Goal: Task Accomplishment & Management: Use online tool/utility

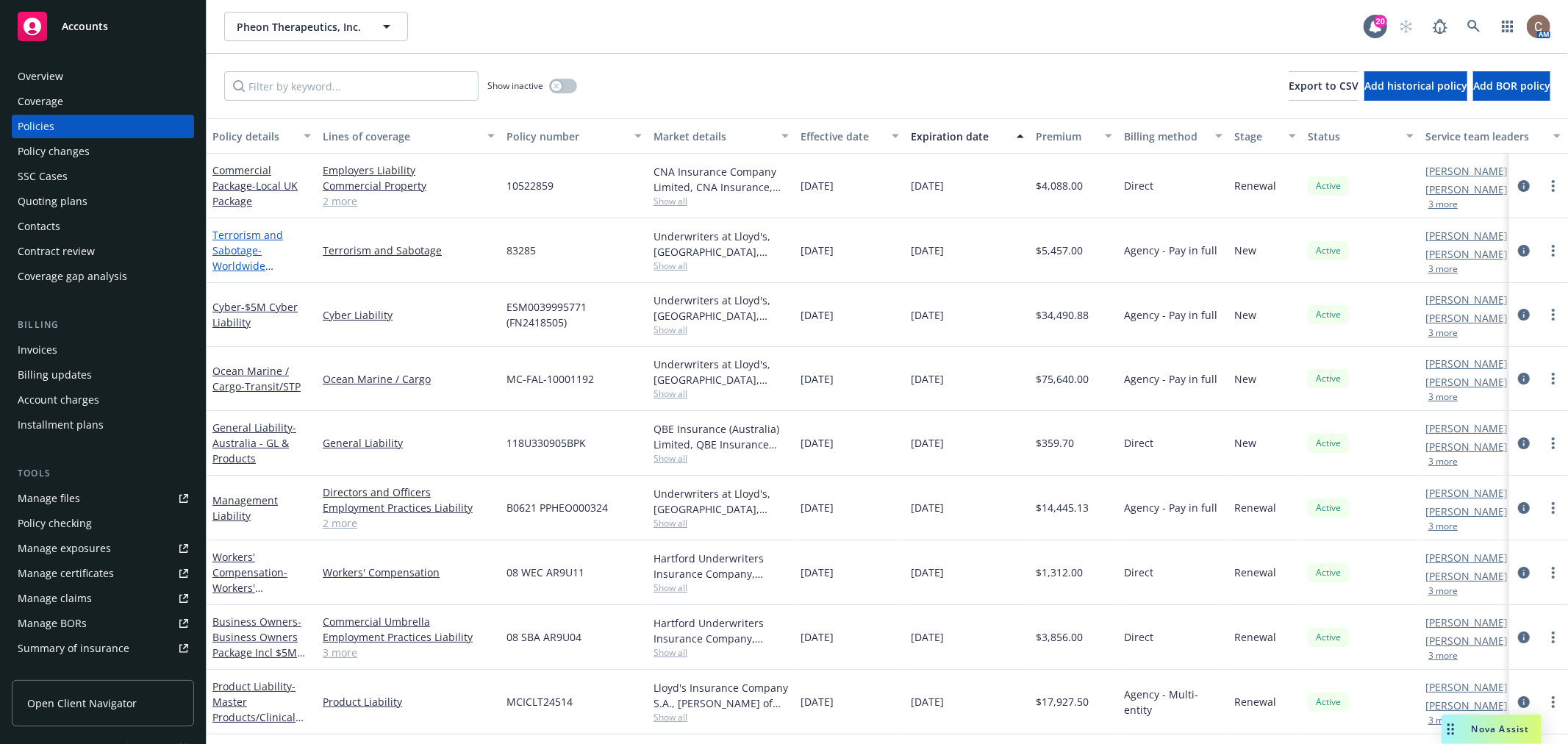
click at [257, 260] on span "- Worldwide Terrorism" at bounding box center [243, 266] width 61 height 45
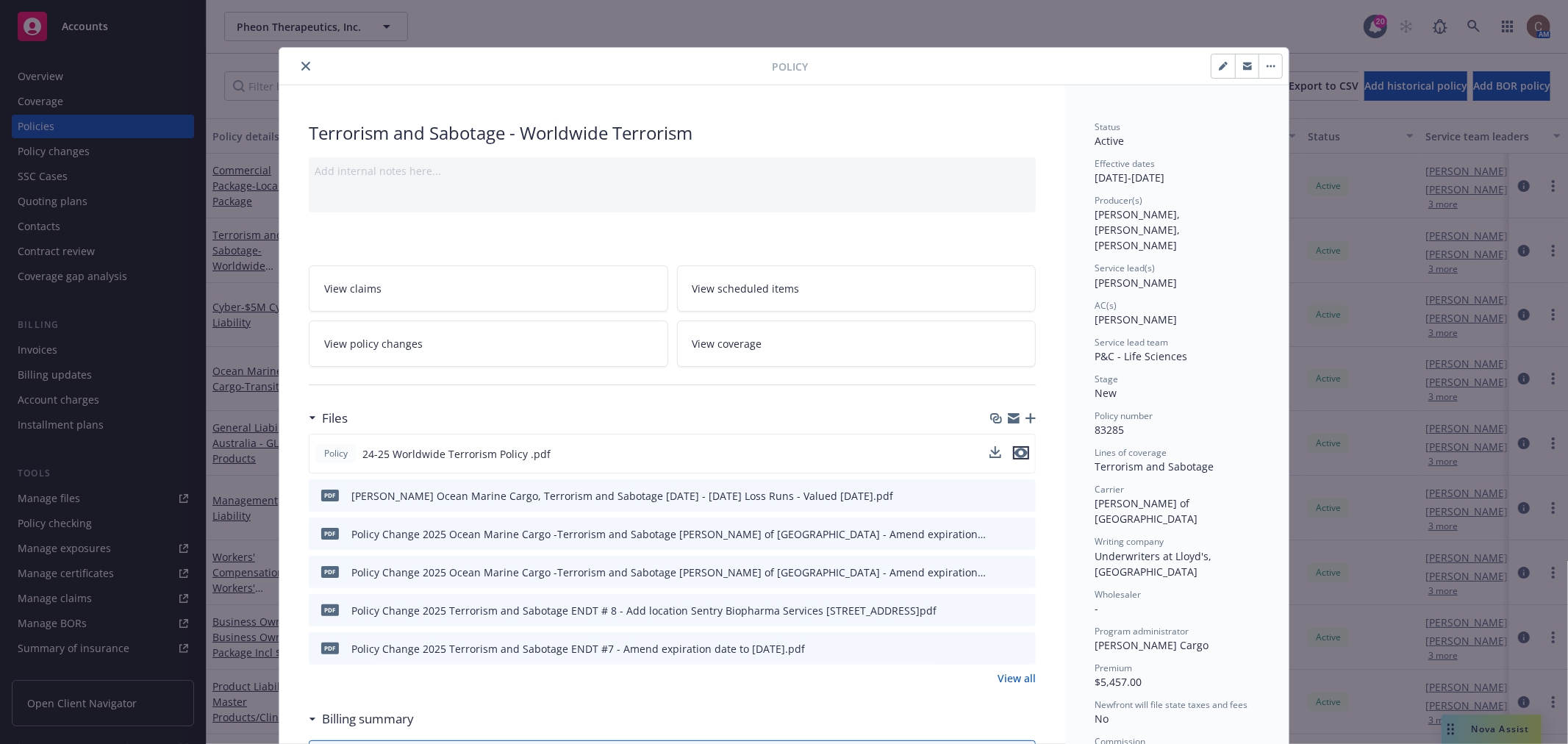
click at [1015, 454] on icon "preview file" at bounding box center [1021, 453] width 13 height 10
click at [302, 75] on div "Policy" at bounding box center [784, 66] width 1009 height 37
click at [302, 63] on icon "close" at bounding box center [306, 66] width 9 height 9
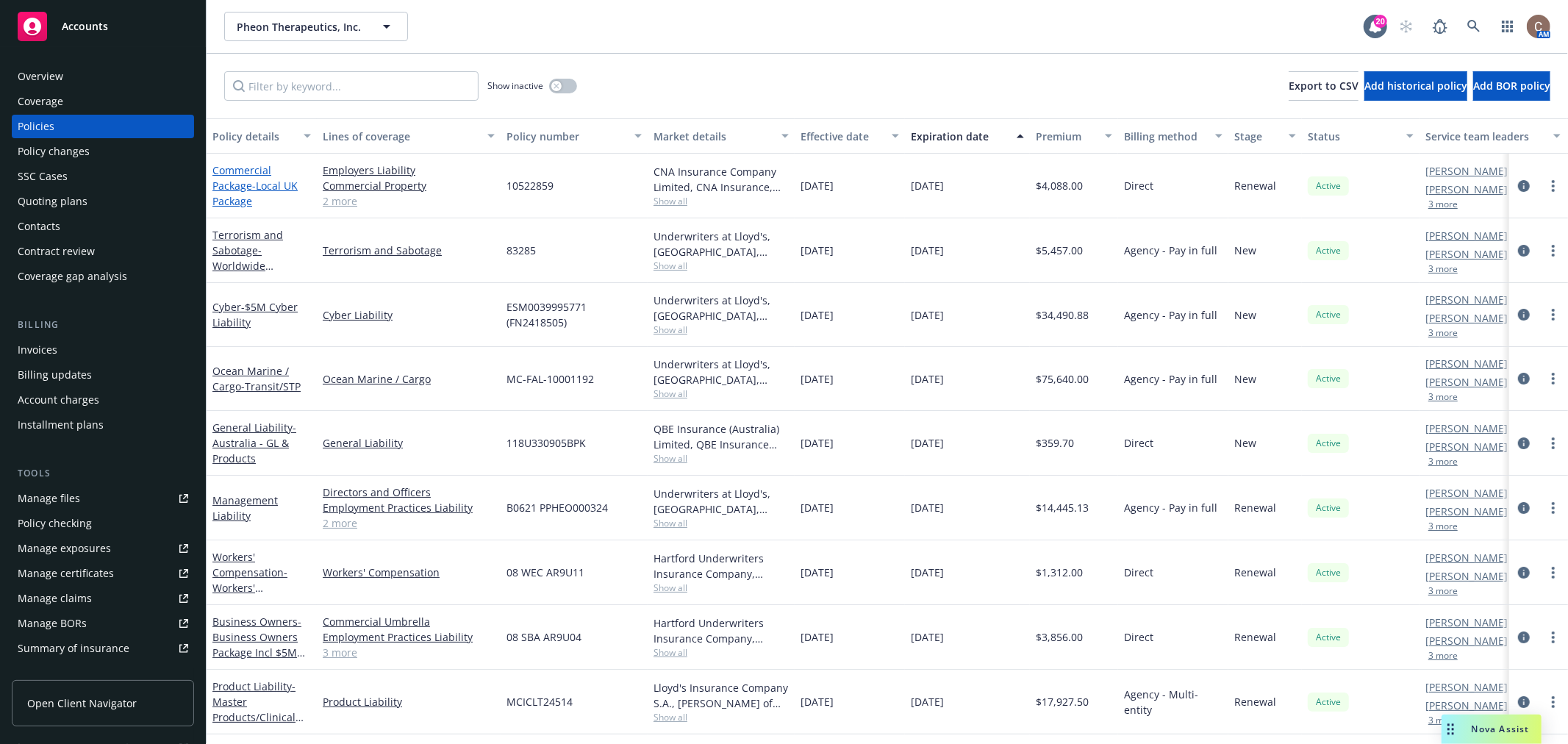
click at [259, 182] on span "- Local UK Package" at bounding box center [255, 194] width 85 height 30
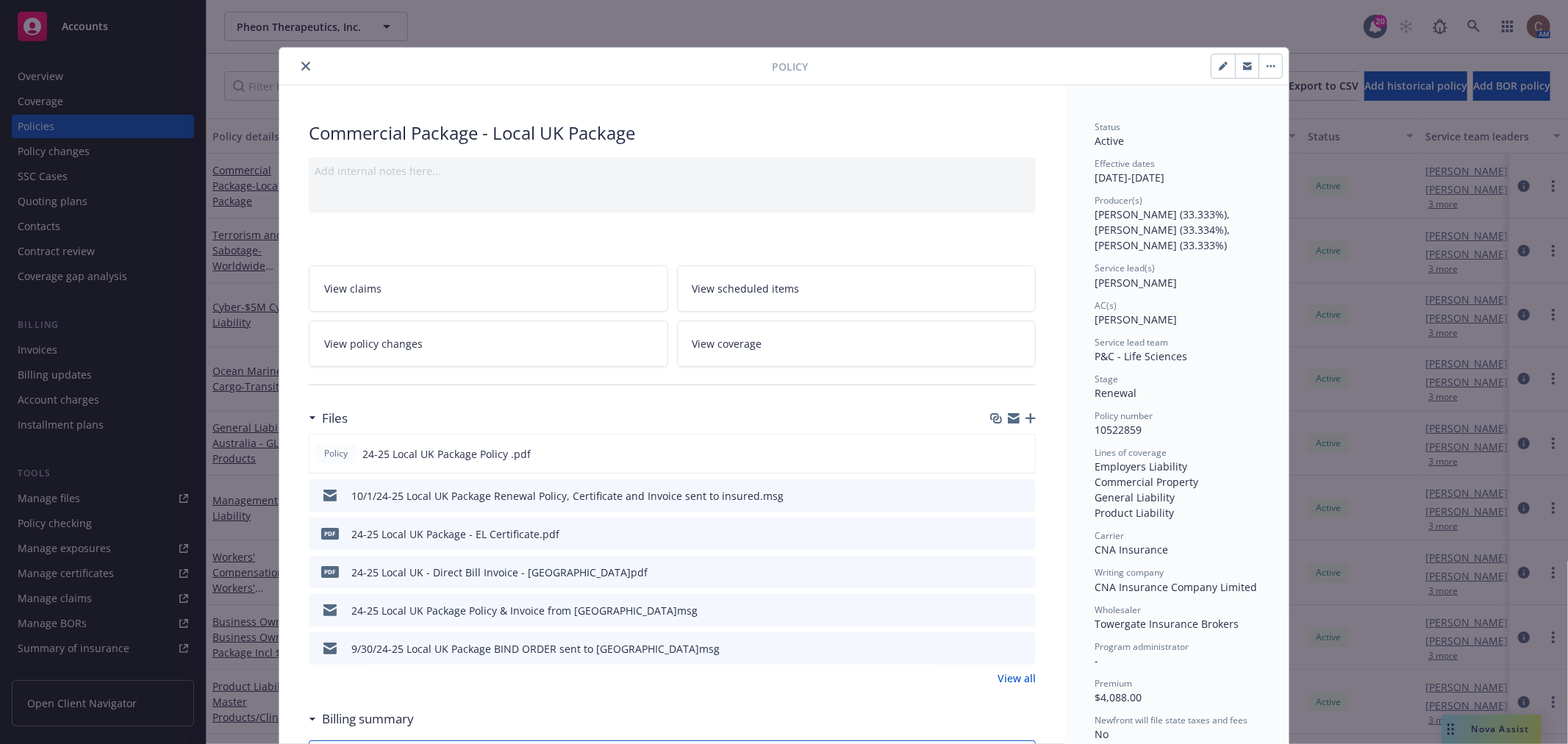
click at [301, 69] on icon "close" at bounding box center [306, 66] width 9 height 9
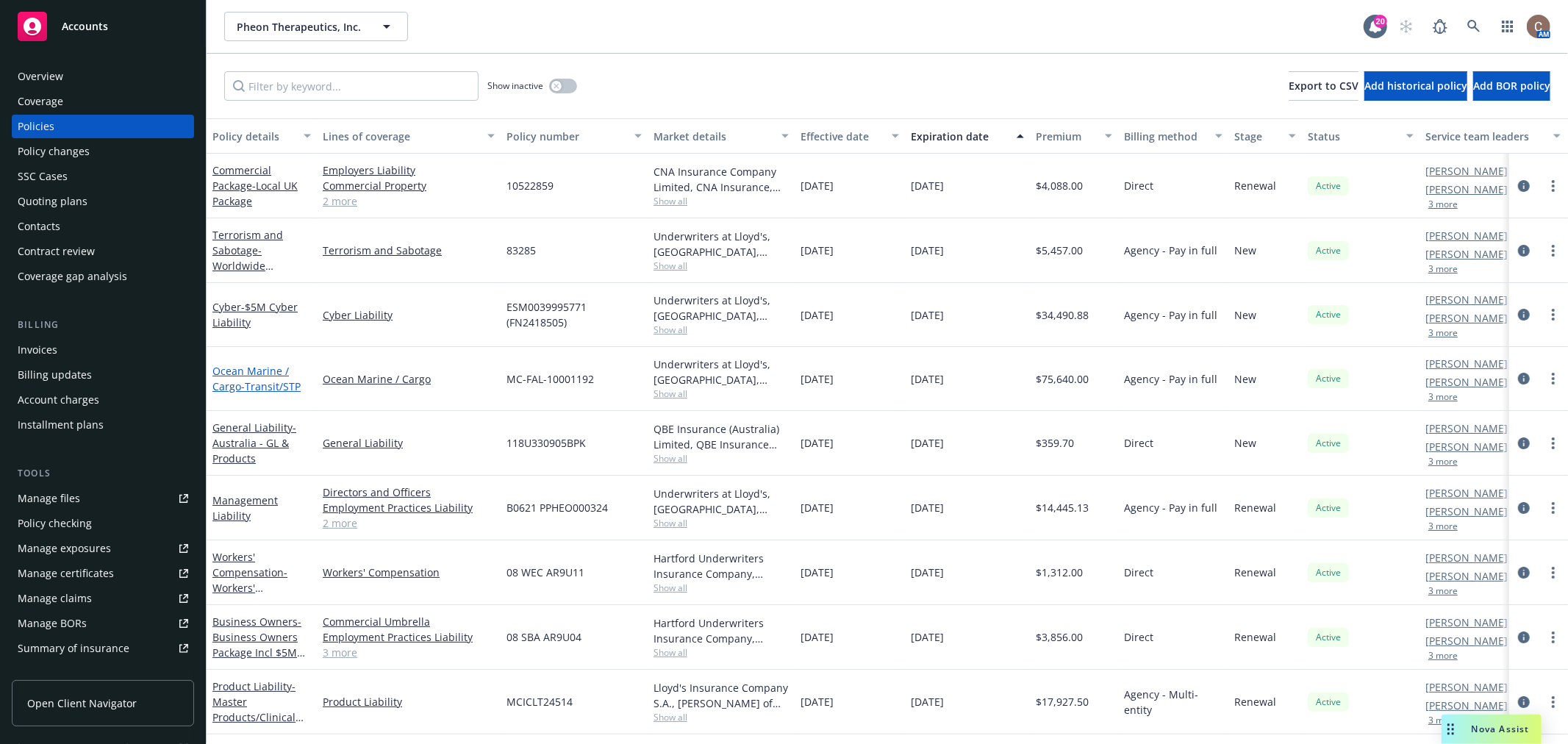
click at [270, 374] on link "Ocean Marine / Cargo - Transit/STP" at bounding box center [257, 379] width 89 height 30
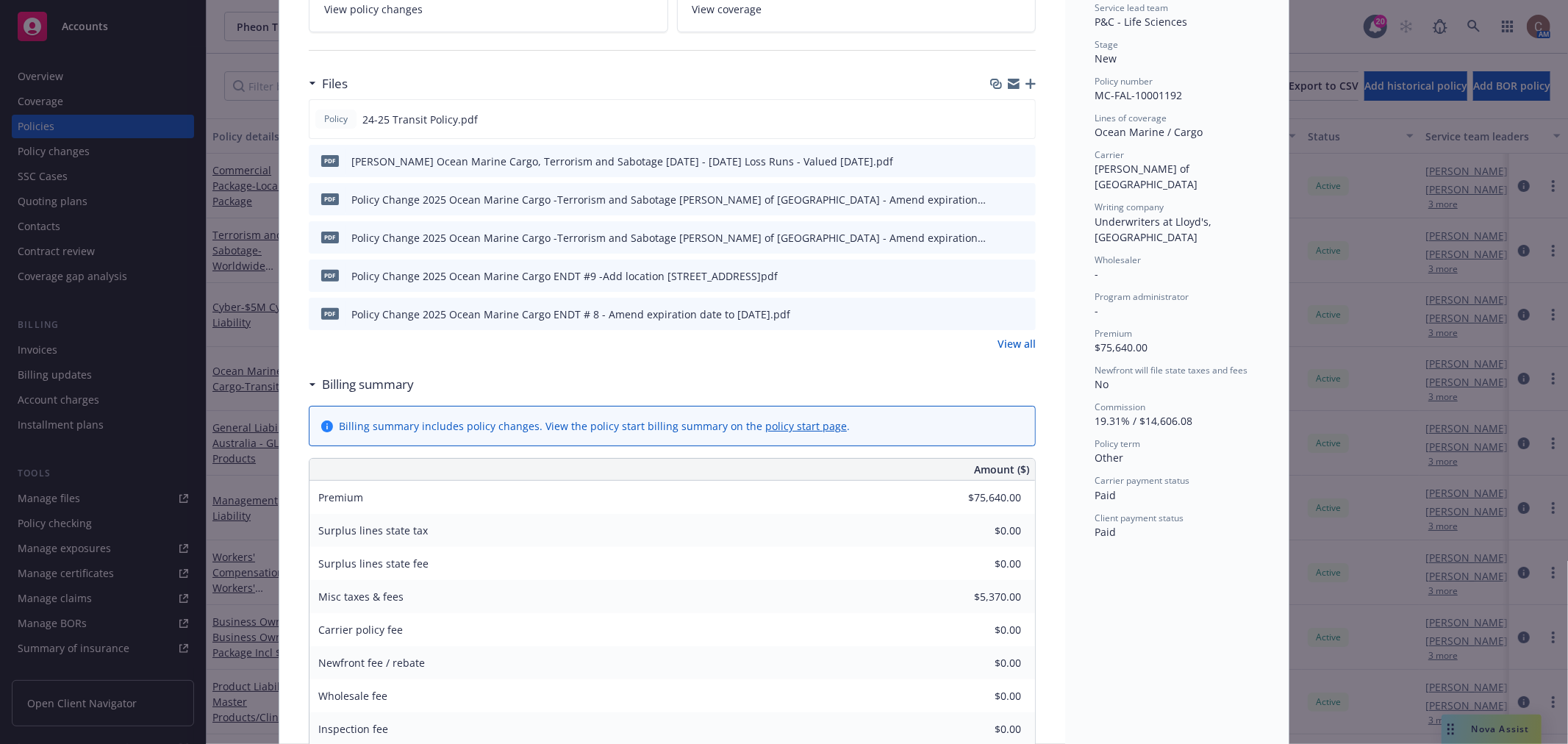
scroll to position [82, 0]
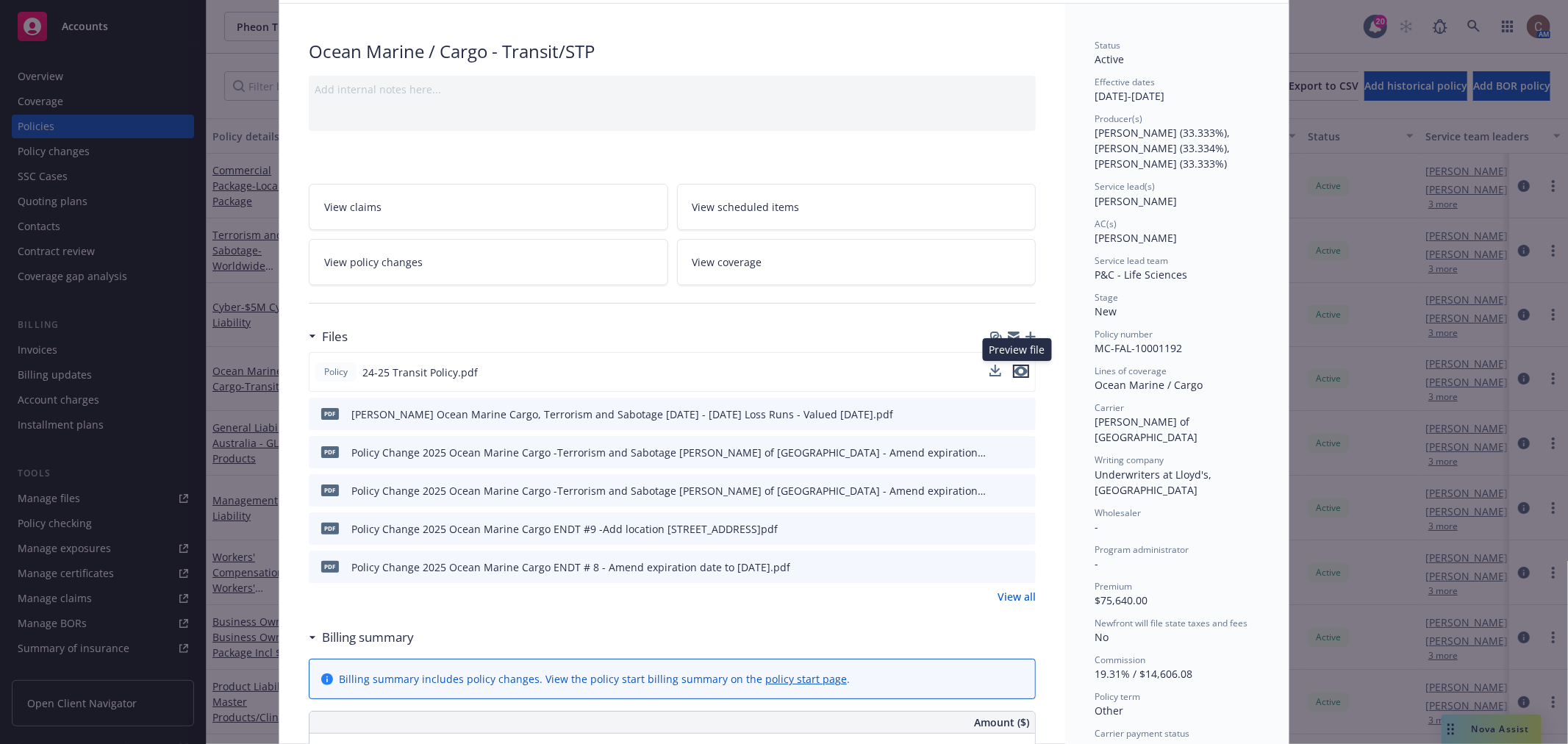
click at [1020, 370] on icon "preview file" at bounding box center [1021, 371] width 13 height 10
click at [1016, 526] on icon "preview file" at bounding box center [1022, 528] width 13 height 10
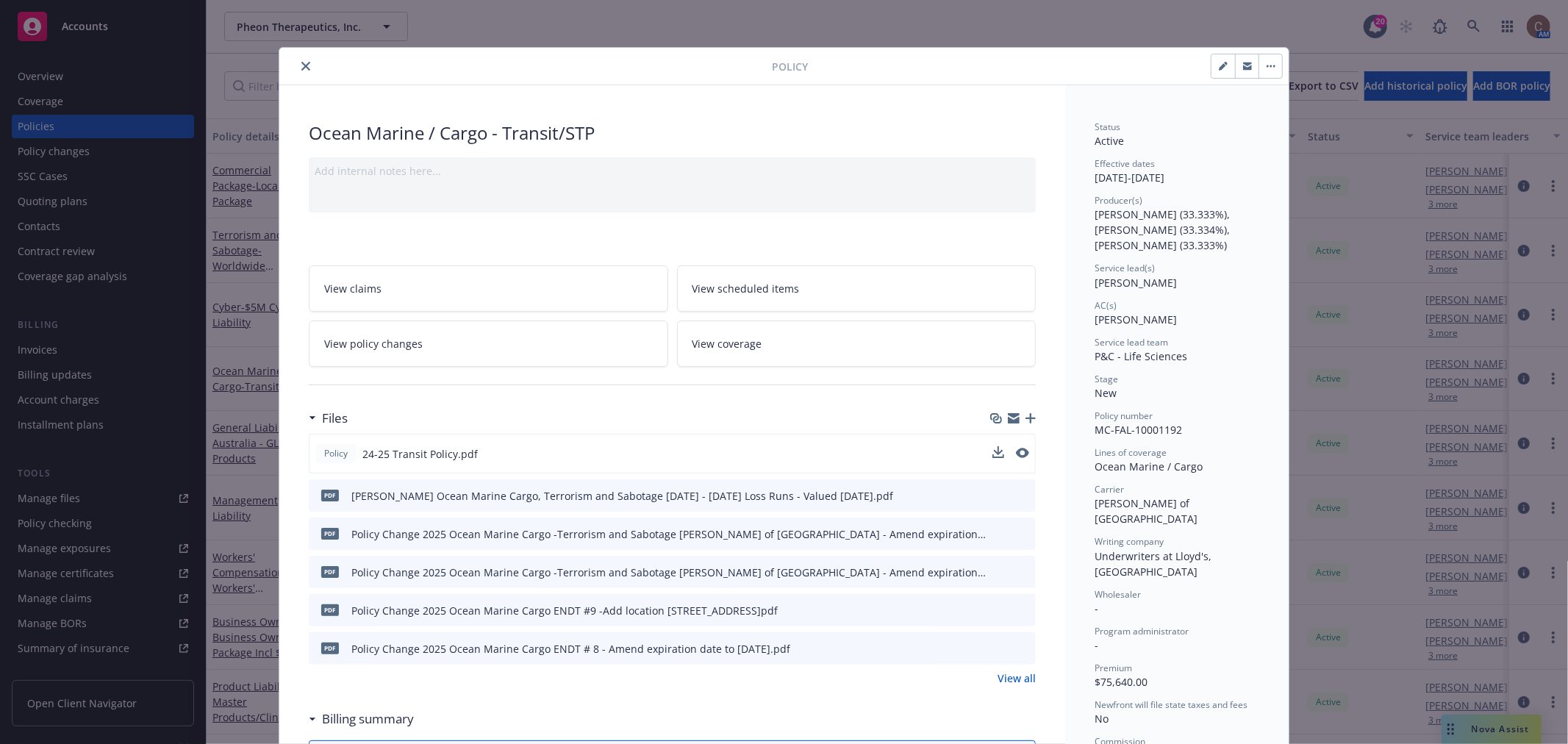
click at [304, 63] on icon "close" at bounding box center [306, 66] width 9 height 9
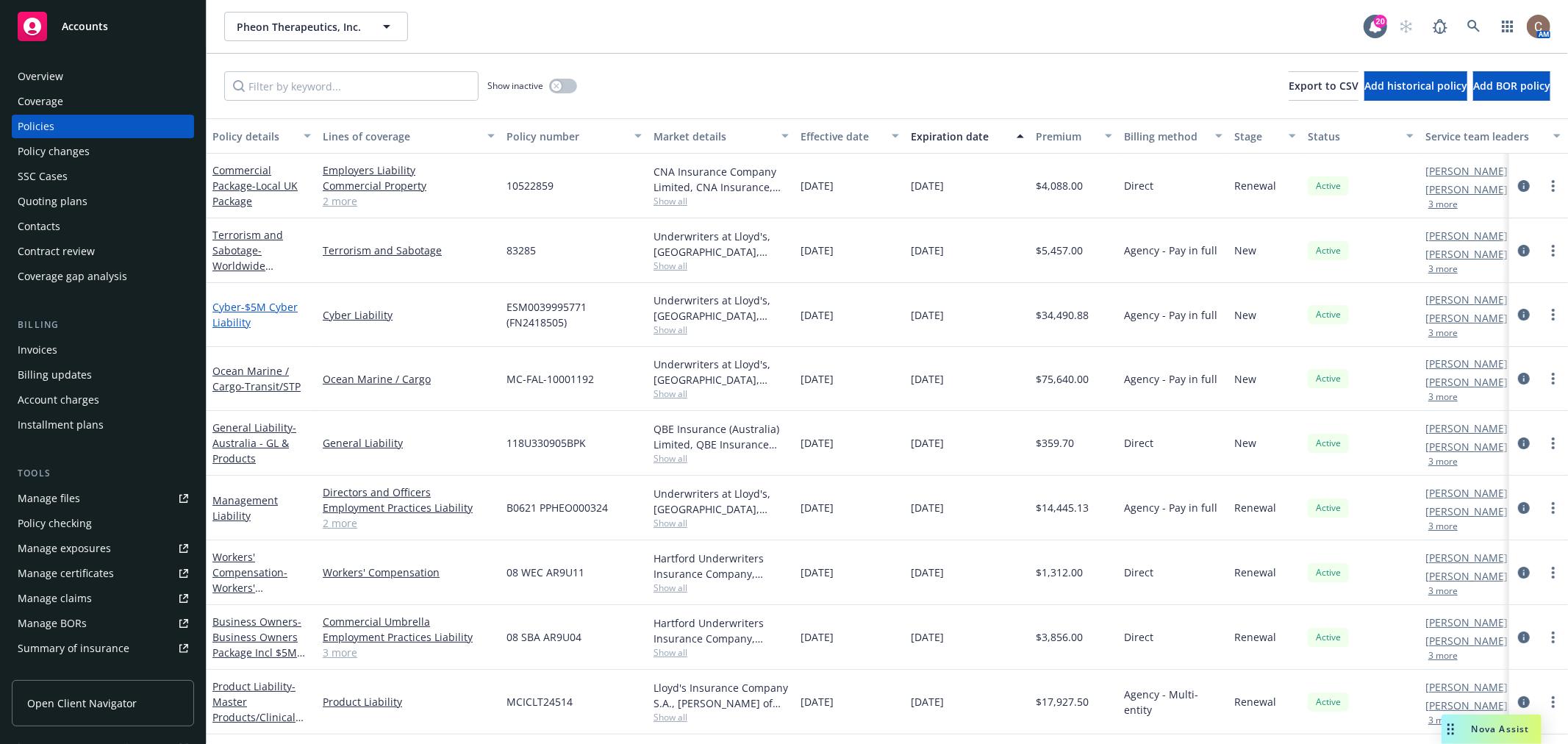
click at [259, 307] on span "- $5M Cyber Liability" at bounding box center [255, 315] width 85 height 30
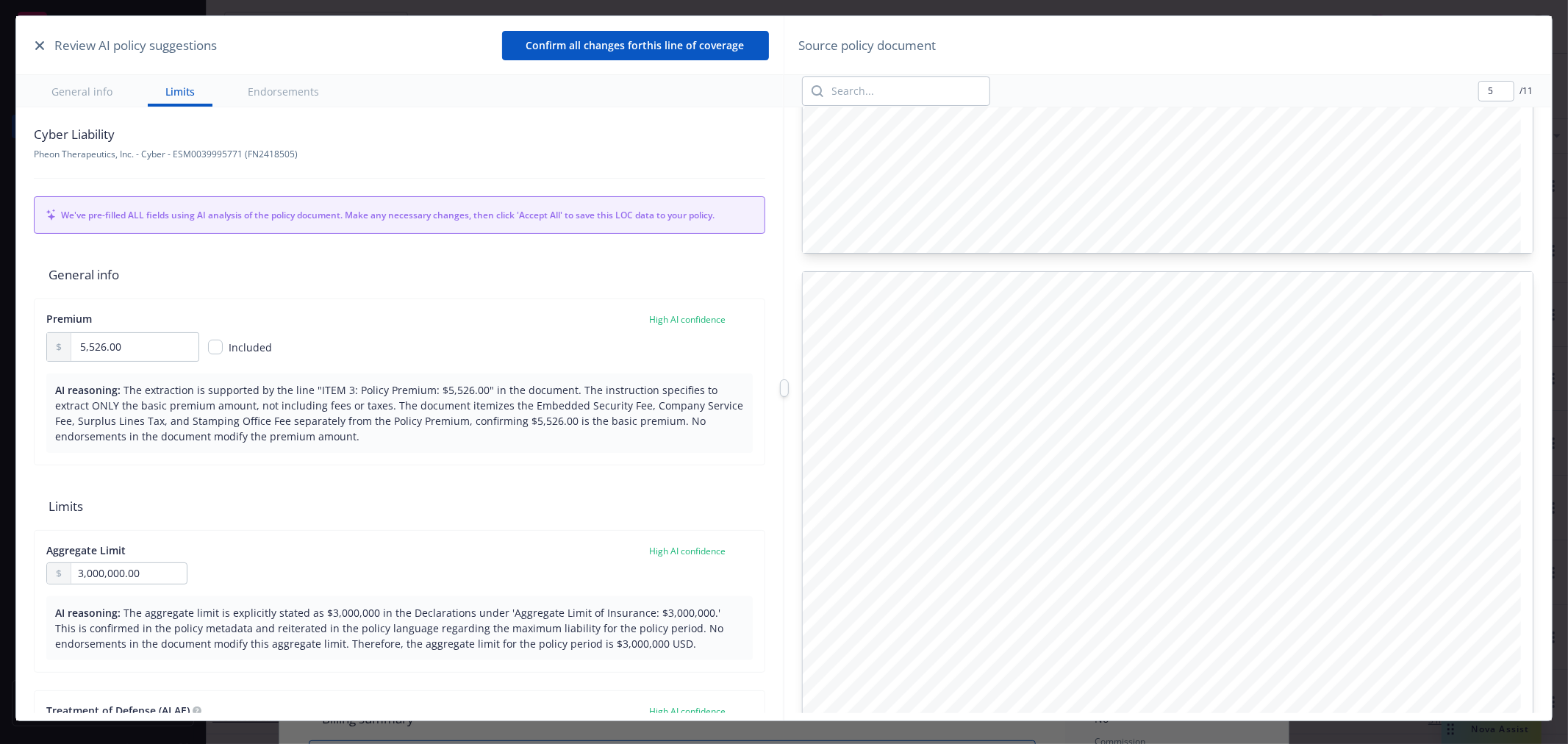
scroll to position [5067, 0]
type input "6"
click at [43, 45] on icon "button" at bounding box center [40, 45] width 9 height 9
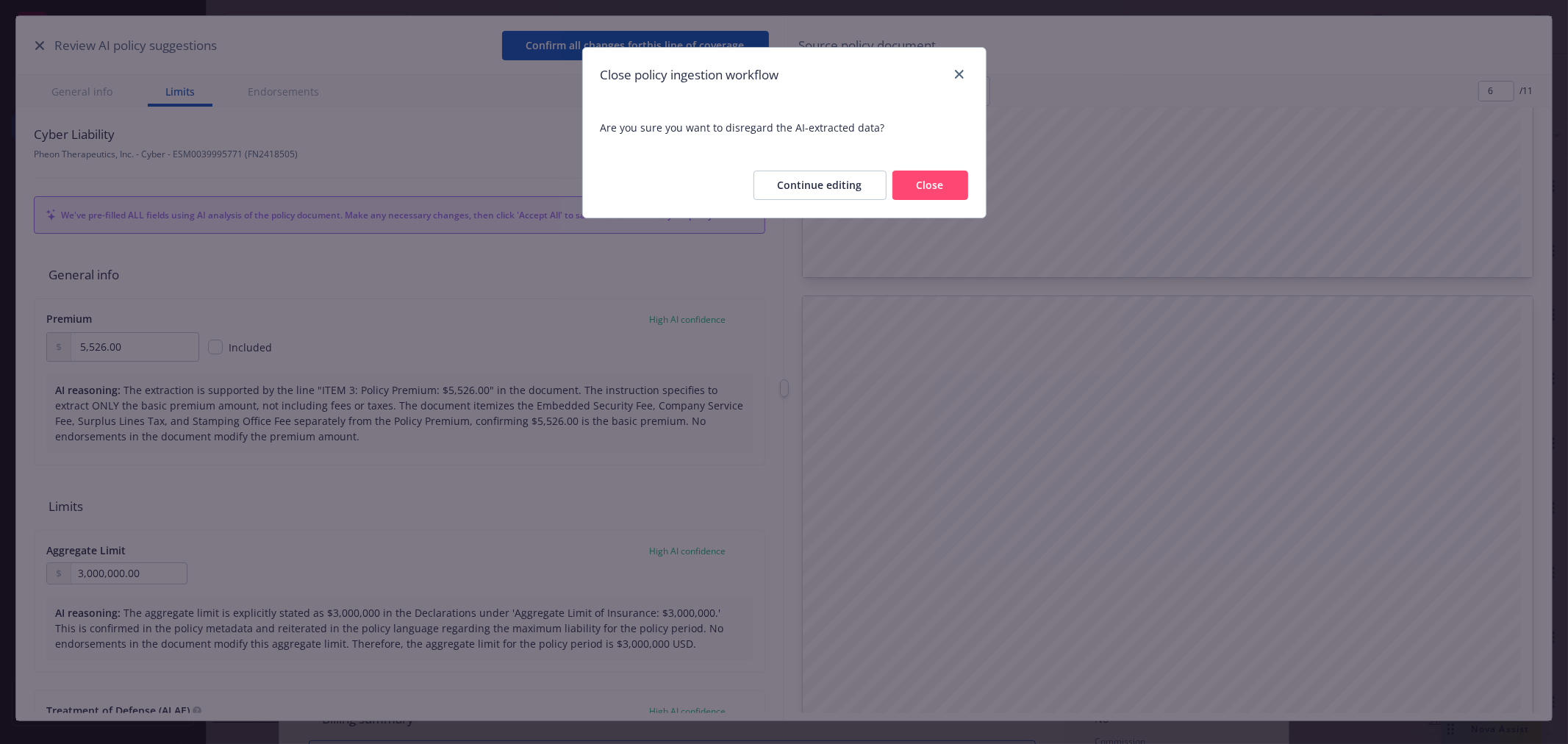
click at [942, 189] on button "Close" at bounding box center [930, 185] width 76 height 30
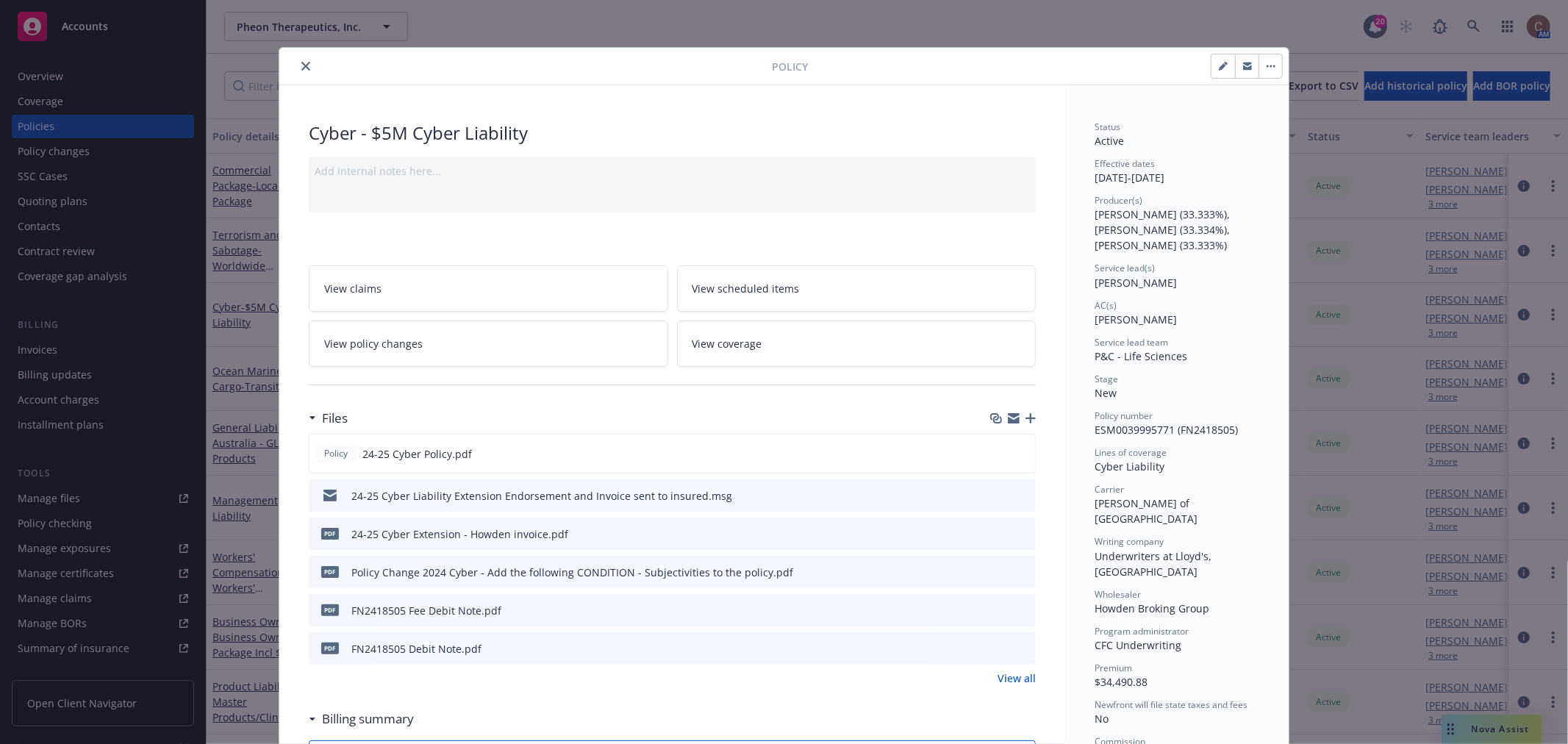
click at [301, 67] on icon "close" at bounding box center [306, 66] width 9 height 9
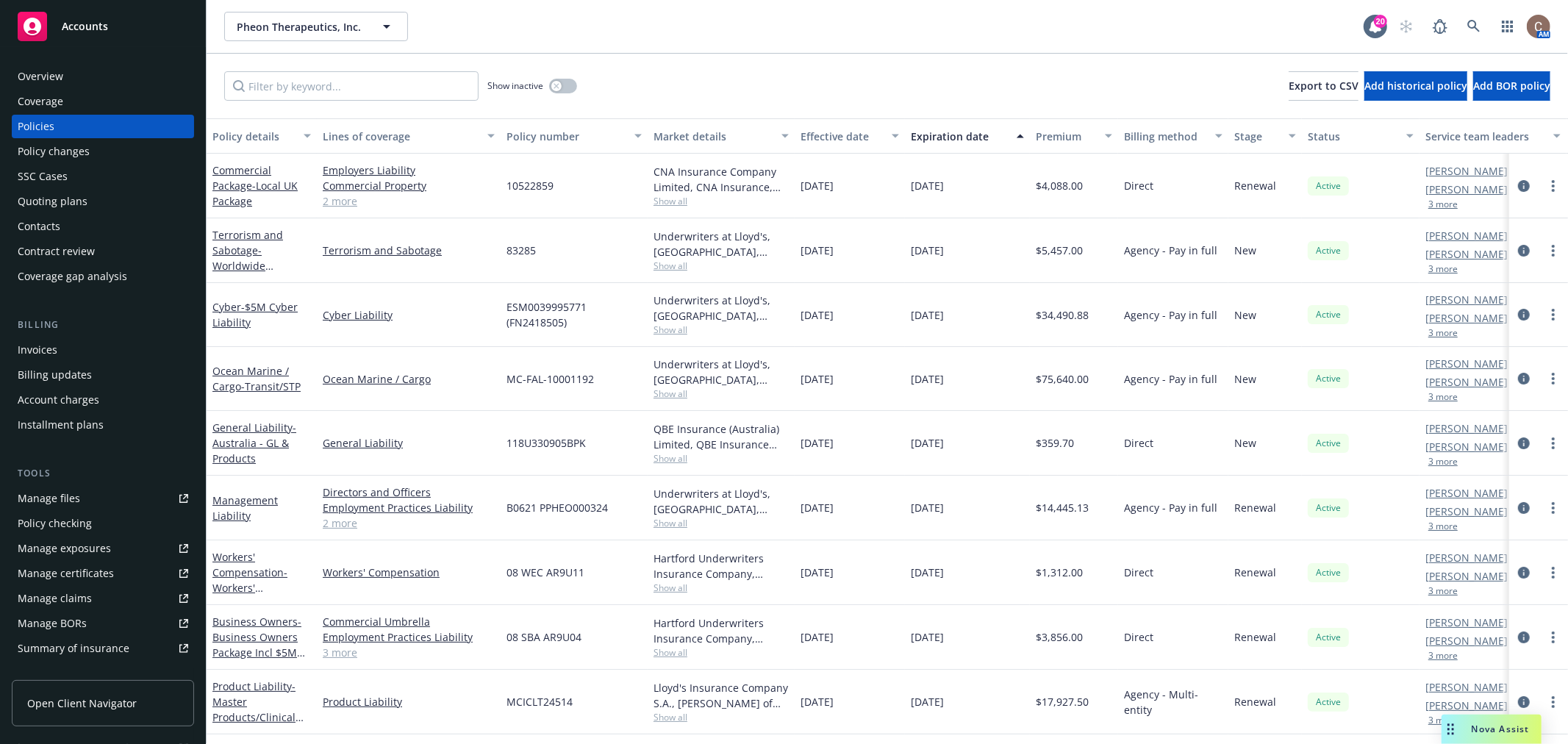
click at [258, 317] on div "Cyber - $5M Cyber Liability" at bounding box center [261, 315] width 98 height 31
click at [237, 315] on span "- $5M Cyber Liability" at bounding box center [255, 315] width 85 height 30
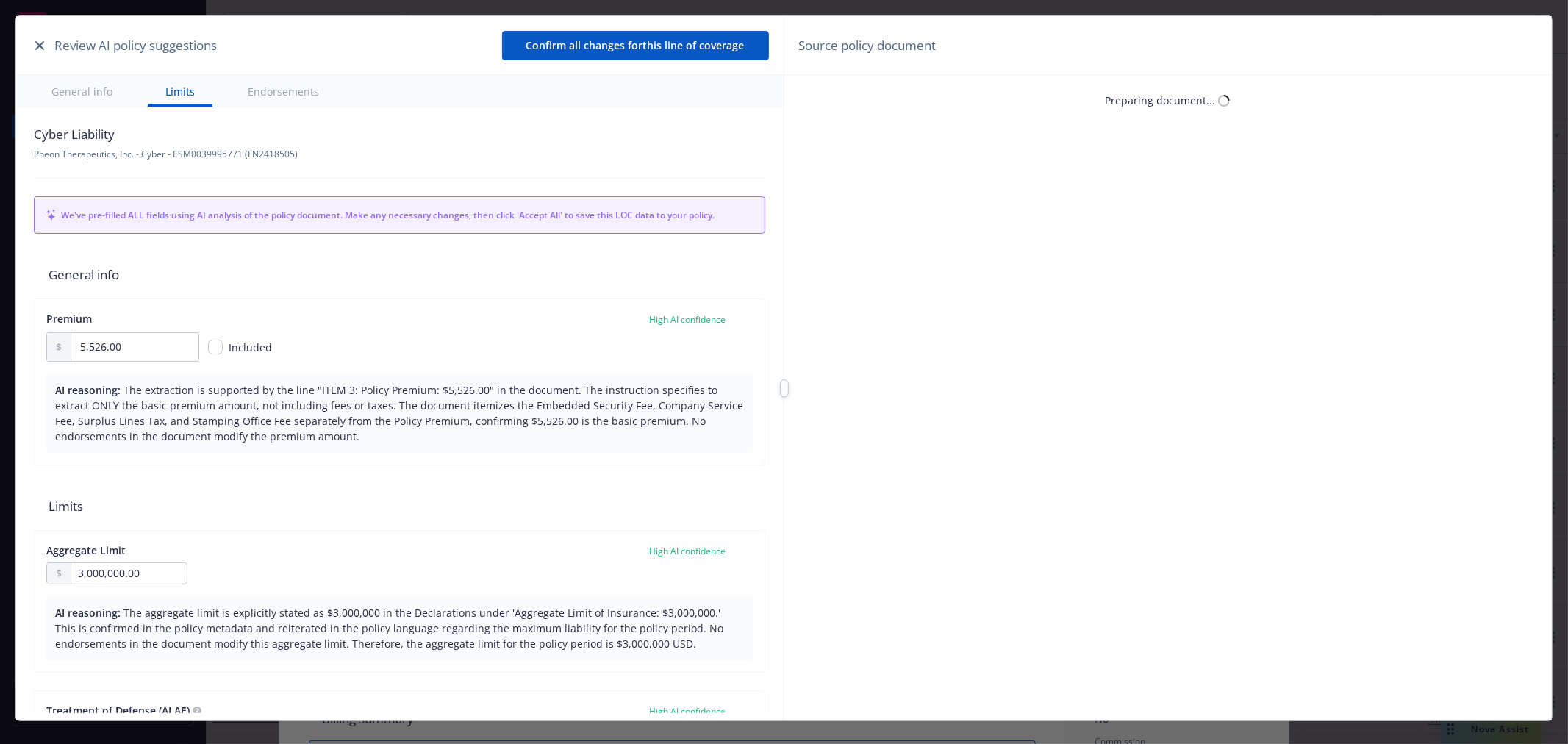
scroll to position [44, 0]
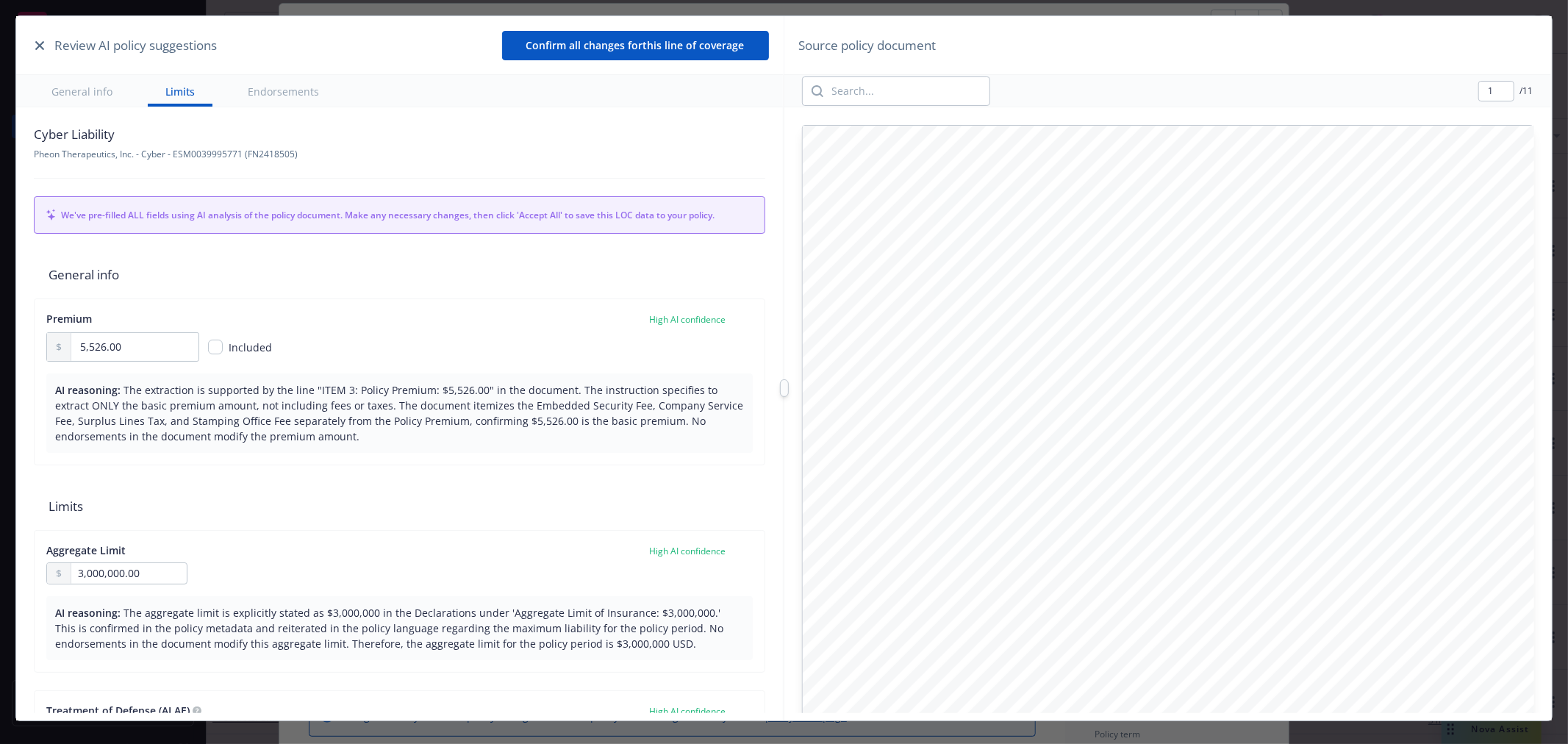
click at [36, 45] on icon "button" at bounding box center [40, 45] width 9 height 9
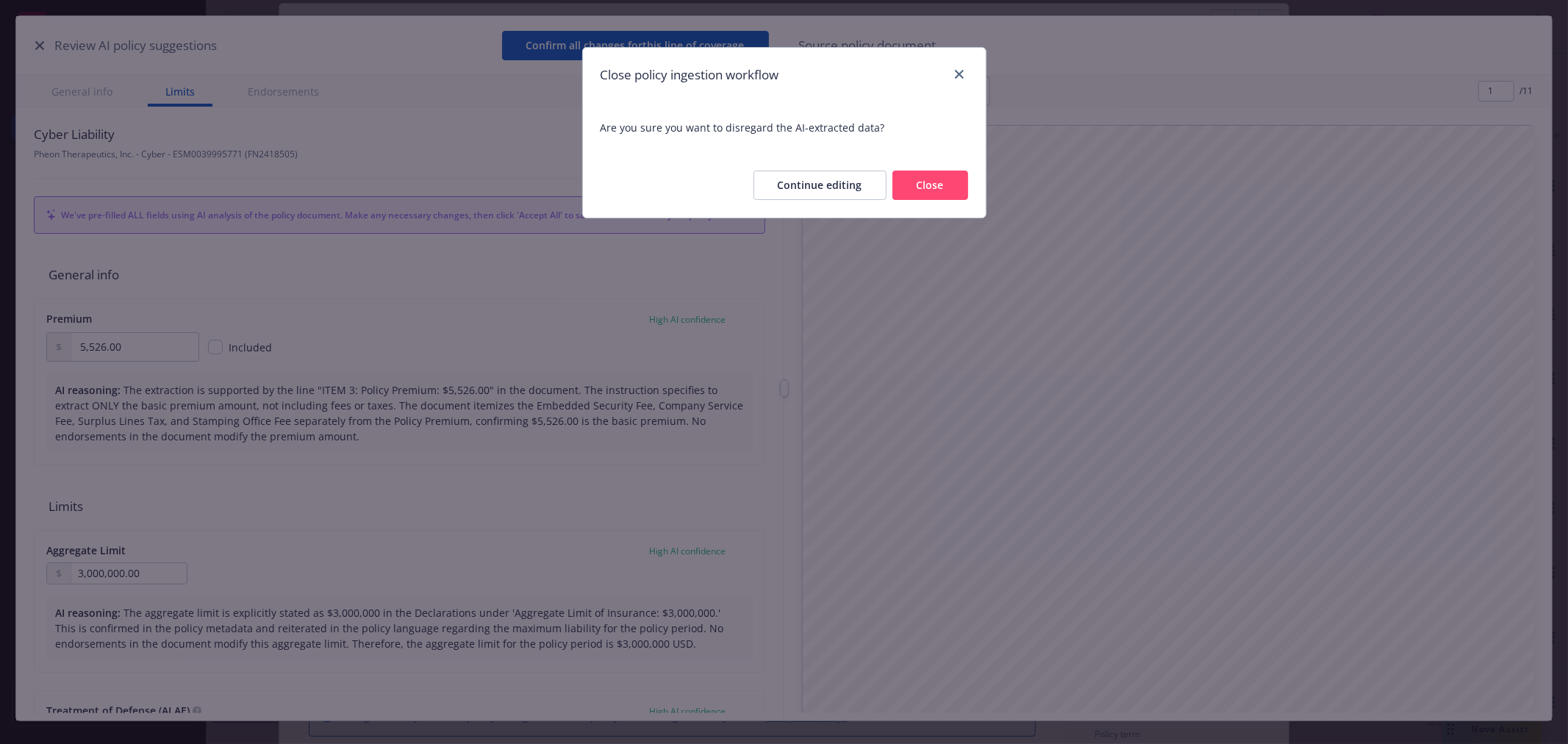
click at [949, 180] on button "Close" at bounding box center [930, 185] width 76 height 30
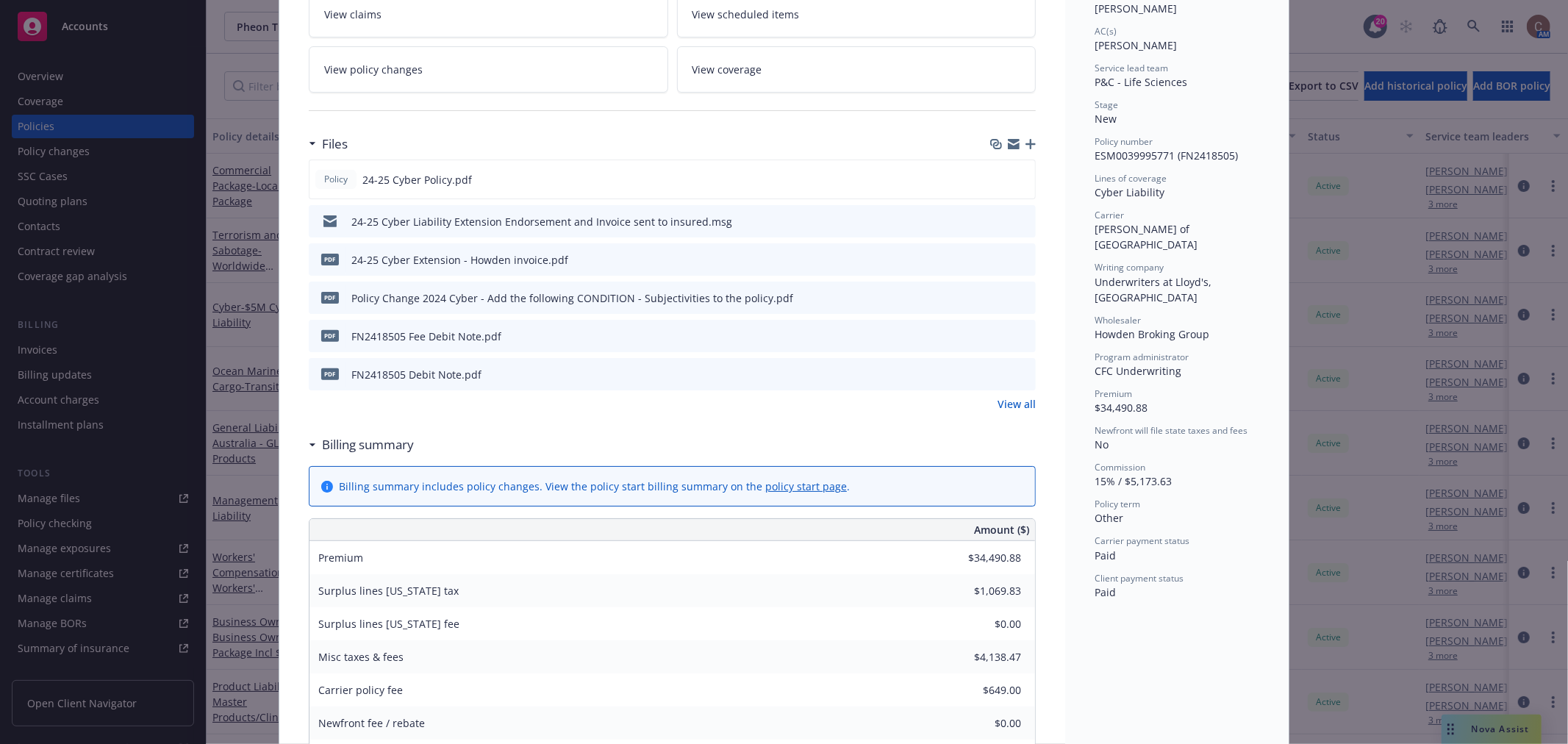
scroll to position [208, 0]
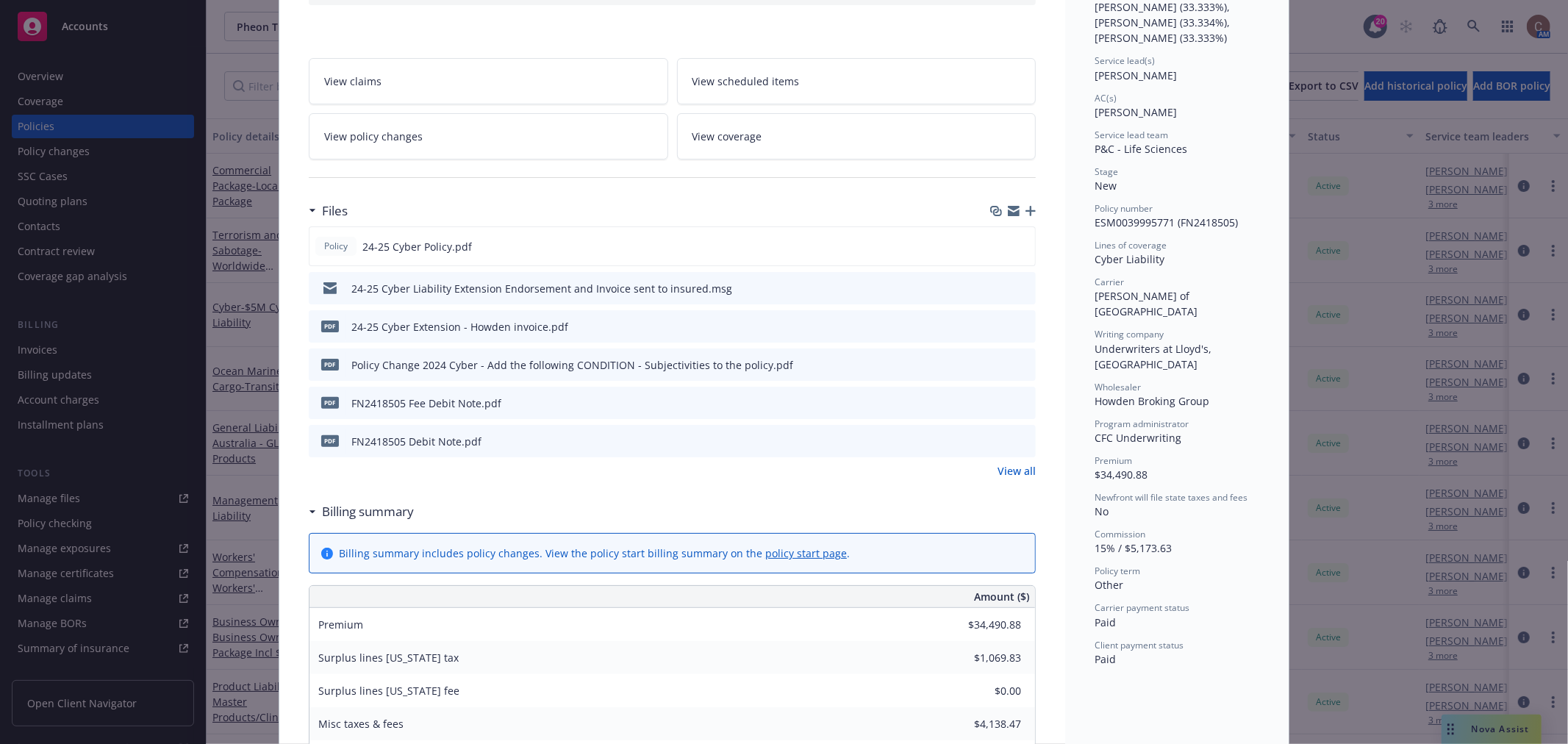
click at [1022, 289] on icon "preview file" at bounding box center [1022, 288] width 13 height 10
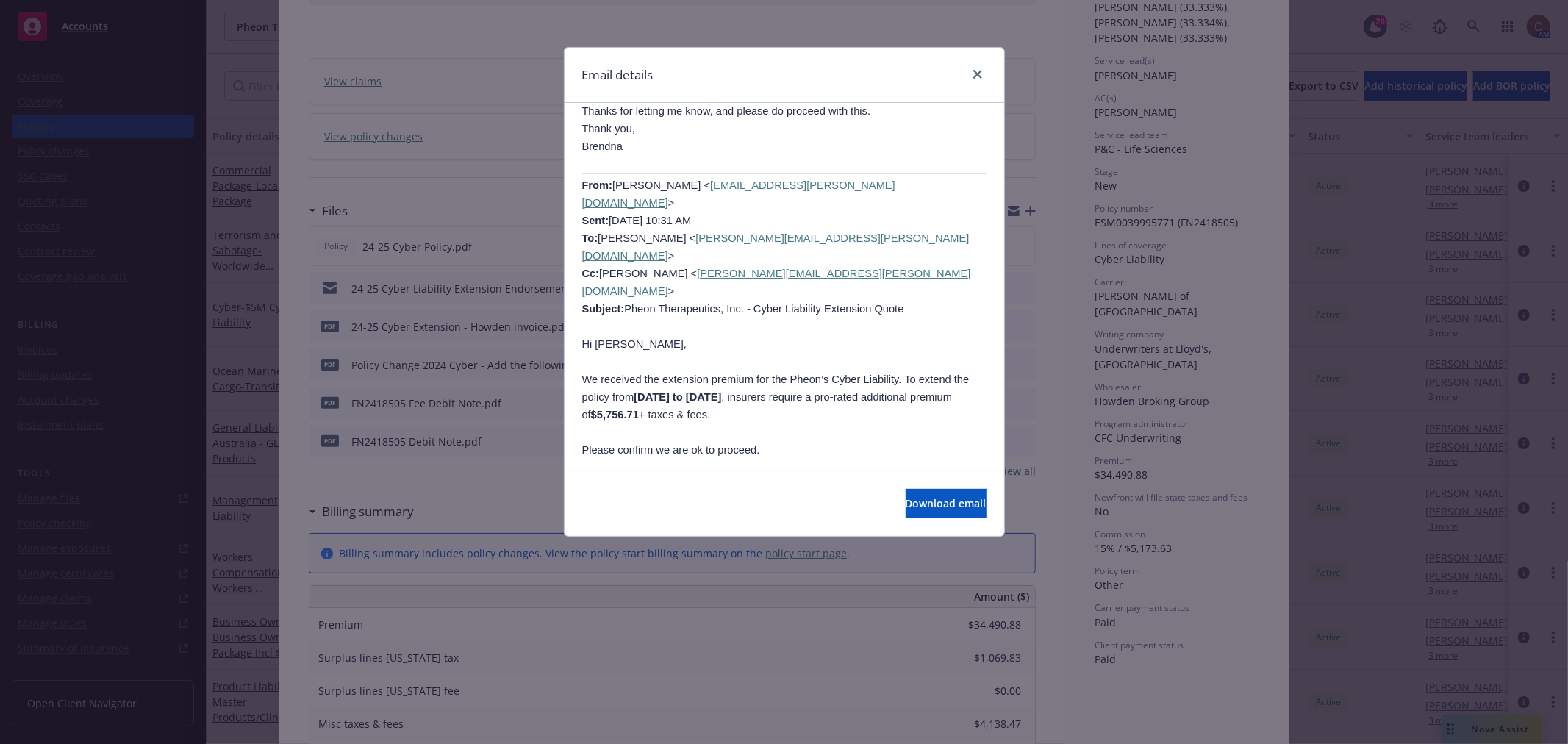
scroll to position [735, 0]
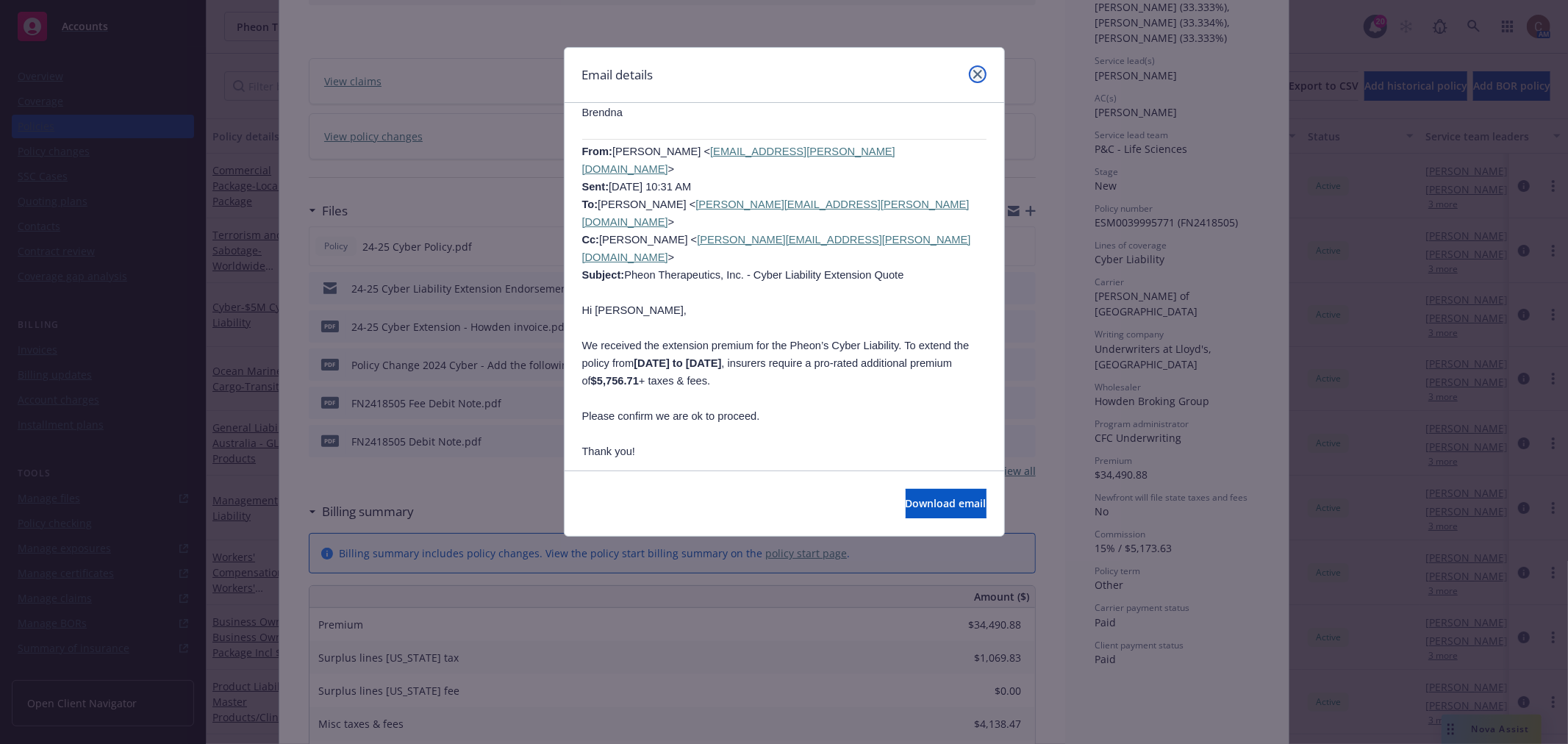
click at [982, 76] on link "close" at bounding box center [977, 74] width 17 height 17
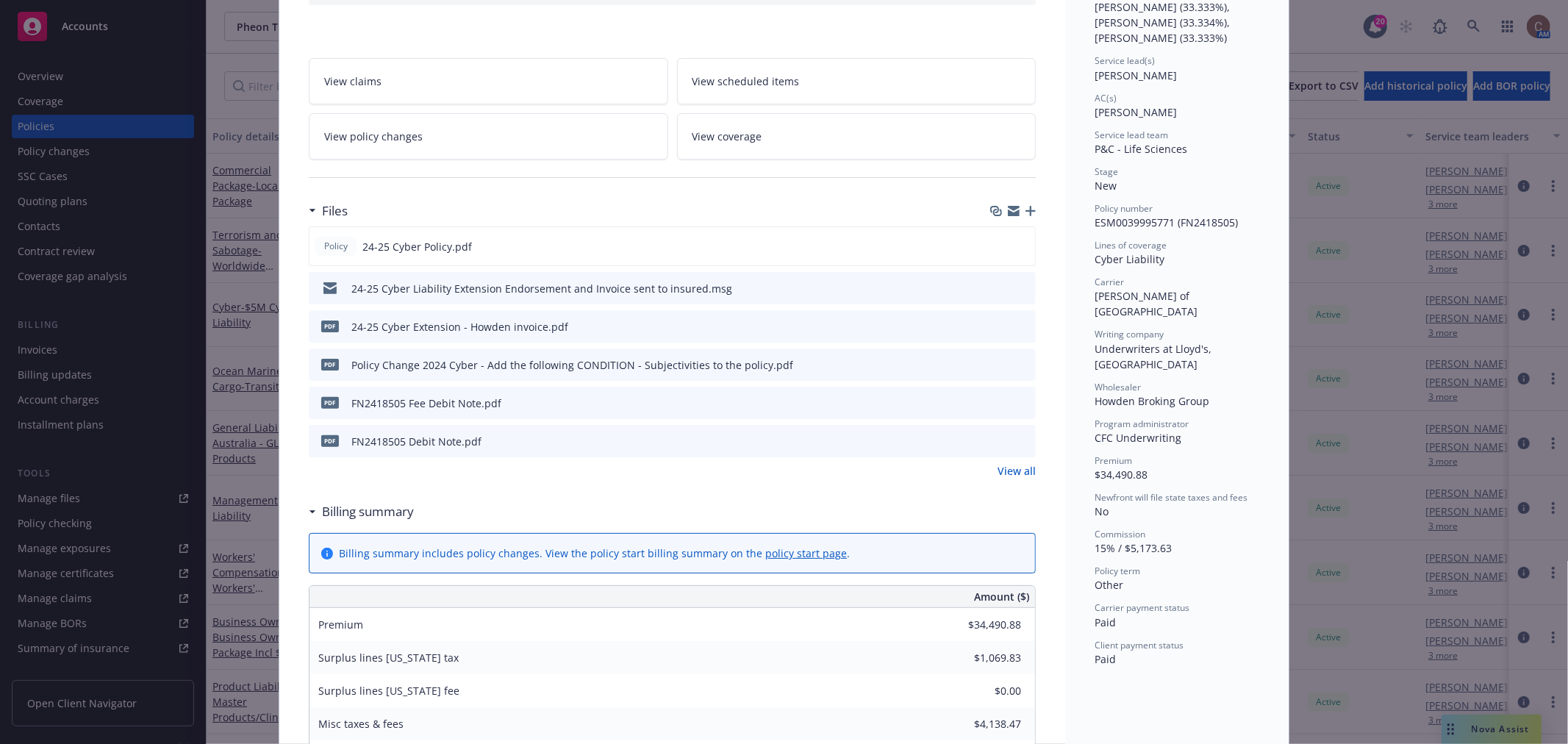
click at [1017, 329] on icon "preview file" at bounding box center [1022, 326] width 13 height 10
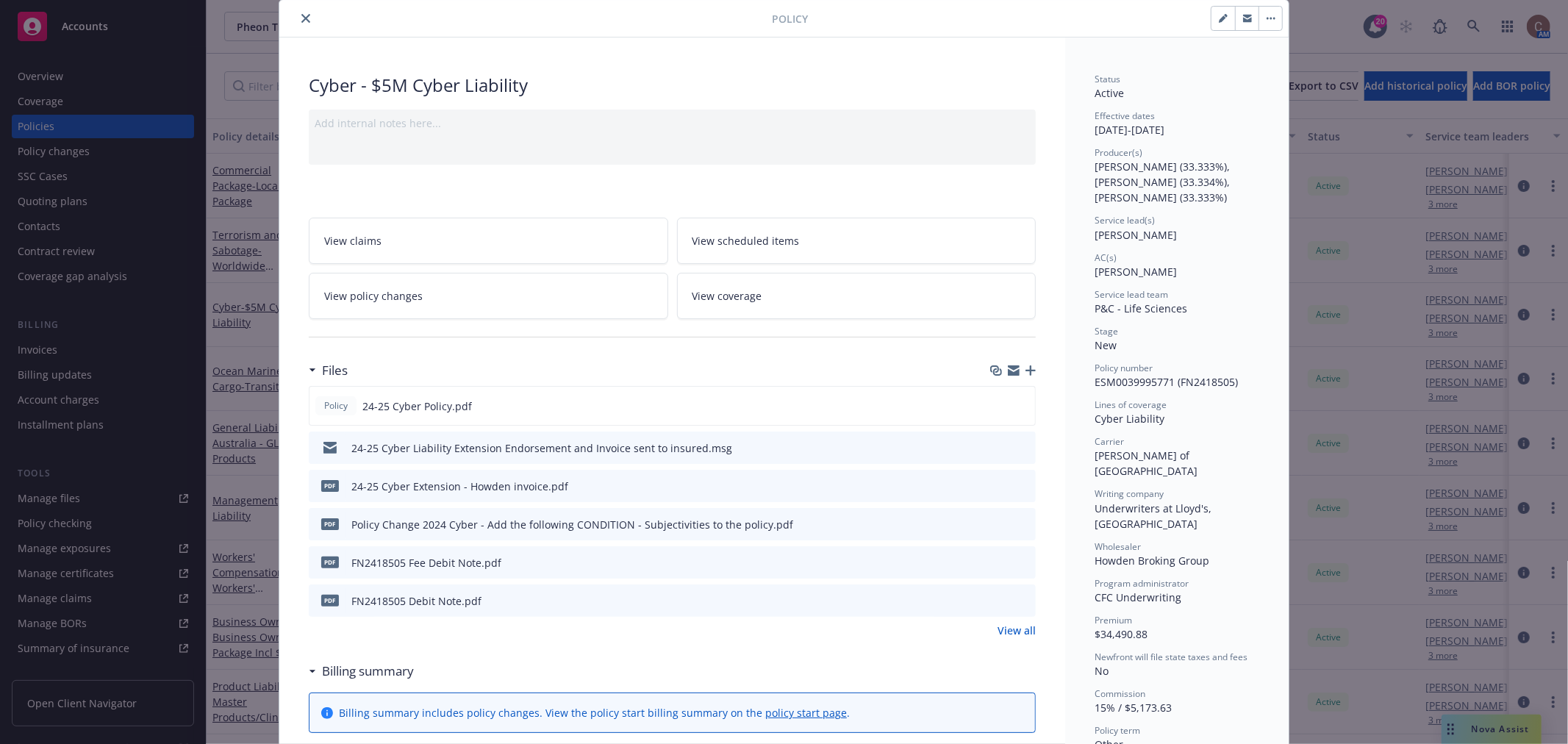
scroll to position [0, 0]
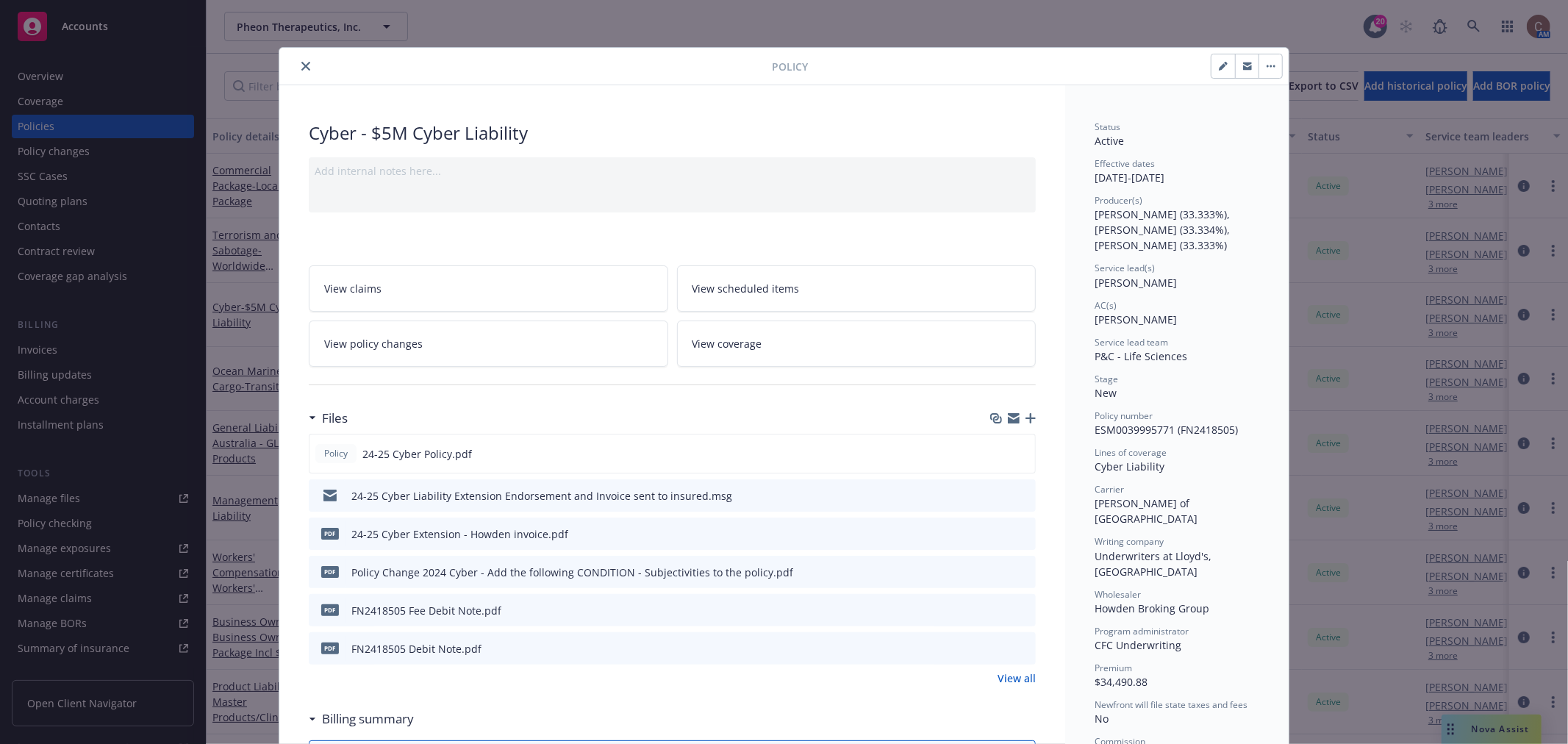
drag, startPoint x: 297, startPoint y: 69, endPoint x: 307, endPoint y: 101, distance: 33.5
click at [301, 69] on icon "close" at bounding box center [306, 66] width 9 height 9
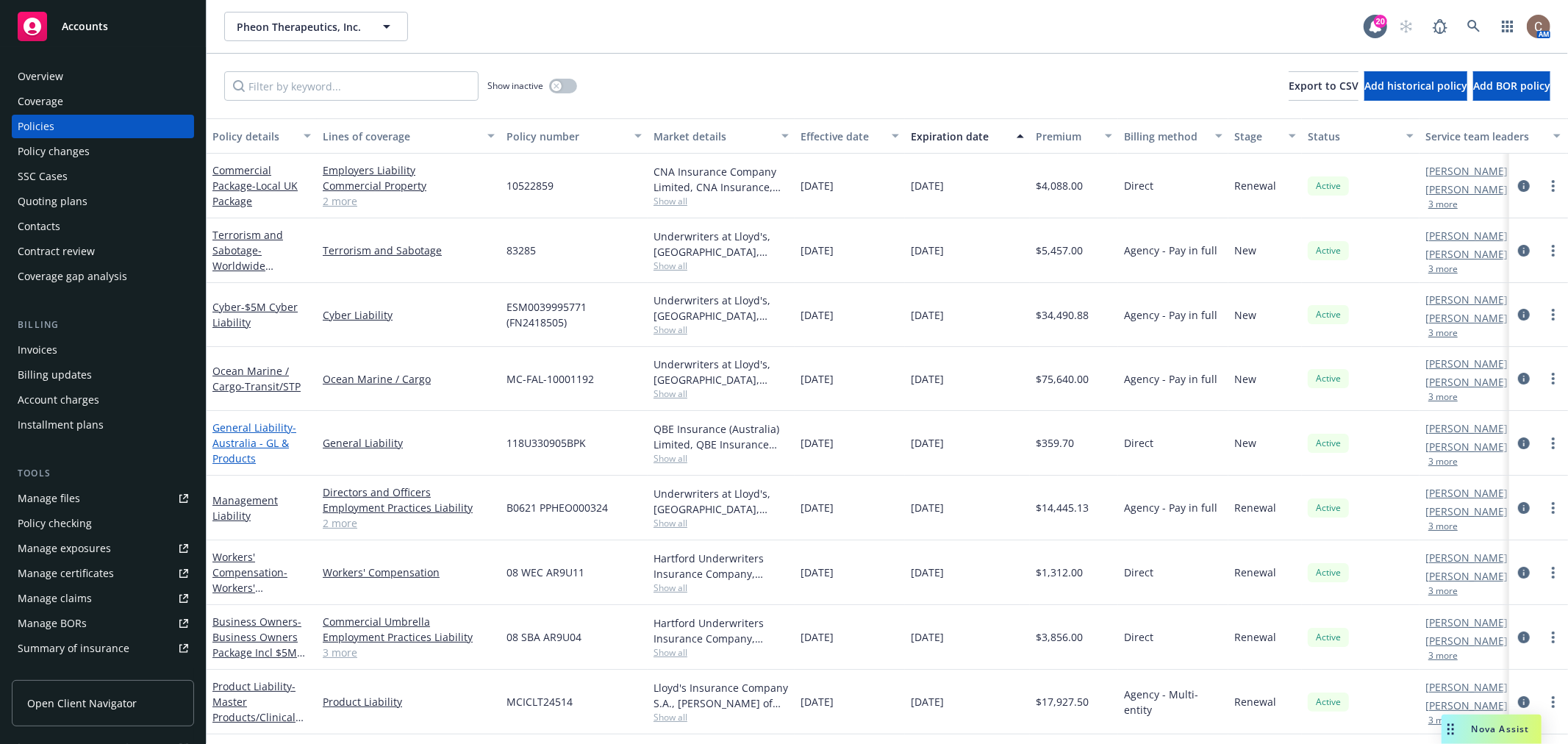
scroll to position [3, 0]
click at [230, 687] on link "Product Liability - Master Products/Clinical Trials - $10M Limit" at bounding box center [258, 709] width 91 height 60
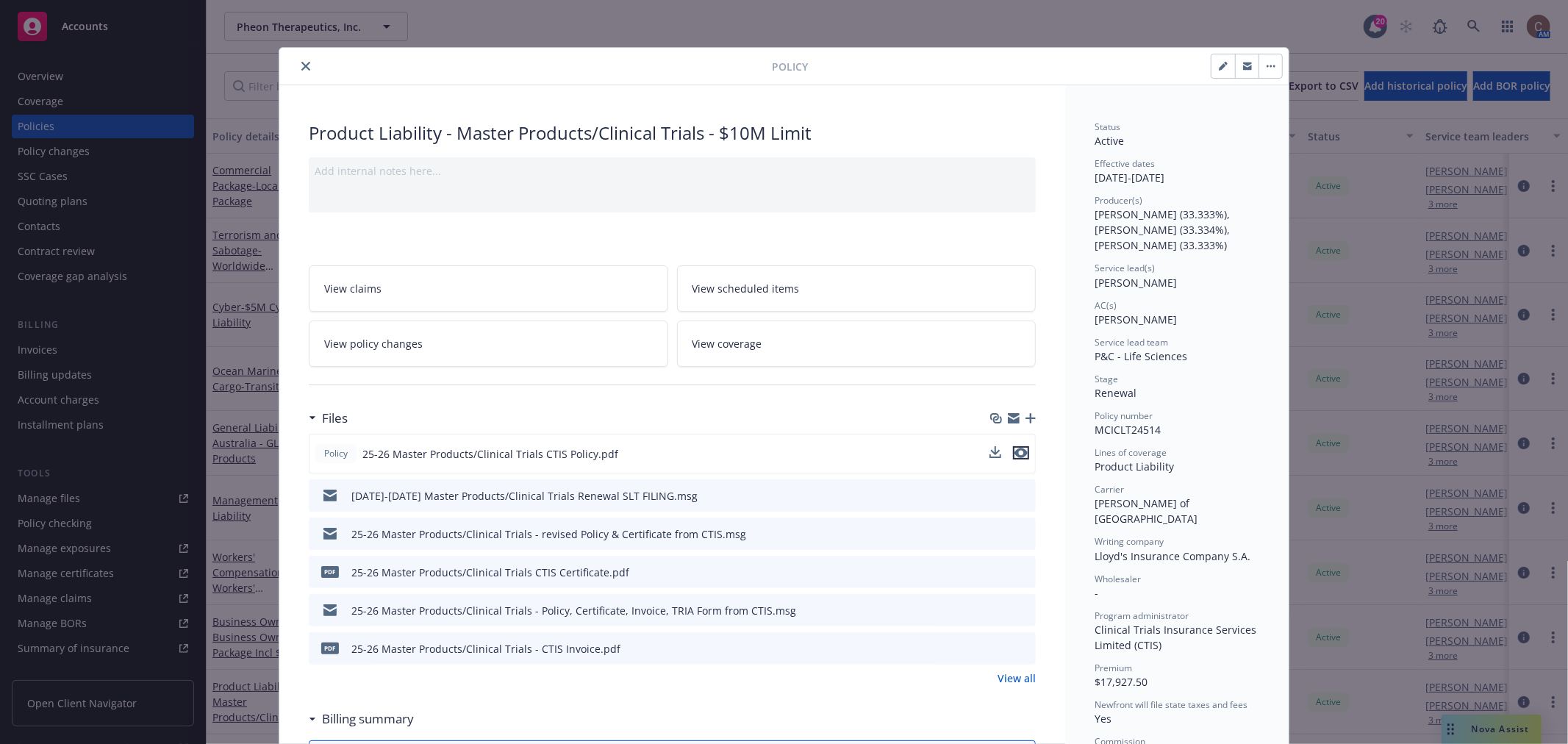
click at [1016, 452] on icon "preview file" at bounding box center [1021, 453] width 13 height 10
click at [301, 63] on icon "close" at bounding box center [306, 66] width 9 height 9
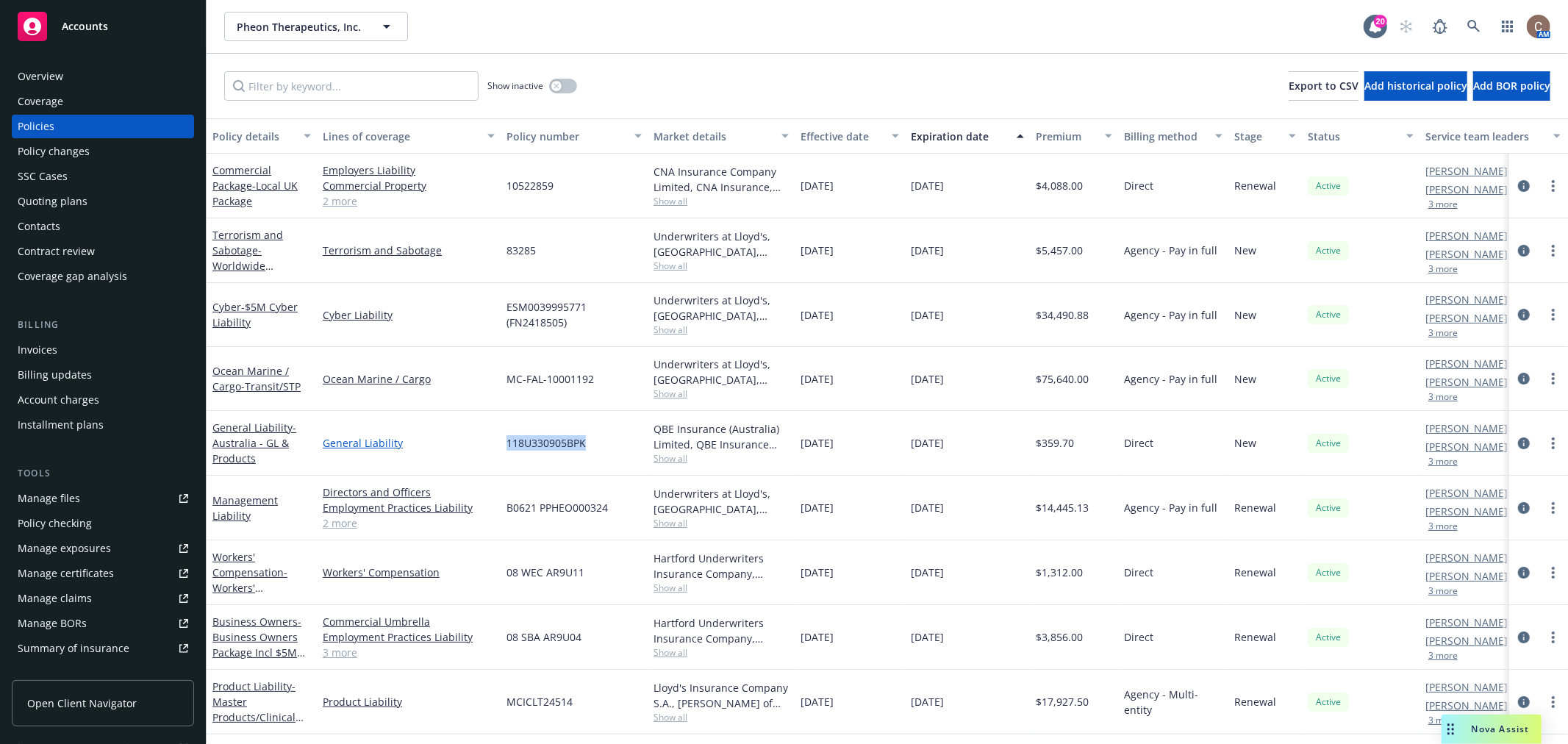
drag, startPoint x: 585, startPoint y: 440, endPoint x: 489, endPoint y: 442, distance: 96.0
click at [489, 442] on div "General Liability - Australia - GL & Products General Liability 118U330905BPK Q…" at bounding box center [916, 443] width 1419 height 64
copy div "118U330905BPK"
click at [257, 434] on span "- Australia - GL & Products" at bounding box center [255, 443] width 83 height 45
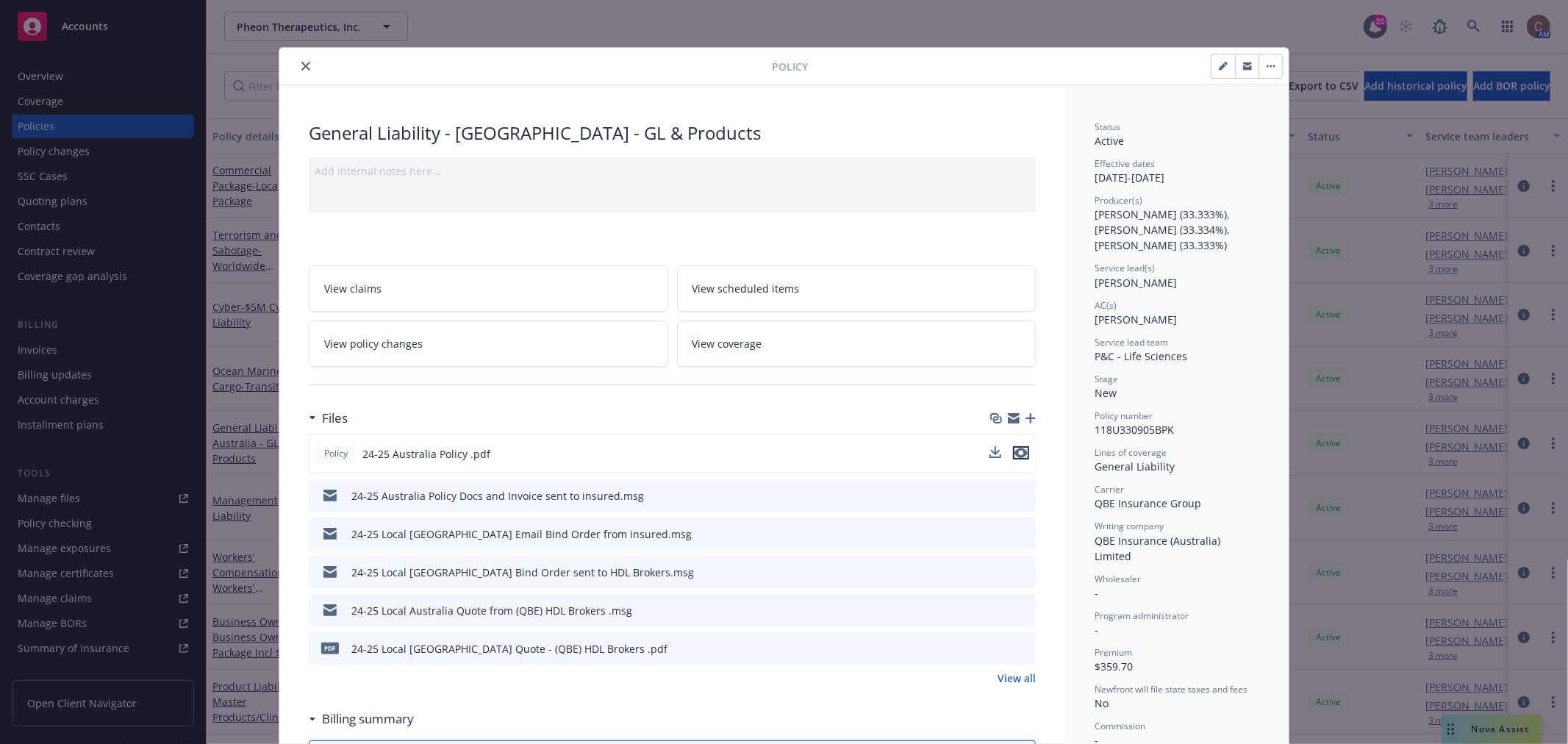
click at [1019, 449] on icon "preview file" at bounding box center [1021, 453] width 13 height 10
click at [301, 62] on icon "close" at bounding box center [306, 66] width 9 height 9
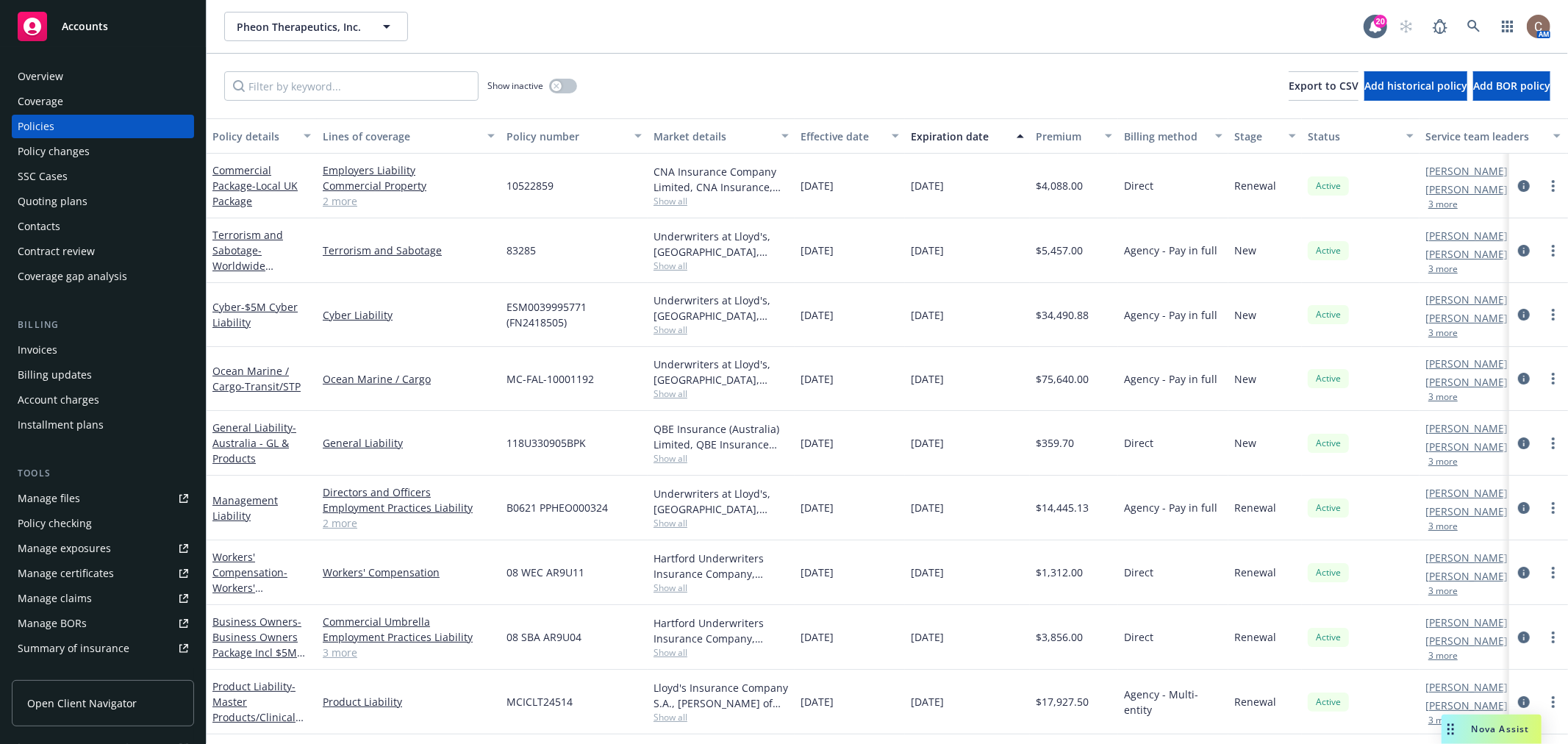
drag, startPoint x: 754, startPoint y: 247, endPoint x: 987, endPoint y: 237, distance: 233.2
click at [987, 237] on div "Terrorism and Sabotage - Worldwide Terrorism Terrorism and Sabotage 83285 Under…" at bounding box center [916, 250] width 1419 height 64
click at [991, 253] on div "10/01/2025" at bounding box center [968, 250] width 125 height 64
drag, startPoint x: 863, startPoint y: 246, endPoint x: 790, endPoint y: 247, distance: 73.0
click at [790, 247] on div "Terrorism and Sabotage - Worldwide Terrorism Terrorism and Sabotage 83285 Under…" at bounding box center [916, 250] width 1419 height 64
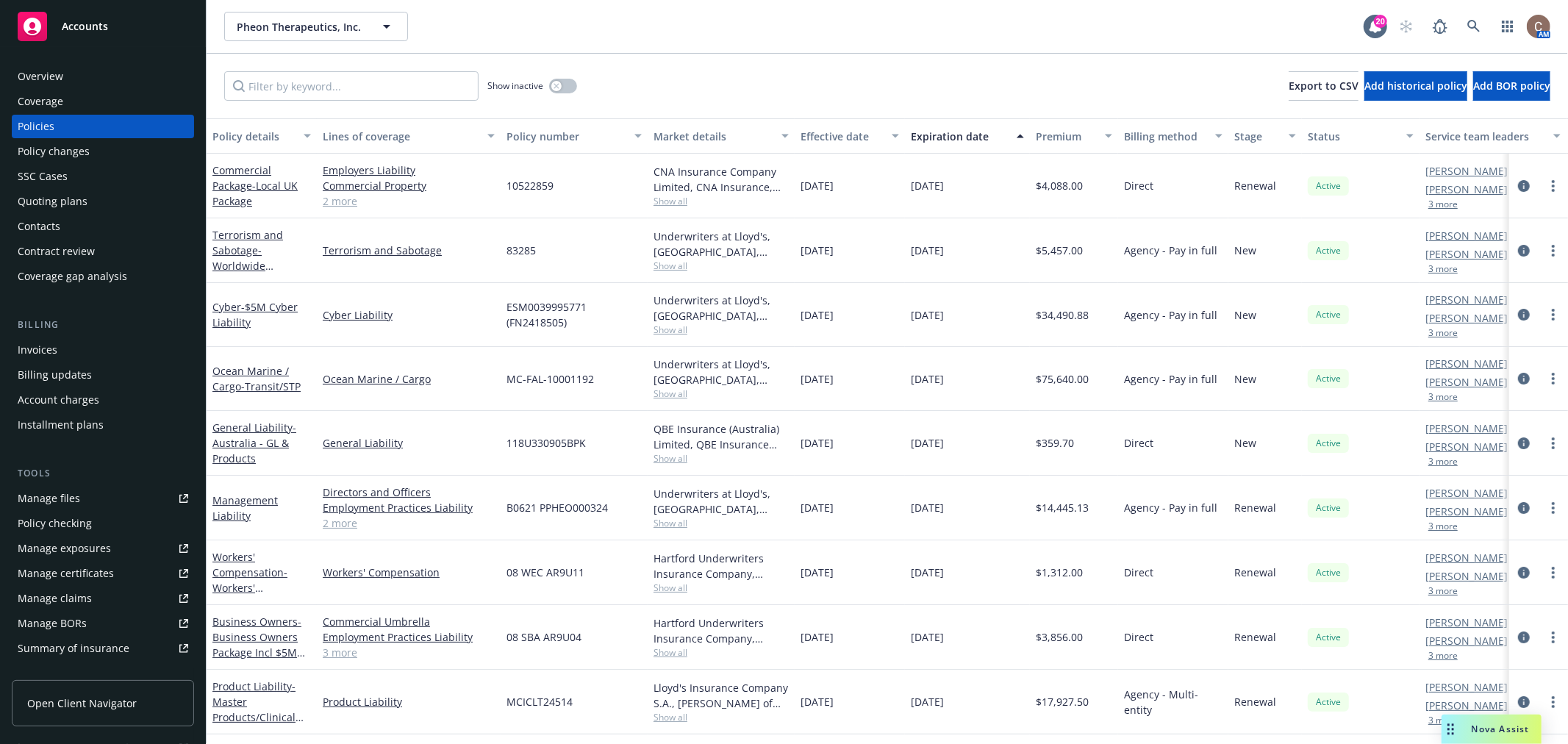
click at [865, 265] on div "05/08/2025" at bounding box center [850, 250] width 110 height 64
drag, startPoint x: 863, startPoint y: 375, endPoint x: 798, endPoint y: 371, distance: 65.1
click at [798, 371] on div "05/08/2024" at bounding box center [850, 379] width 110 height 64
click at [222, 232] on link "Terrorism and Sabotage - Worldwide Terrorism" at bounding box center [248, 257] width 70 height 60
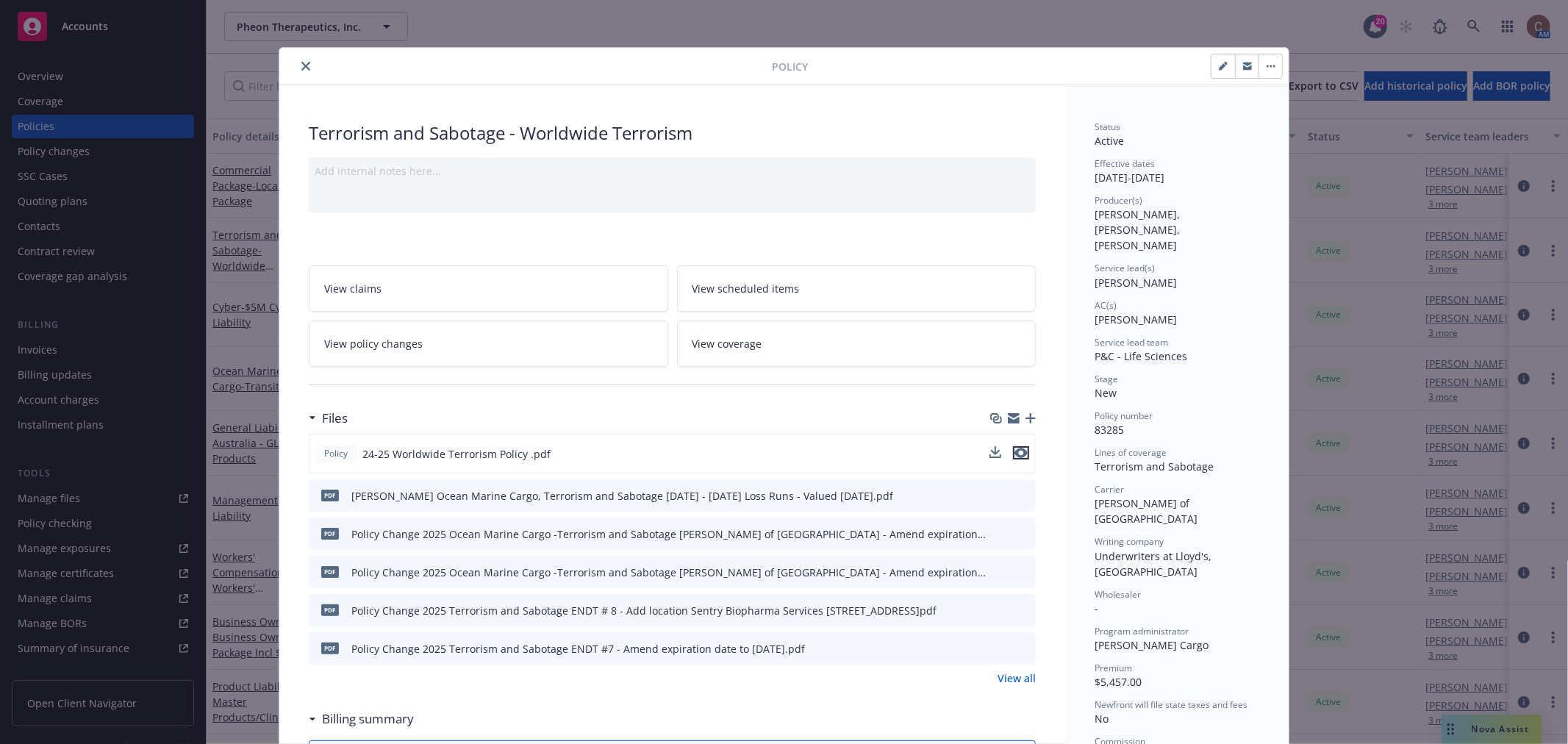
click at [1016, 453] on icon "preview file" at bounding box center [1021, 453] width 13 height 10
click at [302, 67] on icon "close" at bounding box center [306, 66] width 9 height 9
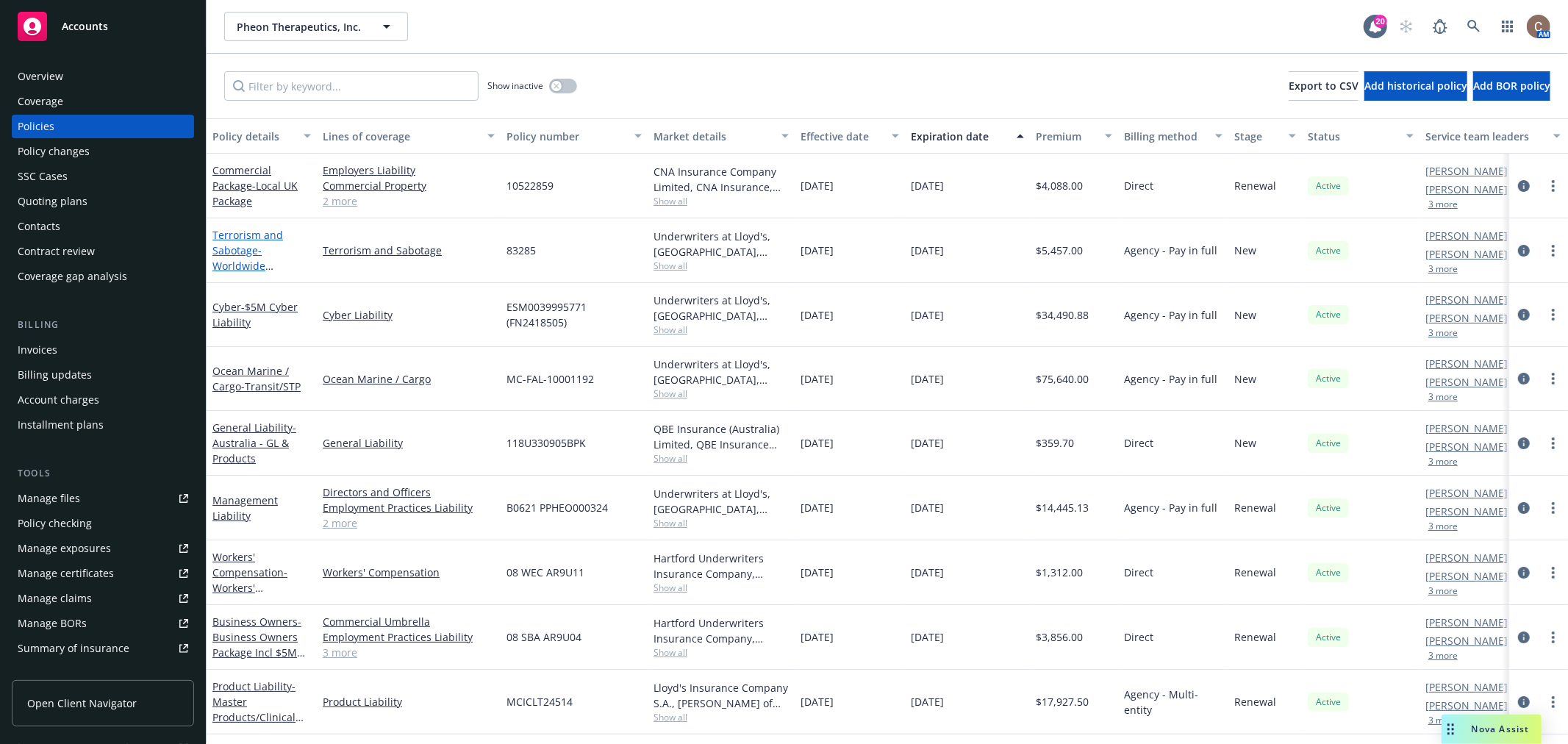
click at [226, 247] on link "Terrorism and Sabotage - Worldwide Terrorism" at bounding box center [248, 257] width 70 height 60
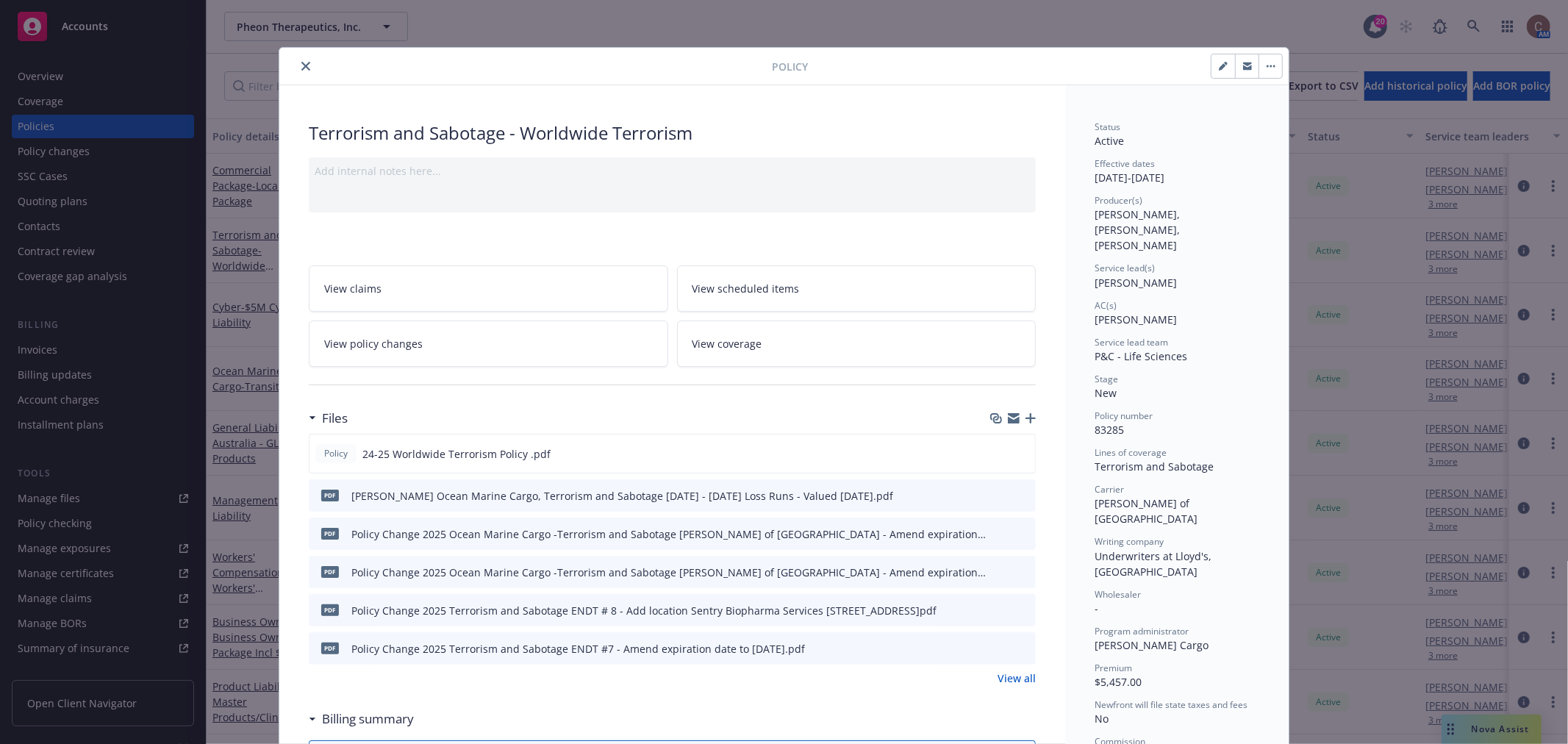
scroll to position [44, 0]
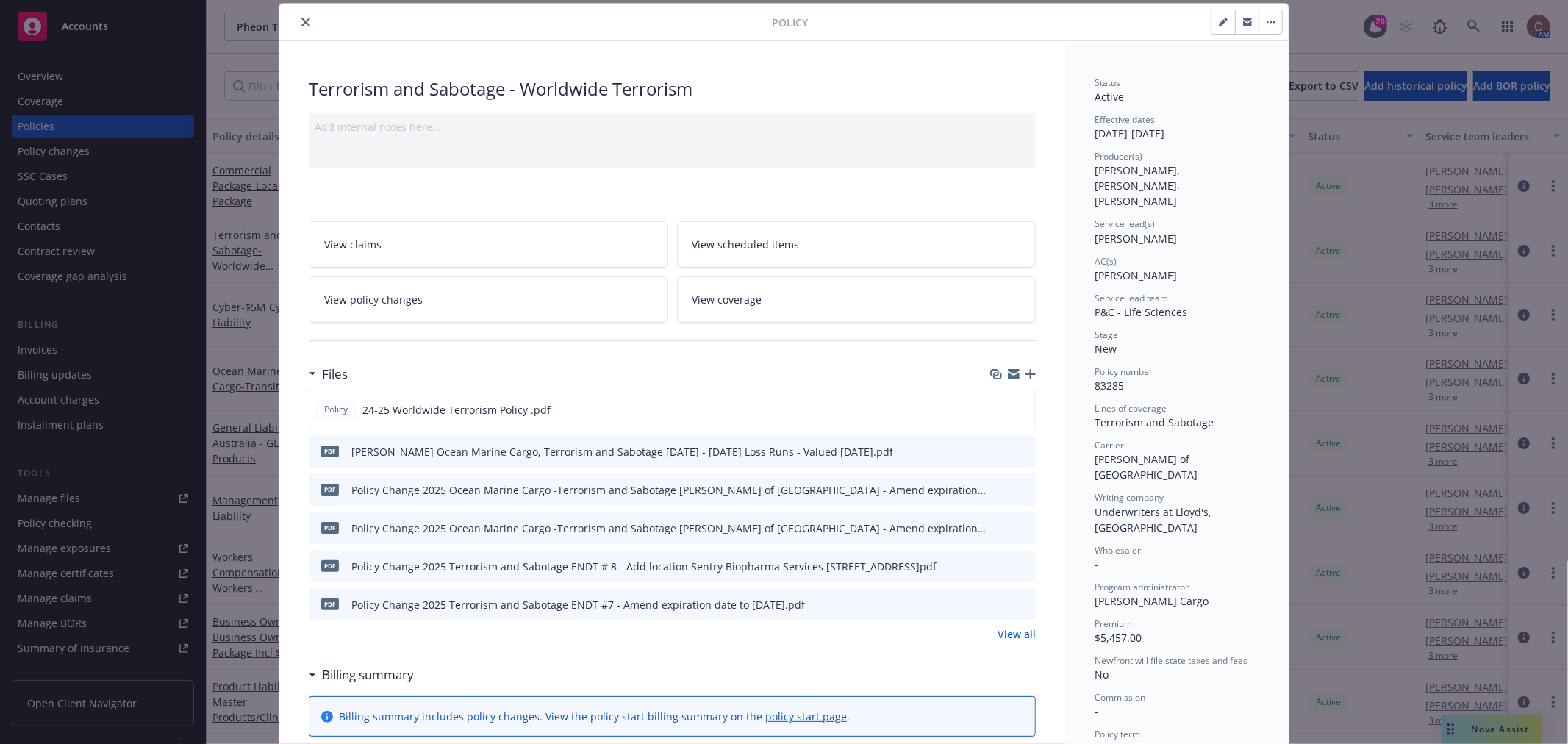
click at [1213, 28] on button "button" at bounding box center [1223, 22] width 23 height 23
select select "NEW"
select select "other"
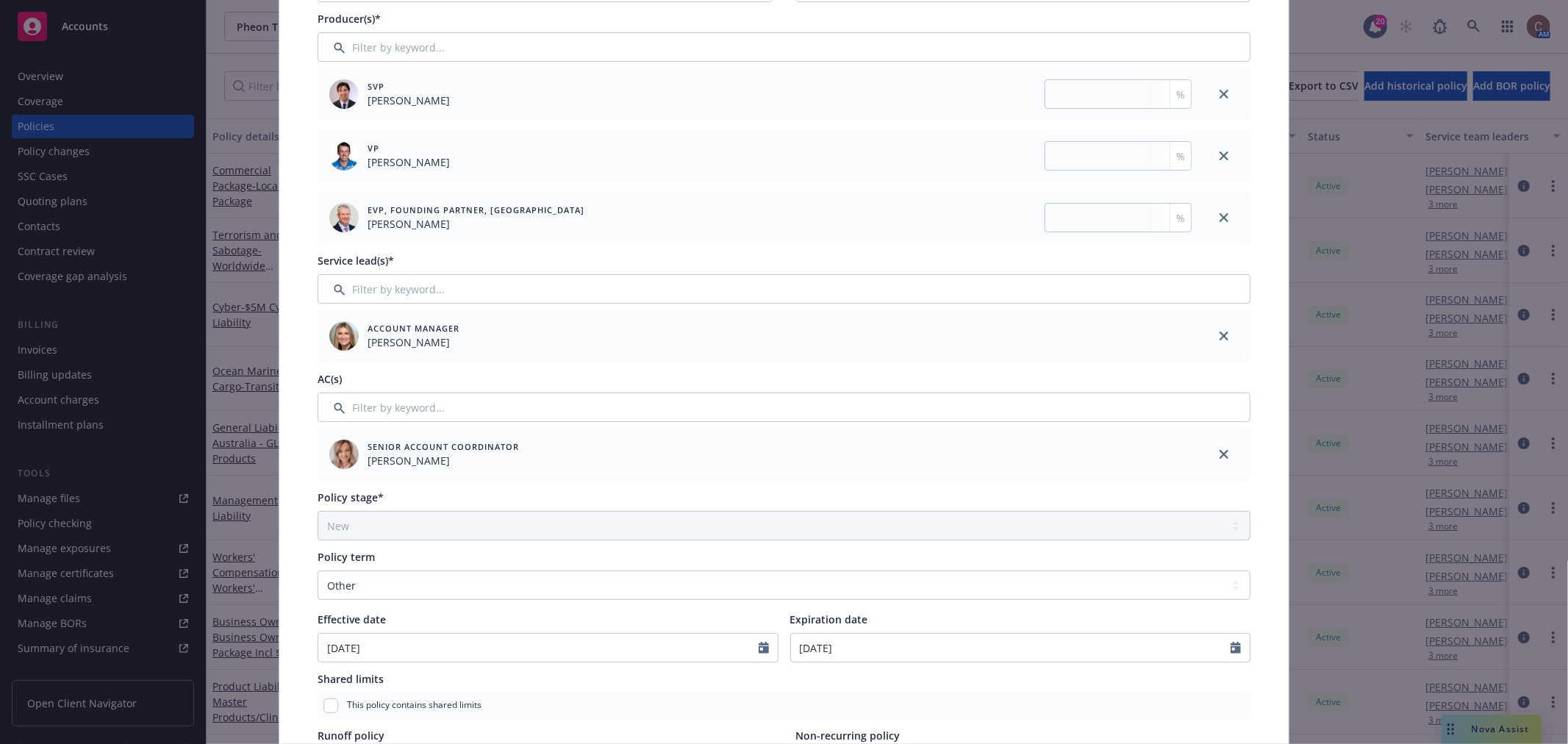
scroll to position [452, 0]
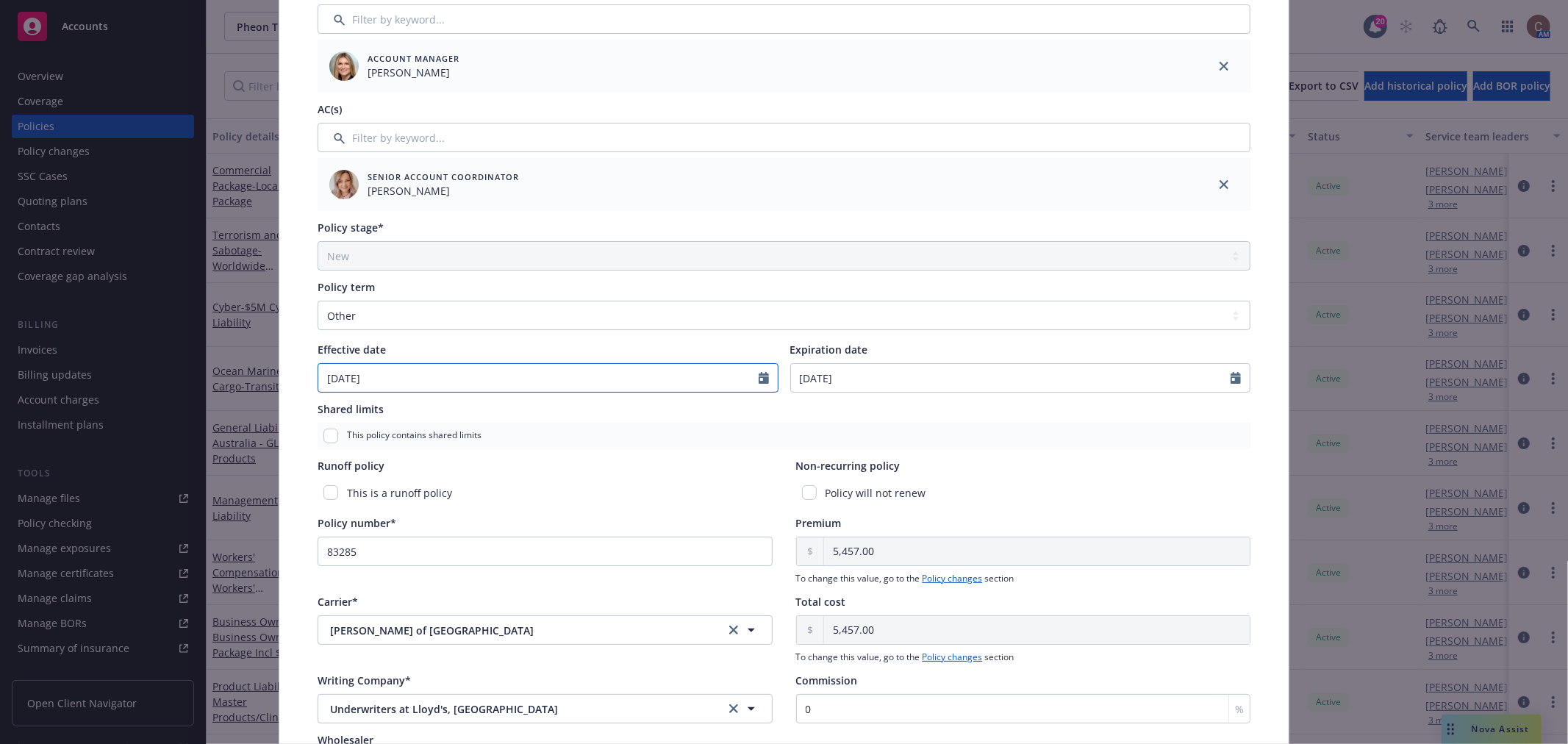
click at [619, 377] on input "05/08/2025" at bounding box center [538, 378] width 440 height 28
select select "5"
type input "05/08/2024"
click at [653, 408] on div "Shared limits" at bounding box center [784, 409] width 933 height 16
select select "9"
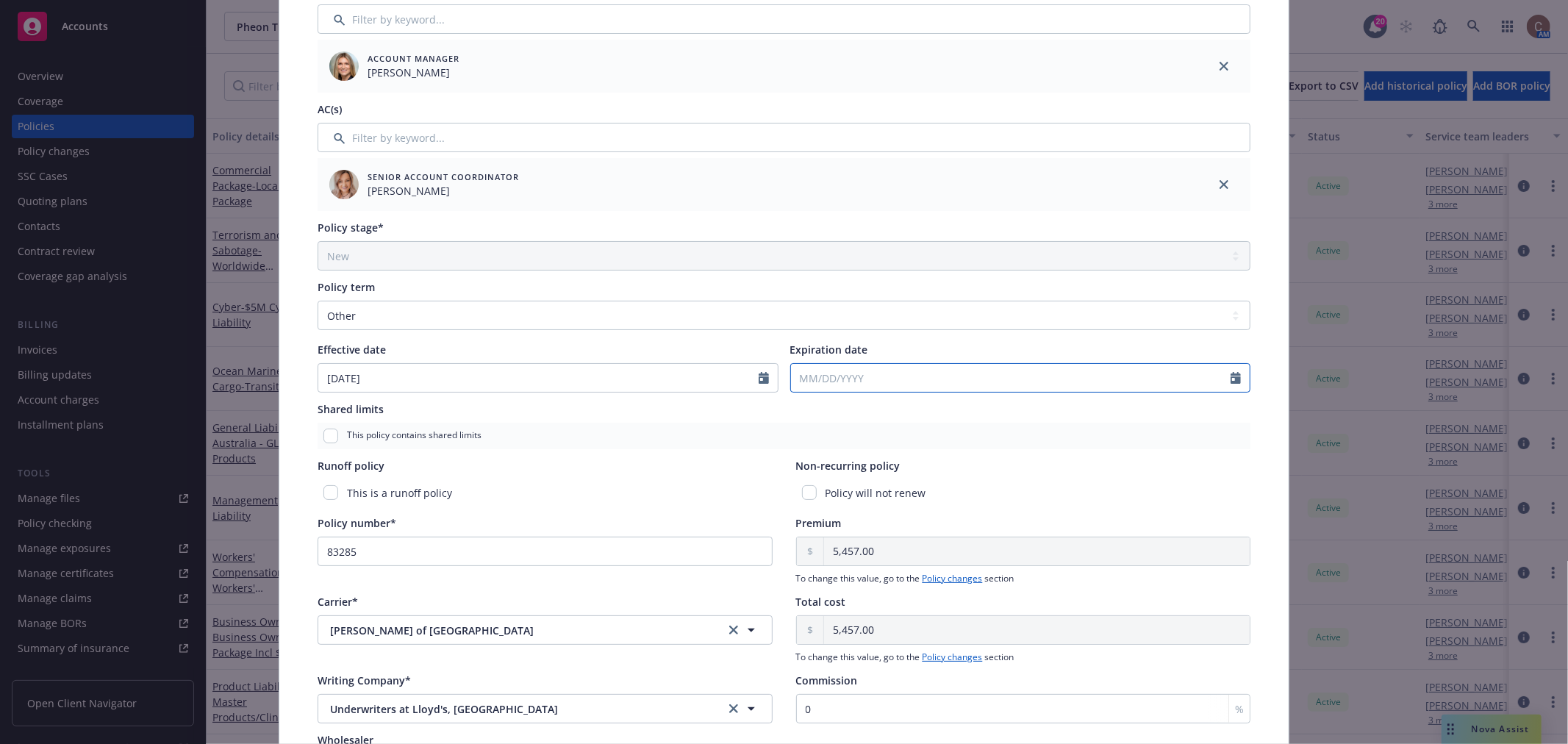
click at [931, 370] on input "Expiration date" at bounding box center [1011, 378] width 440 height 28
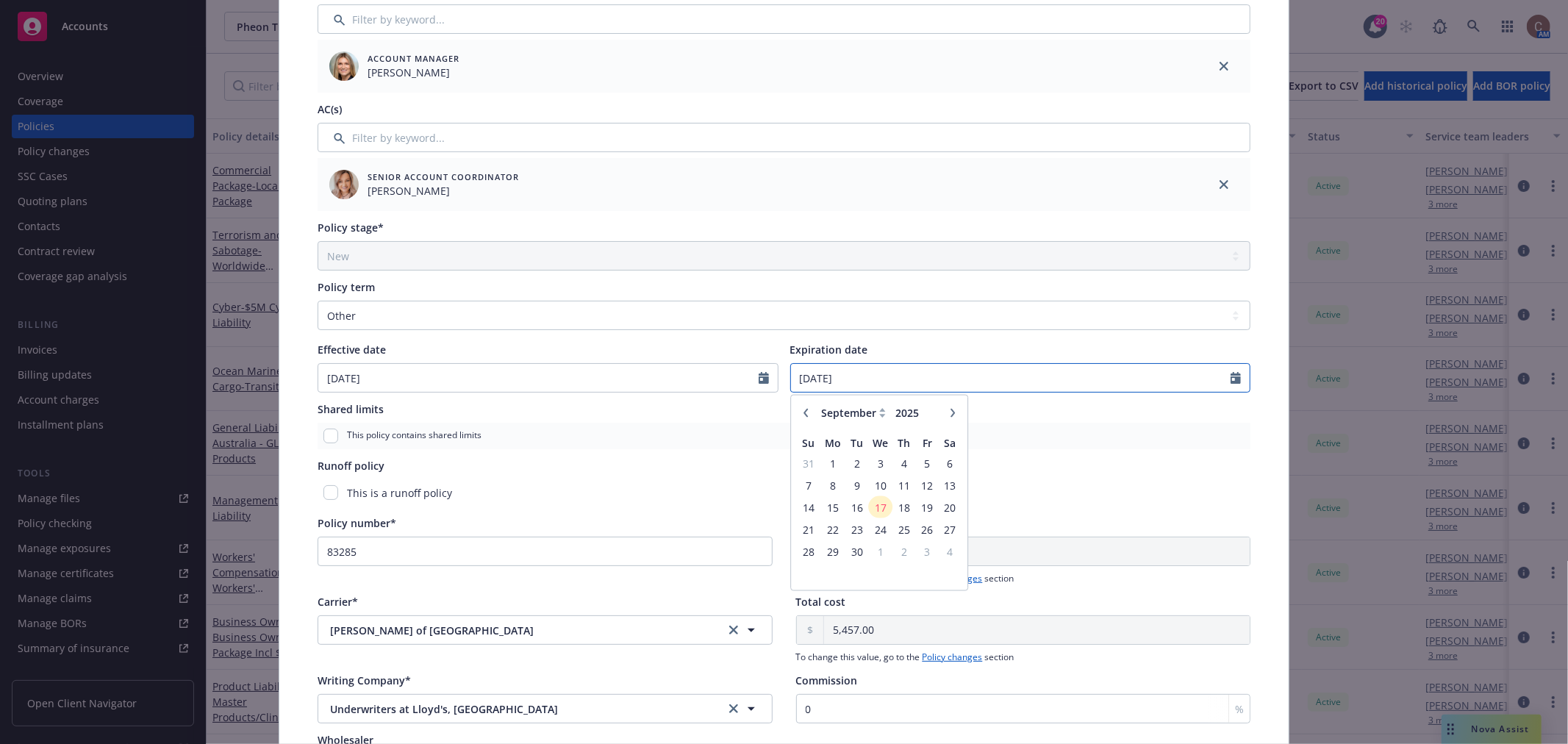
type input "10/01/25"
click at [944, 410] on button "button" at bounding box center [953, 413] width 17 height 17
select select "10"
click at [870, 457] on span "1" at bounding box center [880, 462] width 22 height 18
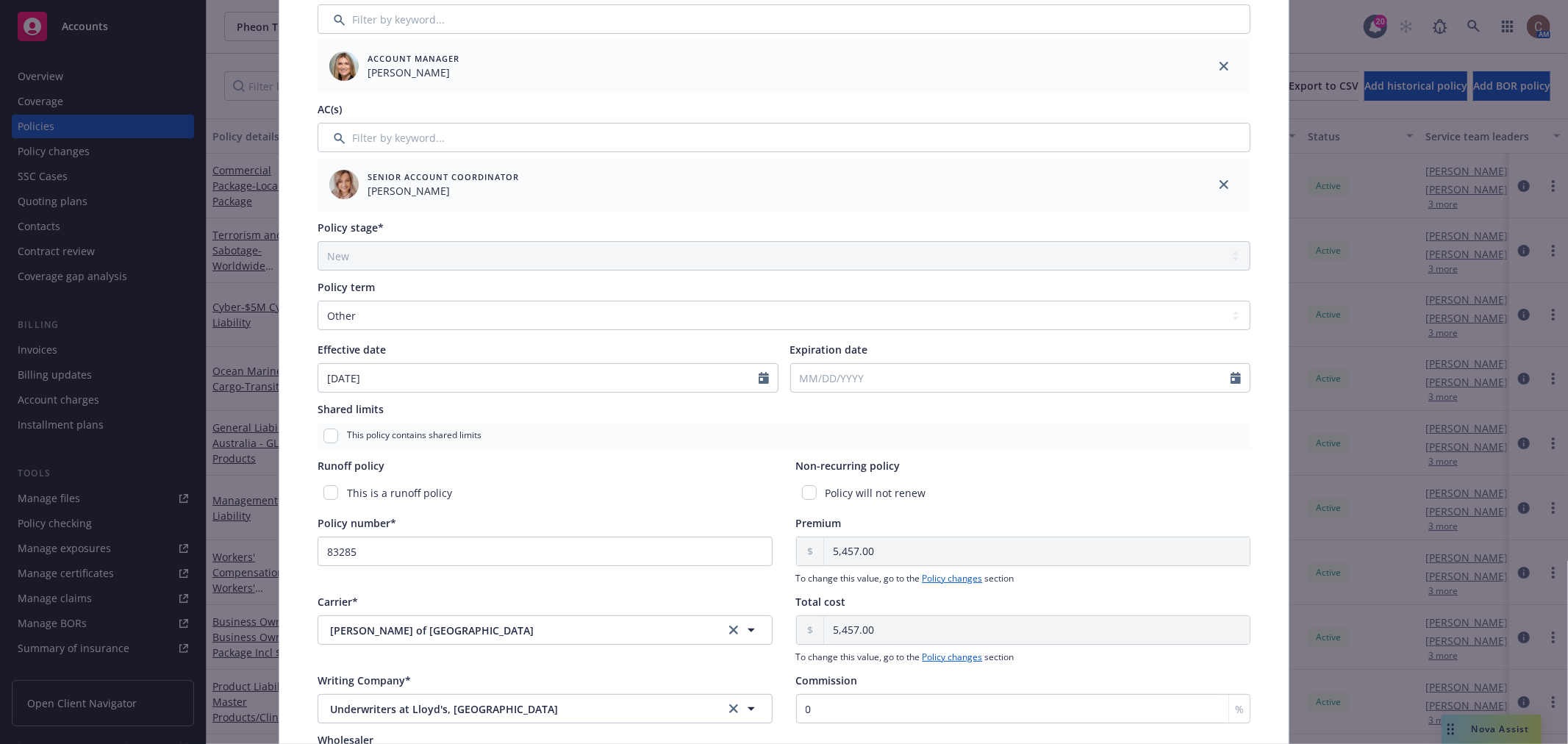
type input "10/01/2025"
click at [1006, 416] on div "Shared limits This policy contains shared limits" at bounding box center [784, 425] width 933 height 48
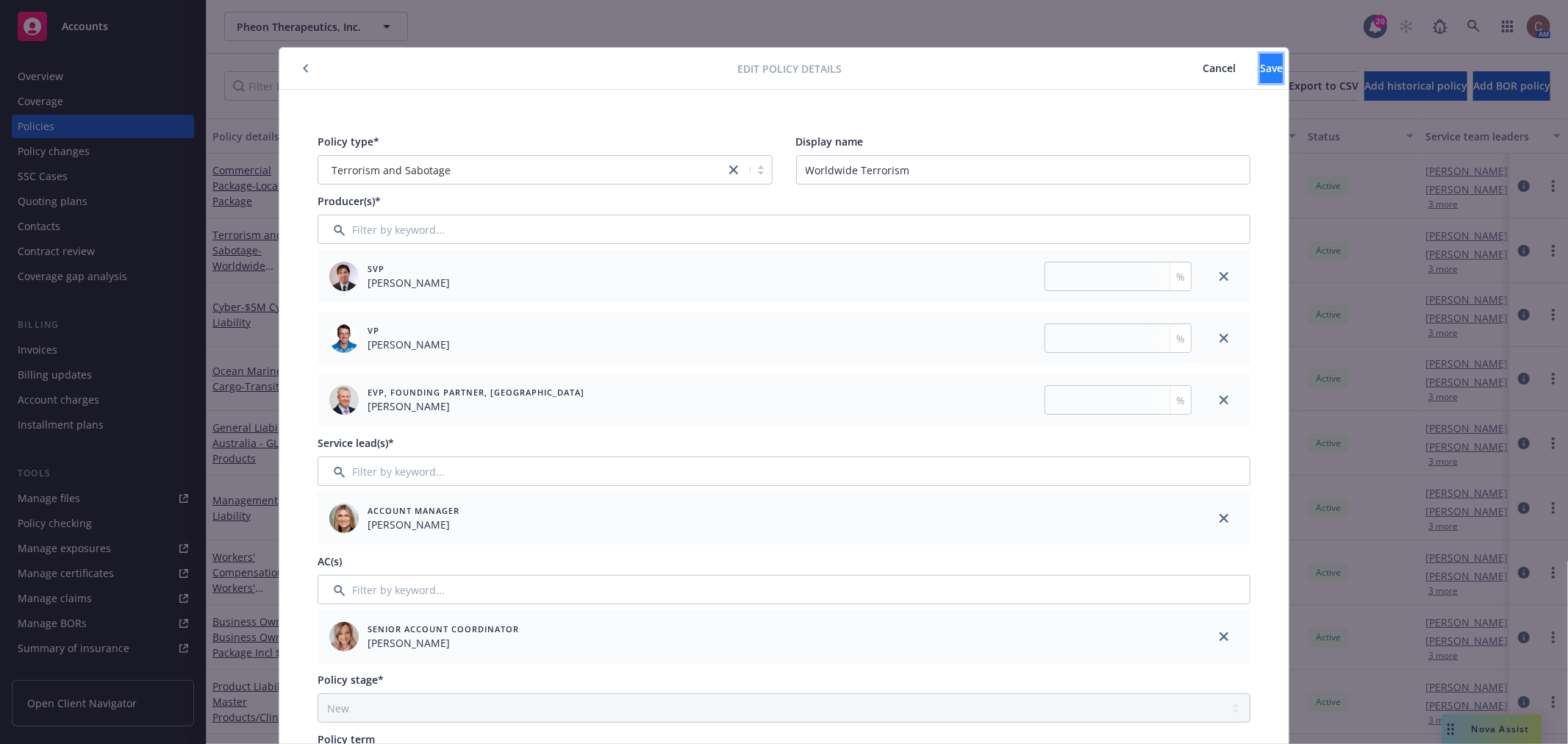
click at [1260, 60] on button "Save" at bounding box center [1272, 69] width 23 height 30
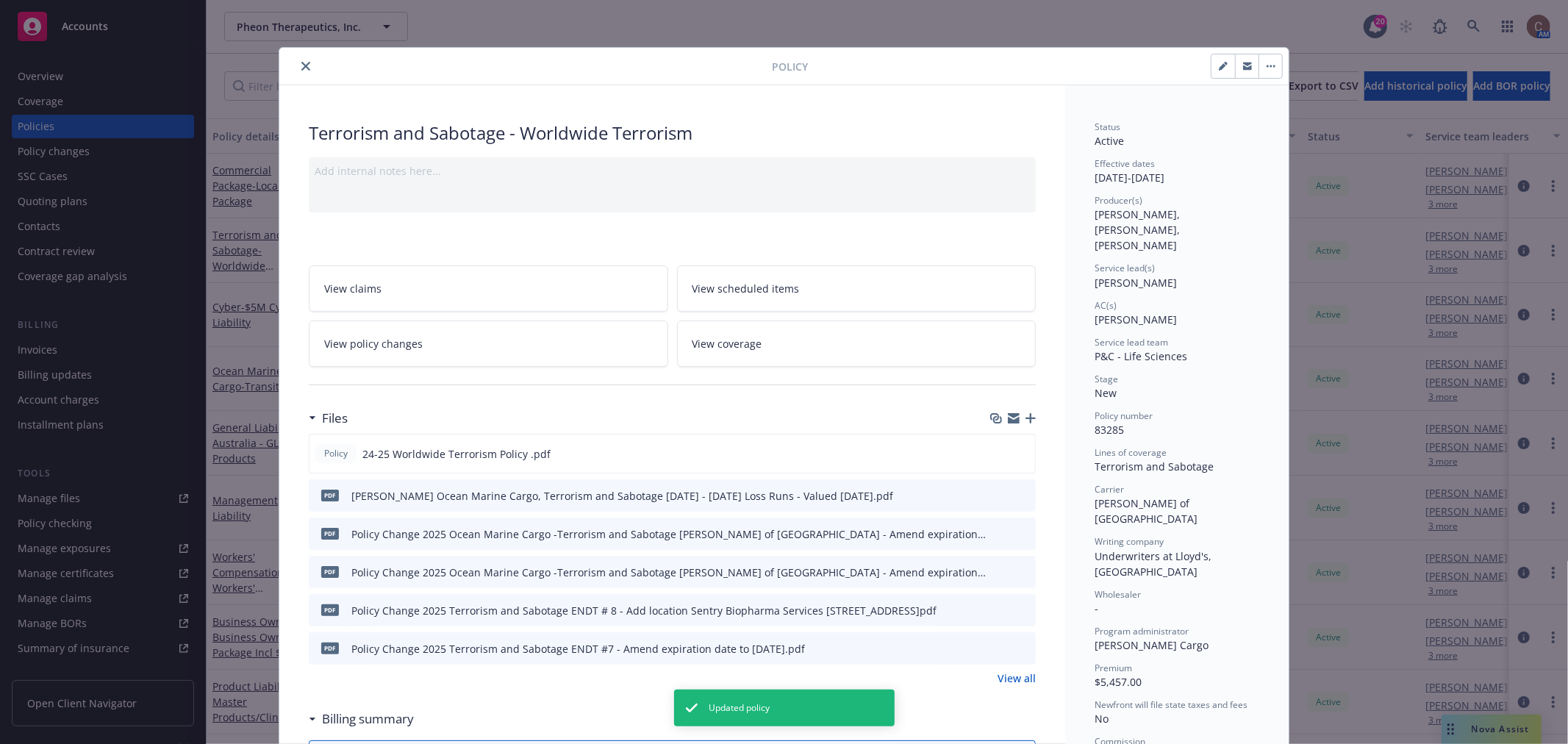
click at [301, 70] on icon "close" at bounding box center [306, 66] width 9 height 9
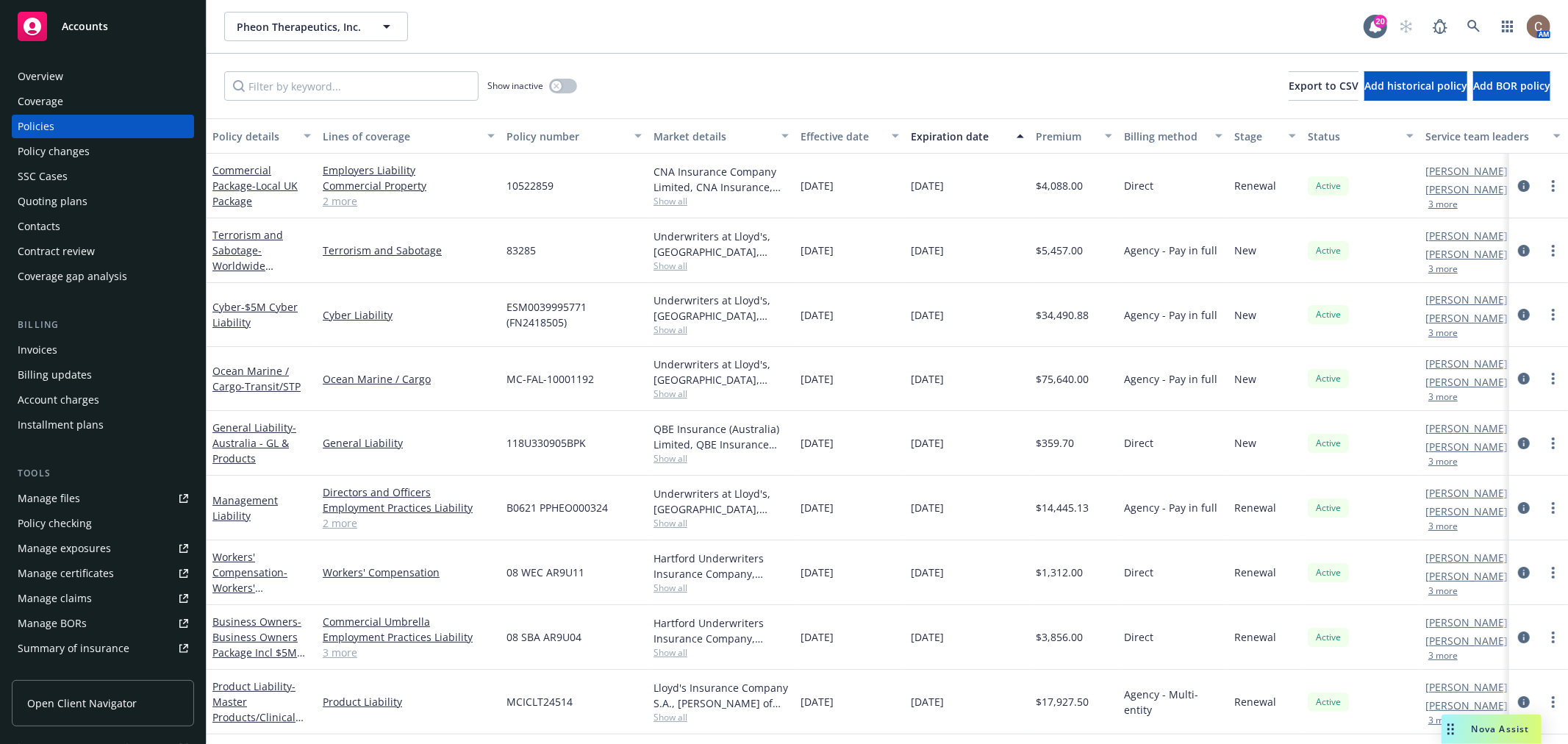
click at [103, 15] on div "Accounts" at bounding box center [103, 27] width 170 height 30
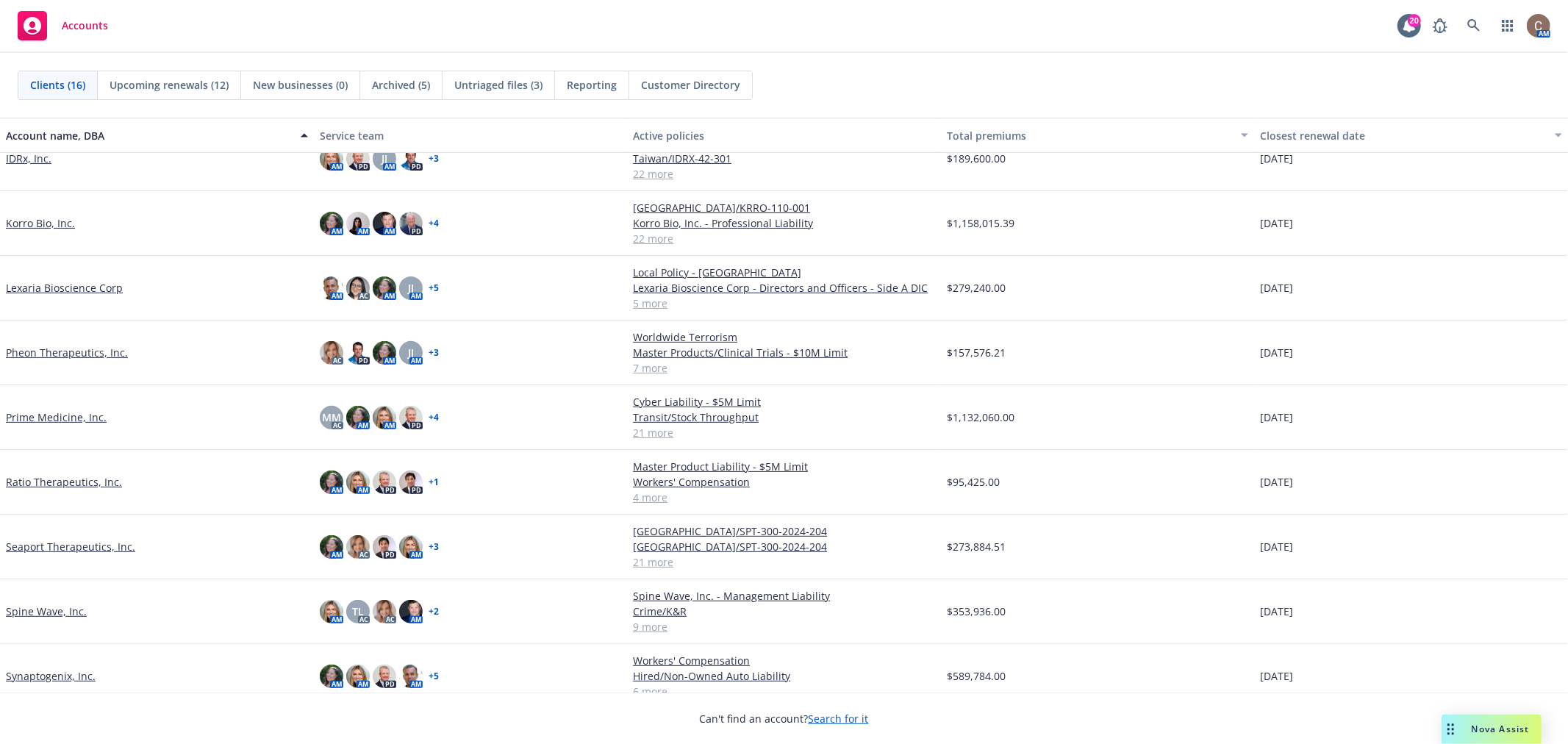
scroll to position [461, 0]
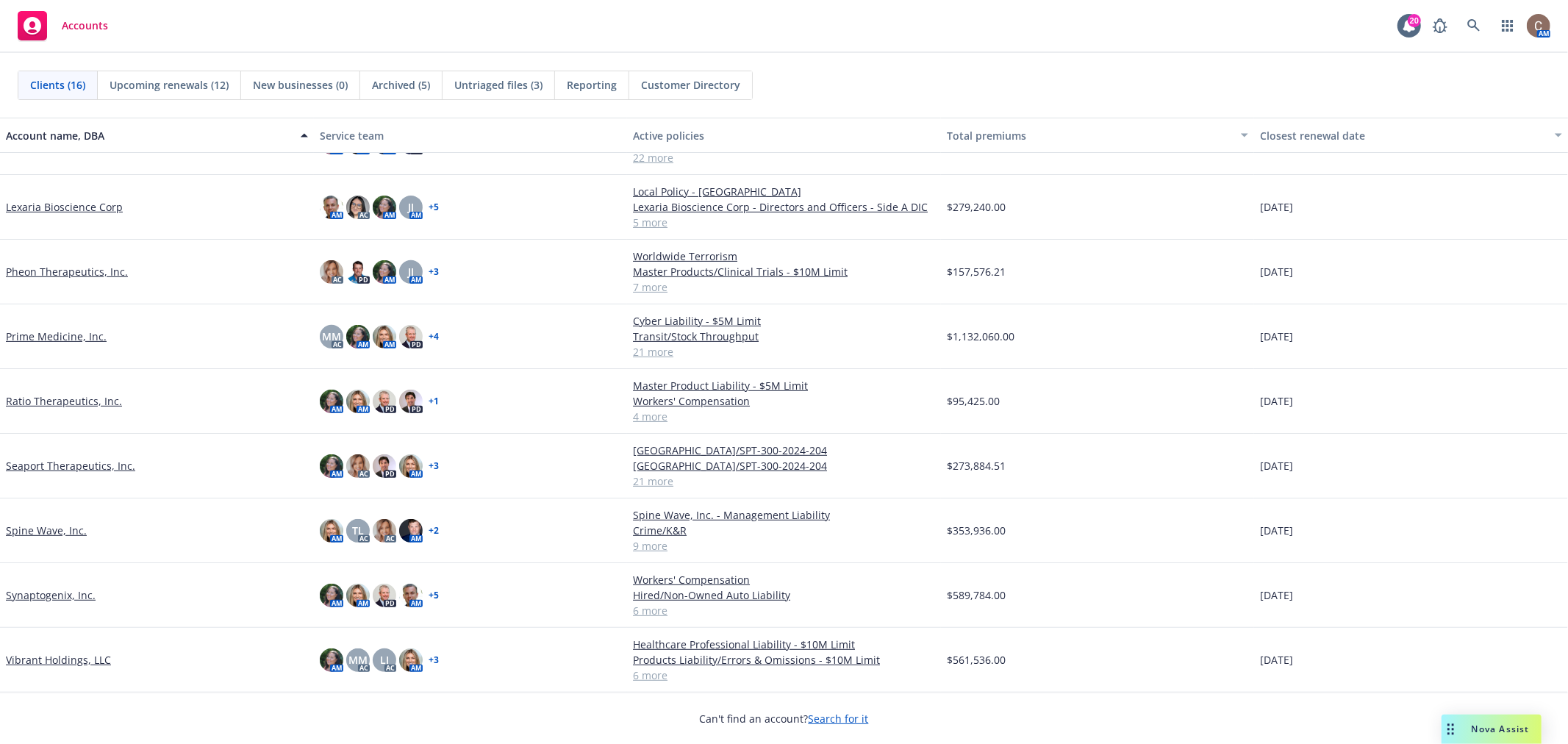
click at [68, 468] on link "Seaport Therapeutics, Inc." at bounding box center [70, 466] width 129 height 16
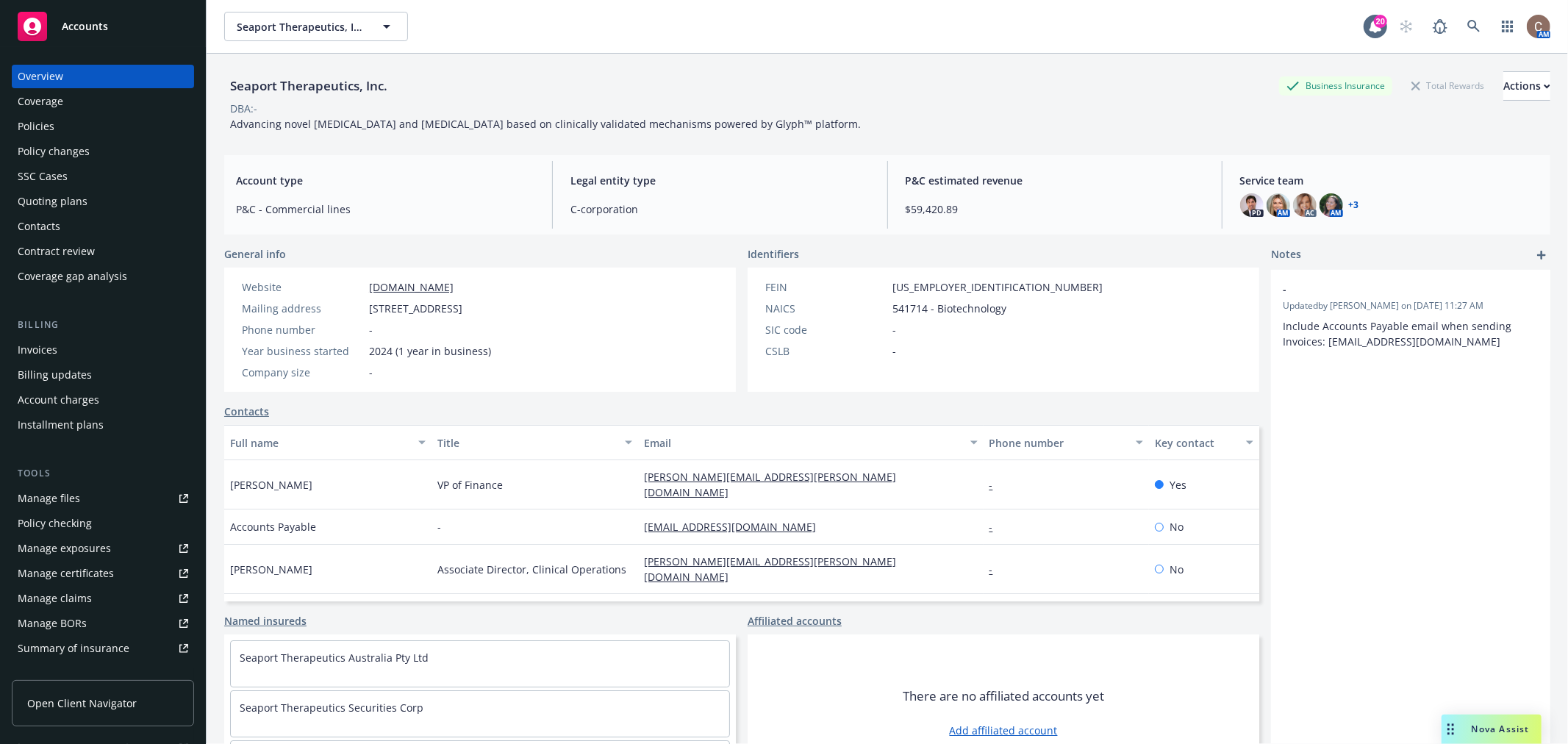
click at [83, 204] on div "Quoting plans" at bounding box center [52, 201] width 69 height 23
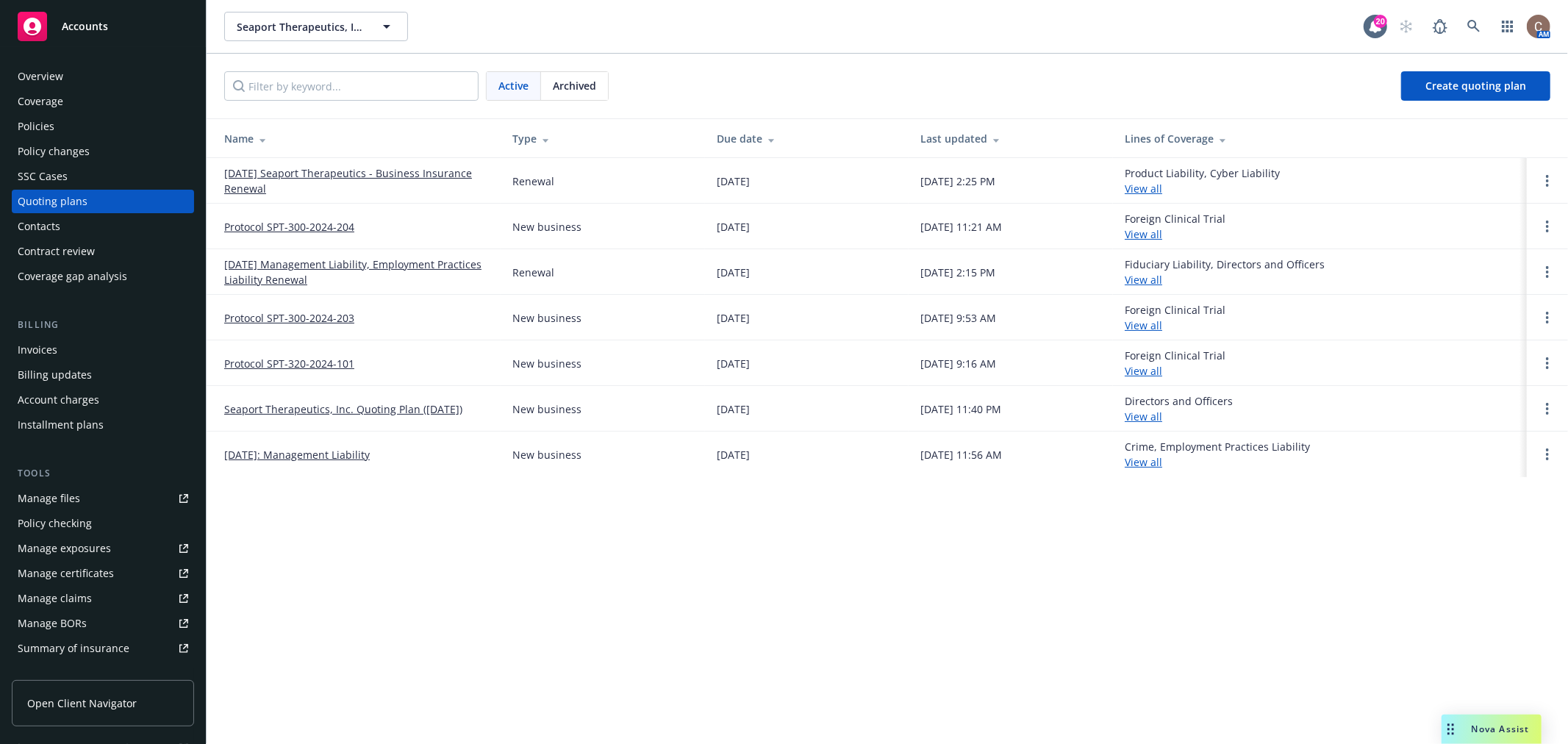
click at [252, 185] on link "[DATE] Seaport Therapeutics - Business Insurance Renewal" at bounding box center [356, 181] width 265 height 31
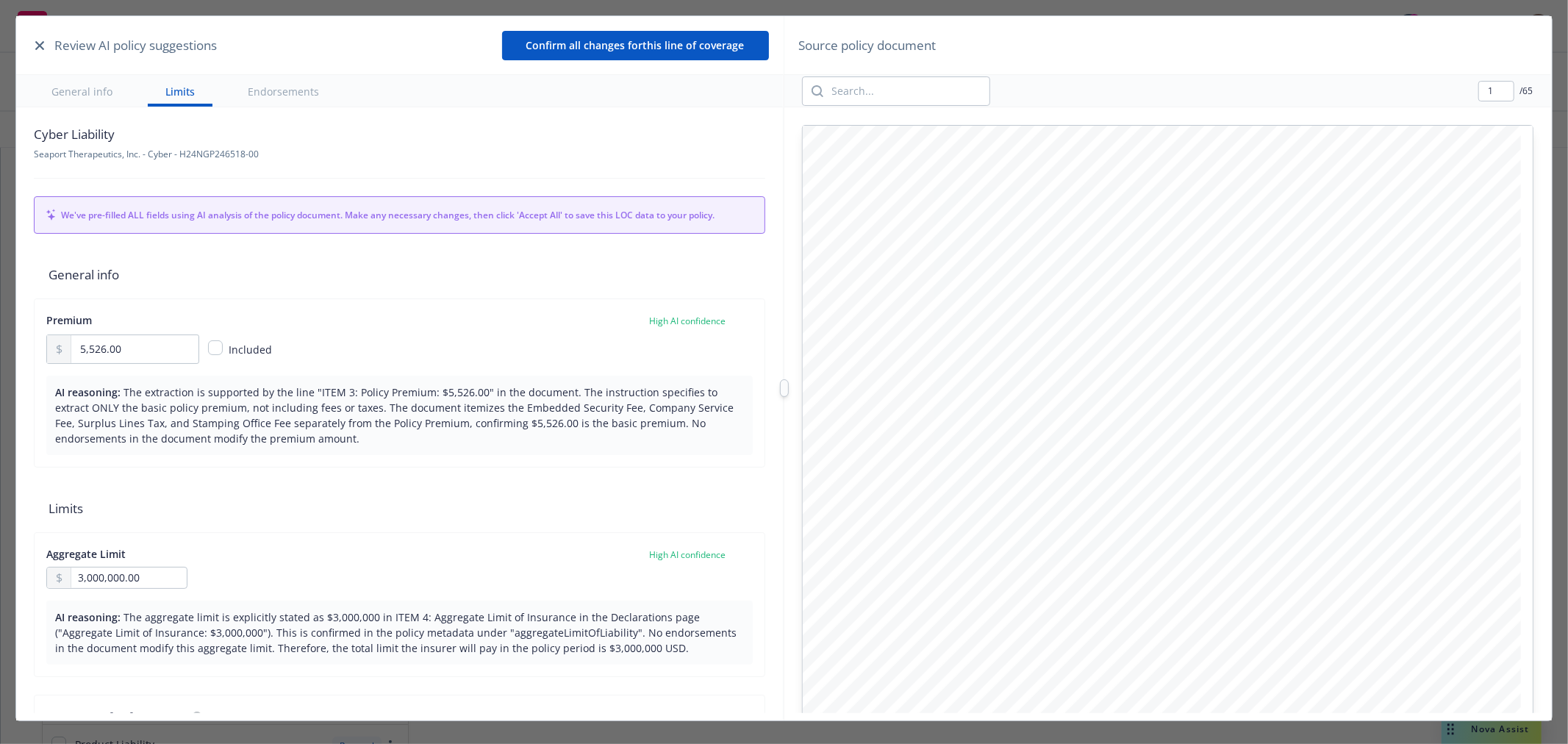
click at [33, 46] on button "button" at bounding box center [40, 45] width 17 height 17
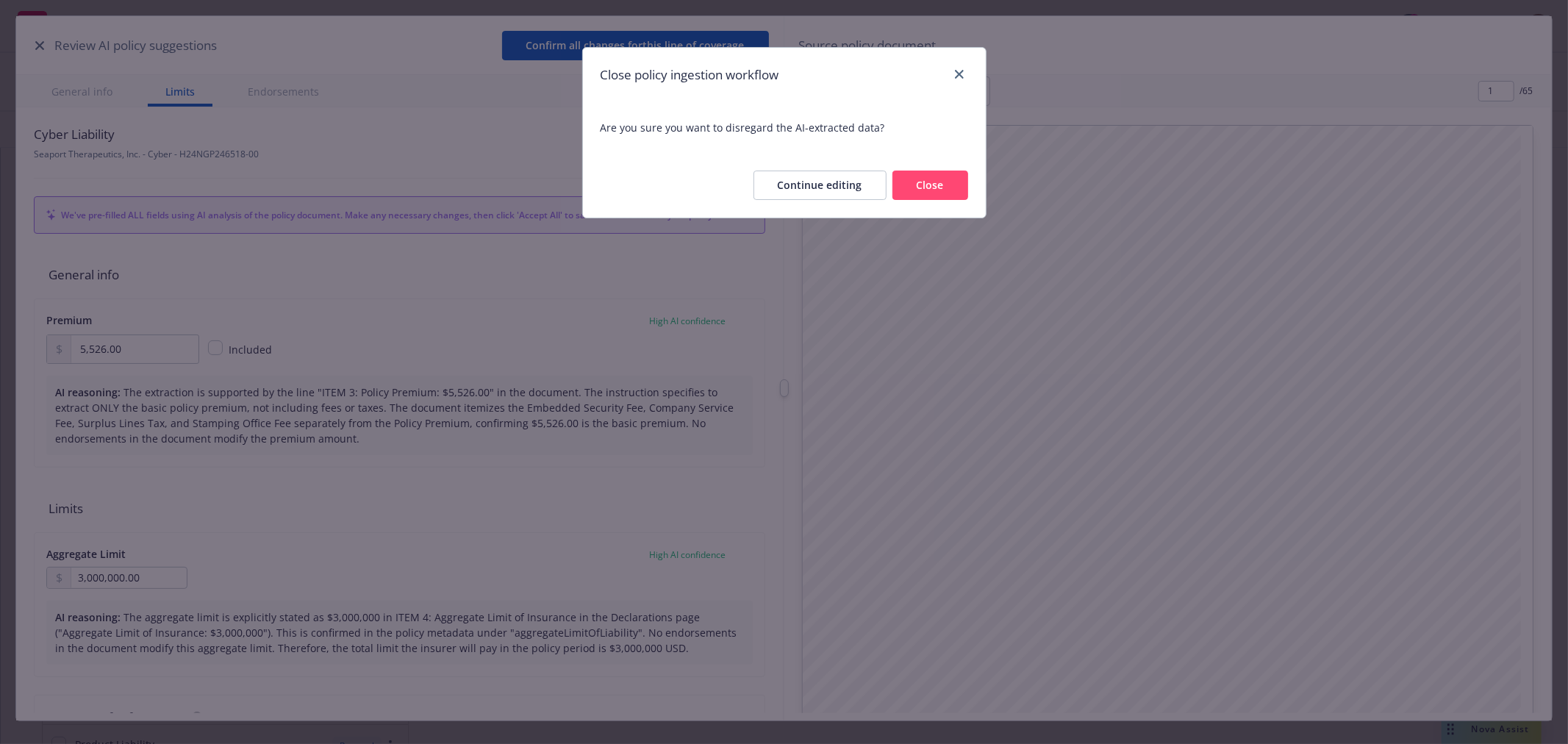
click at [924, 180] on button "Close" at bounding box center [930, 185] width 76 height 30
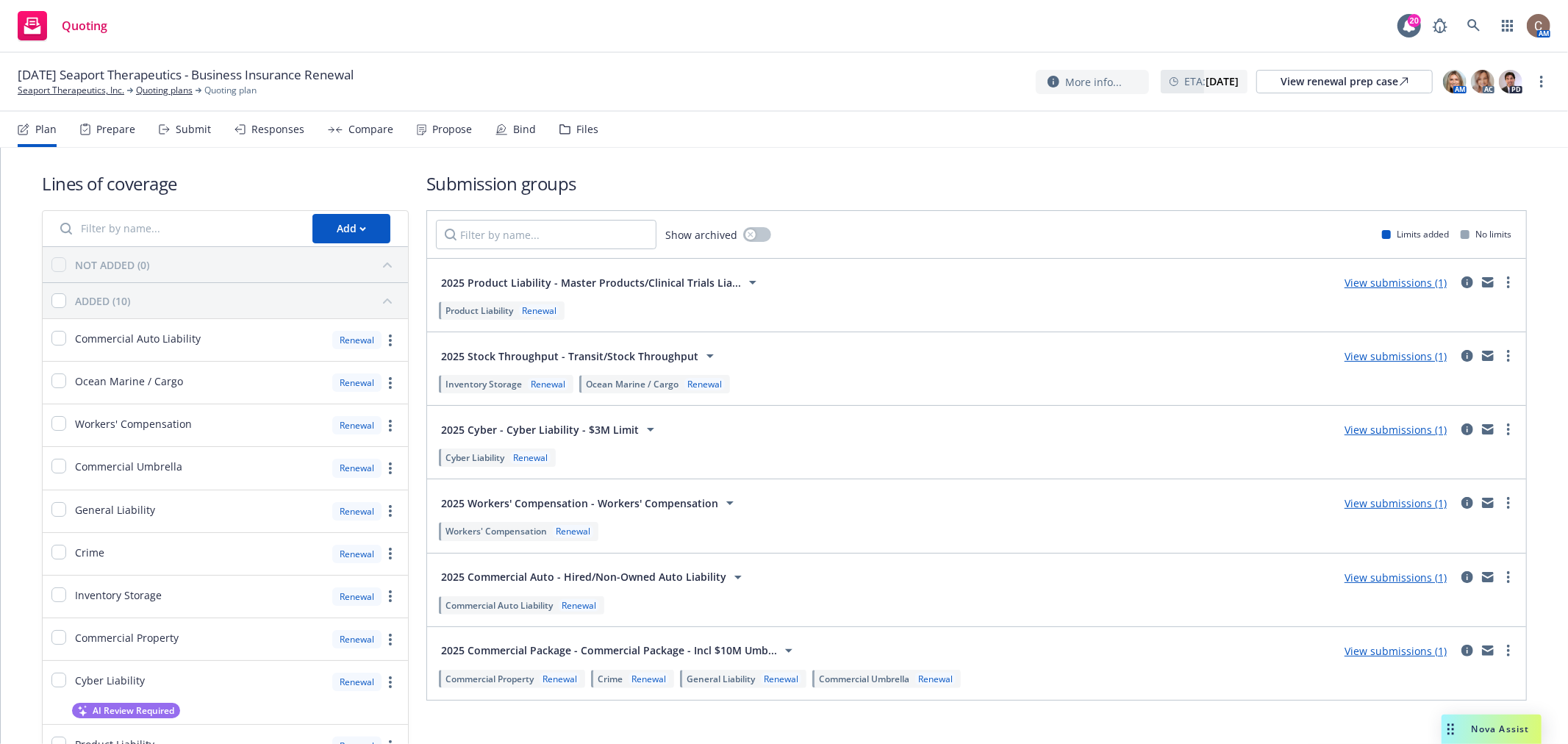
click at [110, 126] on div "Prepare" at bounding box center [116, 130] width 39 height 12
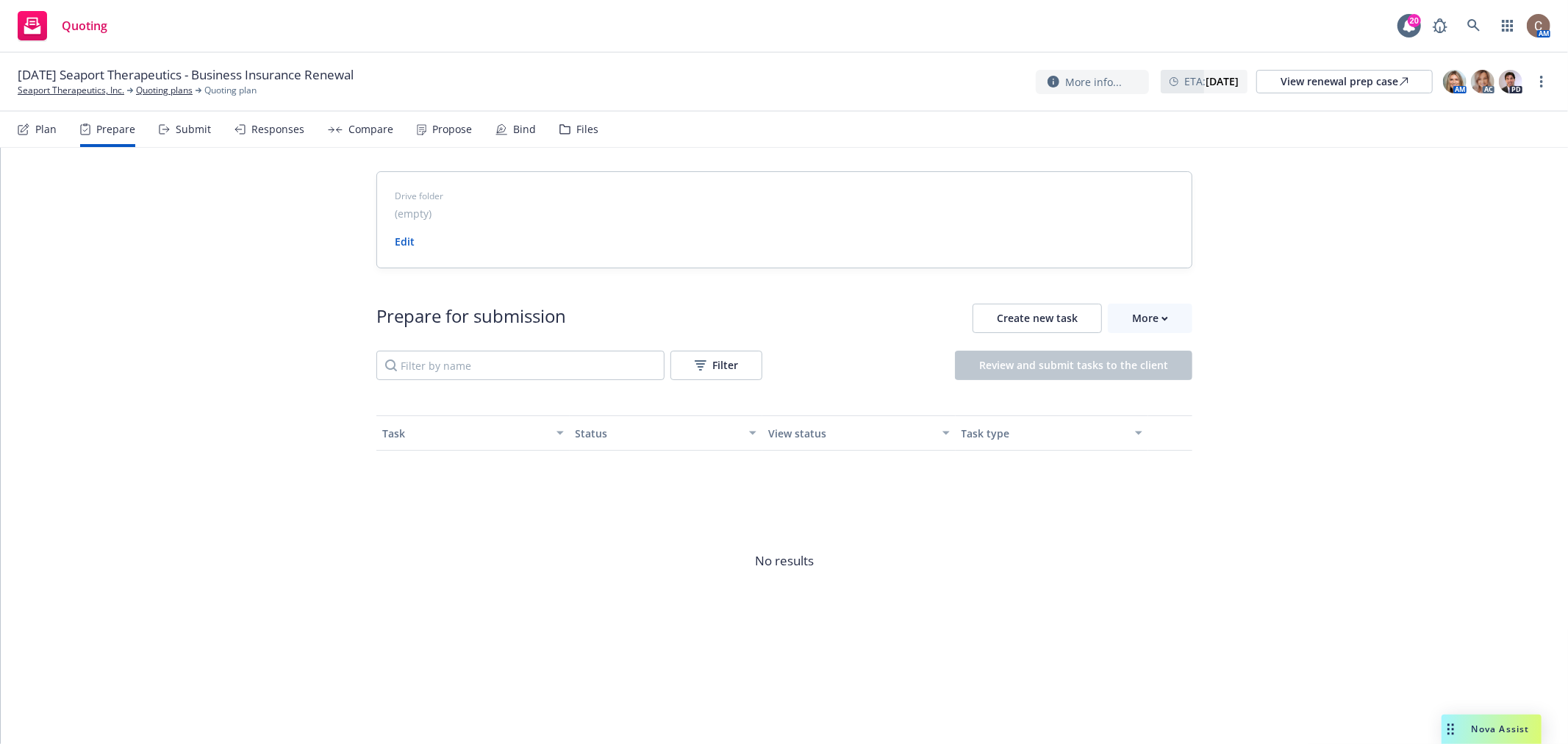
click at [165, 130] on icon at bounding box center [164, 130] width 11 height 10
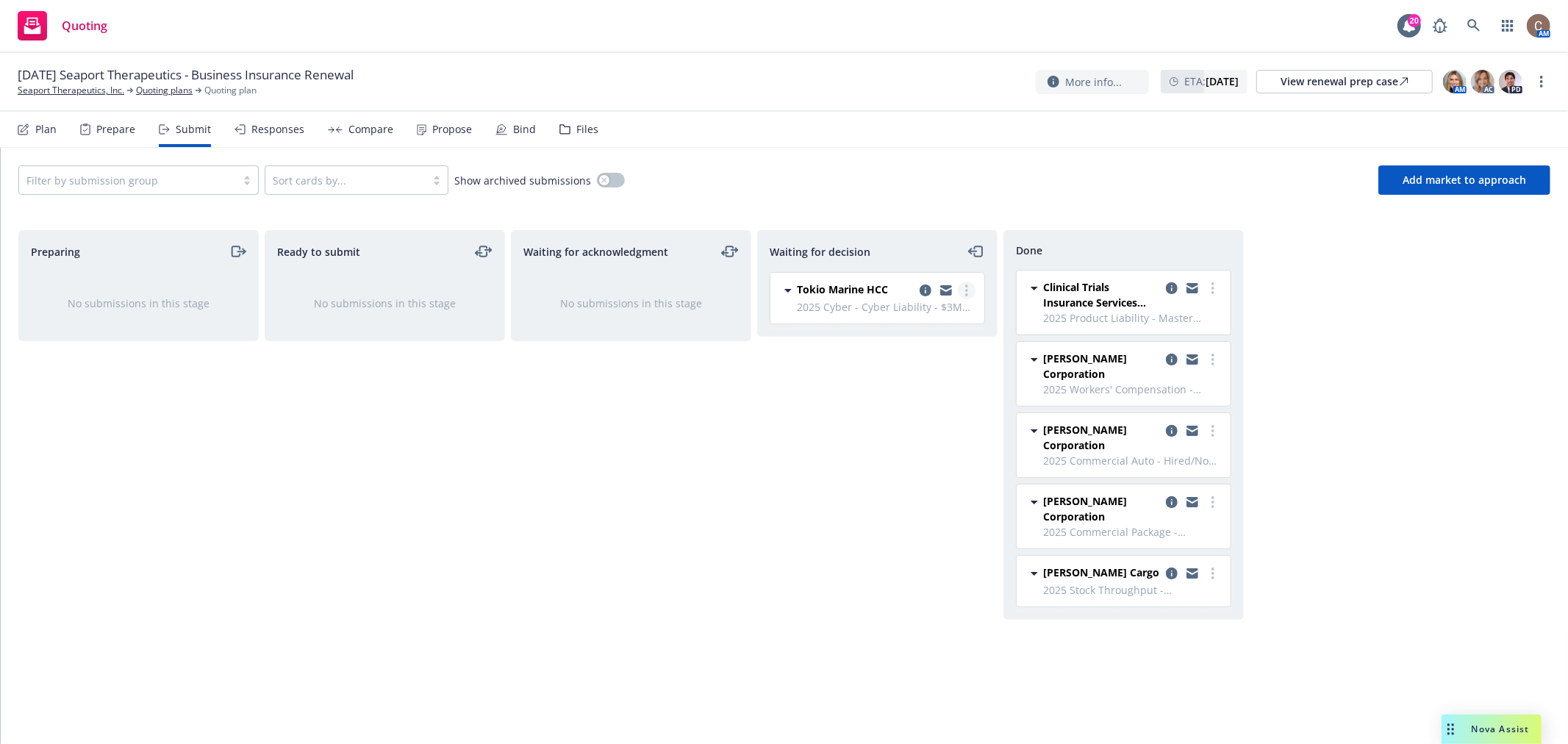
click at [970, 291] on link "more" at bounding box center [967, 290] width 17 height 17
click at [921, 375] on span "Add accepted decision" at bounding box center [900, 380] width 147 height 14
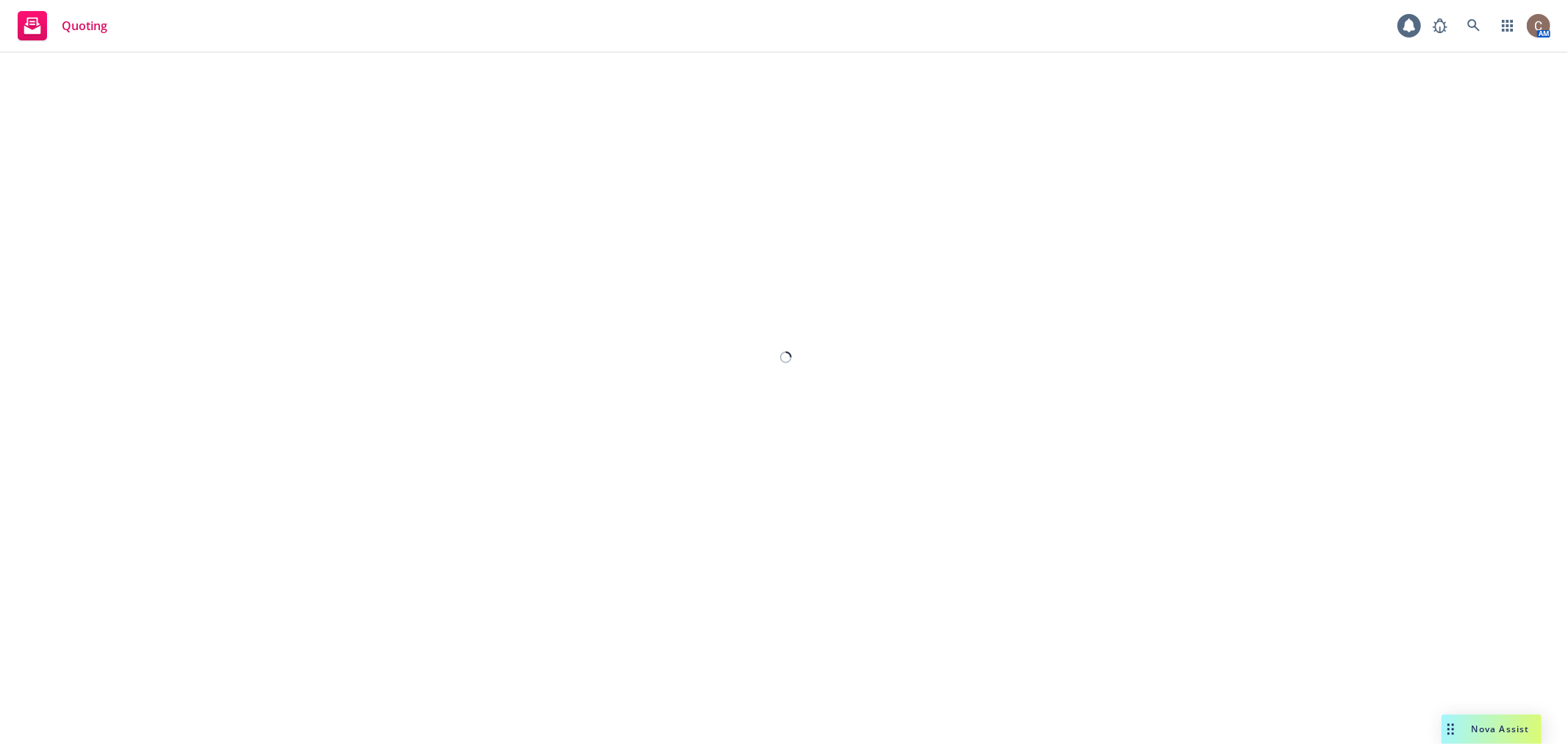
select select "12"
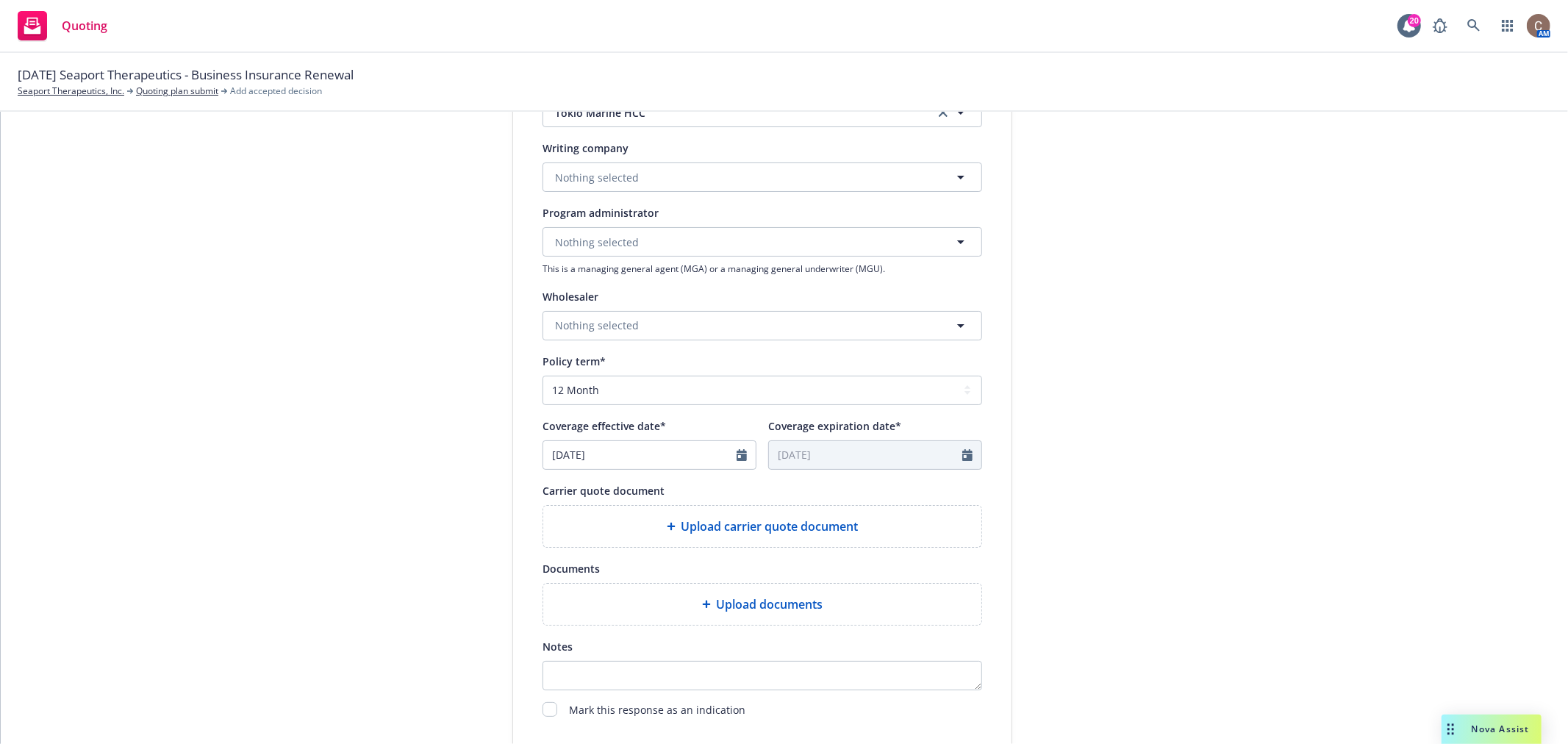
scroll to position [490, 0]
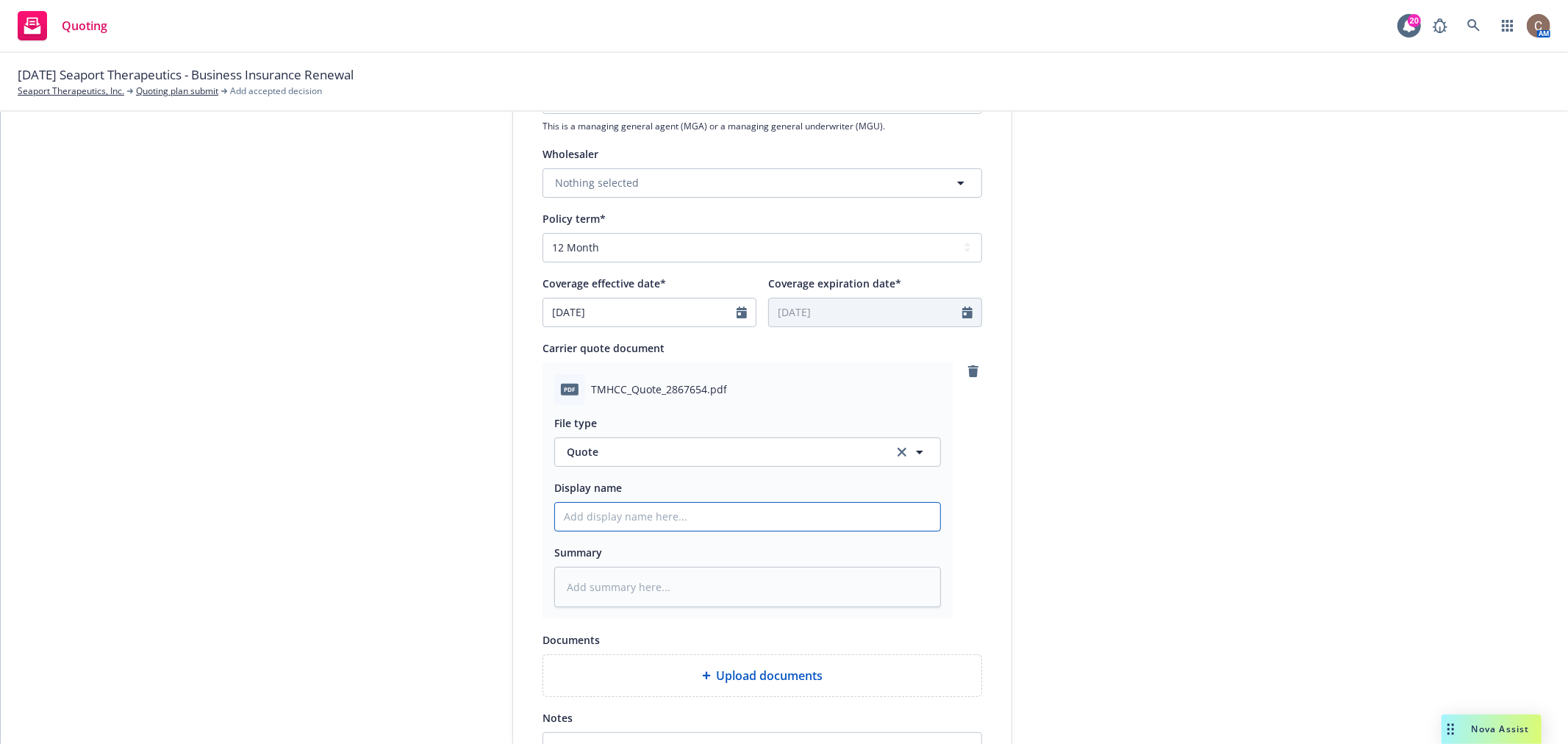
click at [685, 523] on input "Display name" at bounding box center [747, 517] width 385 height 28
type textarea "x"
type input "2"
type textarea "x"
type input "25"
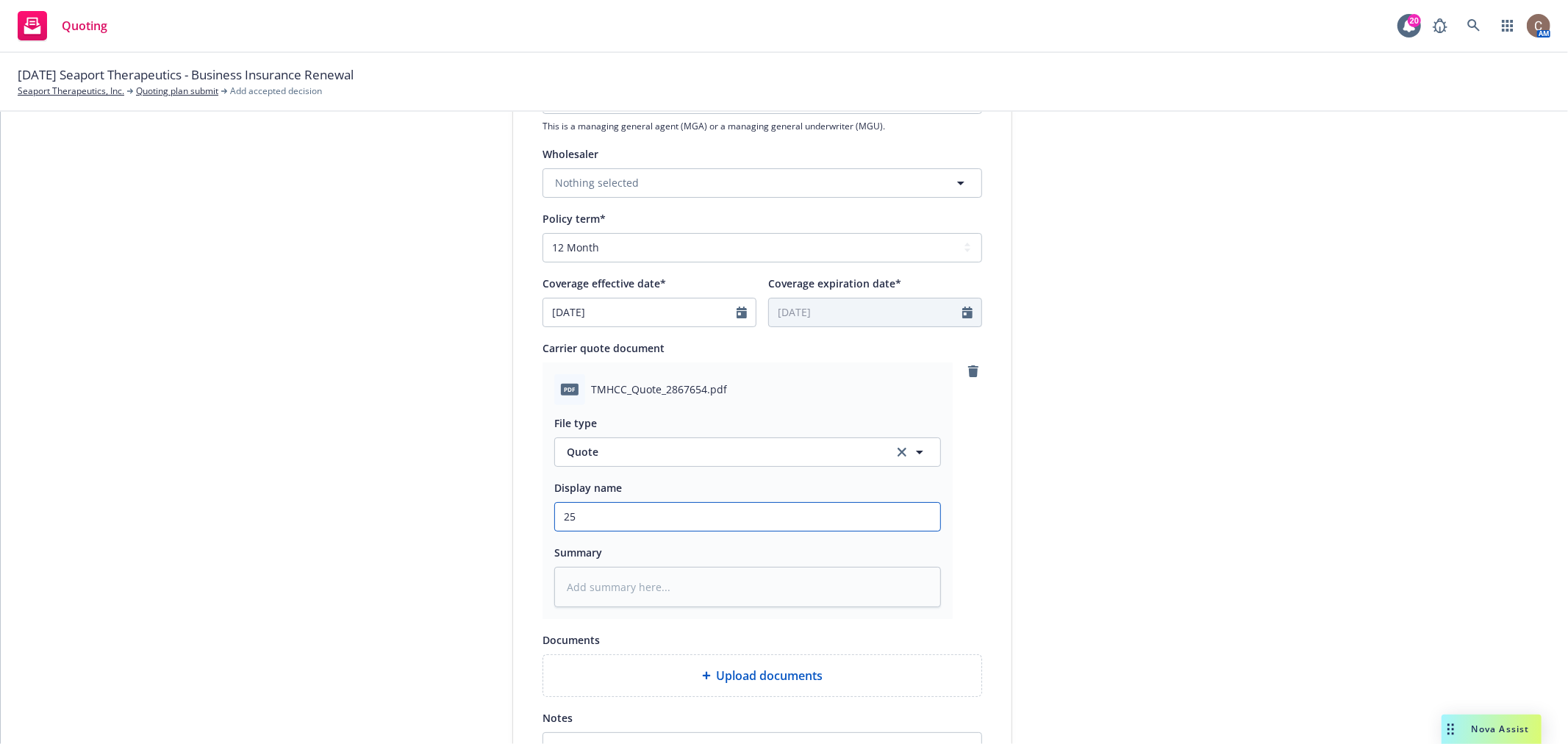
type textarea "x"
type input "25-"
type textarea "x"
type input "25-2"
type textarea "x"
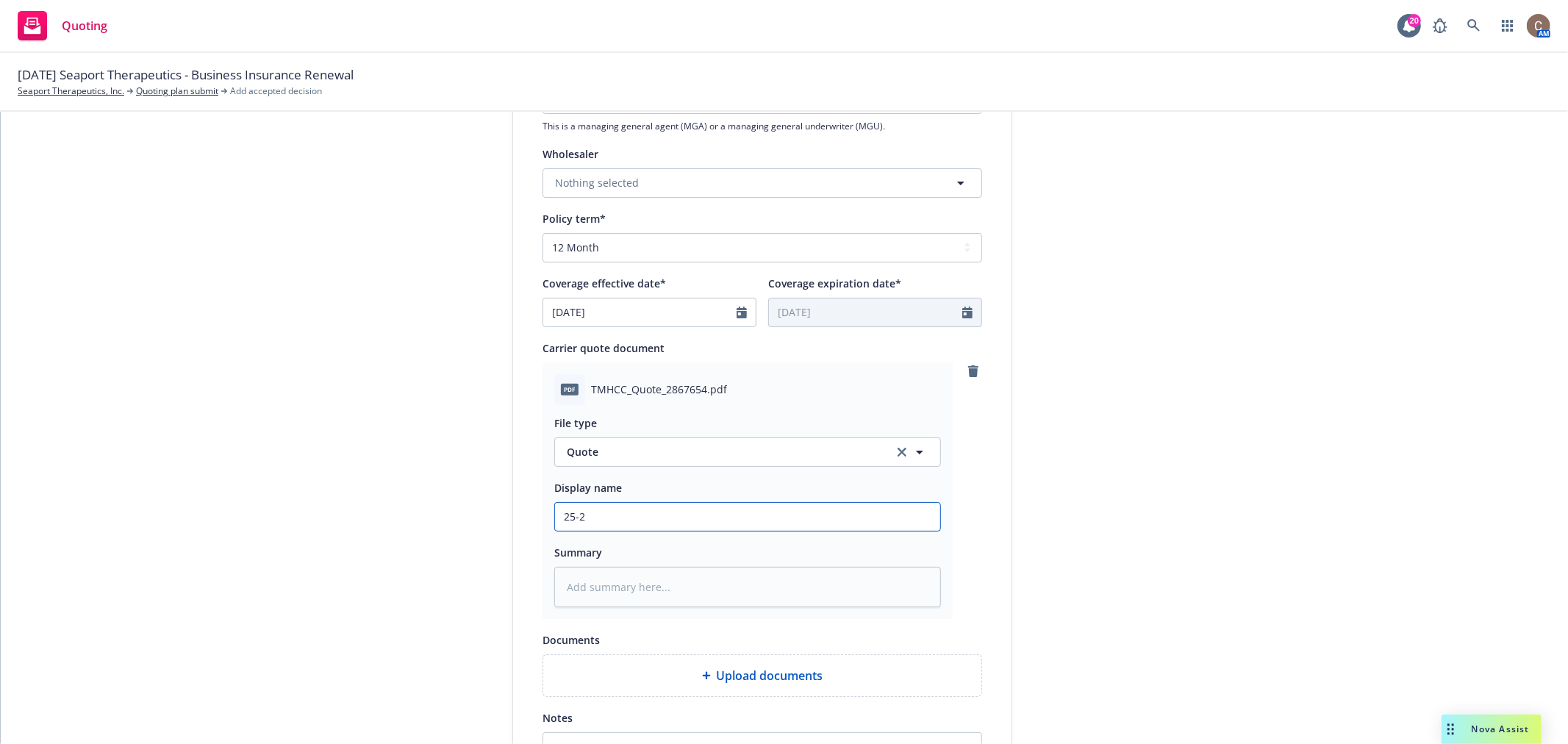
type input "25-26"
type textarea "x"
type input "25-26"
type textarea "x"
type input "25-26 C"
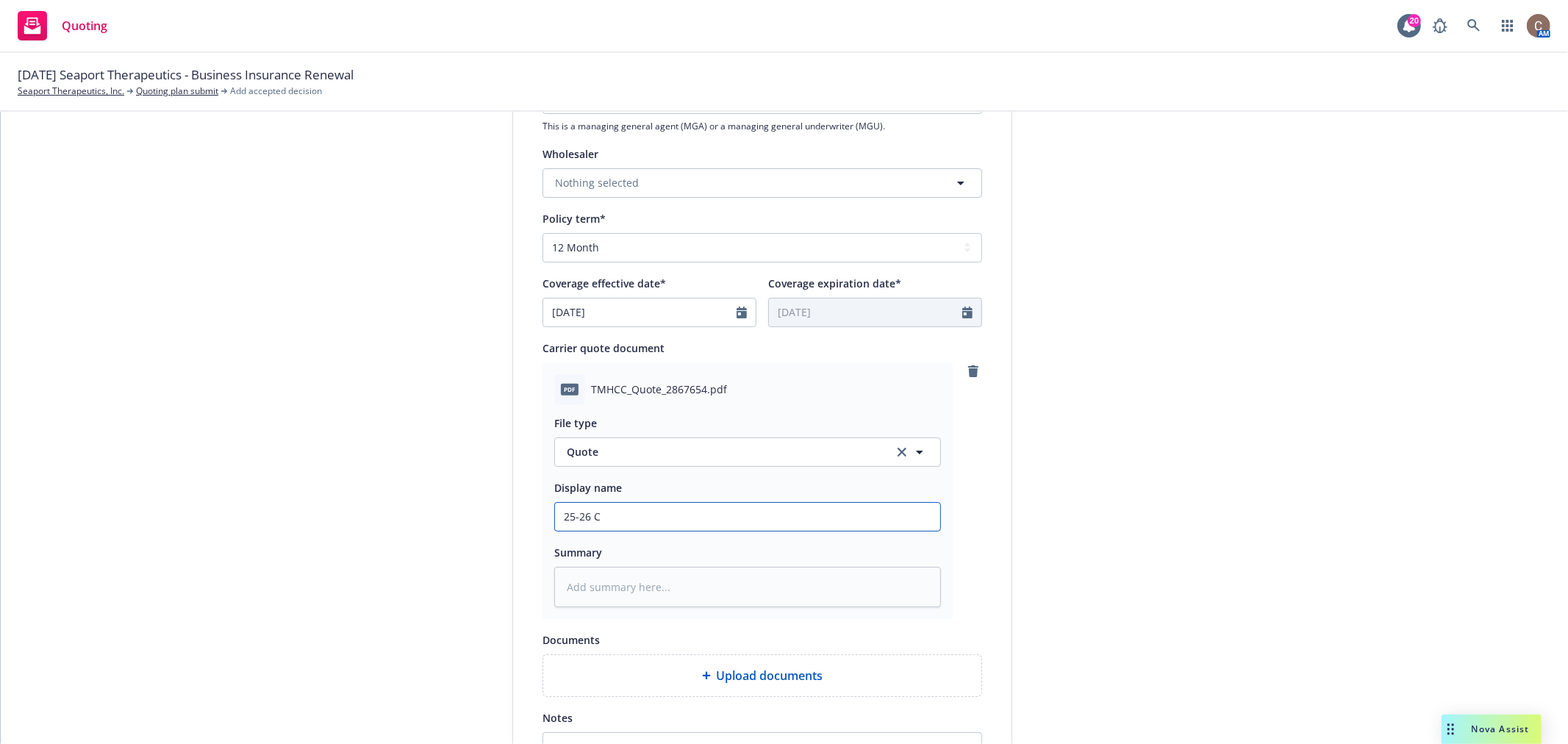
type textarea "x"
type input "25-26 Cy"
type textarea "x"
type input "25-26 Cybe"
type textarea "x"
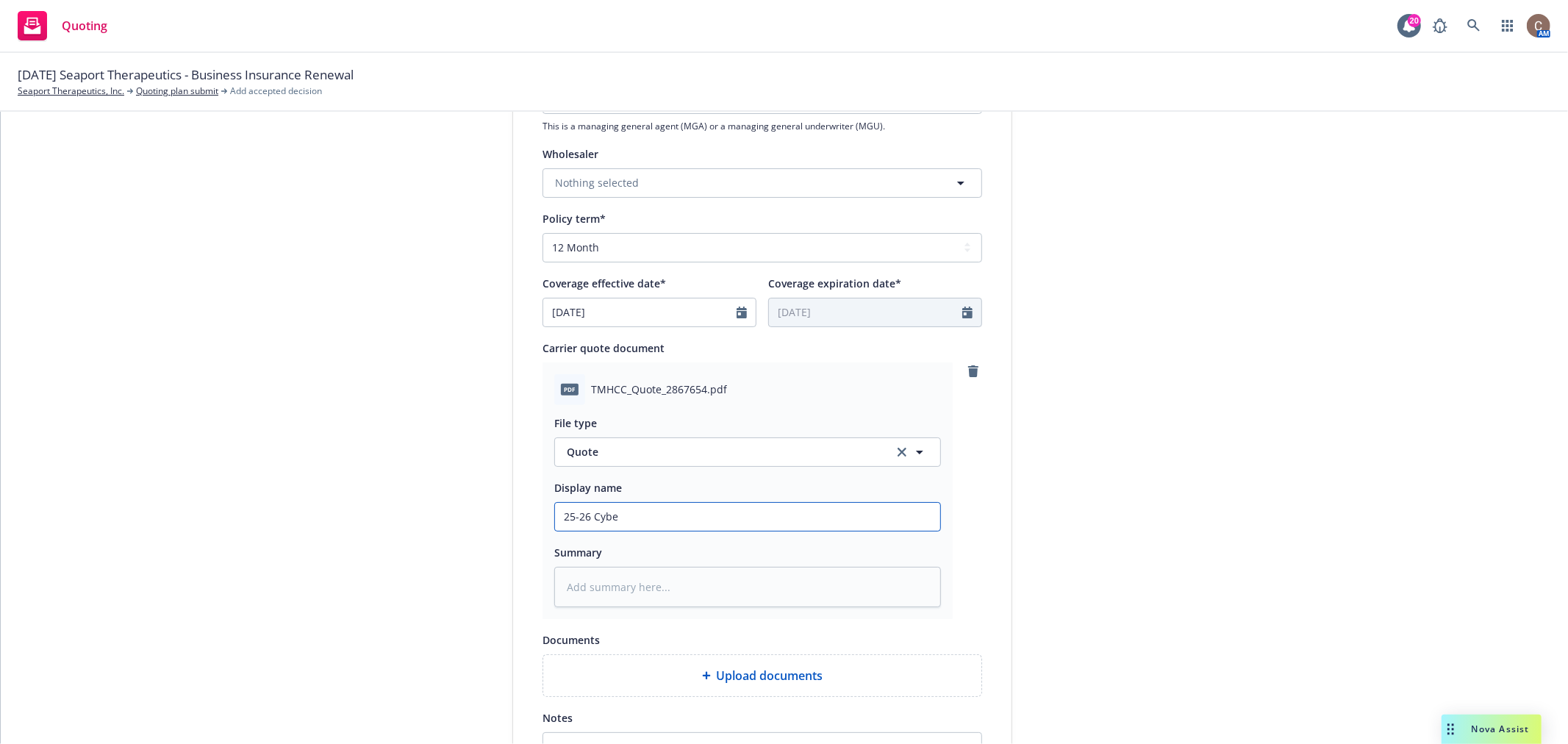
type input "25-26 Cyber"
type textarea "x"
type input "25-26 Cyber"
type textarea "x"
type input "25-26 Cyber Q"
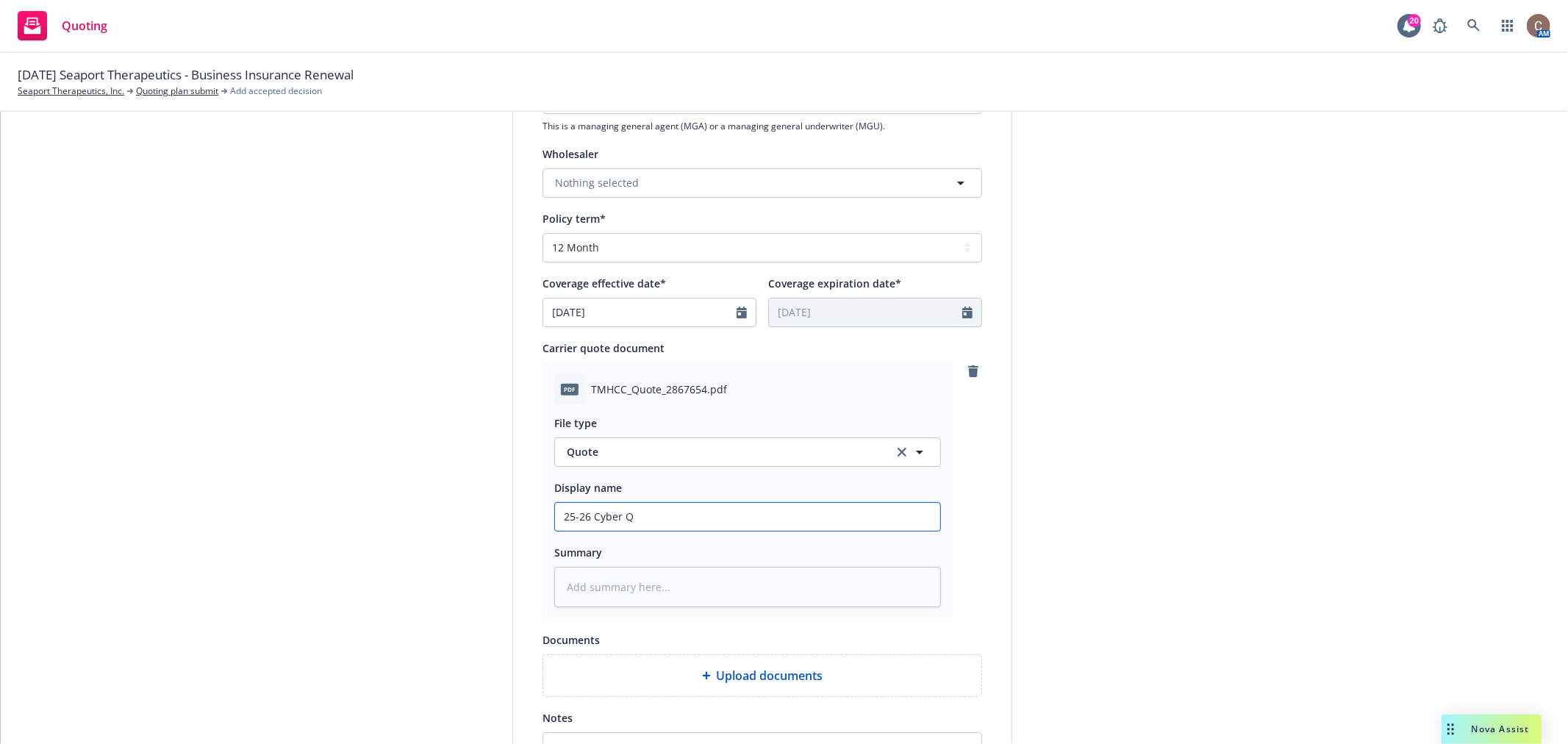
type textarea "x"
type input "25-26 Cyber Qu"
type textarea "x"
type input "25-26 Cyber Quo"
type textarea "x"
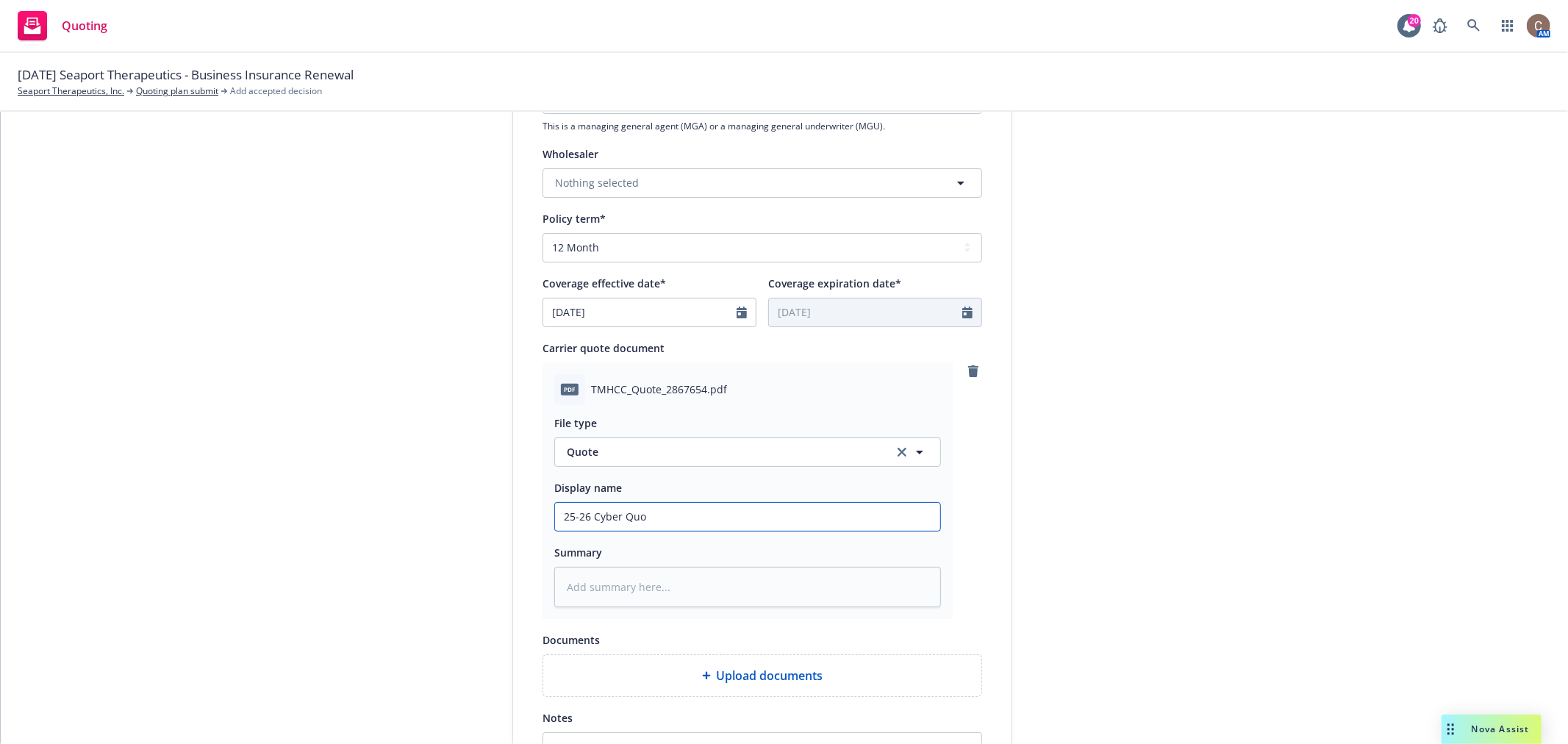
type input "25-26 Cyber Quot"
type textarea "x"
type input "25-26 Cyber Quote"
type textarea "x"
type input "25-26 Cyber Quote"
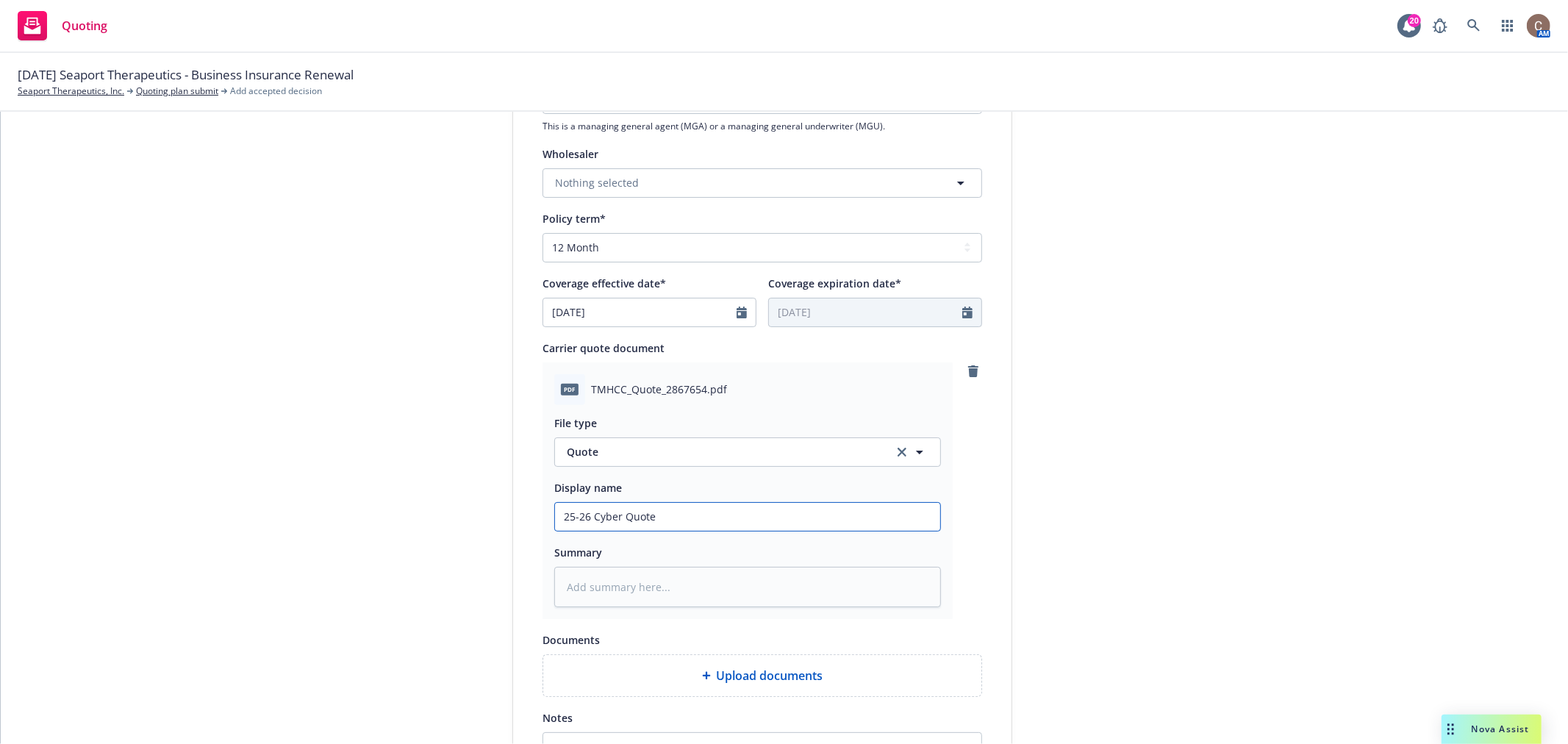
type textarea "x"
type input "25-26 Cyber Quote -"
type textarea "x"
type input "25-26 Cyber Quote -"
type textarea "x"
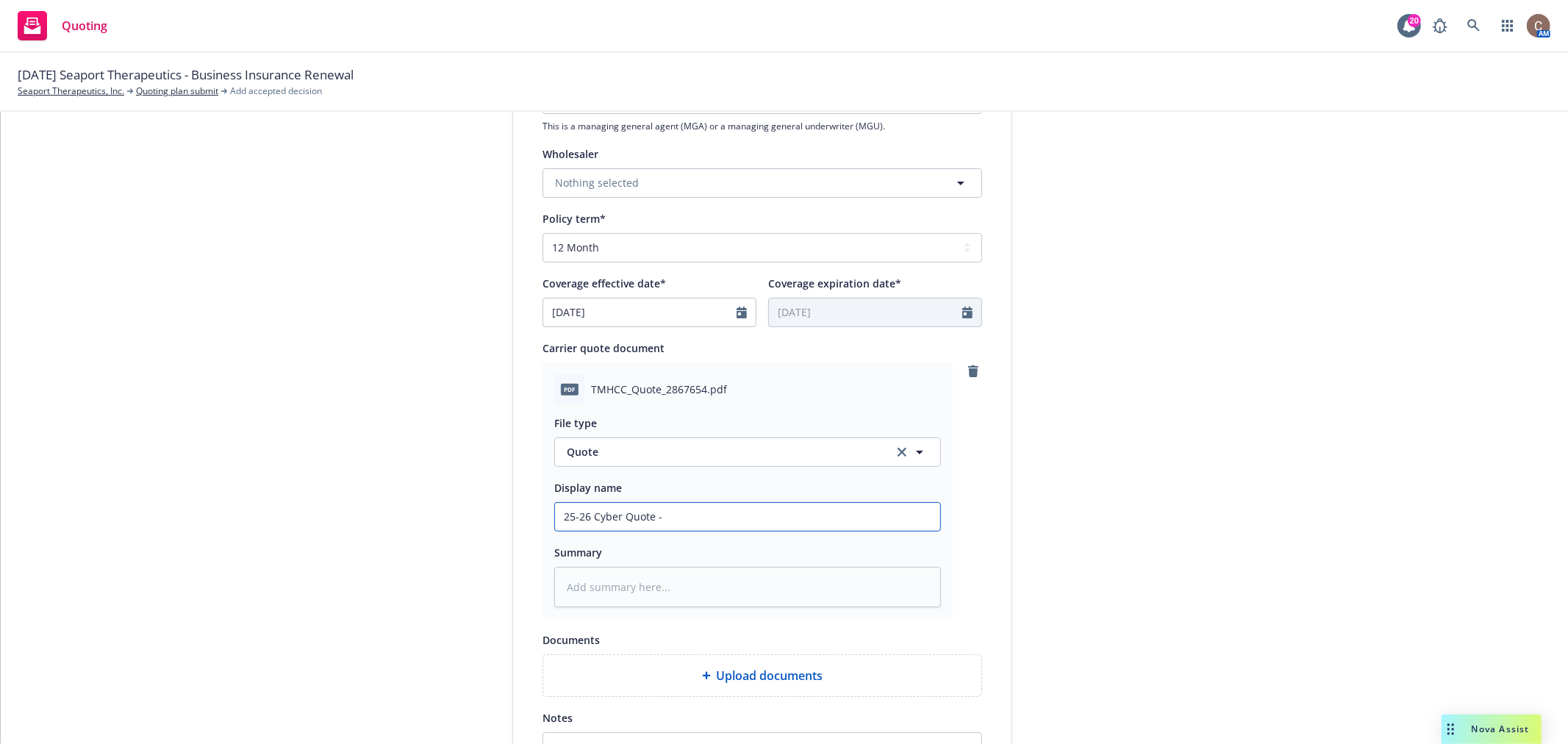
type input "25-26 Cyber Quote - T"
type textarea "x"
type input "25-26 Cyber Quote - TM"
type textarea "x"
type input "25-26 Cyber Quote - TMH"
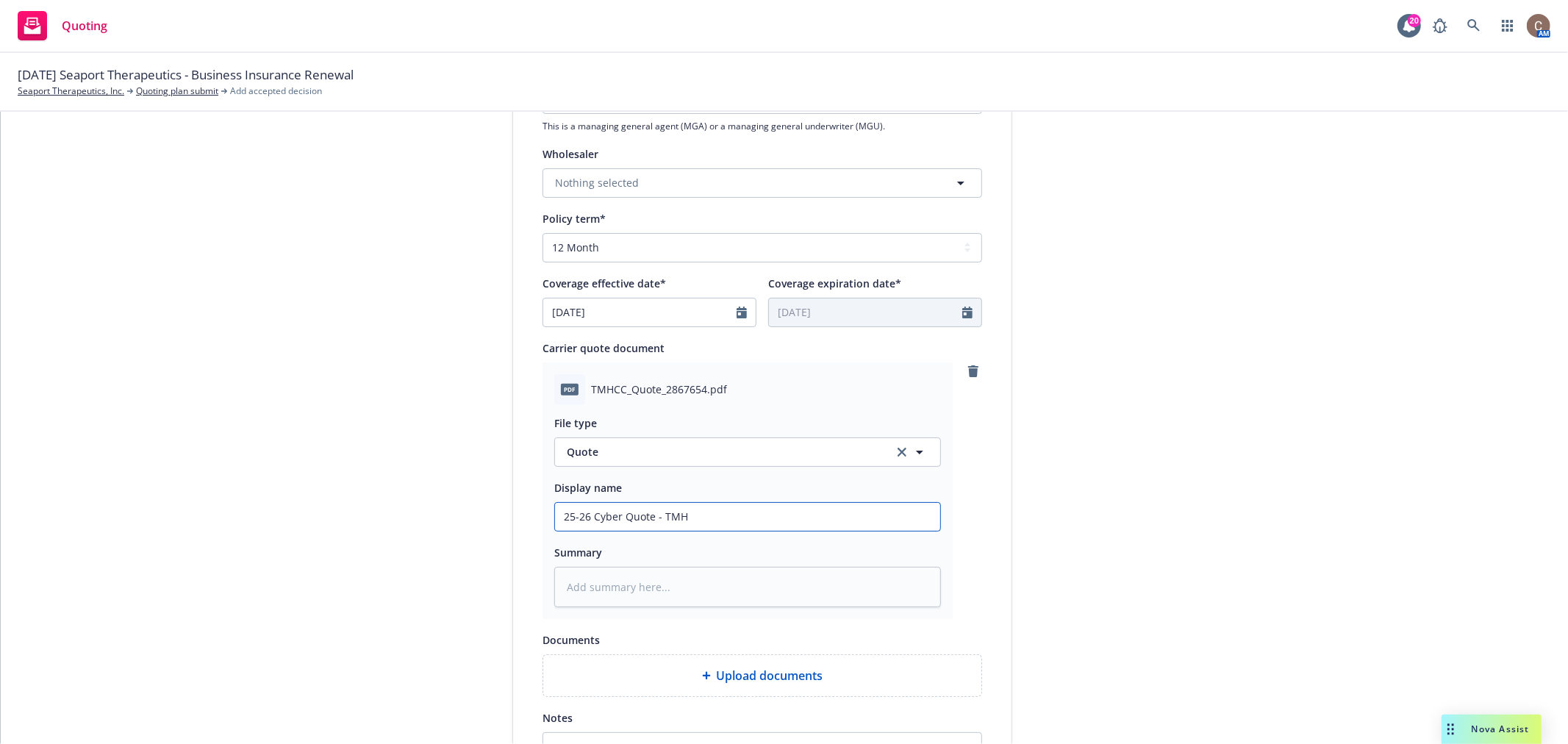
type textarea "x"
type input "25-26 Cyber Quote - TMHC"
type textarea "x"
type input "25-26 Cyber Quote - TMHCC"
type textarea "x"
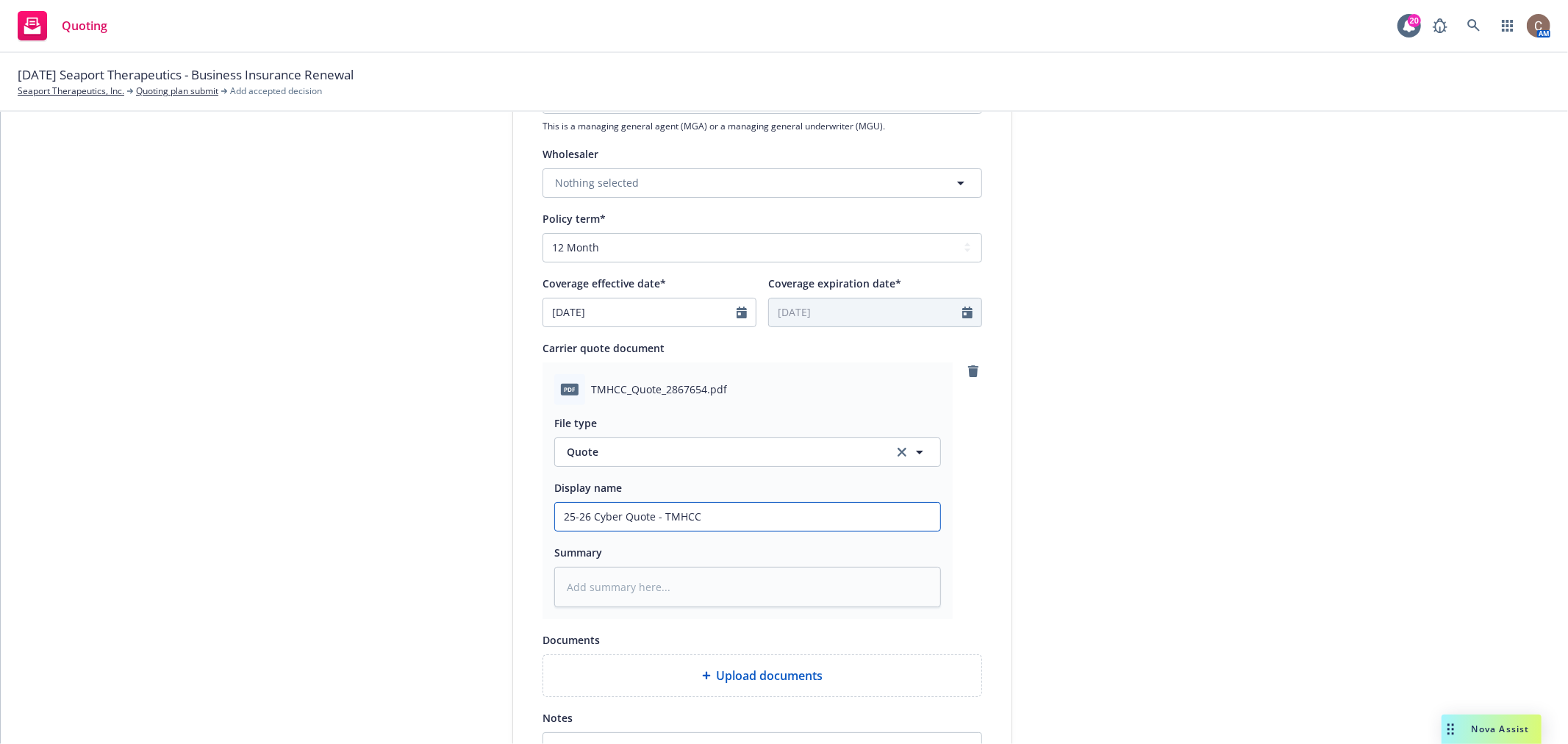
type input "25-26 Cyber Quote - TMHCC"
type textarea "x"
type input "25-26 Cyber Quote - TMHCC ("
type textarea "x"
type input "25-26 Cyber Quote - TMHCC (i"
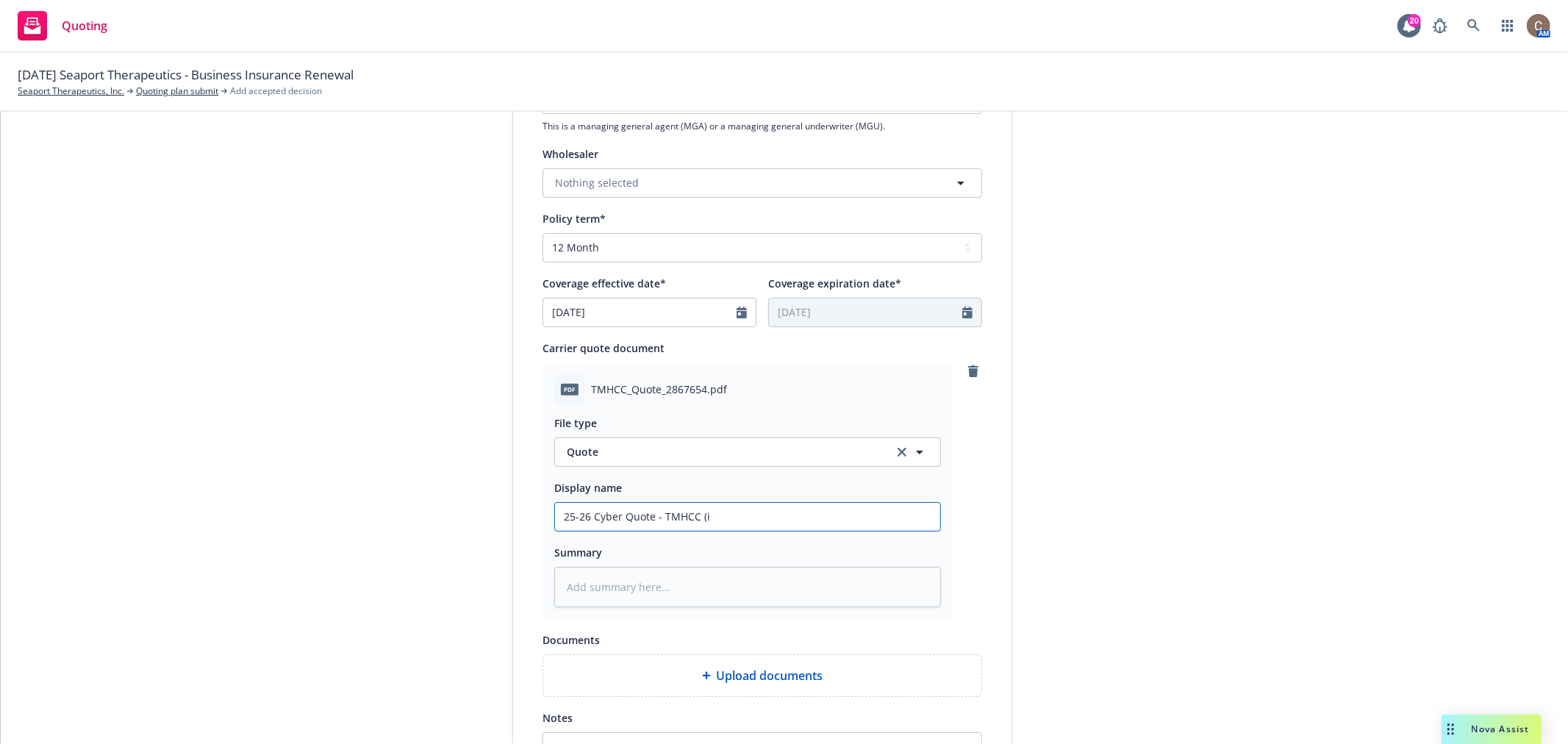
type textarea "x"
type input "25-26 Cyber Quote - TMHCC (in"
type textarea "x"
type input "25-26 Cyber Quote - TMHCC (inc"
type textarea "x"
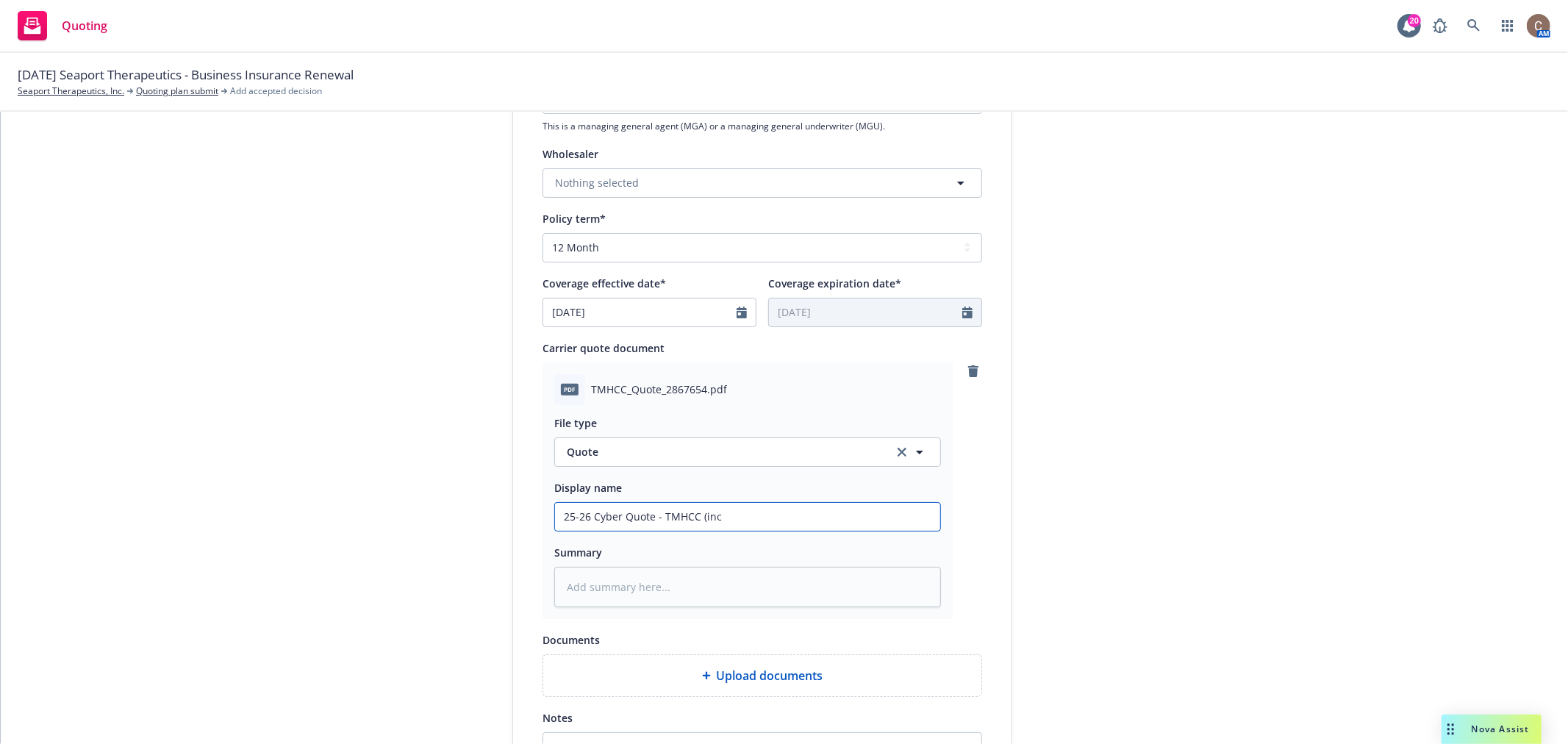
type input "25-26 Cyber Quote - TMHCC (incu"
type textarea "x"
type input "25-26 Cyber Quote - TMHCC (incum"
type textarea "x"
type input "25-26 Cyber Quote - TMHCC (incumb"
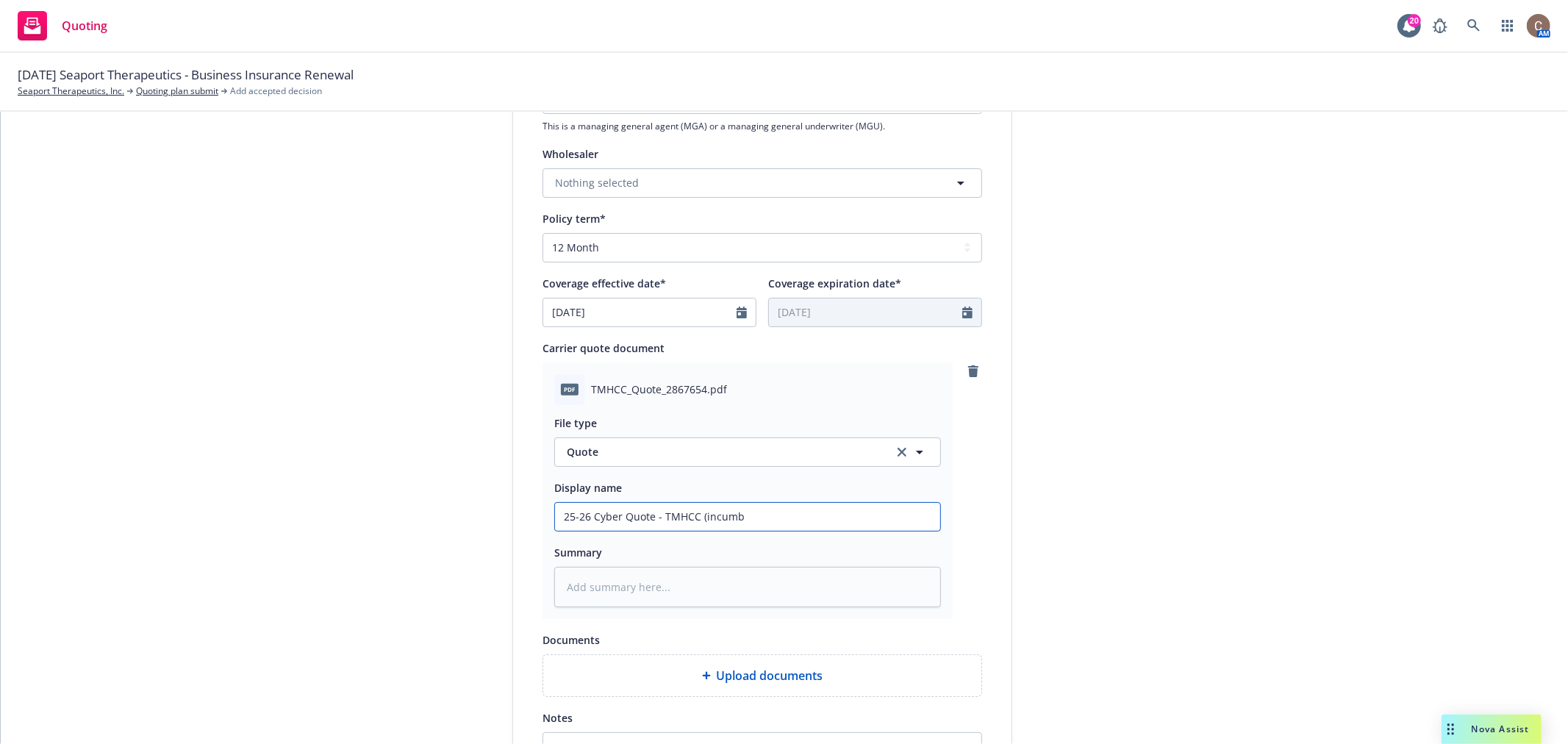
type textarea "x"
type input "25-26 Cyber Quote - TMHCC (incumbe"
type textarea "x"
type input "25-26 Cyber Quote - TMHCC (incumben"
type textarea "x"
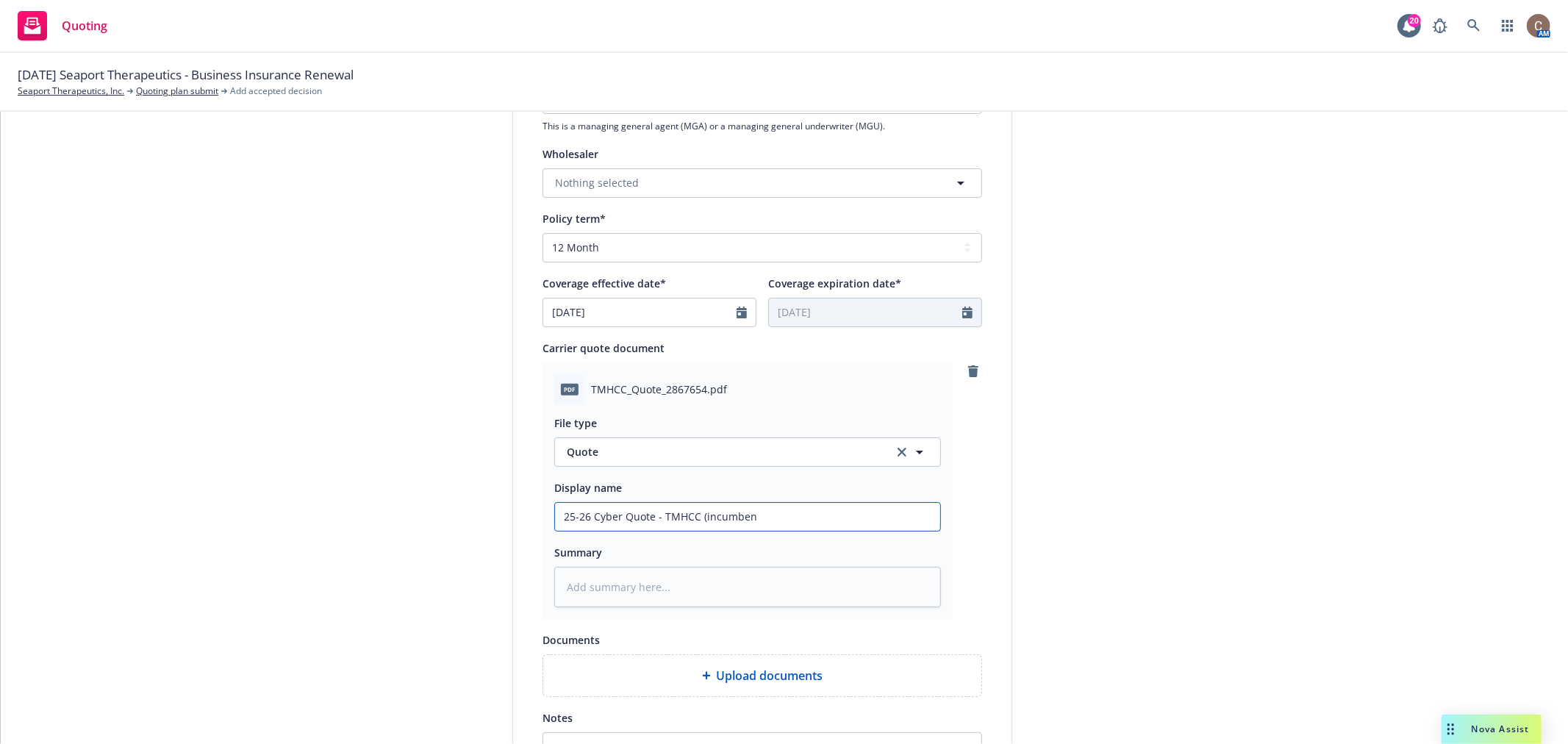
type input "25-26 Cyber Quote - TMHCC (incumbent"
type textarea "x"
type input "25-26 Cyber Quote - TMHCC (incumbent)"
type textarea "x"
type input "25-26 Cyber Quote - TMHCC (incumbent)"
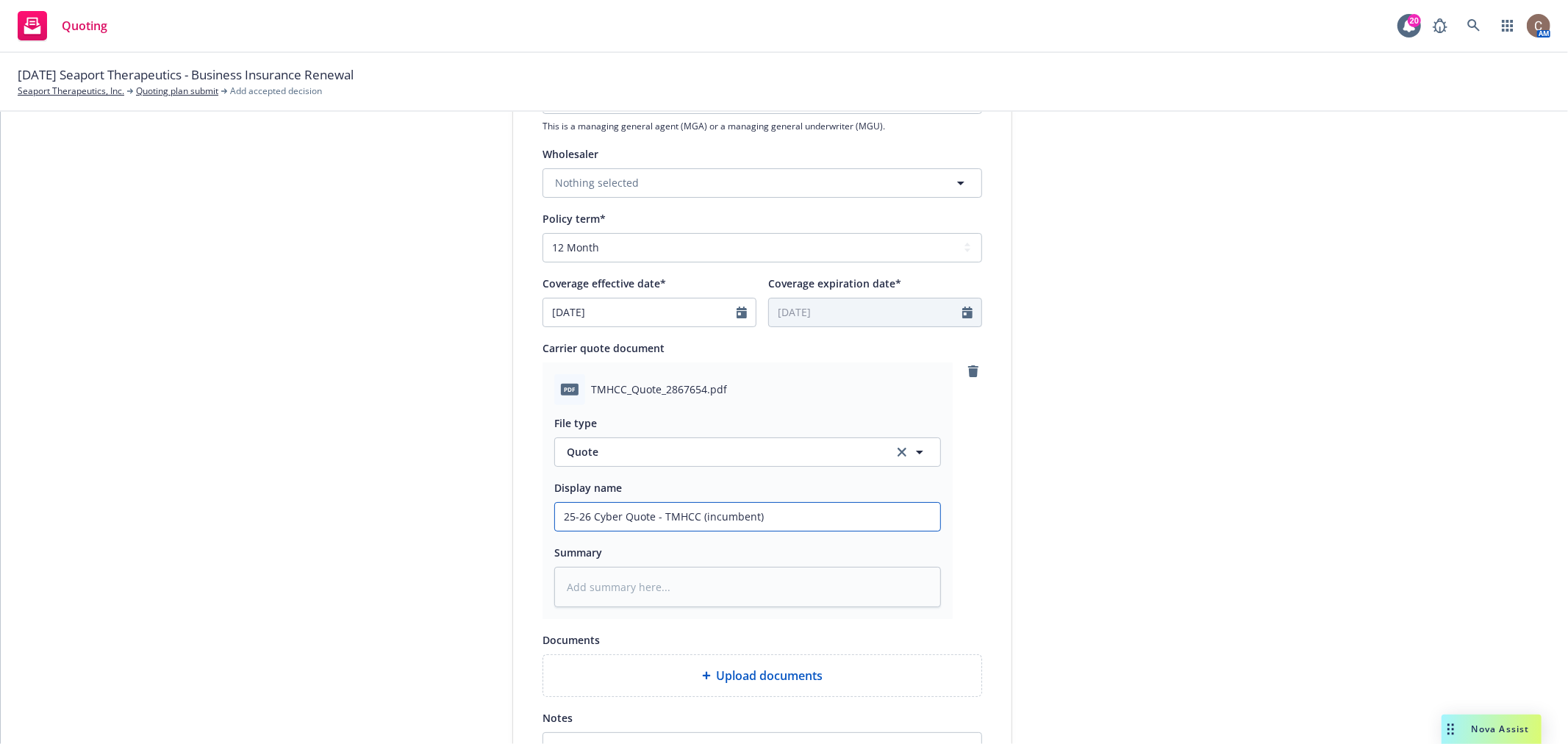
type textarea "x"
type input "25-26 Cyber Quote - TMHCC (incumbent) $"
type textarea "x"
type input "25-26 Cyber Quote - TMHCC (incumbent) $3"
type textarea "x"
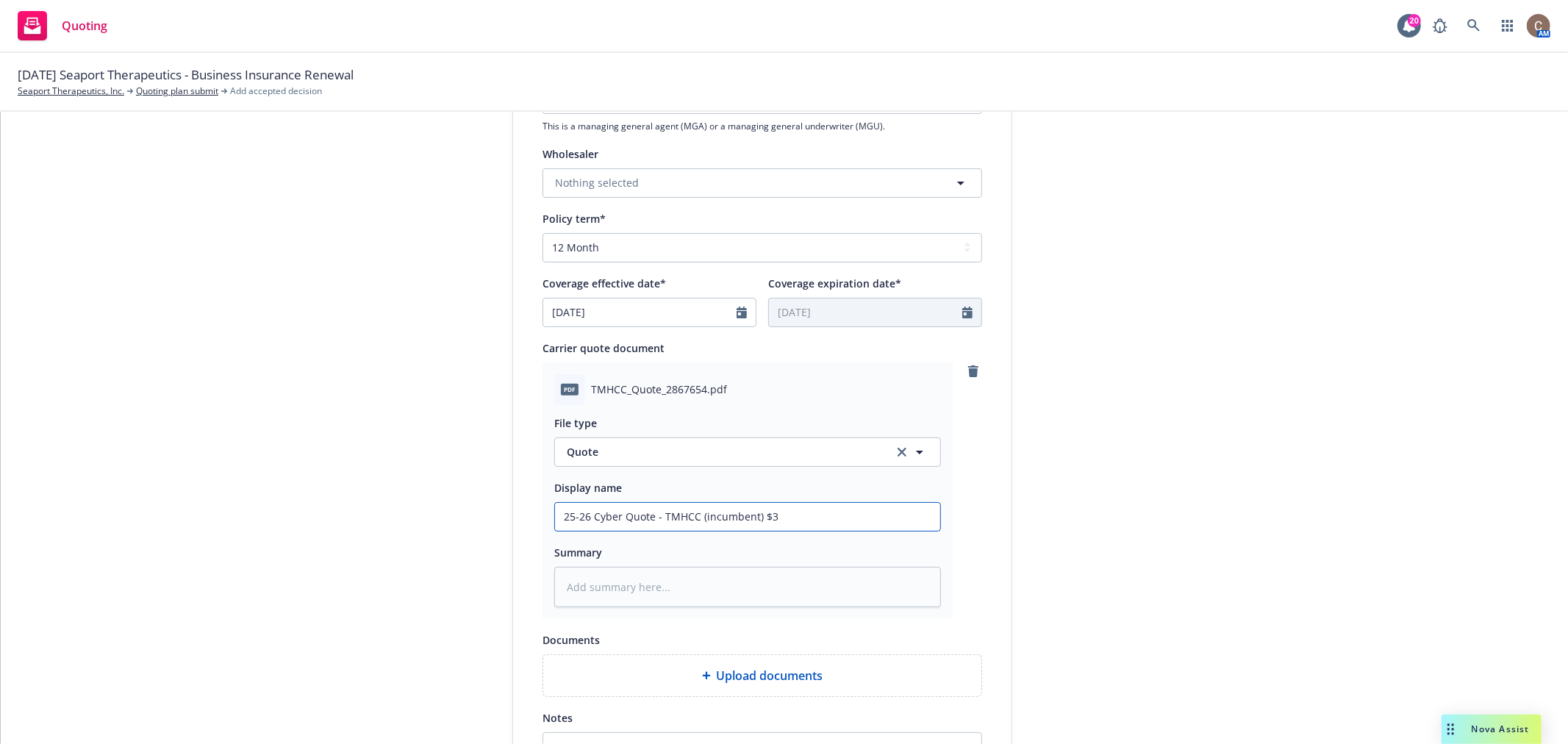
type input "25-26 Cyber Quote - TMHCC (incumbent) $3M"
type textarea "x"
type input "25-26 Cyber Quote - TMHCC (incumbent) $3M"
type textarea "x"
type input "25-26 Cyber Quote - TMHCC (incumbent) $3M &"
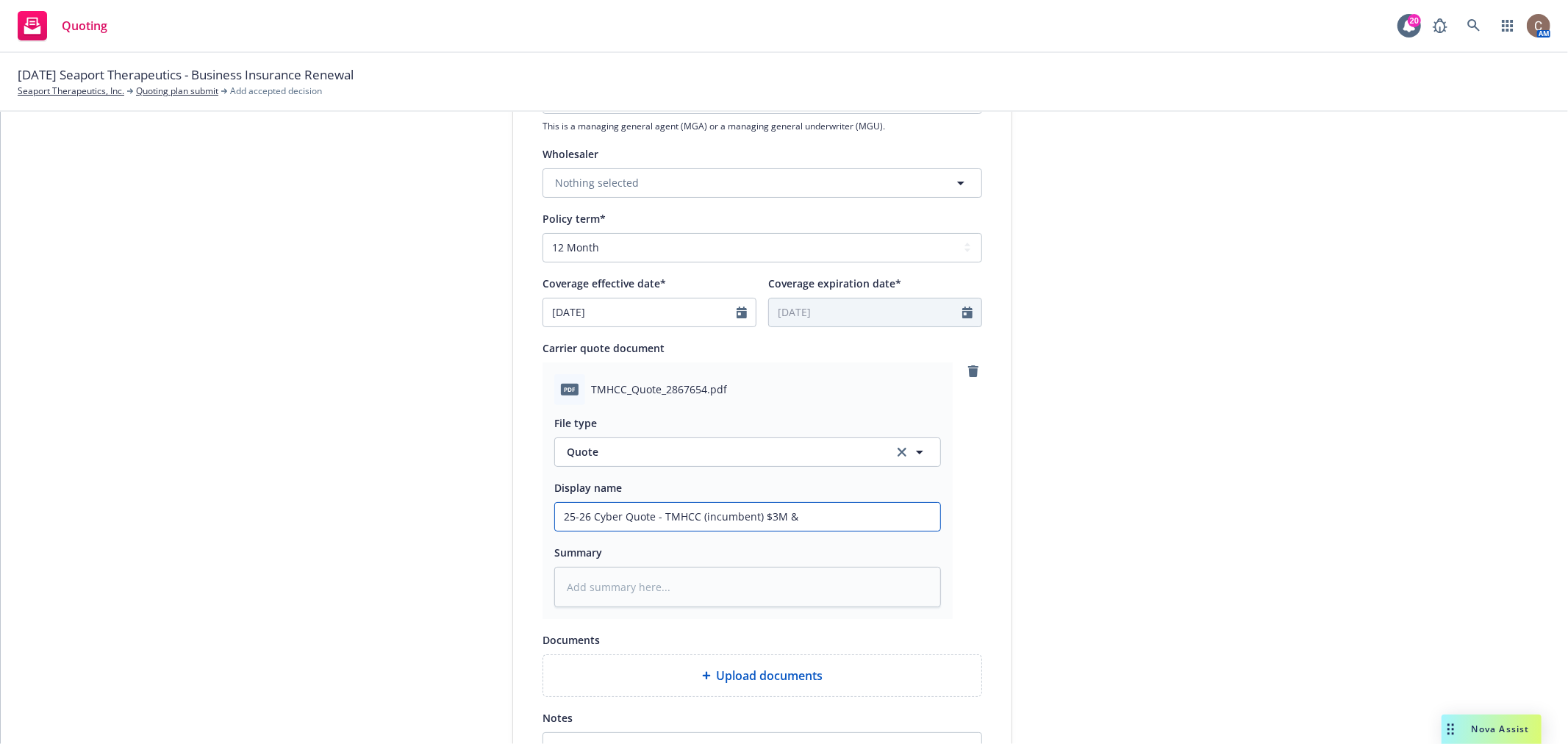
type textarea "x"
type input "25-26 Cyber Quote - TMHCC (incumbent) $3M &"
type textarea "x"
type input "25-26 Cyber Quote - TMHCC (incumbent) $3M & $"
type textarea "x"
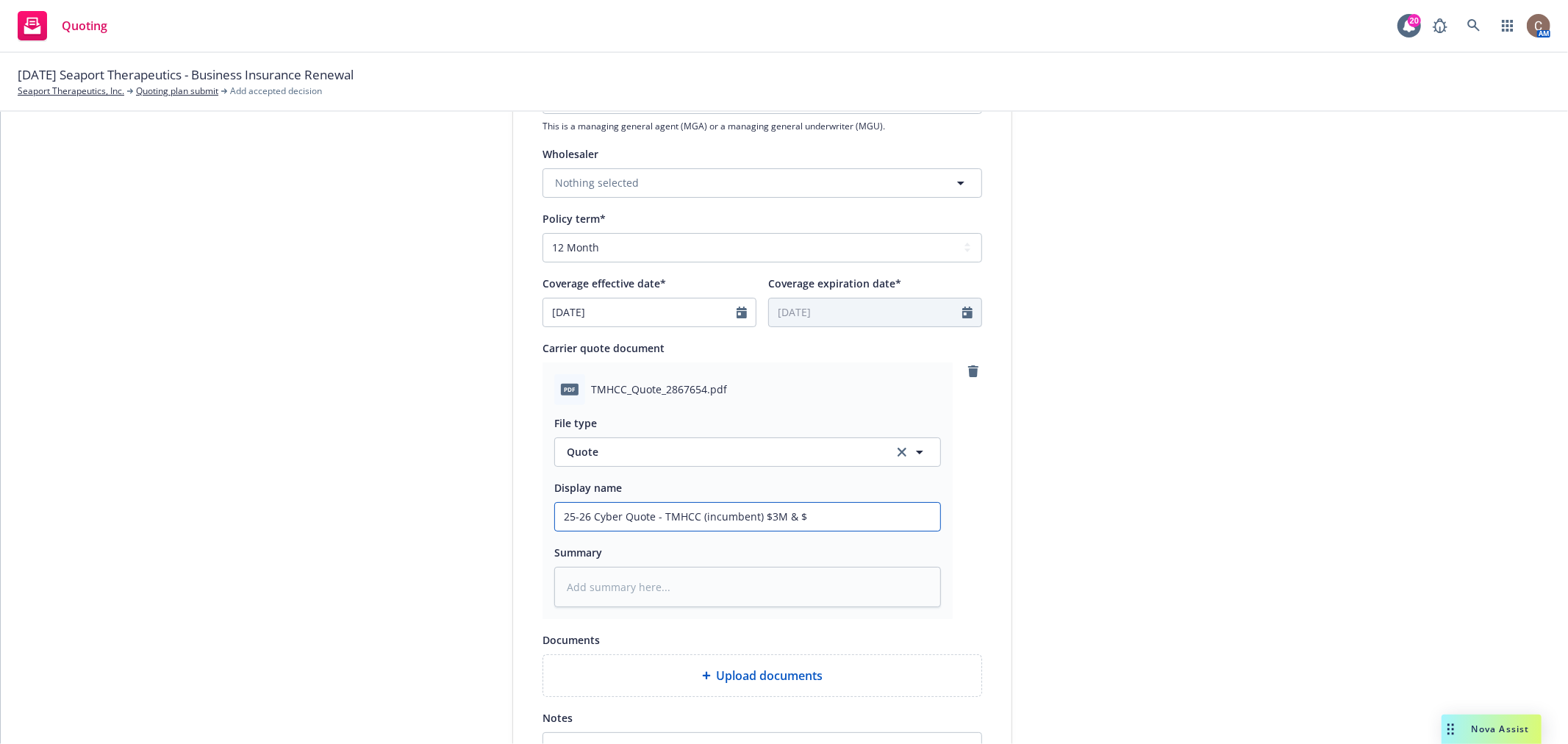
type input "25-26 Cyber Quote - TMHCC (incumbent) $3M & $5"
type textarea "x"
type input "25-26 Cyber Quote - TMHCC (incumbent) $3M & $5M"
type textarea "x"
type input "25-26 Cyber Quote - TMHCC (incumbent) $3M & $5M"
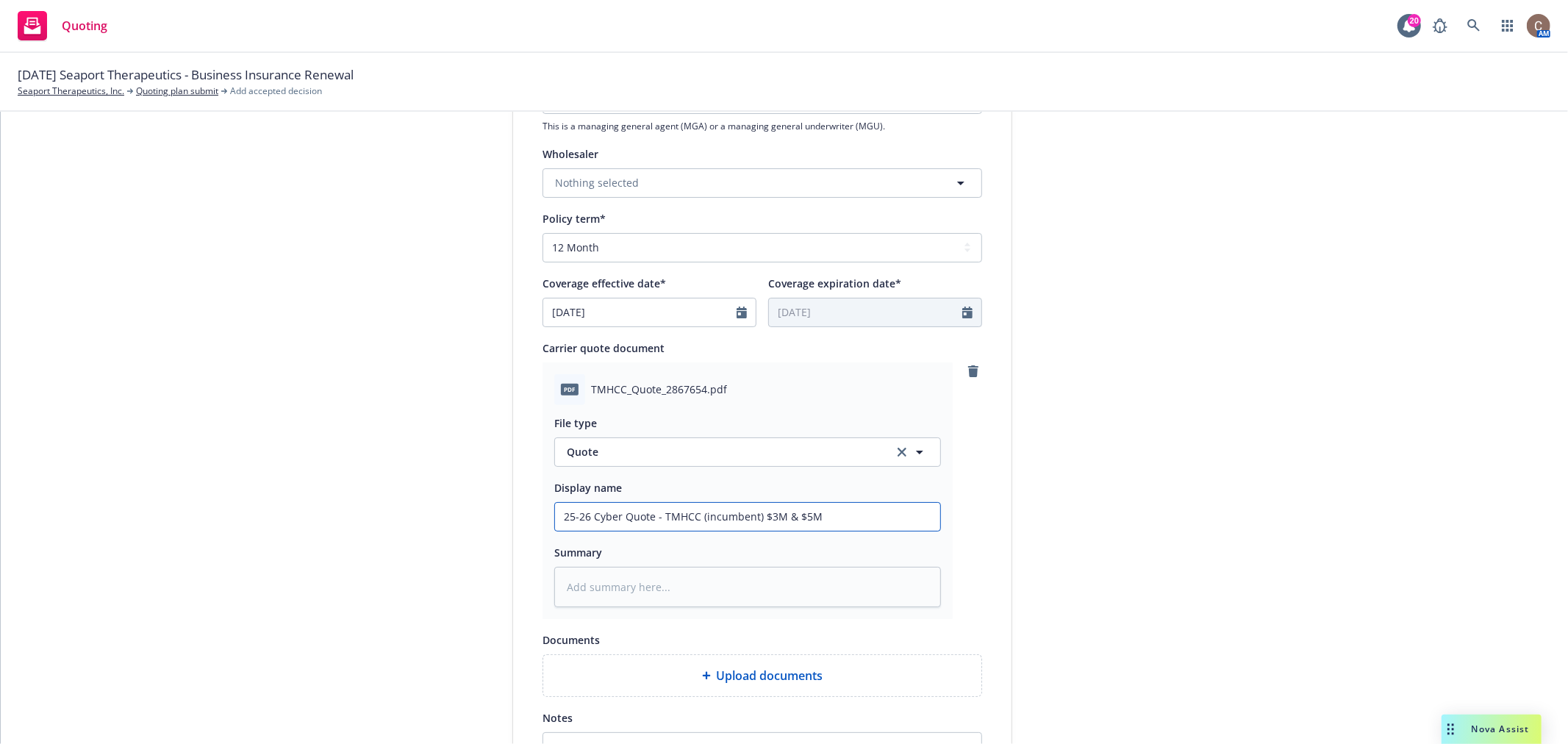
type textarea "x"
type input "25-26 Cyber Quote - TMHCC (incumbent) $3M & $5M O"
type textarea "x"
type input "25-26 Cyber Quote - TMHCC (incumbent) $3M & $5M Op"
type textarea "x"
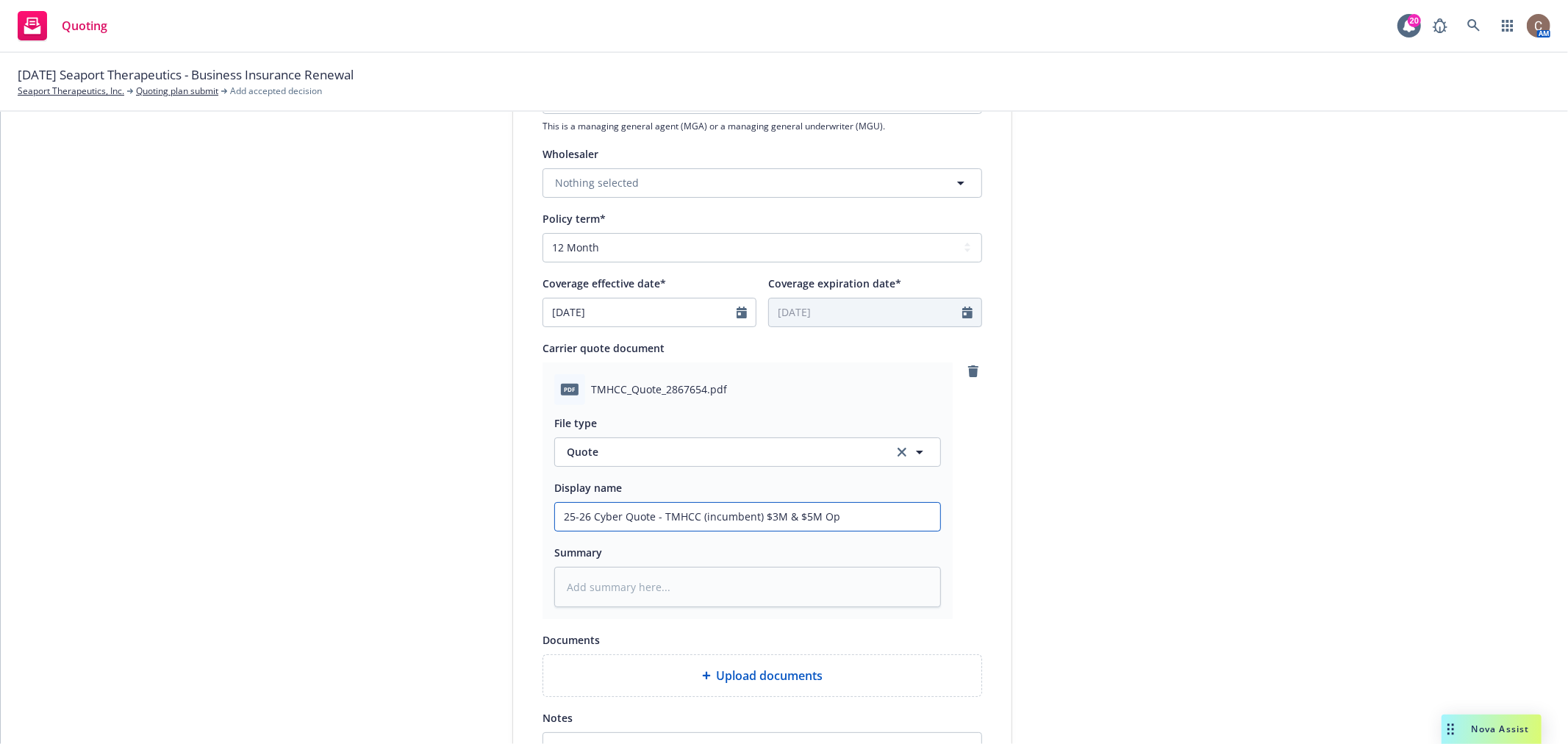
type input "25-26 Cyber Quote - TMHCC (incumbent) $3M & $5M Opt"
type textarea "x"
type input "25-26 Cyber Quote - TMHCC (incumbent) $3M & $5M Opti"
type textarea "x"
type input "25-26 Cyber Quote - TMHCC (incumbent) $3M & $5M Optio"
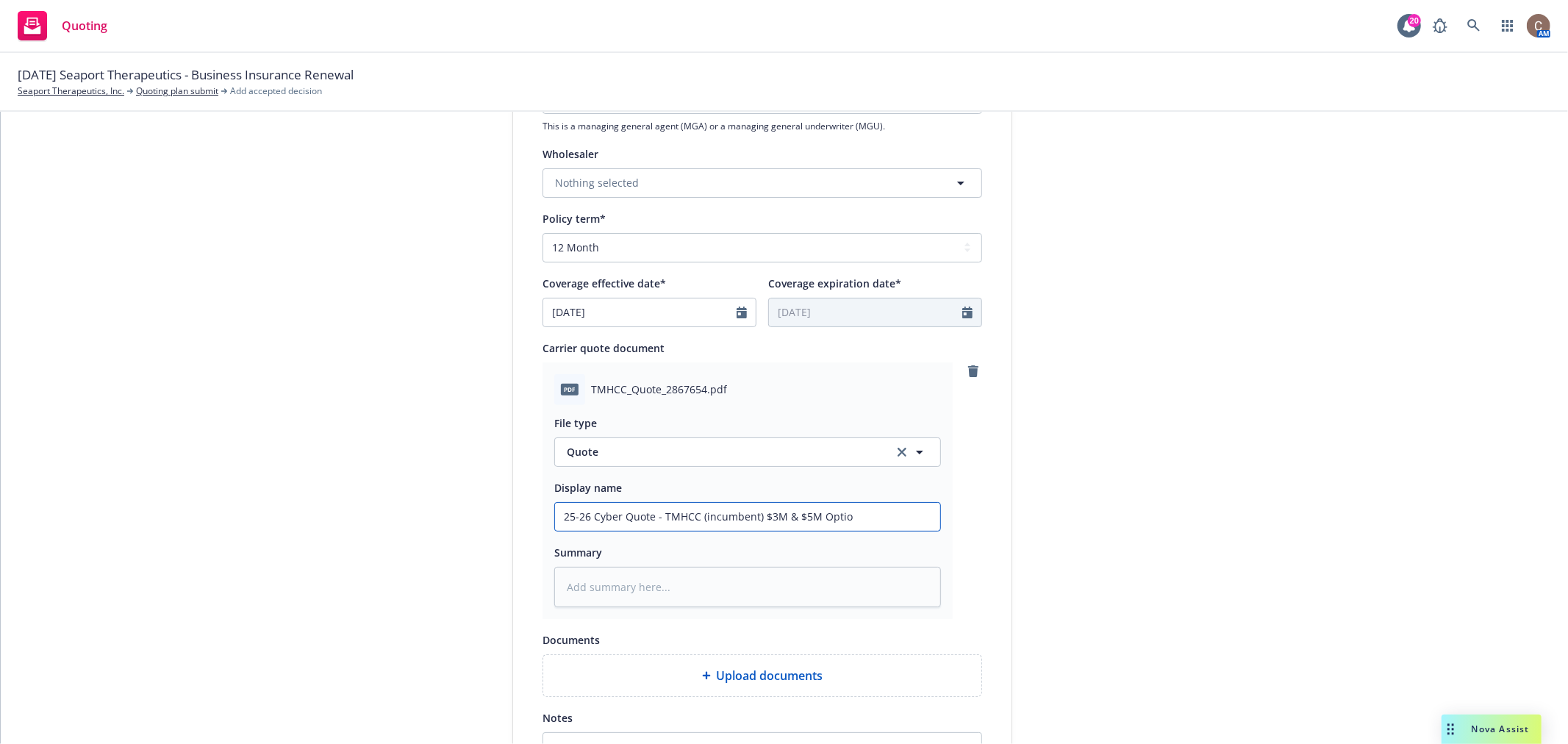
type textarea "x"
type input "25-26 Cyber Quote - TMHCC (incumbent) $3M & $5M Option"
type textarea "x"
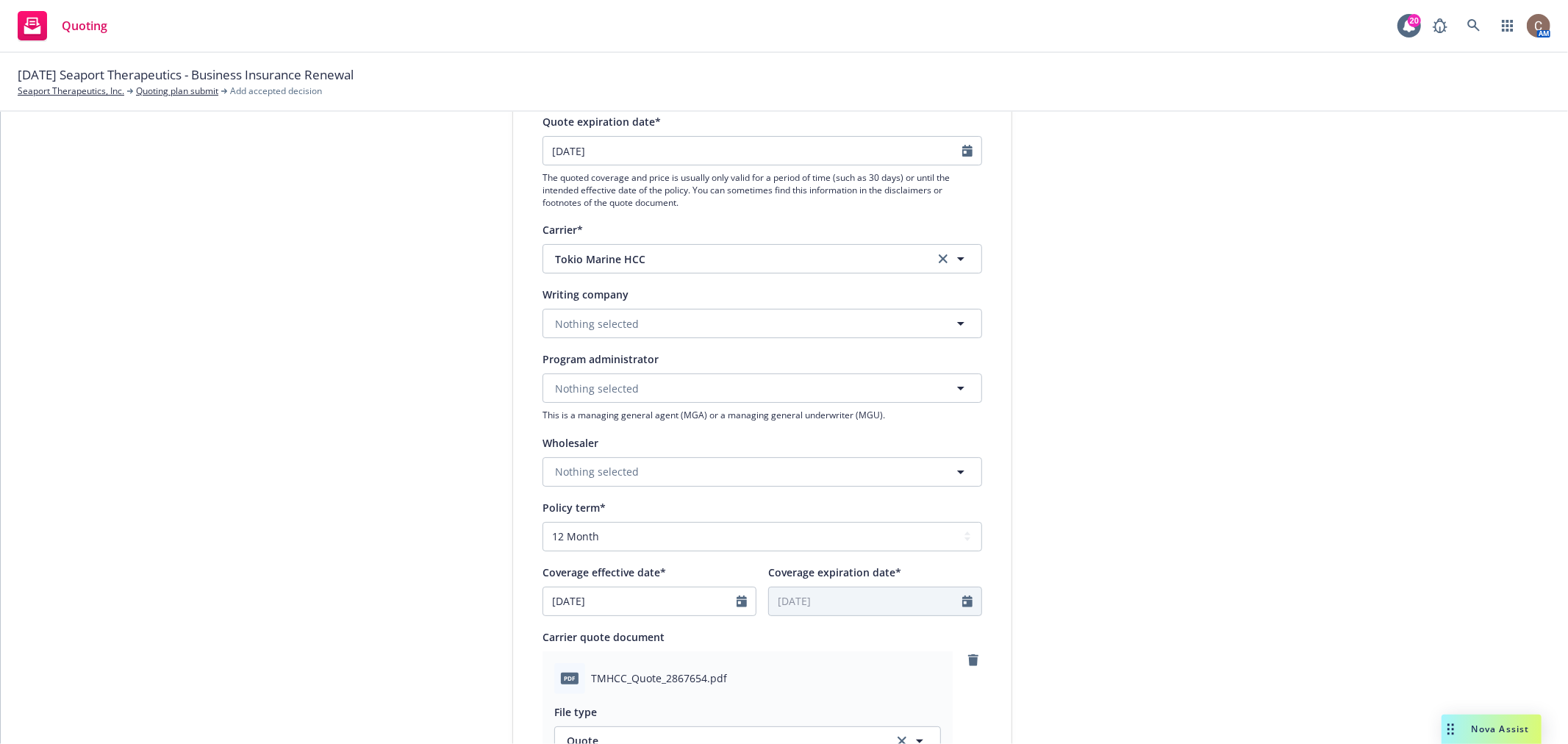
scroll to position [82, 0]
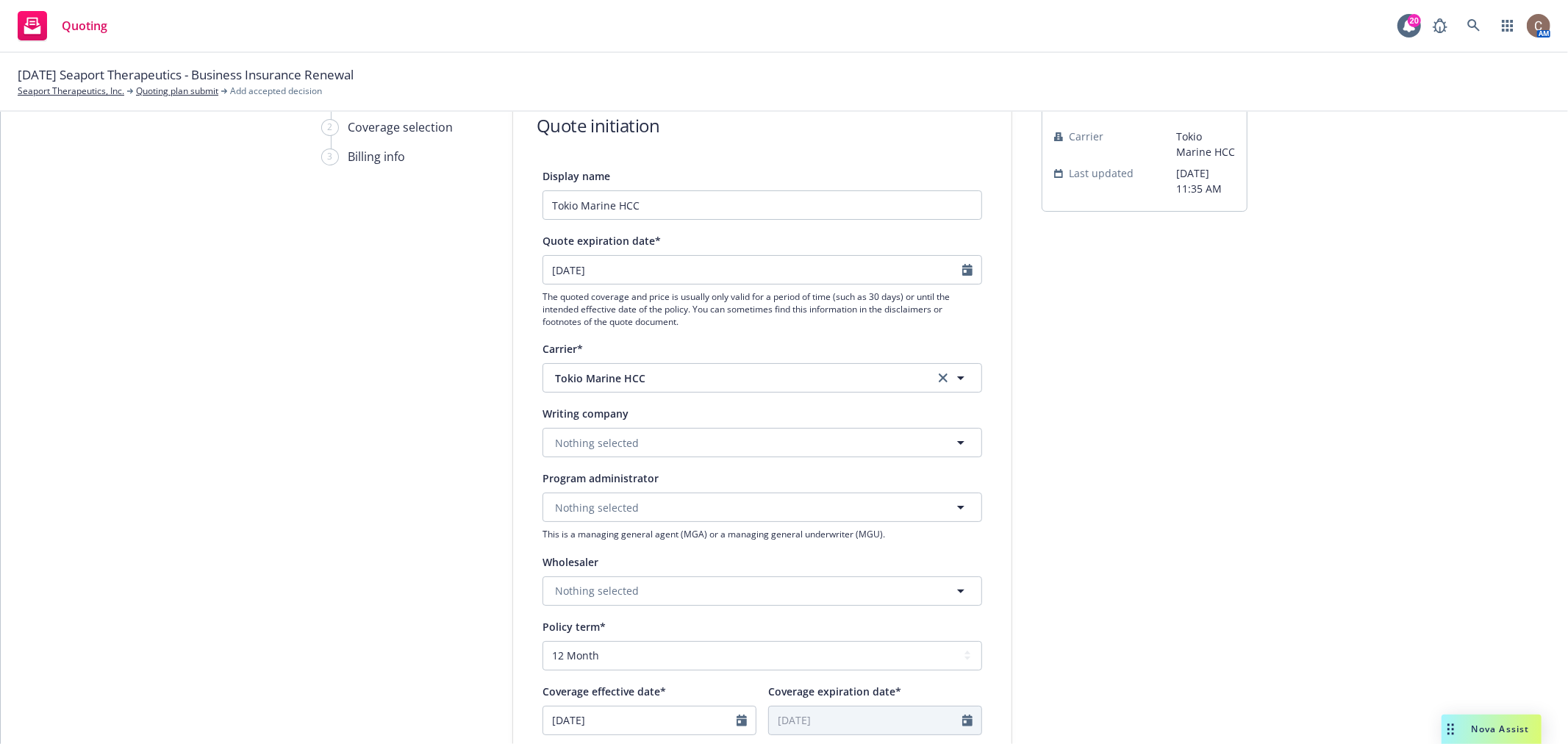
type input "25-26 Cyber Quote - TMHCC (incumbent) $3M & $5M Options"
drag, startPoint x: 634, startPoint y: 445, endPoint x: 634, endPoint y: 438, distance: 7.0
click at [634, 442] on button "Nothing selected" at bounding box center [763, 443] width 440 height 30
click at [658, 442] on button "Nothing selected" at bounding box center [763, 443] width 440 height 30
click at [639, 486] on strong "Houston Casualty Company" at bounding box center [629, 484] width 141 height 14
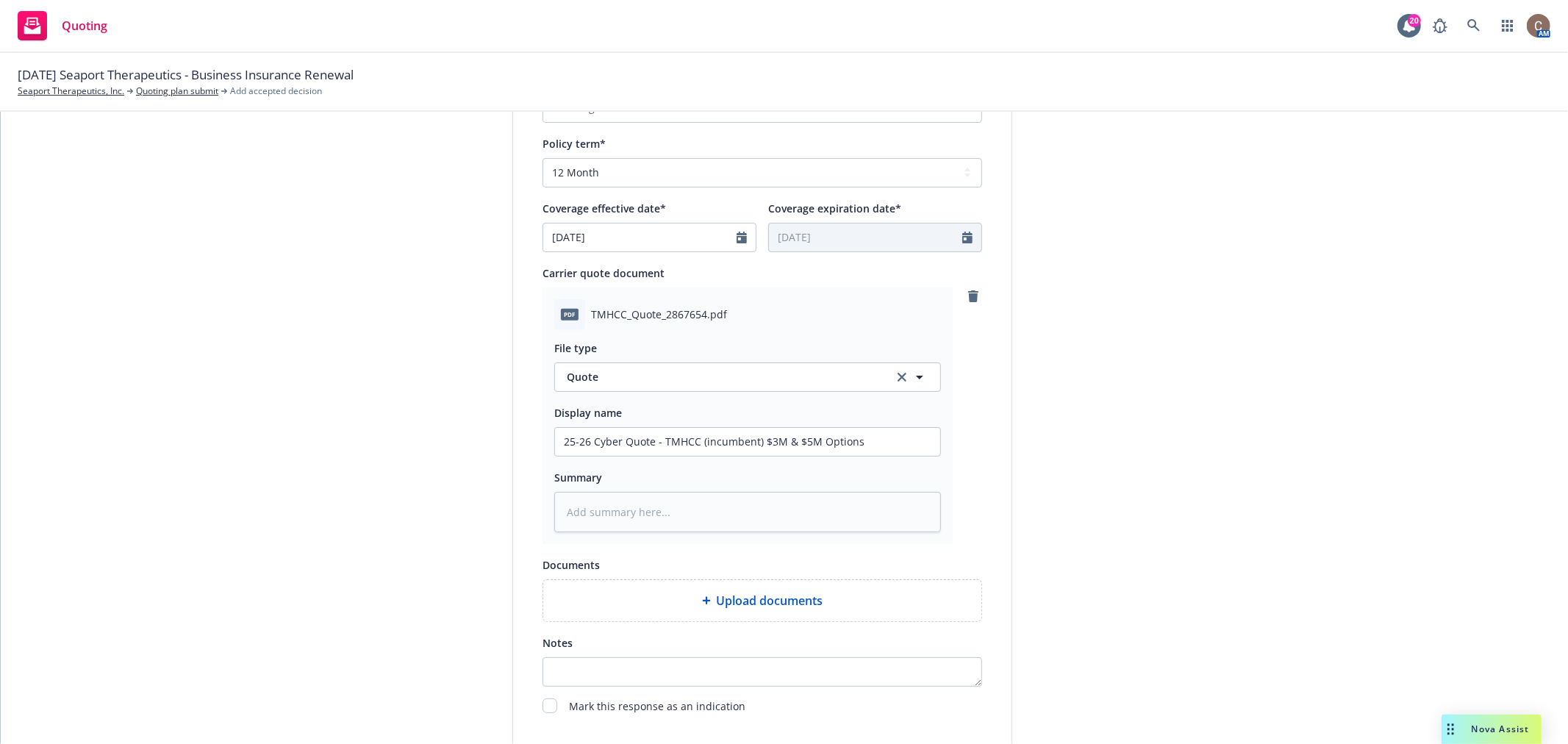
scroll to position [654, 0]
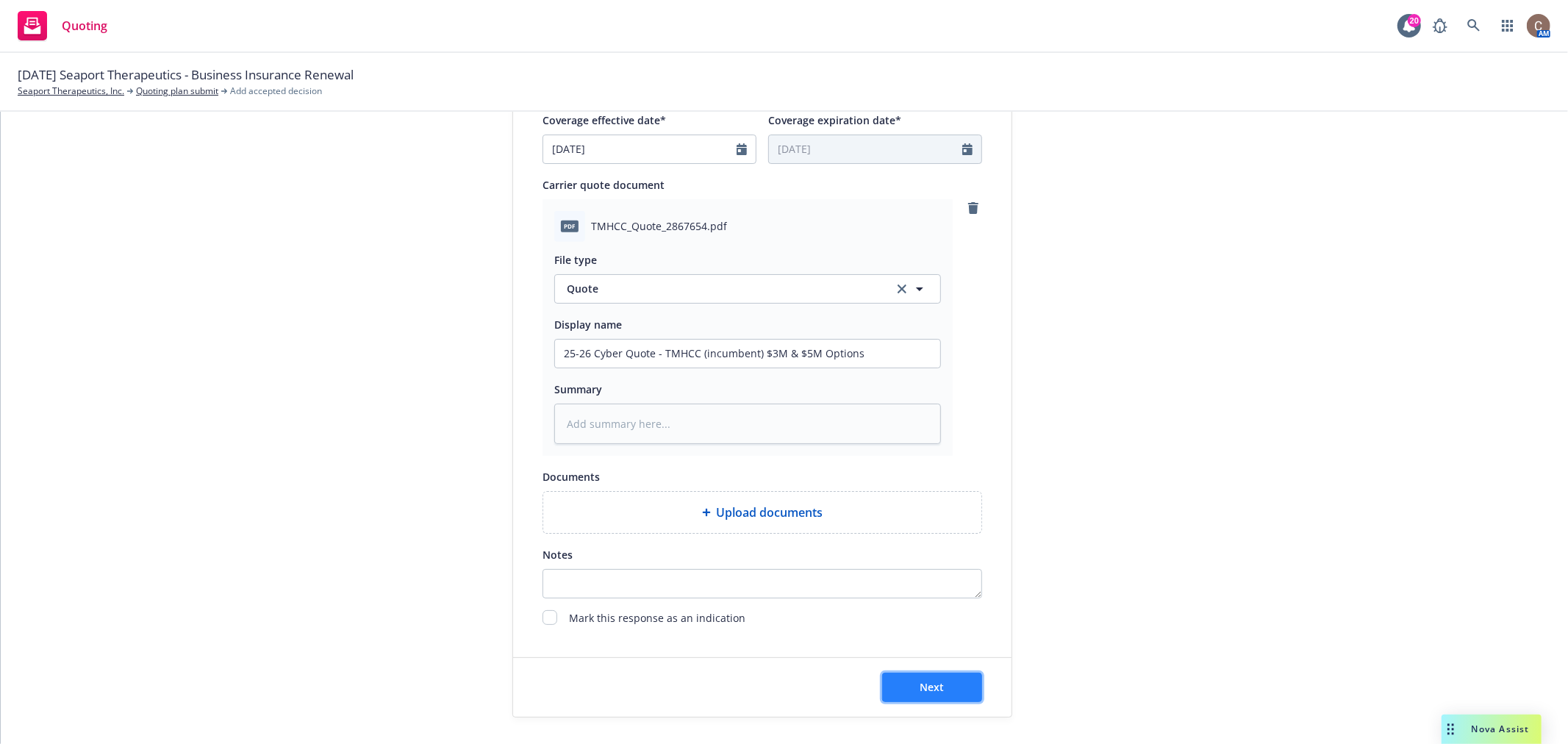
click at [907, 685] on button "Next" at bounding box center [932, 688] width 100 height 30
type textarea "x"
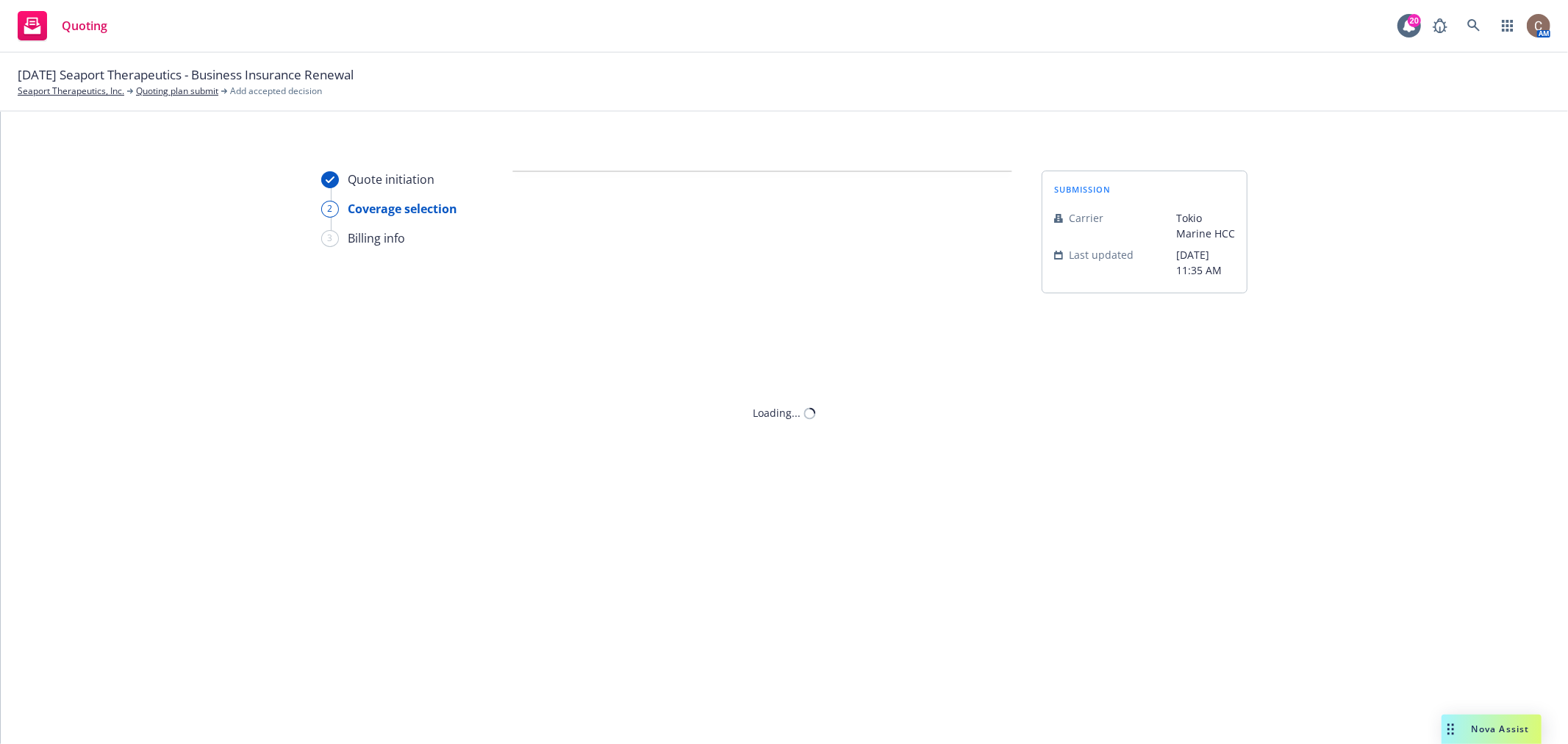
scroll to position [0, 0]
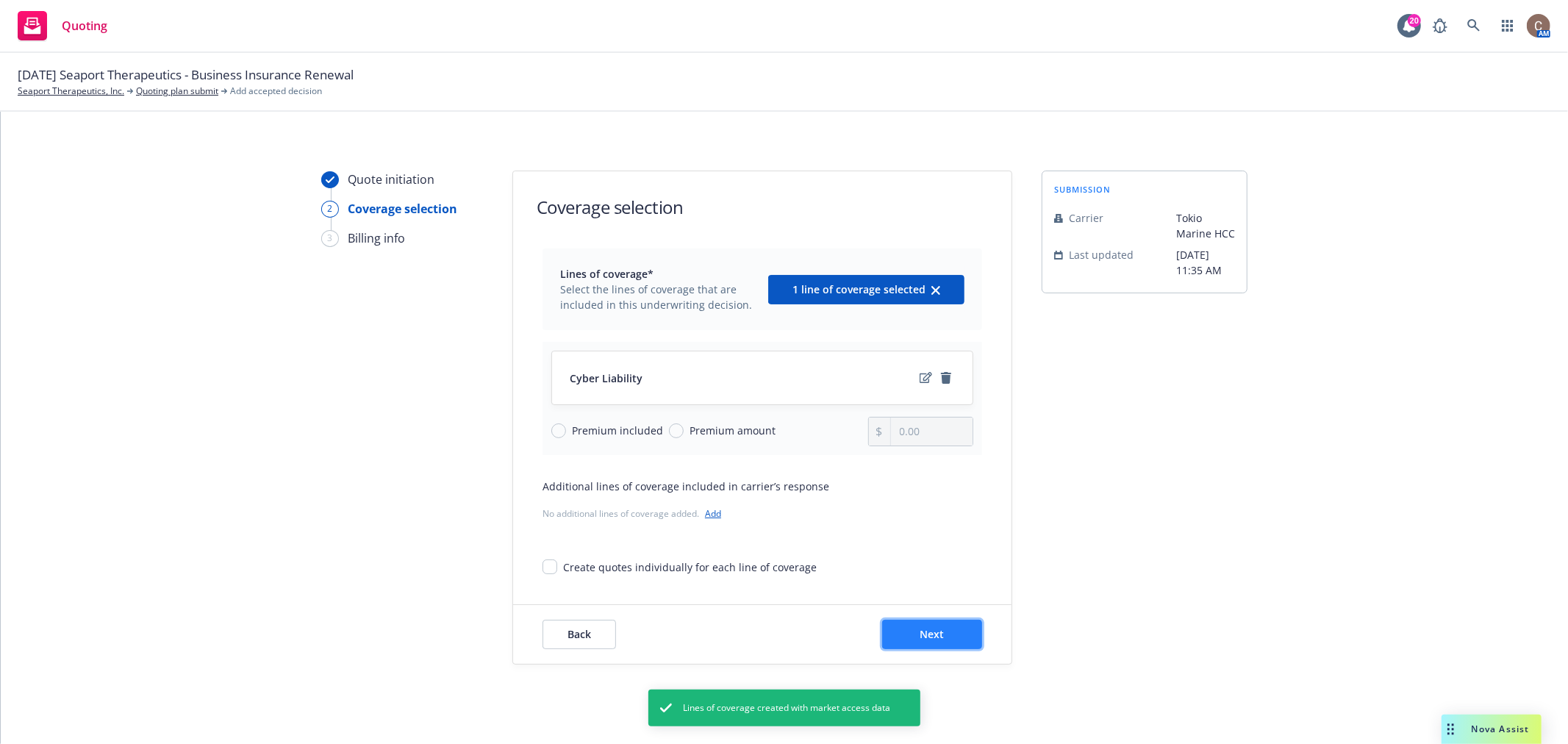
click at [911, 636] on button "Next" at bounding box center [932, 634] width 100 height 30
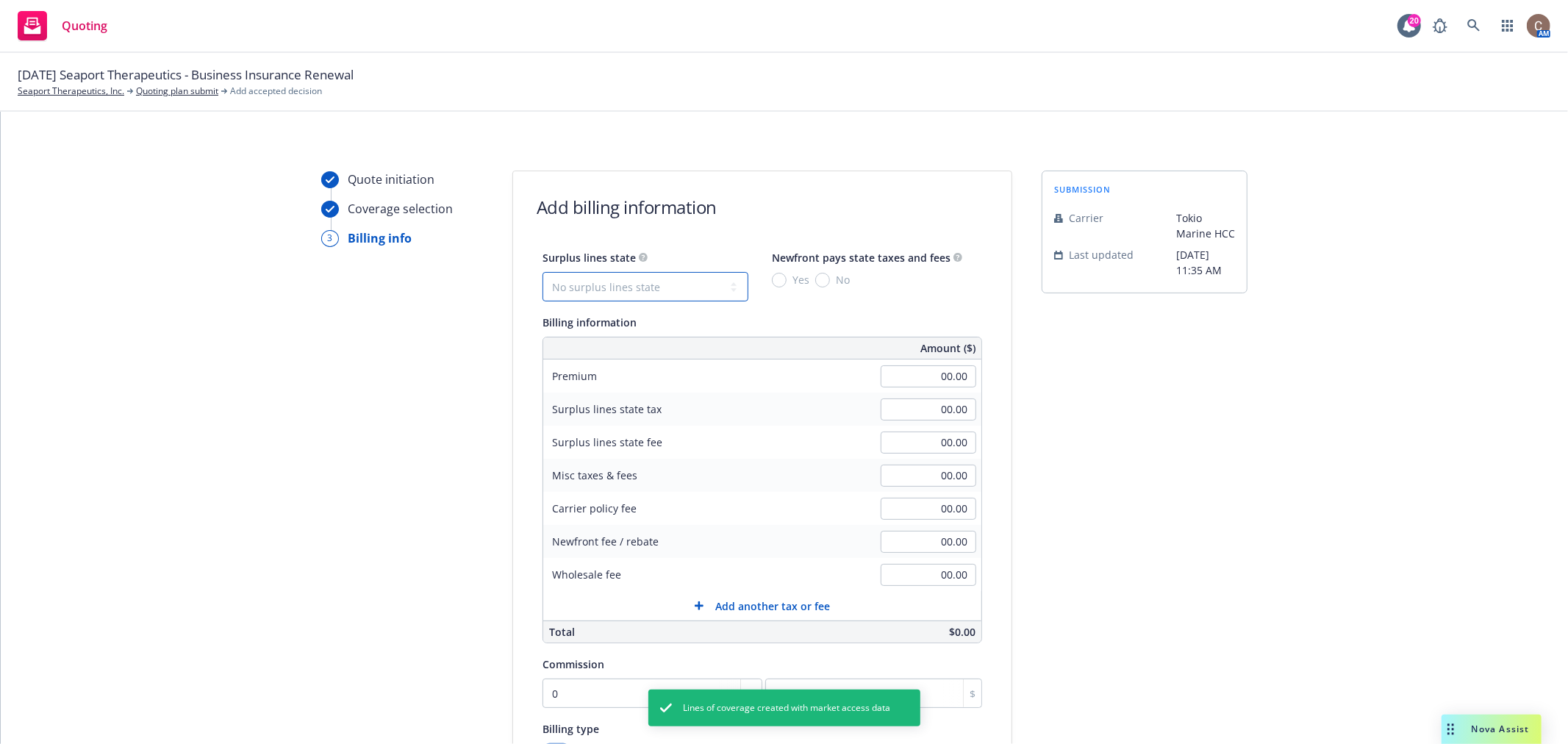
click at [644, 289] on select "No surplus lines state [US_STATE] [US_STATE] [US_STATE] [US_STATE] [US_STATE] […" at bounding box center [645, 287] width 206 height 30
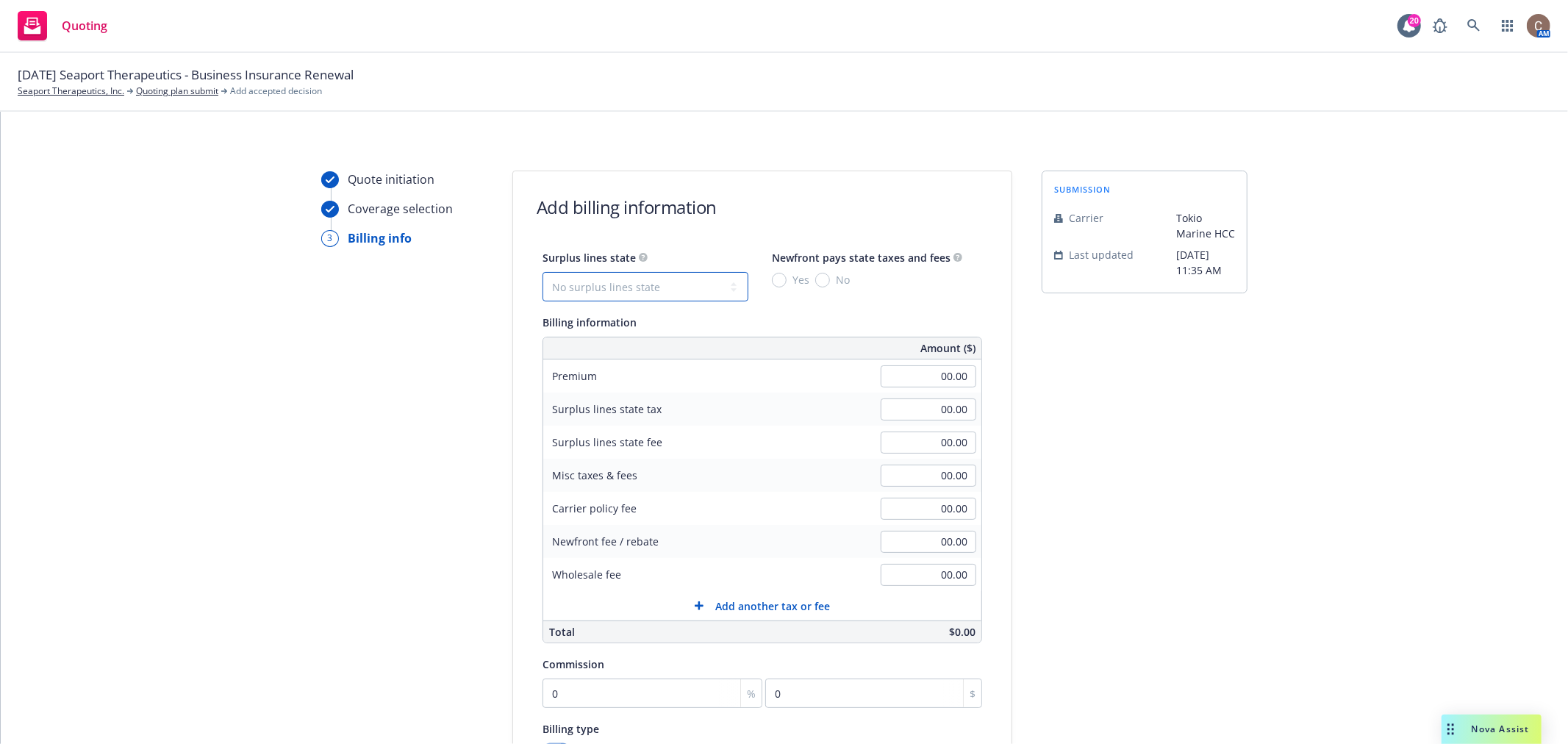
select select "MA"
click at [543, 272] on select "No surplus lines state [US_STATE] [US_STATE] [US_STATE] [US_STATE] [US_STATE] […" at bounding box center [645, 287] width 206 height 30
click at [772, 282] on input "Yes" at bounding box center [779, 280] width 15 height 15
radio input "true"
drag, startPoint x: 806, startPoint y: 510, endPoint x: 818, endPoint y: 506, distance: 12.6
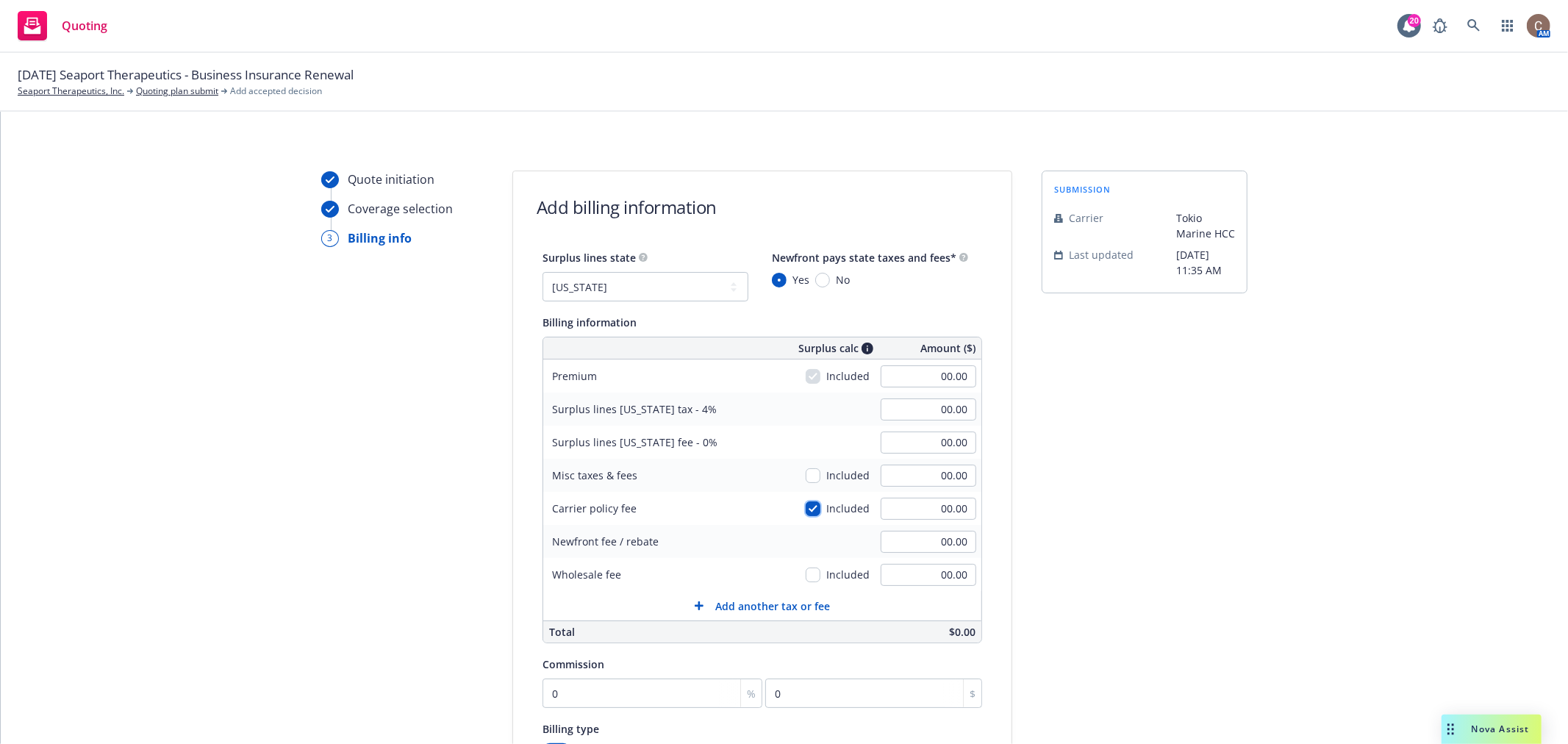
click at [807, 509] on input "checkbox" at bounding box center [813, 508] width 15 height 15
checkbox input "false"
click at [926, 503] on input "00.00" at bounding box center [929, 508] width 96 height 22
type input "195.00"
click at [924, 386] on input "00.00" at bounding box center [929, 376] width 96 height 22
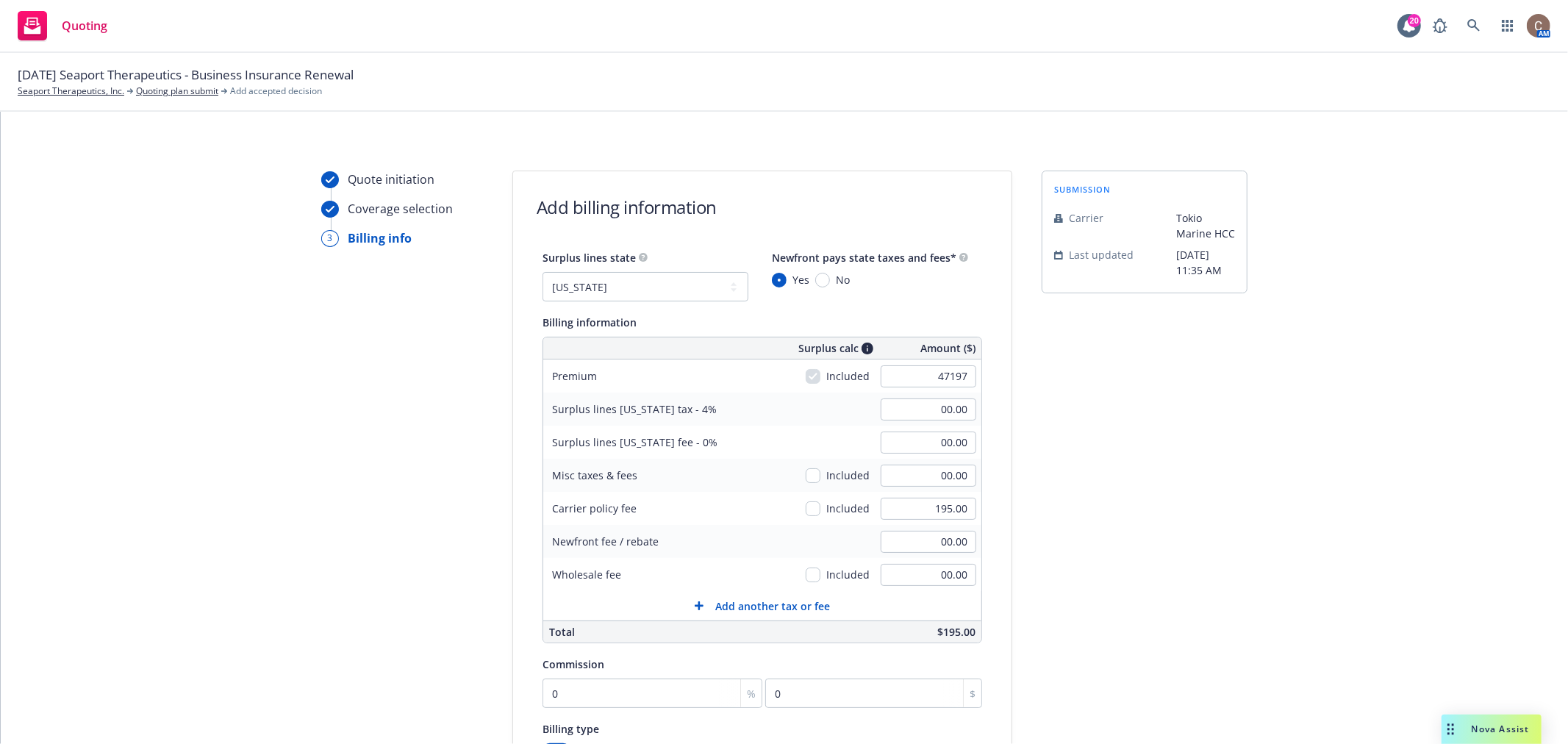
type input "47,197.00"
type input "1,887.88"
click at [837, 424] on div "Surplus lines [US_STATE] tax - 4% 1,887.88" at bounding box center [762, 409] width 438 height 33
click at [559, 686] on input "0" at bounding box center [652, 694] width 220 height 30
type input "1"
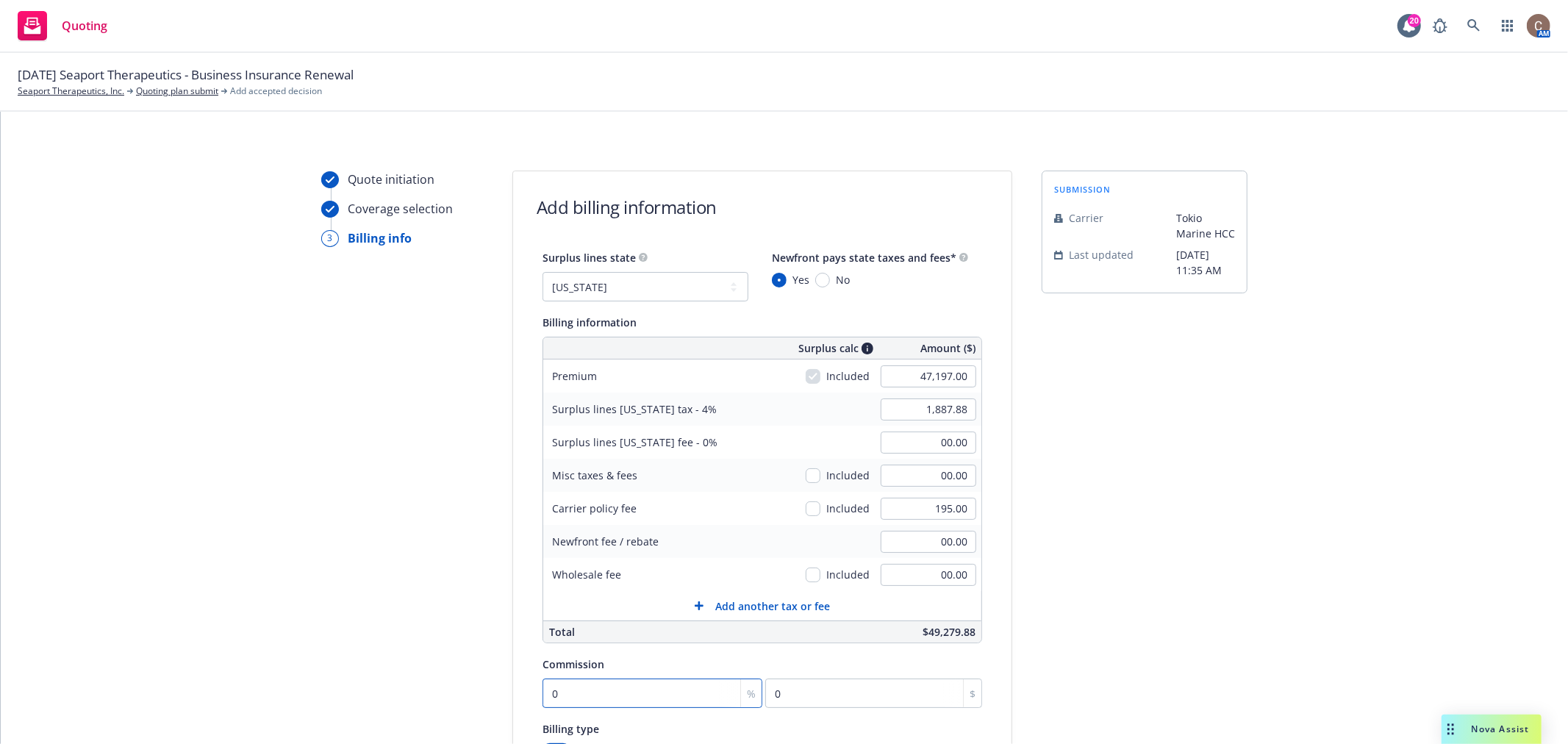
type input "471.97"
type input "15"
type input "7079.55"
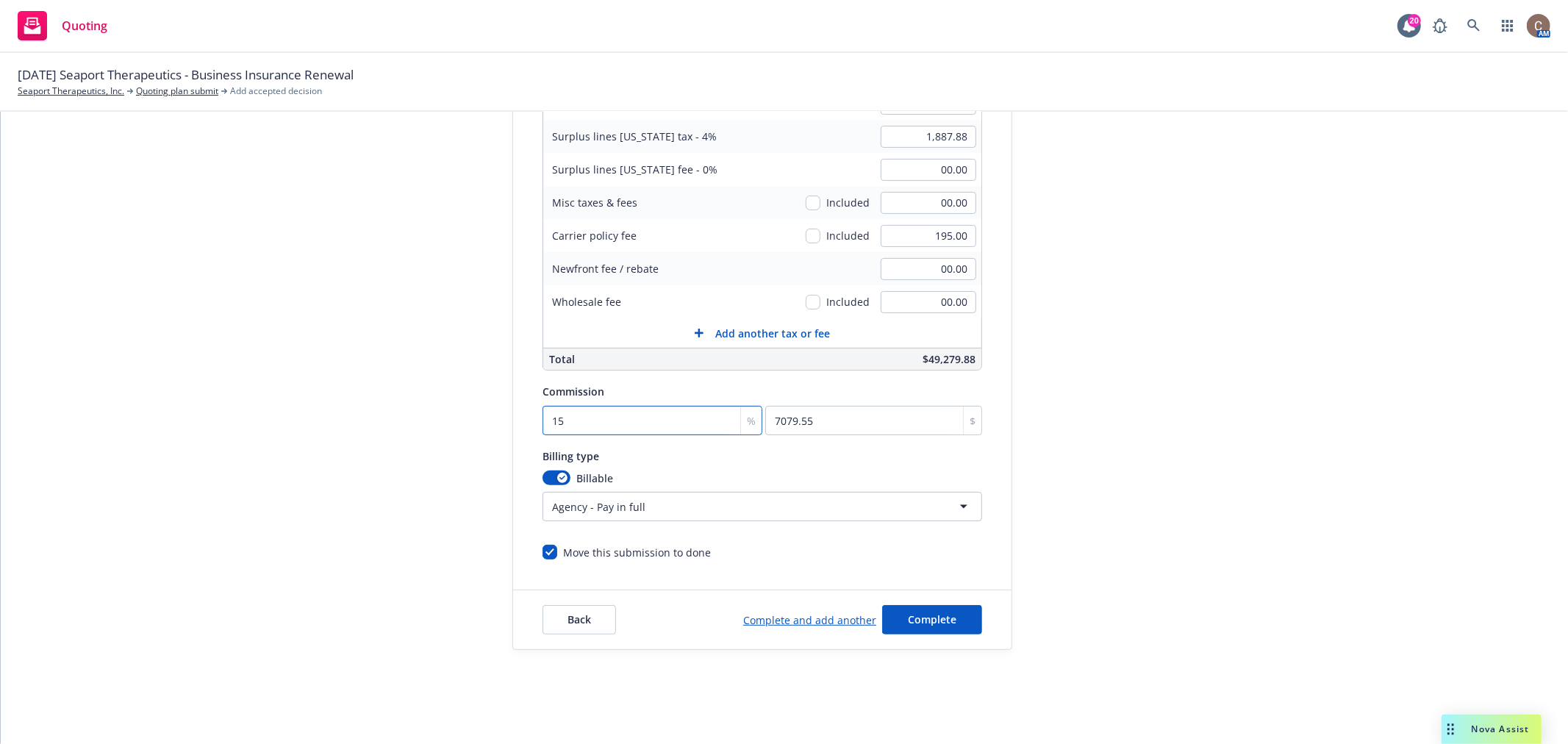
scroll to position [274, 0]
type input "15"
click at [908, 621] on span "Complete" at bounding box center [932, 620] width 49 height 14
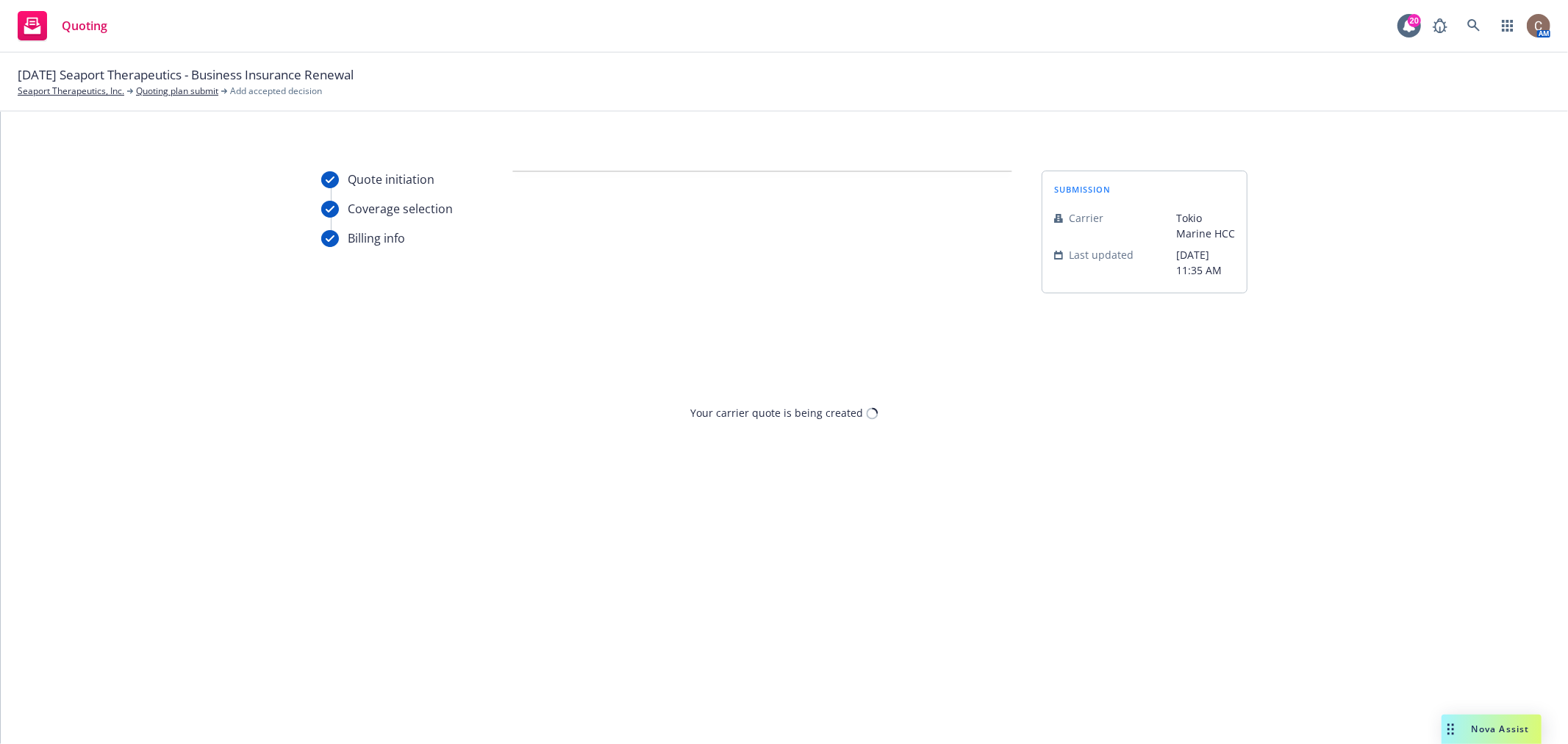
scroll to position [0, 0]
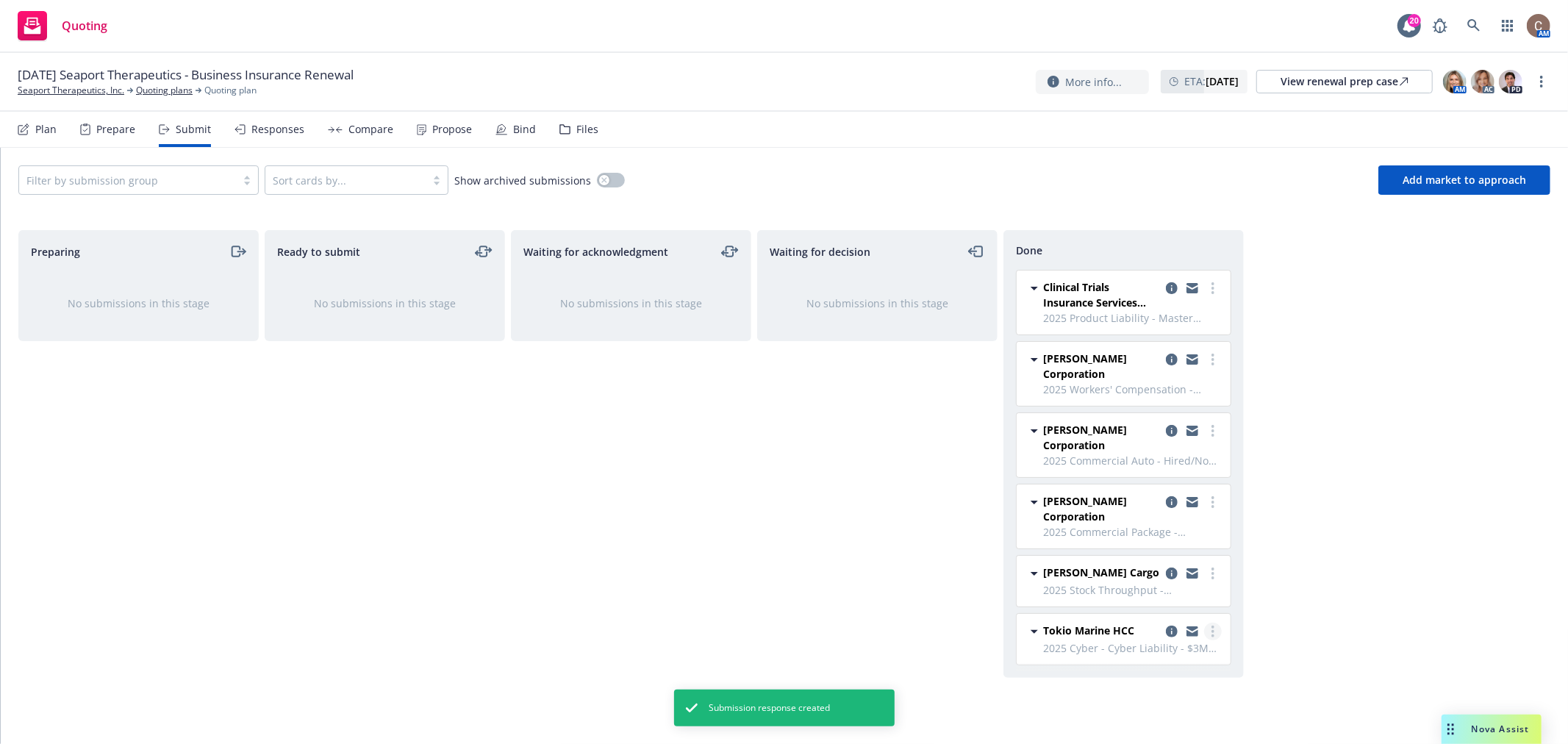
click at [1214, 634] on link "more" at bounding box center [1213, 632] width 17 height 17
click at [1317, 607] on div "Preparing No submissions in this stage Ready to submit No submissions in this s…" at bounding box center [784, 472] width 1532 height 483
click at [41, 129] on div "Plan" at bounding box center [46, 130] width 22 height 12
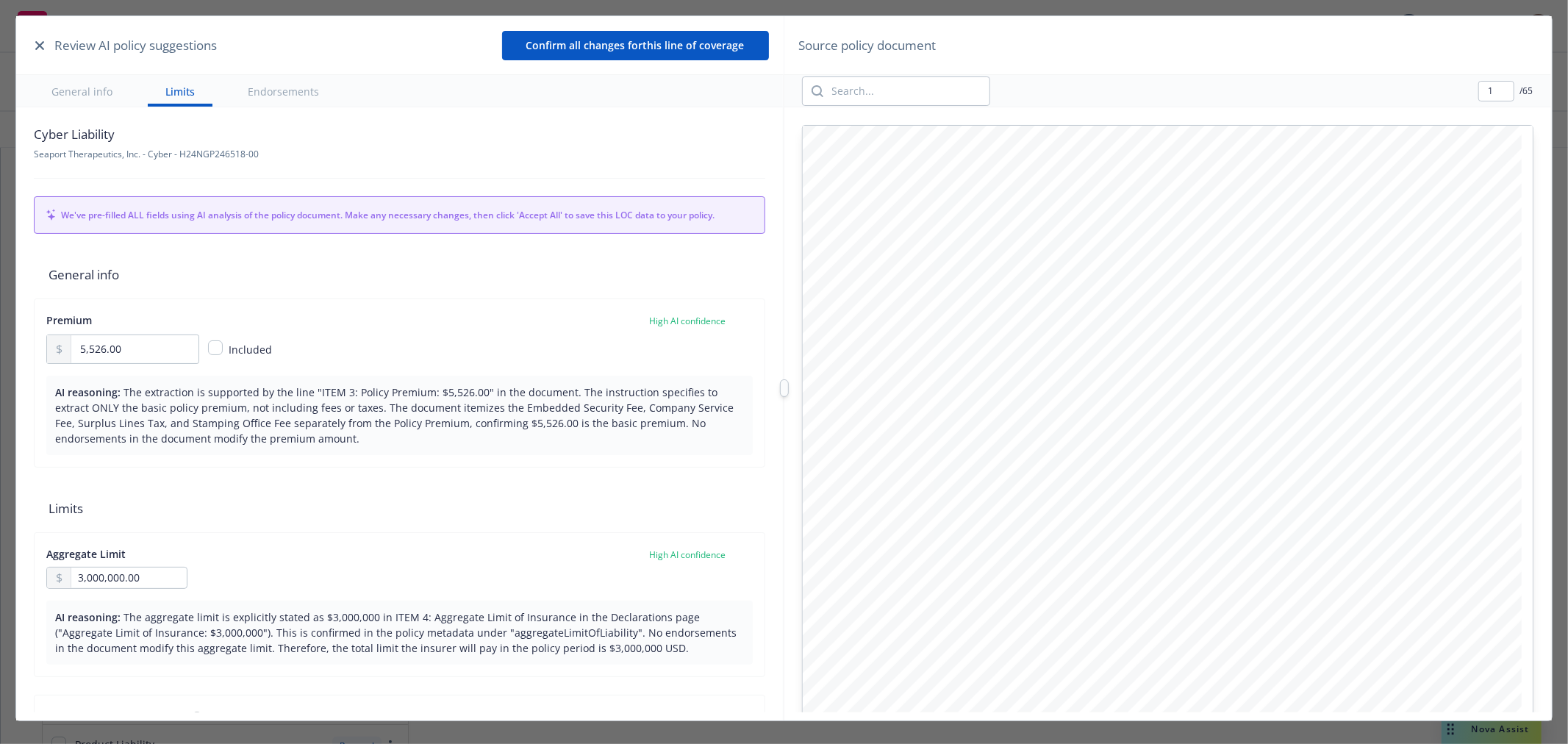
click at [37, 44] on icon "button" at bounding box center [40, 45] width 9 height 9
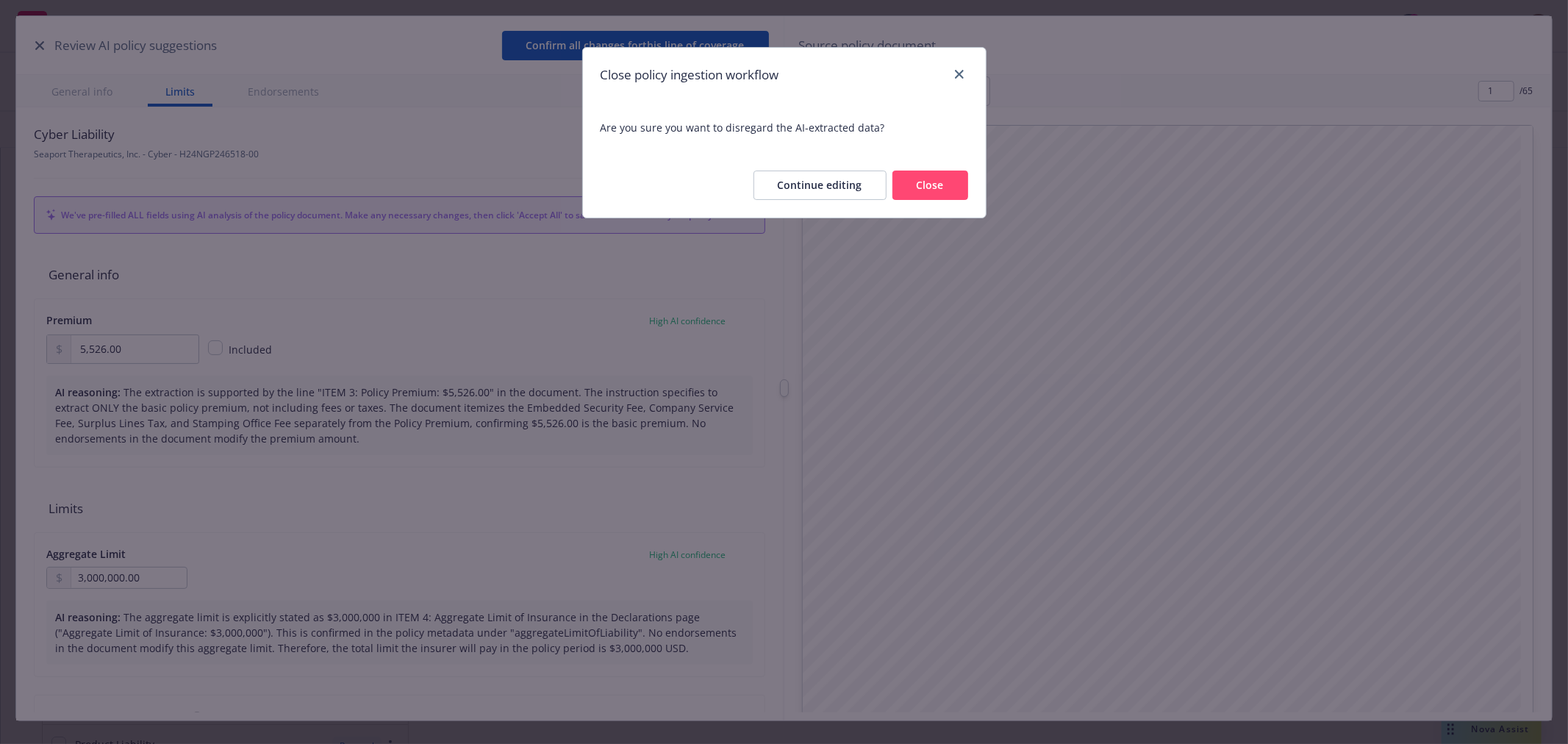
click at [944, 189] on button "Close" at bounding box center [930, 185] width 76 height 30
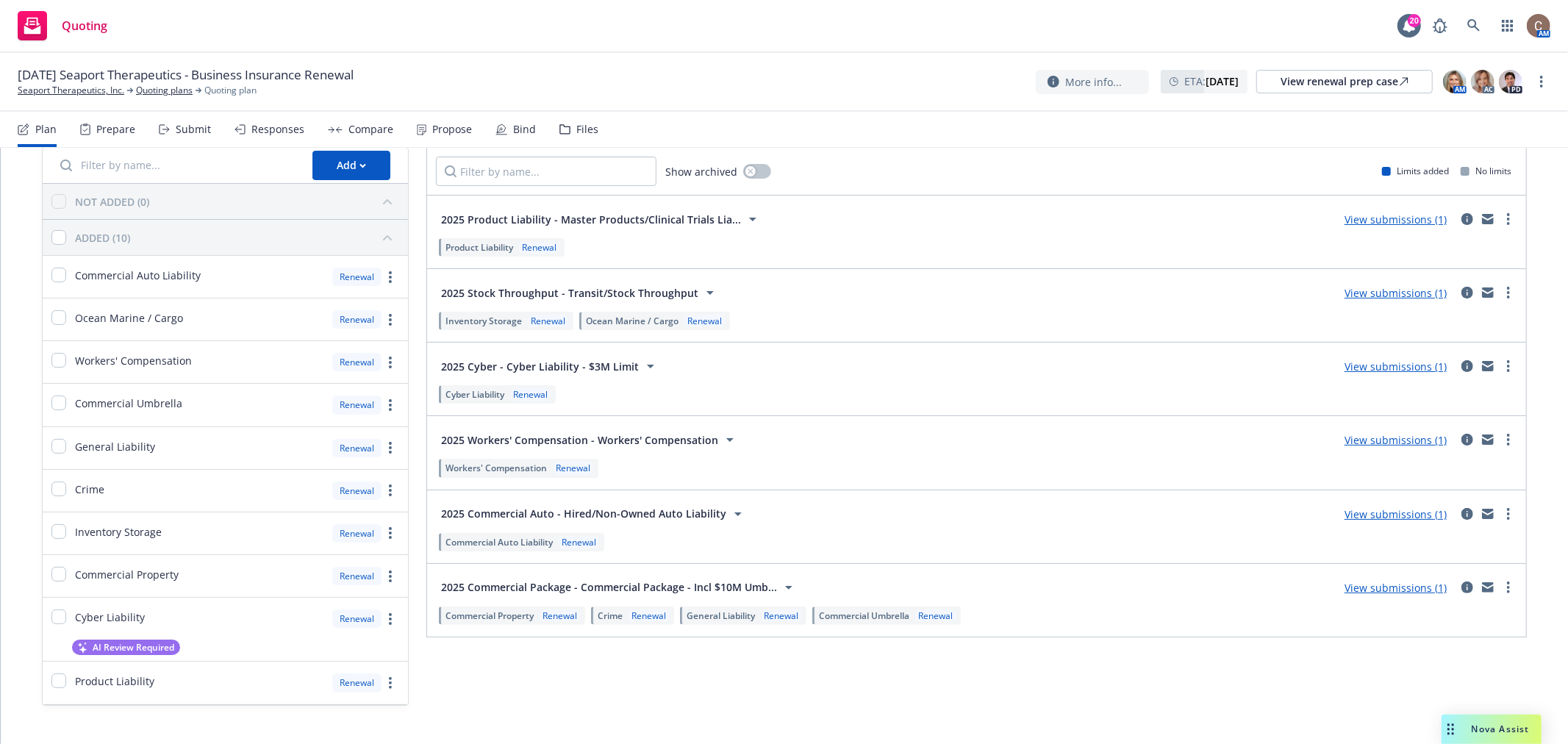
scroll to position [82, 0]
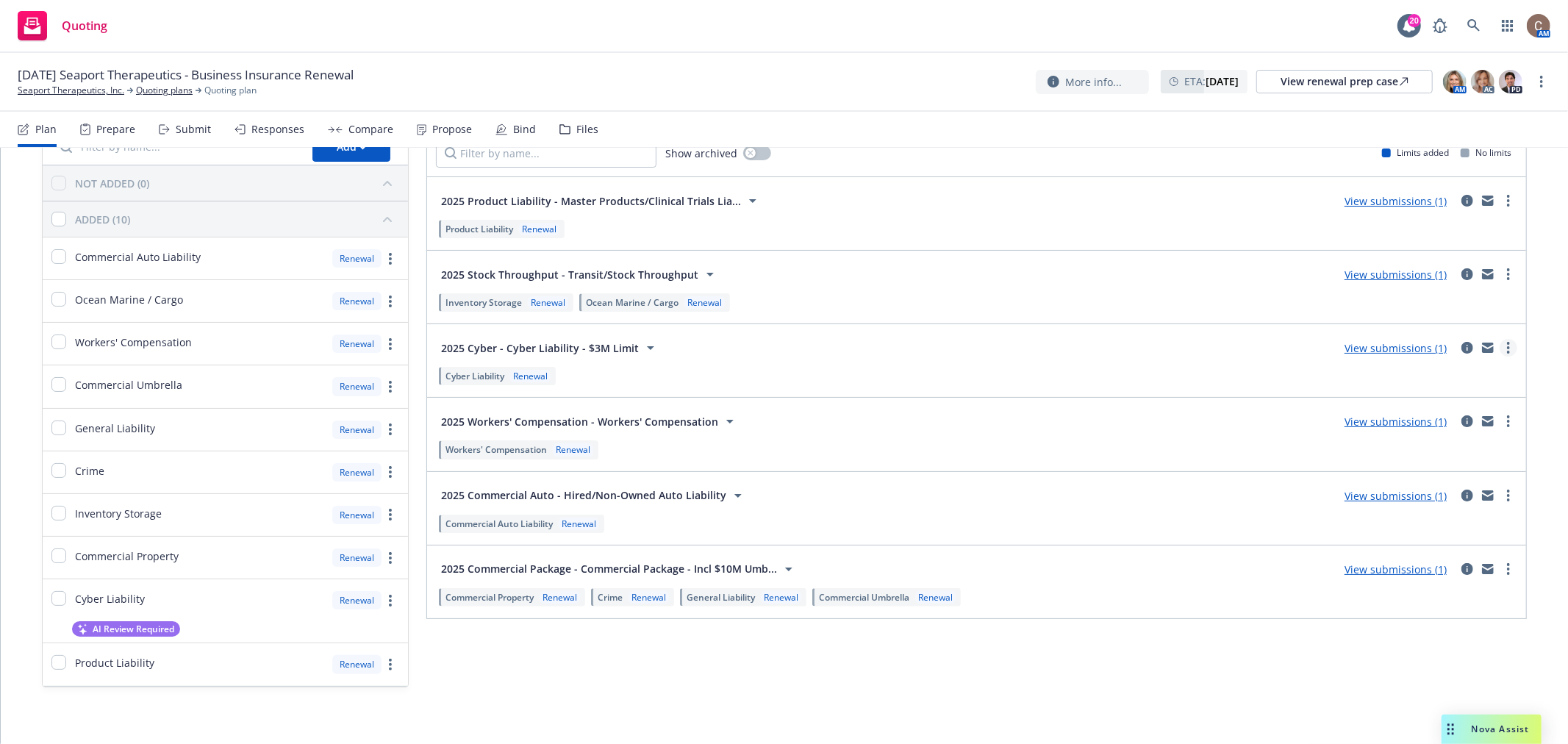
click at [1500, 349] on link "more" at bounding box center [1509, 348] width 17 height 17
click at [1442, 467] on span "Add market to approach" at bounding box center [1426, 472] width 155 height 14
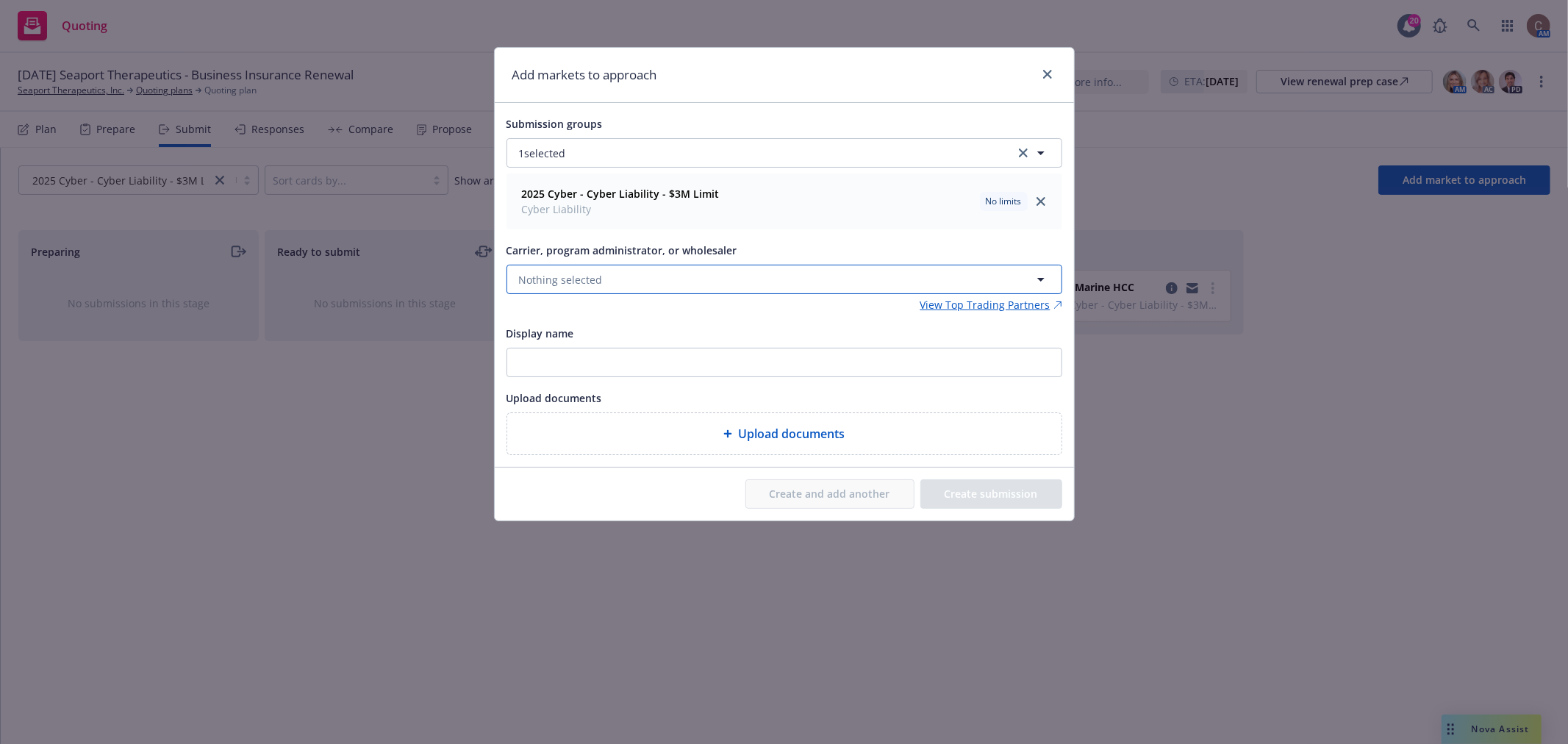
click at [565, 273] on span "Nothing selected" at bounding box center [561, 280] width 83 height 16
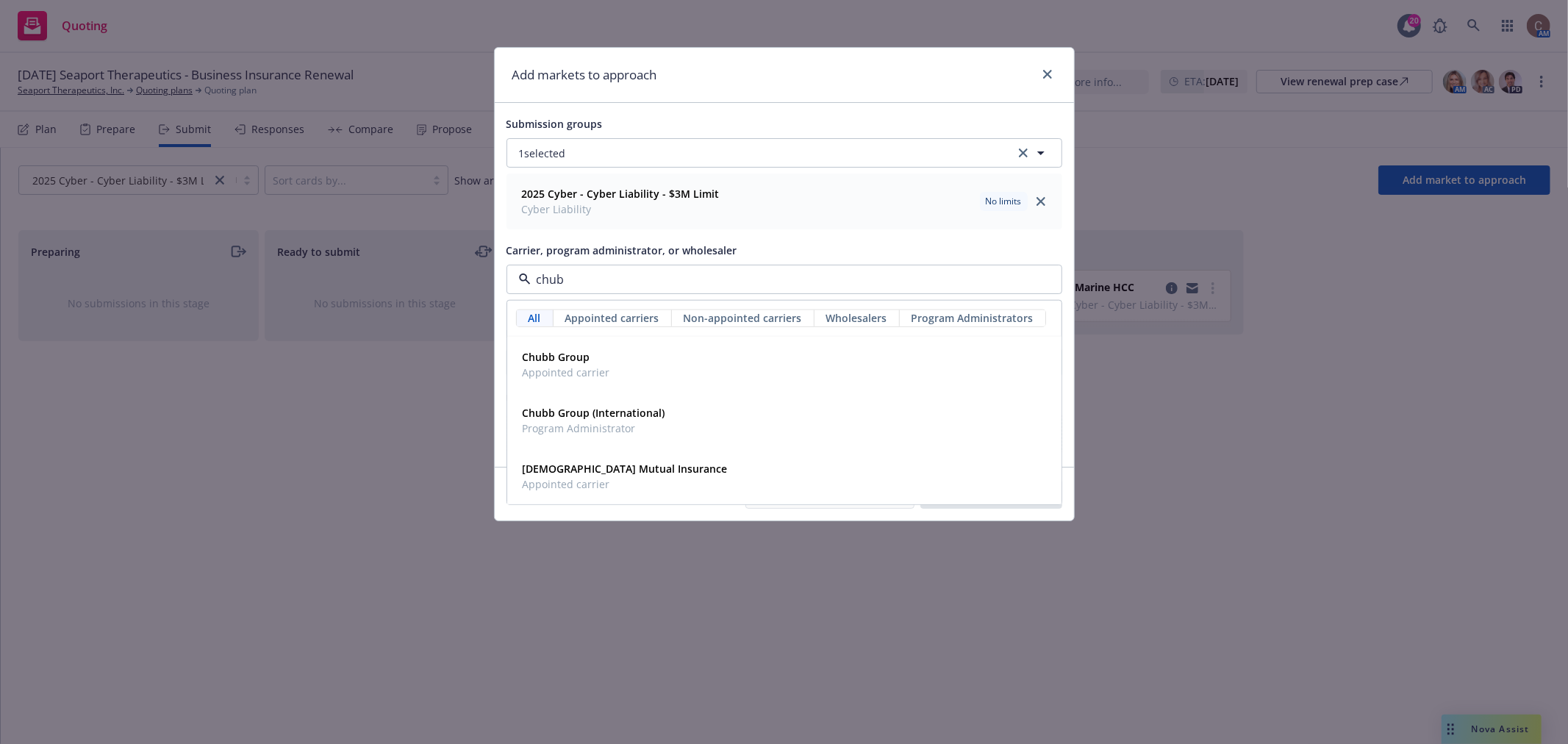
type input "chubb"
click at [599, 370] on span "Appointed carrier" at bounding box center [566, 373] width 88 height 16
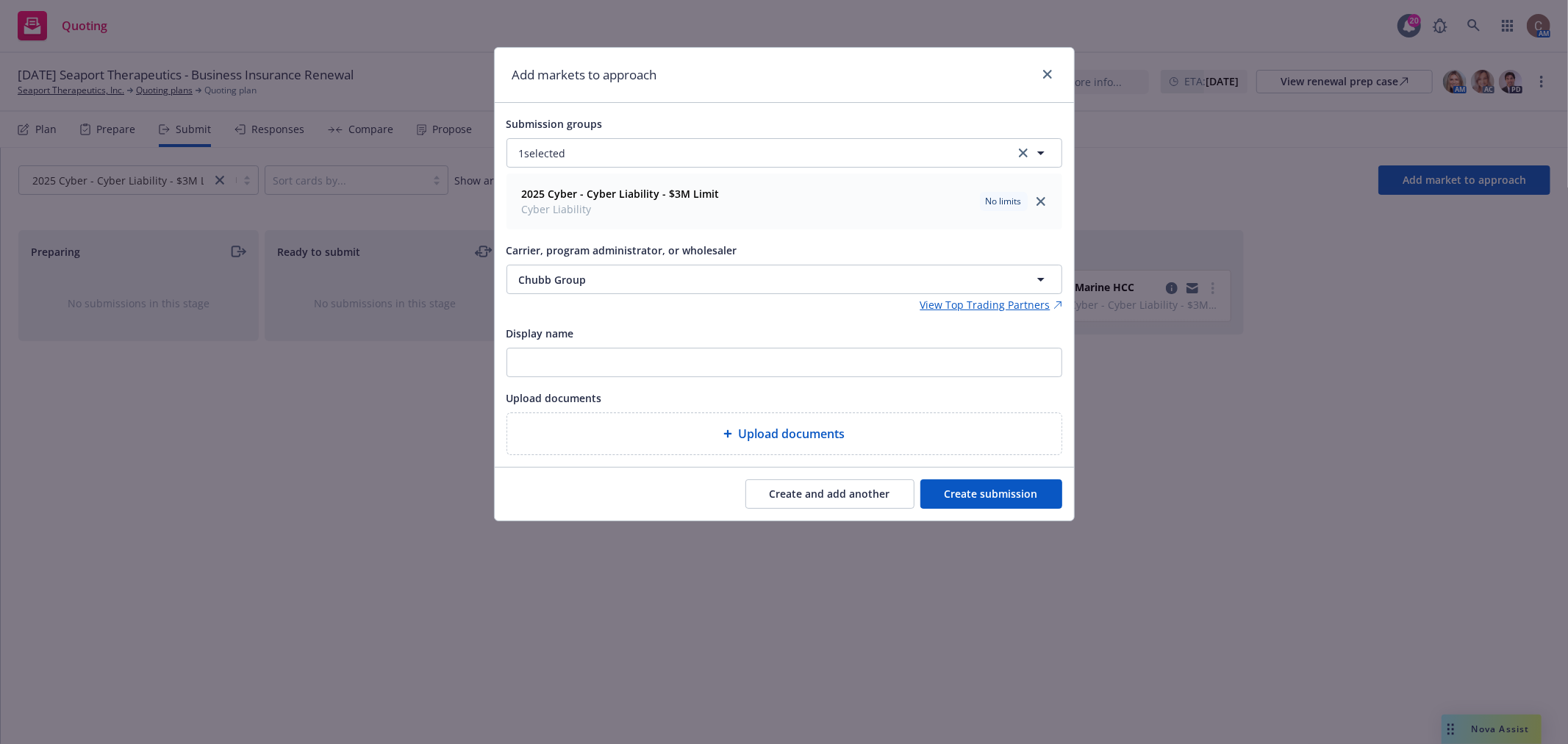
click at [978, 501] on button "Create submission" at bounding box center [991, 495] width 142 height 30
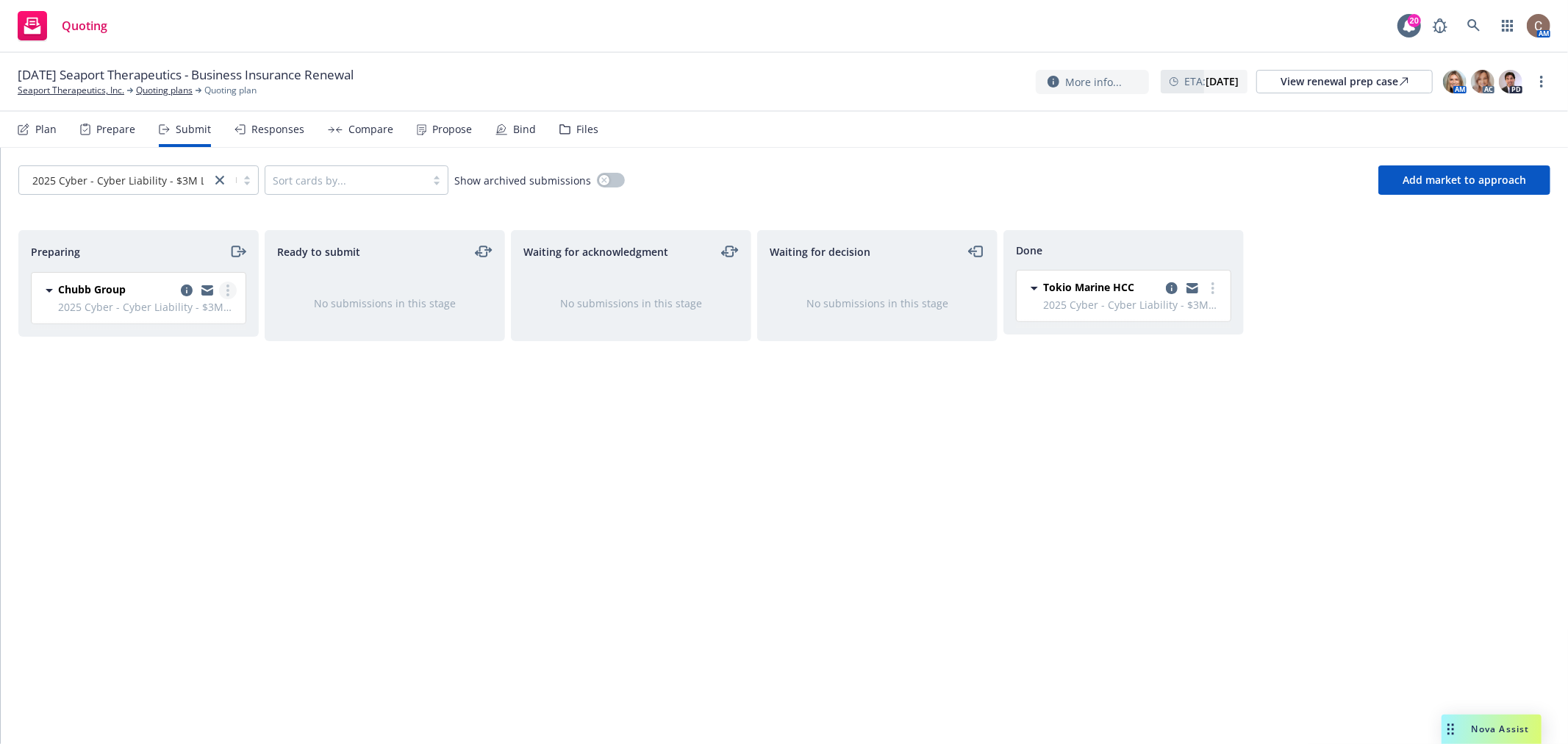
click at [231, 292] on link "more" at bounding box center [228, 290] width 17 height 17
click at [189, 405] on span "Add accepted decision" at bounding box center [162, 409] width 147 height 14
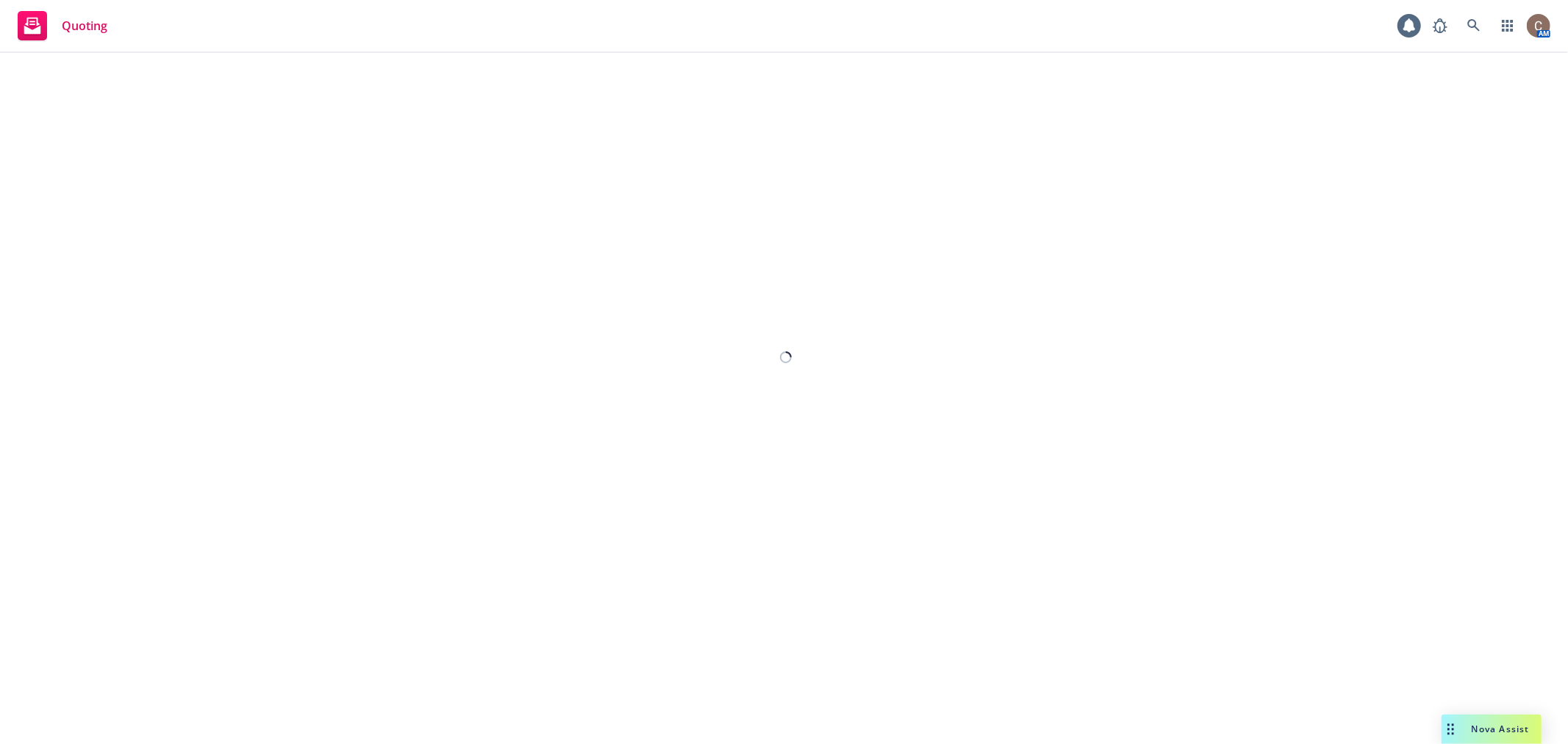
select select "12"
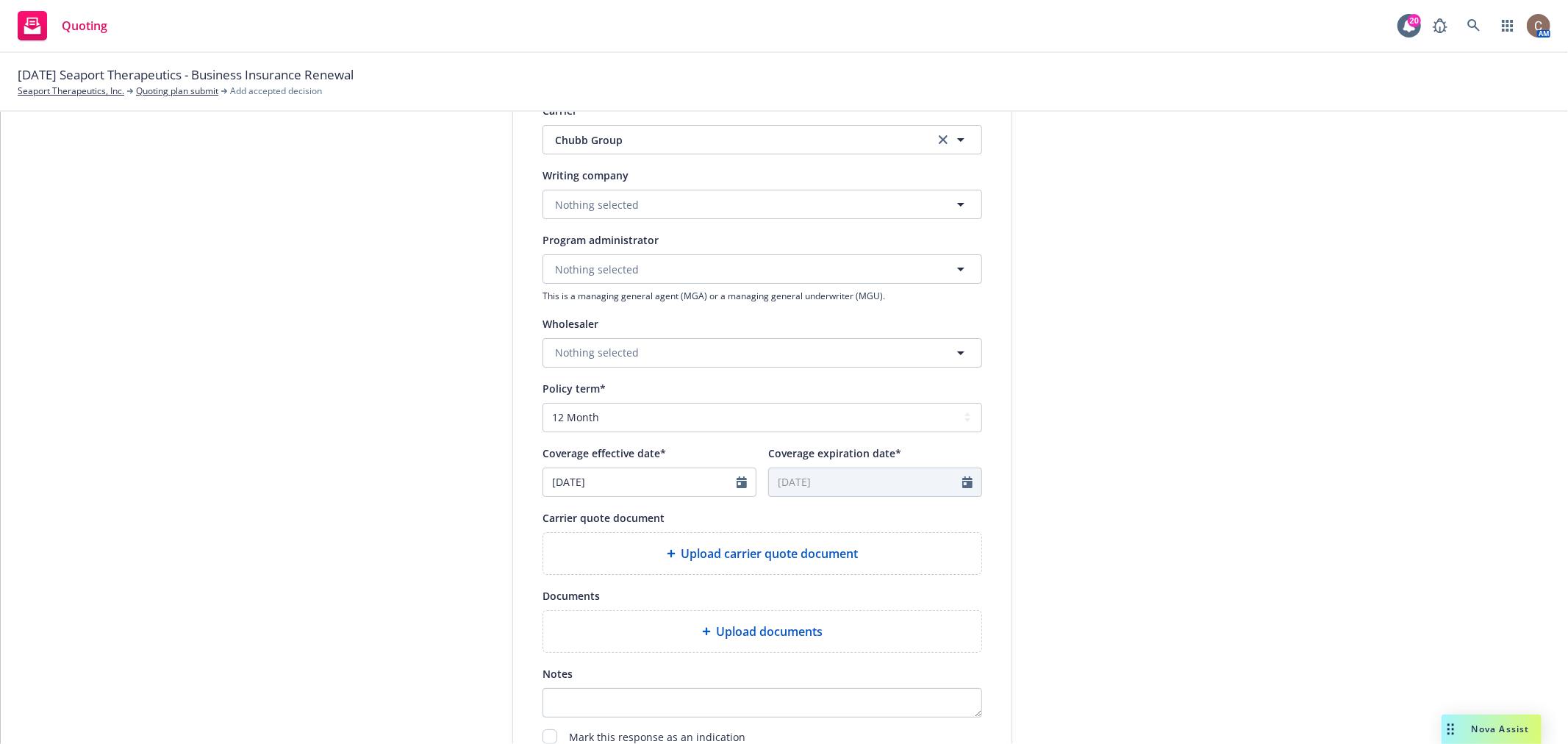
scroll to position [509, 0]
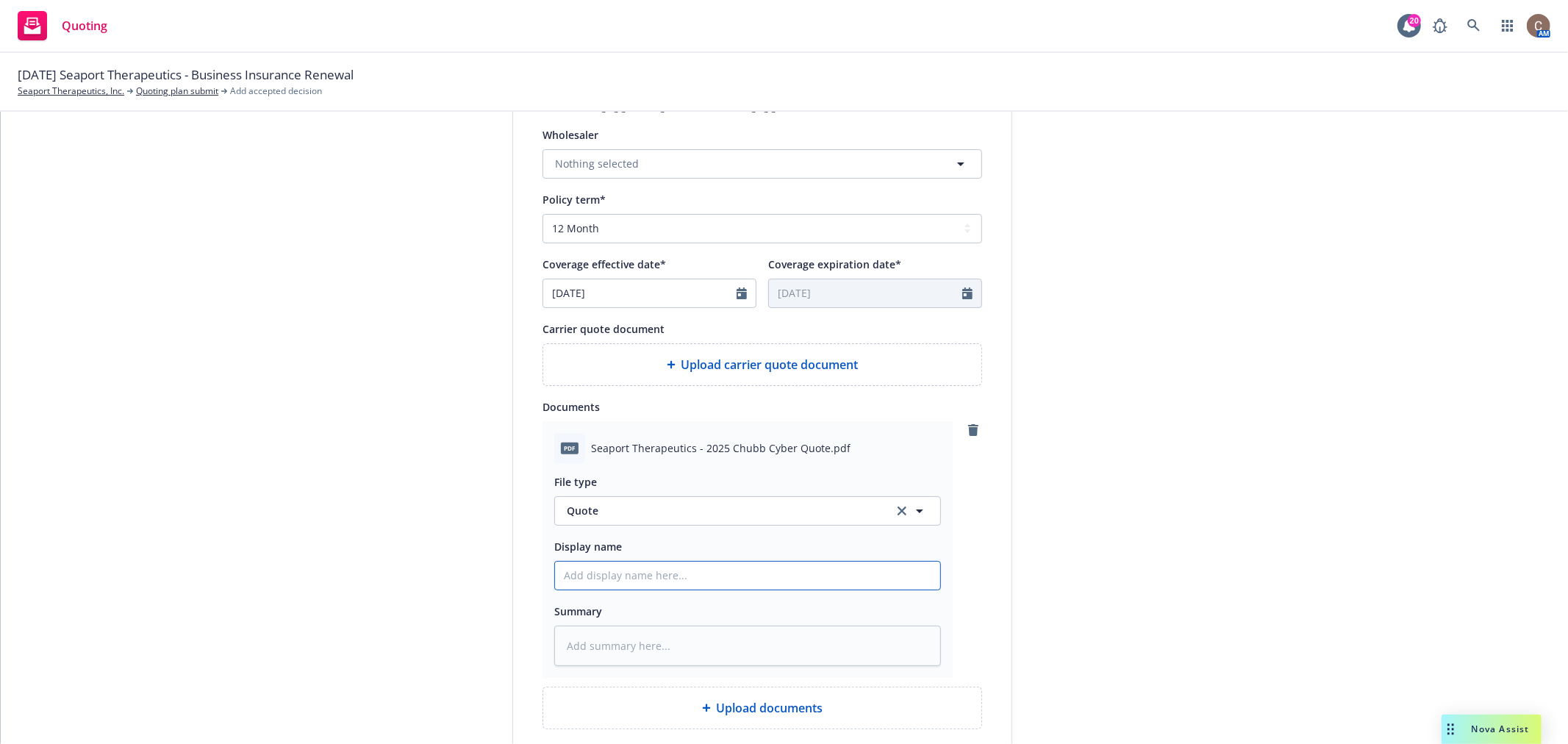
click at [596, 577] on input "Display name" at bounding box center [747, 576] width 385 height 28
type textarea "x"
type input "2"
type textarea "x"
type input "25"
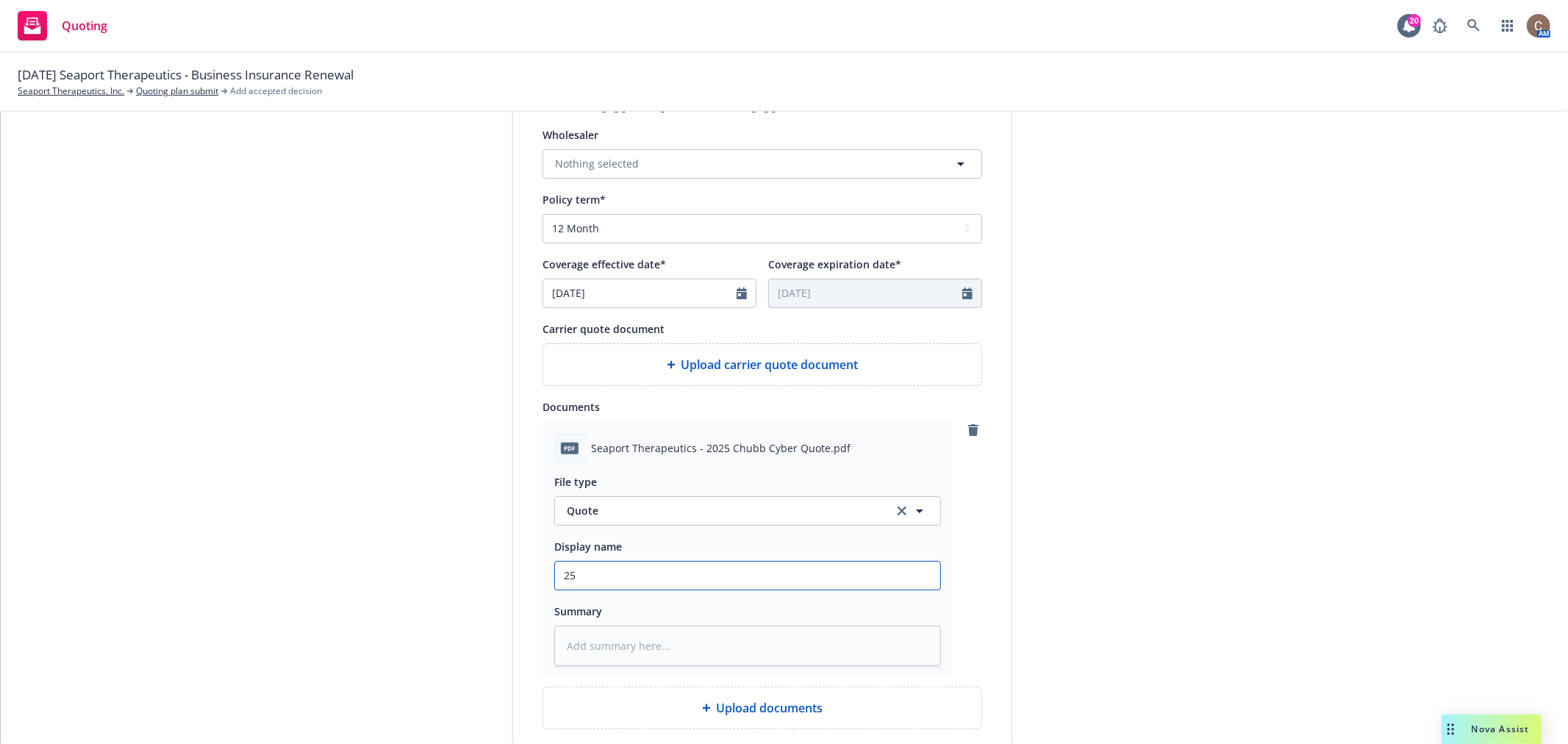
type textarea "x"
type input "252-"
type textarea "x"
type input "252-6"
type textarea "x"
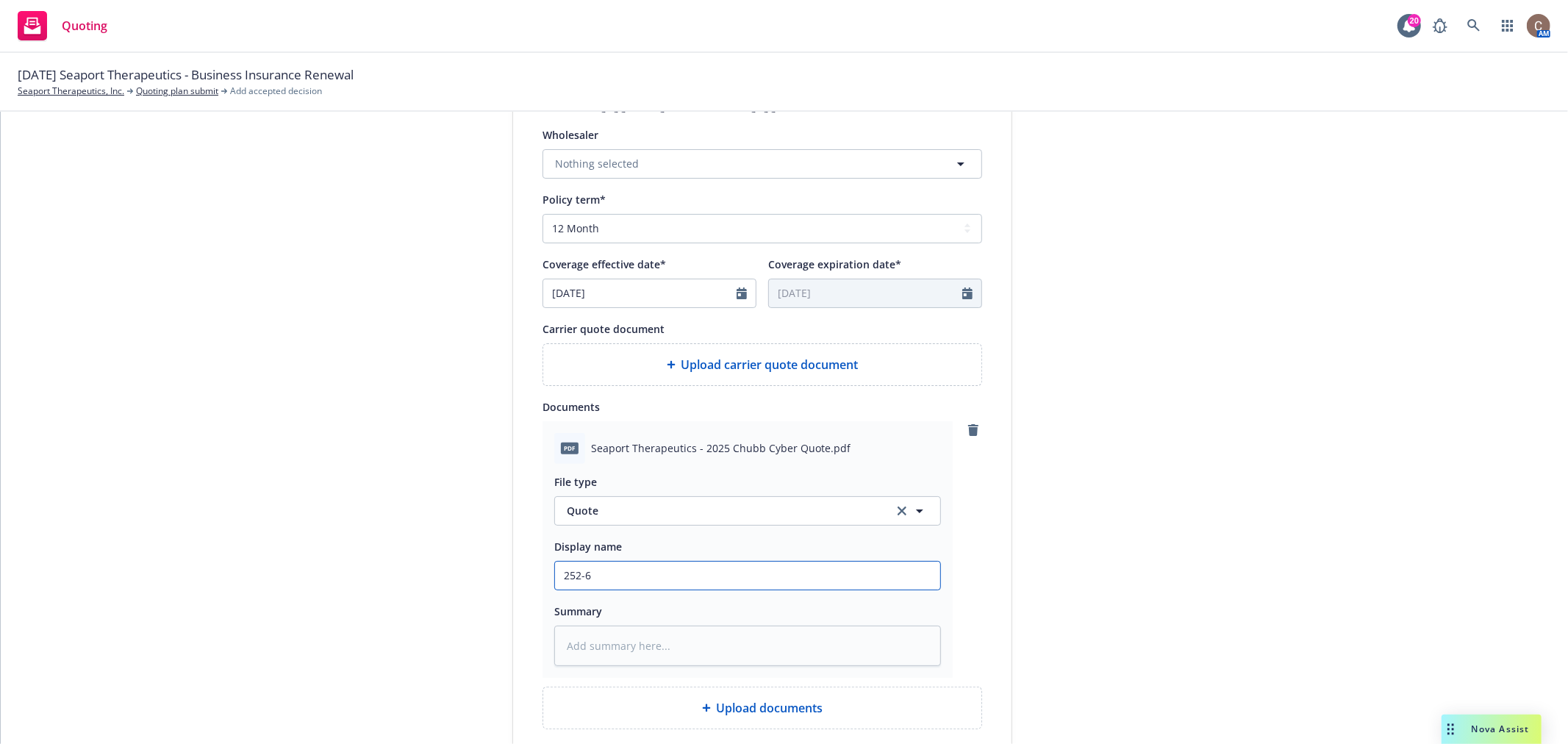
type input "252-"
type textarea "x"
type input "252"
type textarea "x"
type input "25"
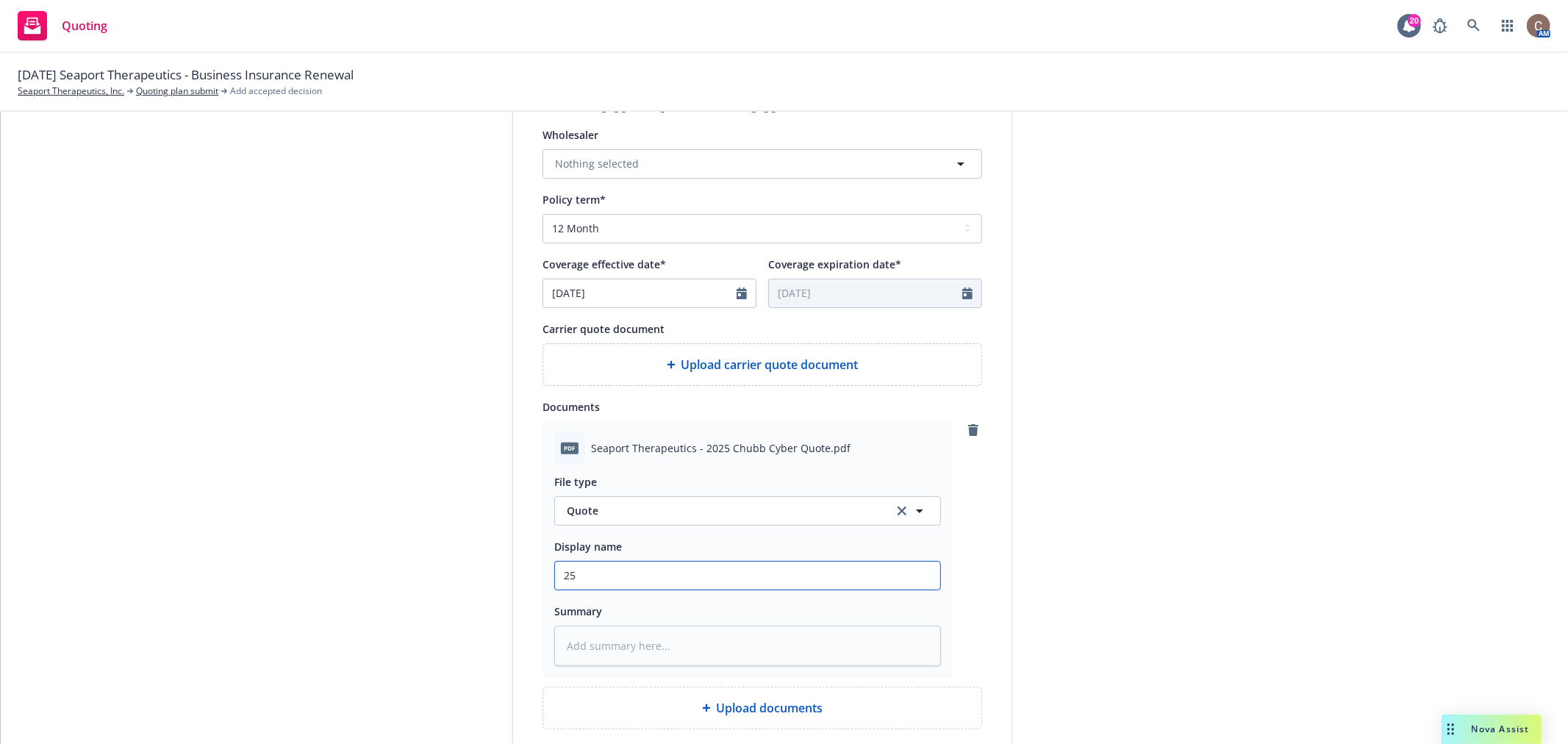
type textarea "x"
type input "25-"
type textarea "x"
type input "25-2"
type textarea "x"
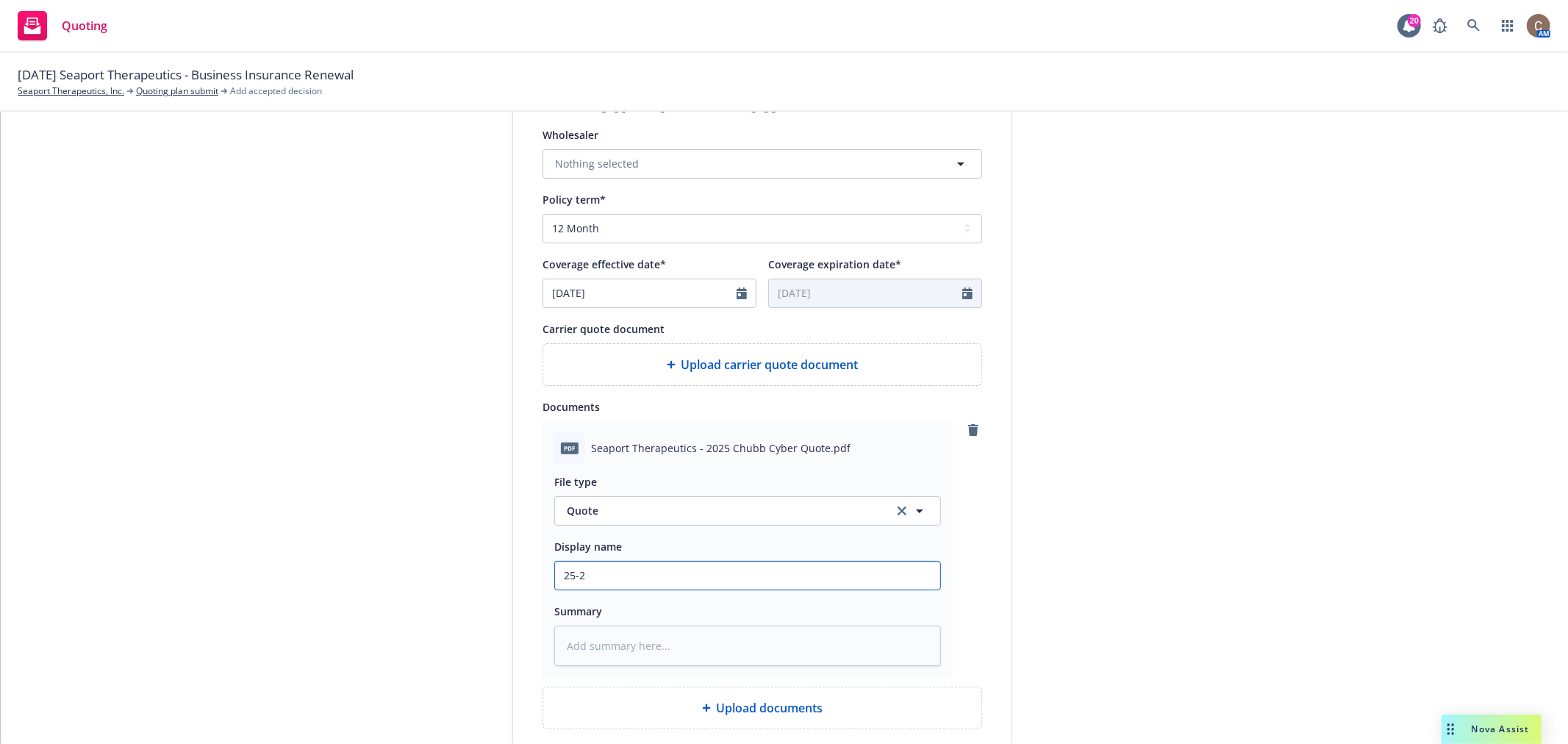
type input "25-26"
type textarea "x"
type input "25-26"
type textarea "x"
type input "25-26 C"
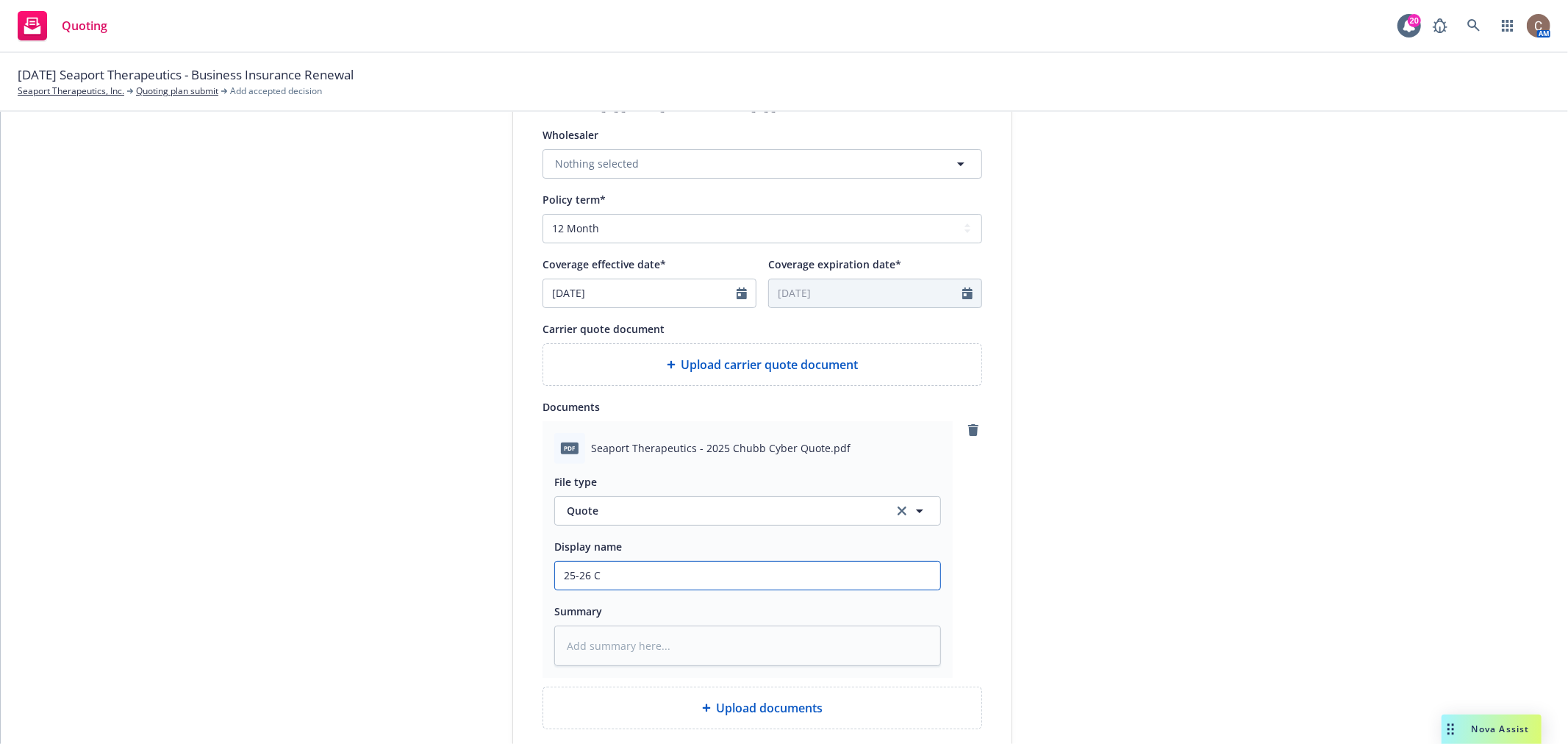
type textarea "x"
type input "25-26 Cy"
type textarea "x"
type input "25-26 Cyb"
type textarea "x"
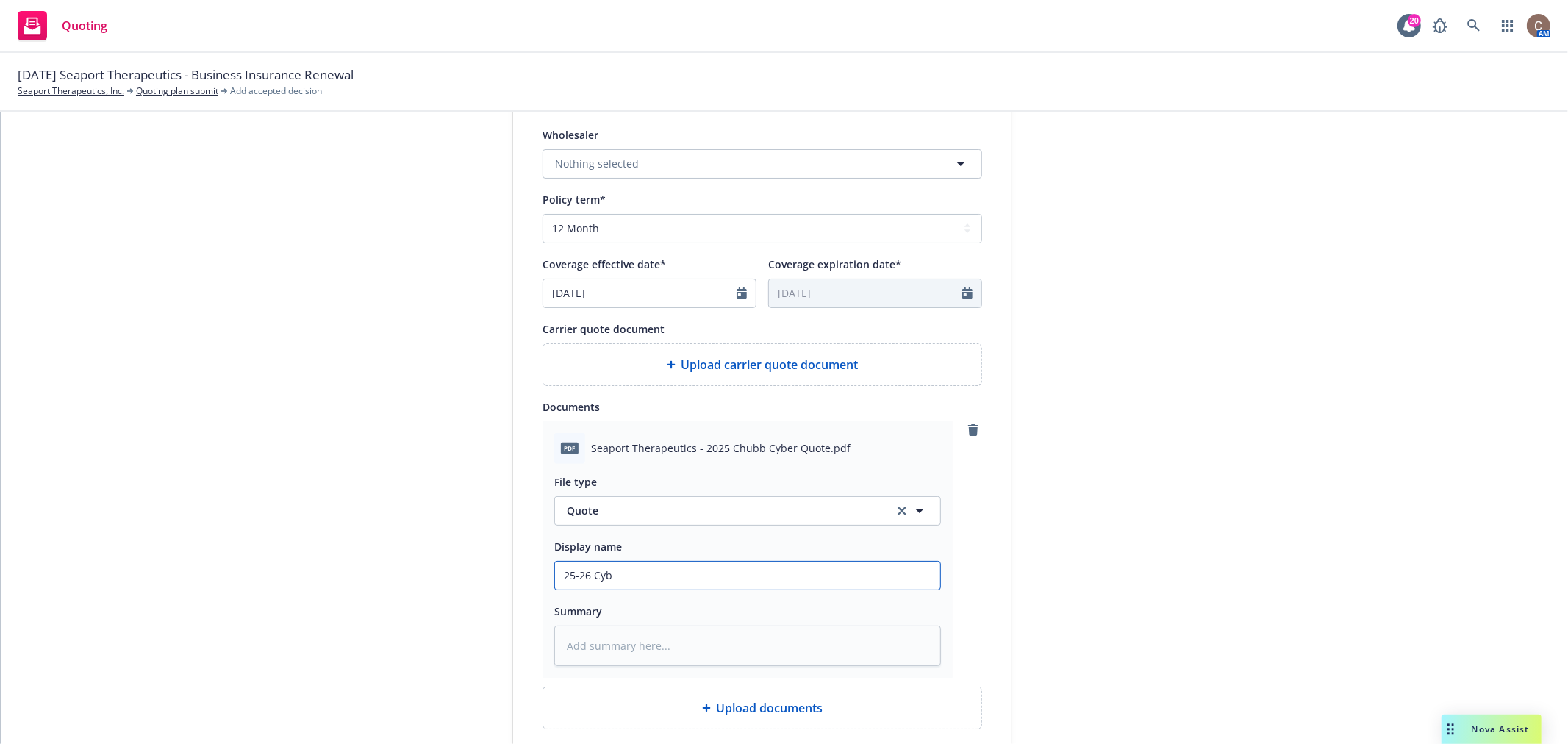
type input "25-26 Cybe"
type textarea "x"
type input "25-26 Cyber"
type textarea "x"
type input "25-26 Cyber"
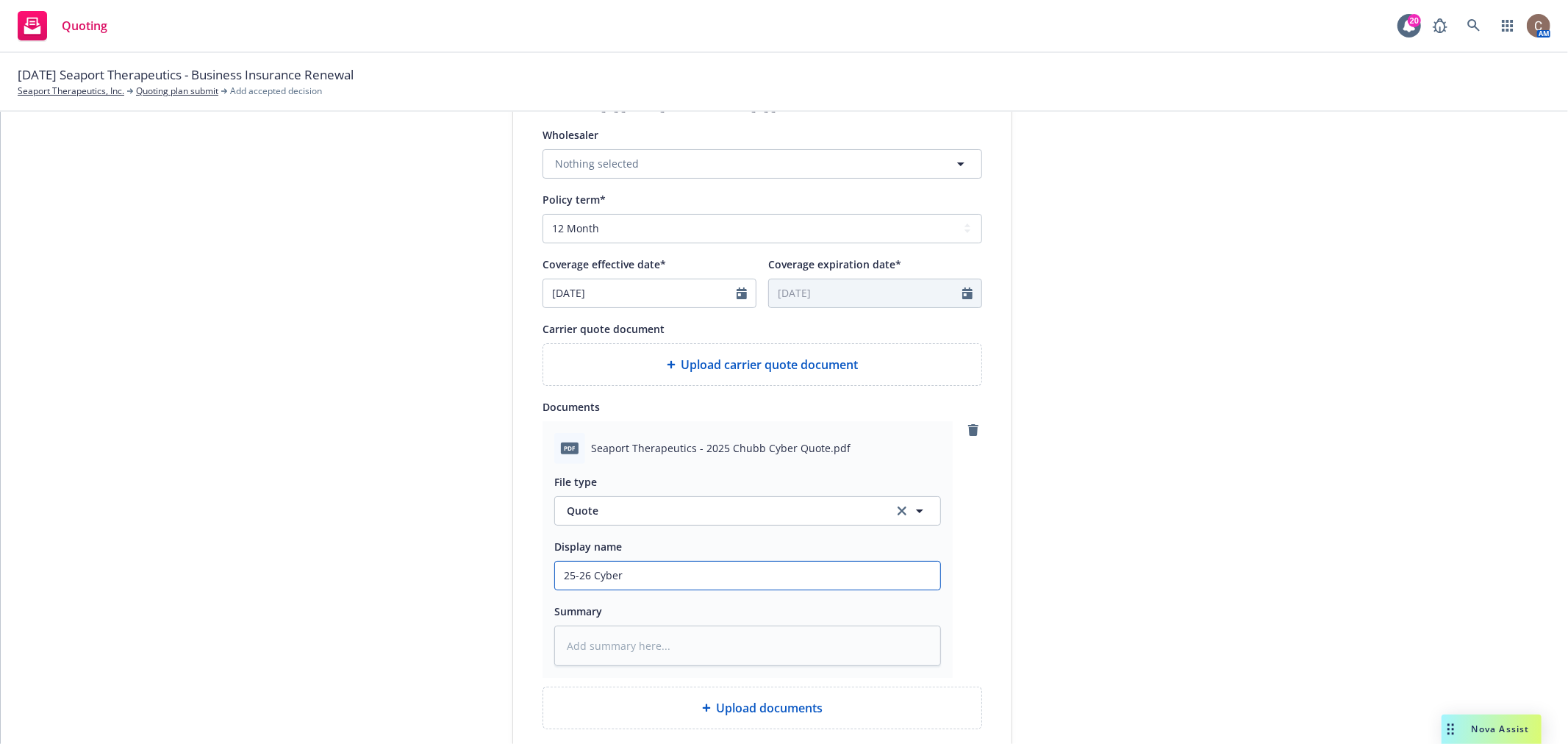
type textarea "x"
type input "25-26 Cyber Q"
type textarea "x"
type input "25-26 Cyber Qu"
type textarea "x"
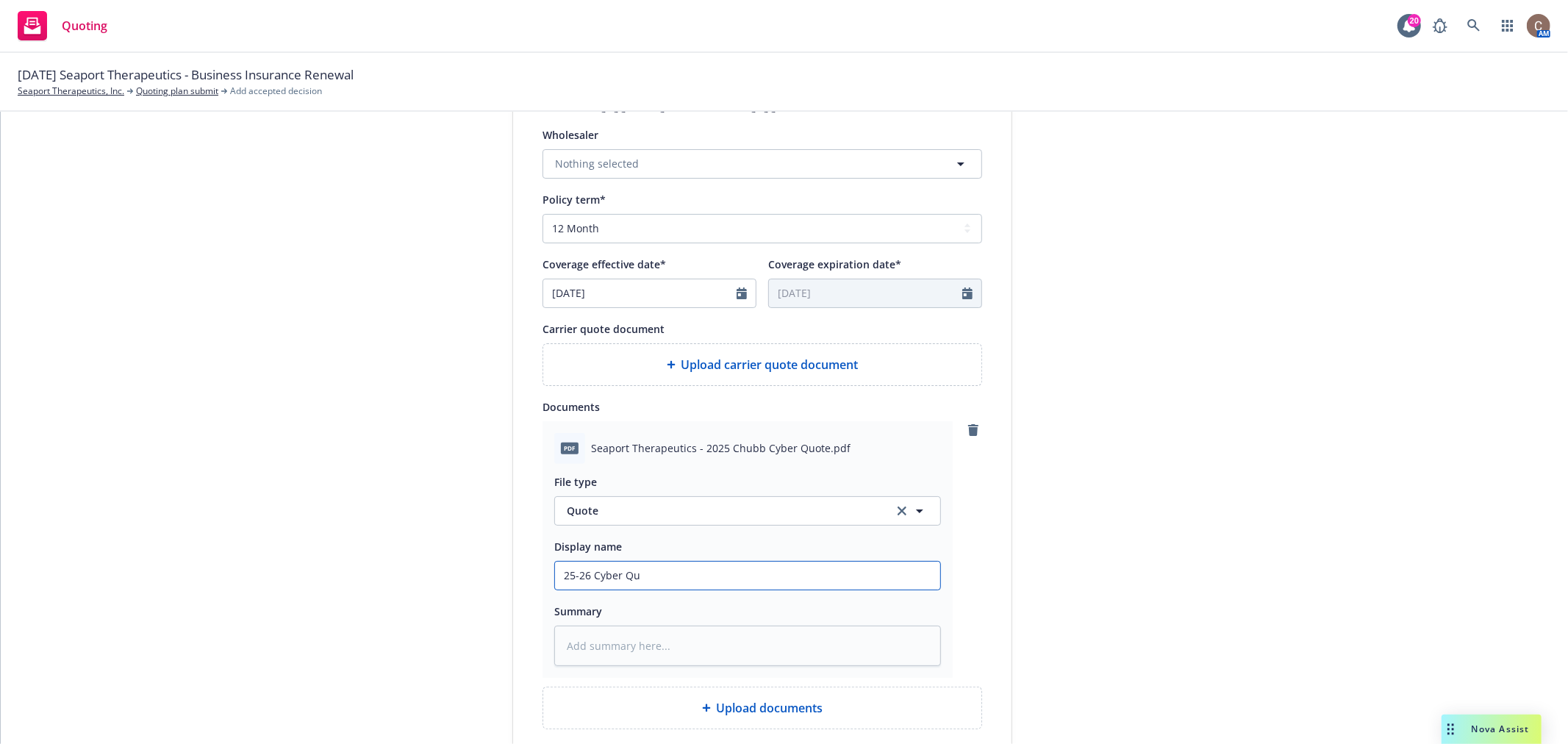
type input "25-26 Cyber Quo"
type textarea "x"
type input "25-26 Cyber Quot"
type textarea "x"
type input "25-26 Cyber Quote"
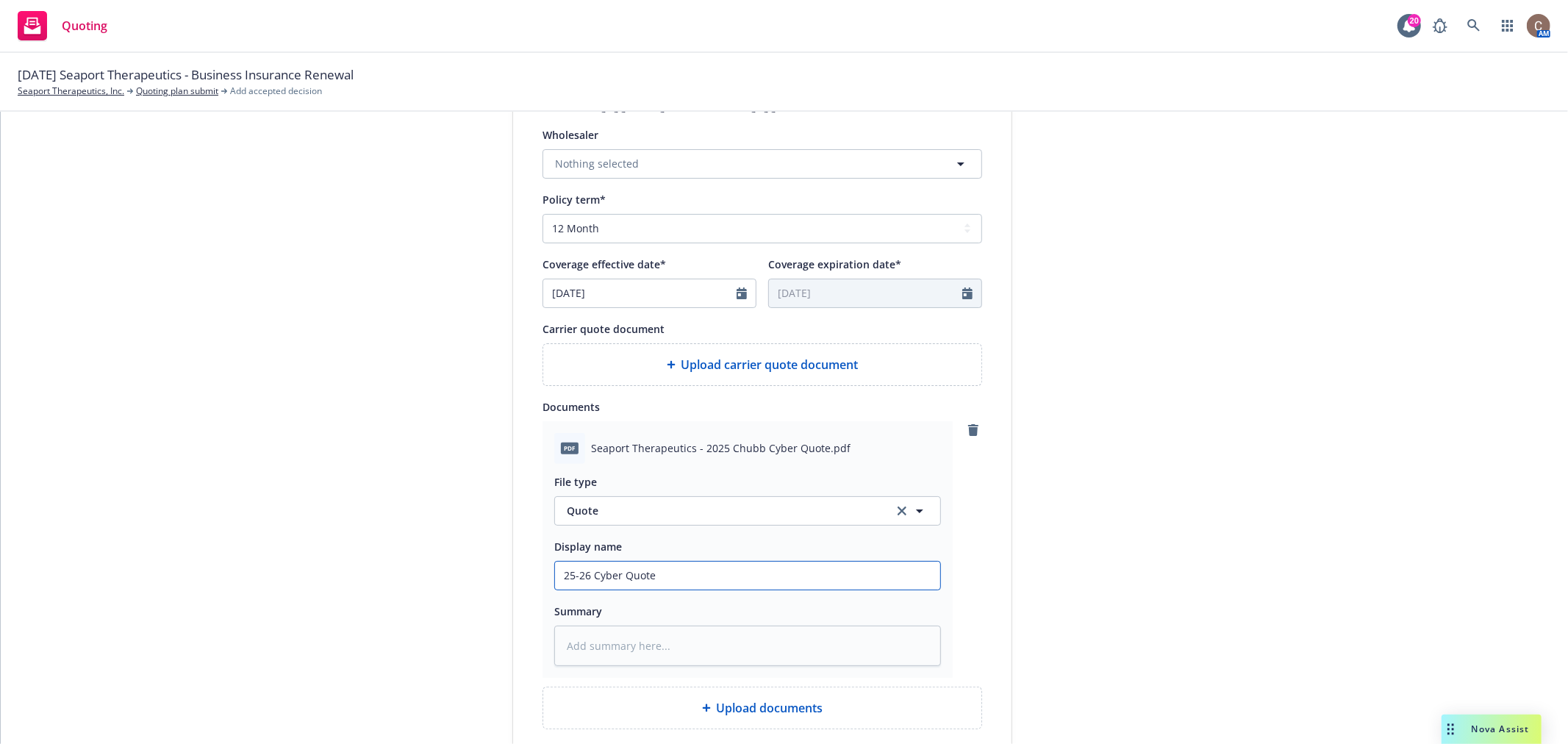
type textarea "x"
type input "25-26 Cyber Quote"
type textarea "x"
type input "25-26 Cyber Quote -"
type textarea "x"
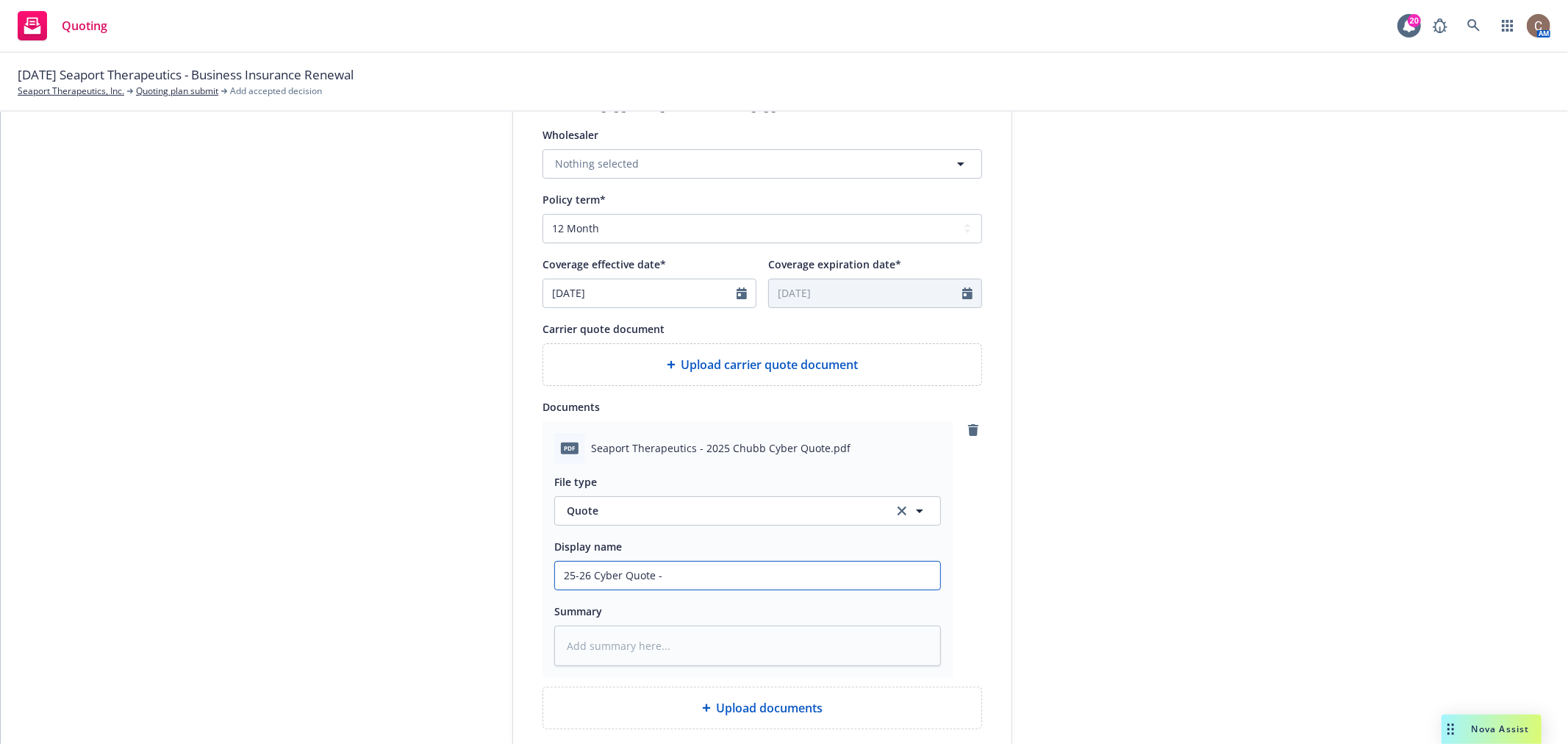
type input "25-26 Cyber Quote -"
type textarea "x"
type input "25-26 Cyber Quote - C"
type textarea "x"
type input "25-26 Cyber Quote - Ch"
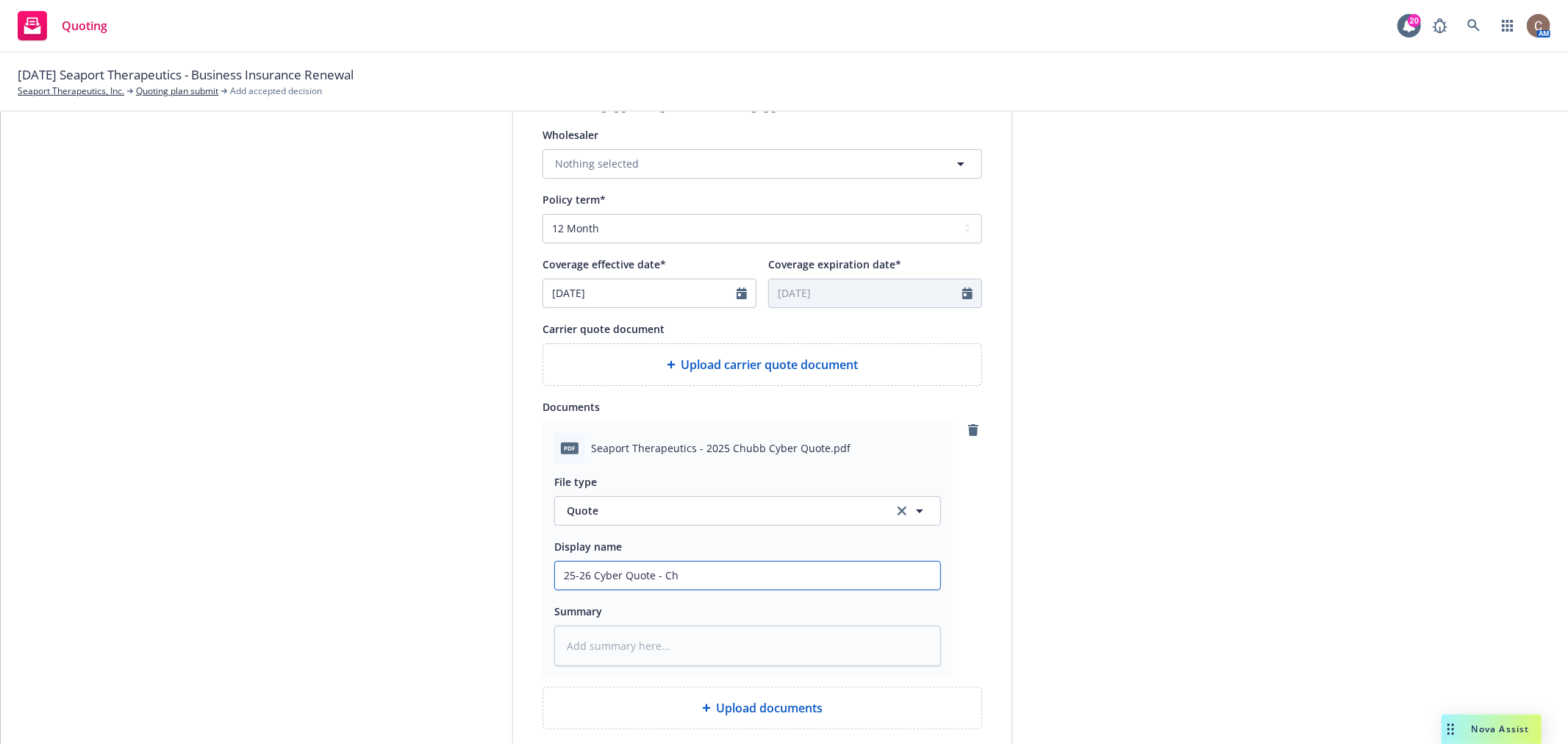
type textarea "x"
type input "25-26 Cyber Quote - [PERSON_NAME]"
type textarea "x"
type input "25-26 Cyber Quote - Chub"
type textarea "x"
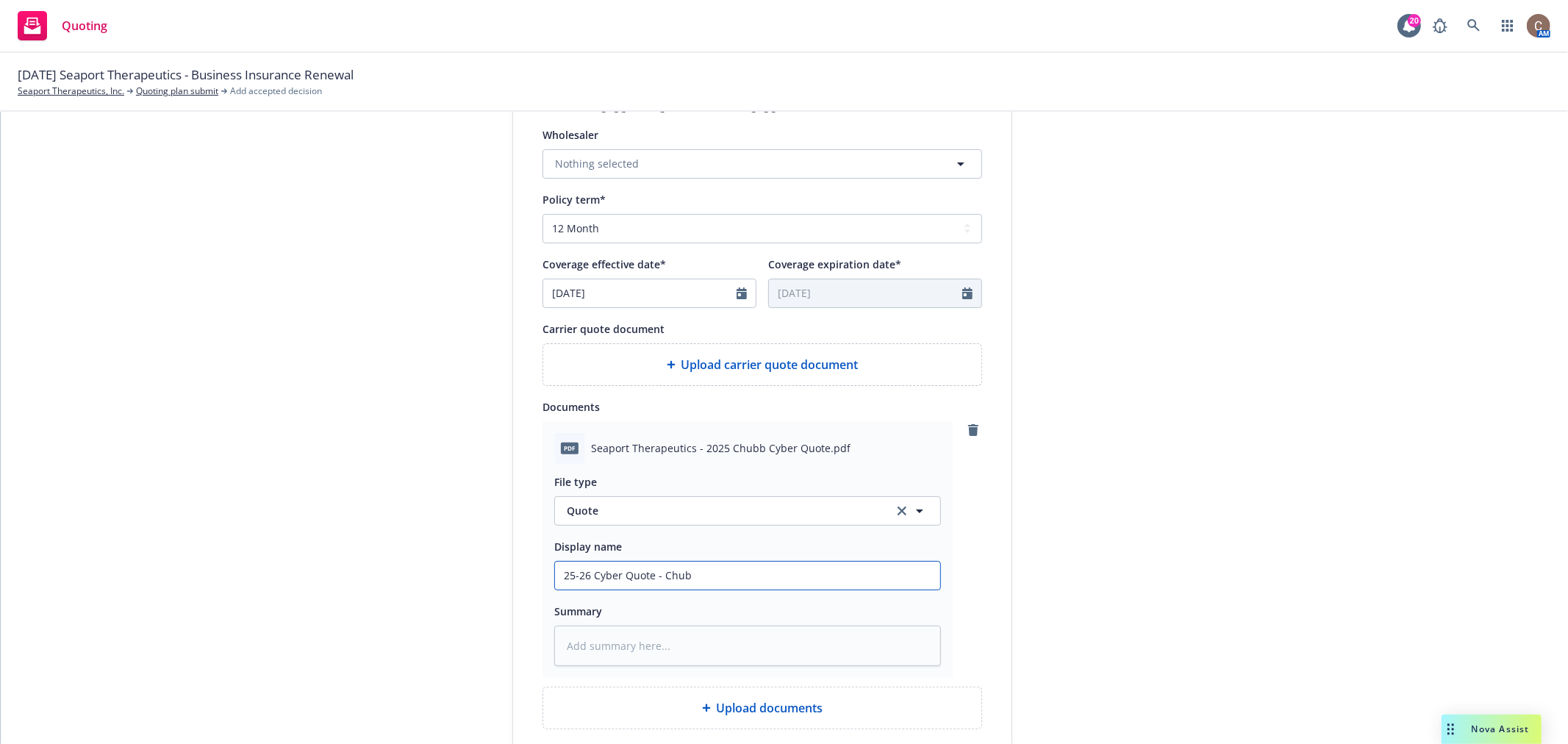
type input "25-26 Cyber Quote - Chubb"
type textarea "x"
type input "25-26 Cyber Quote - Chubb"
type textarea "x"
type input "25-26 Cyber Quote - Chubb &"
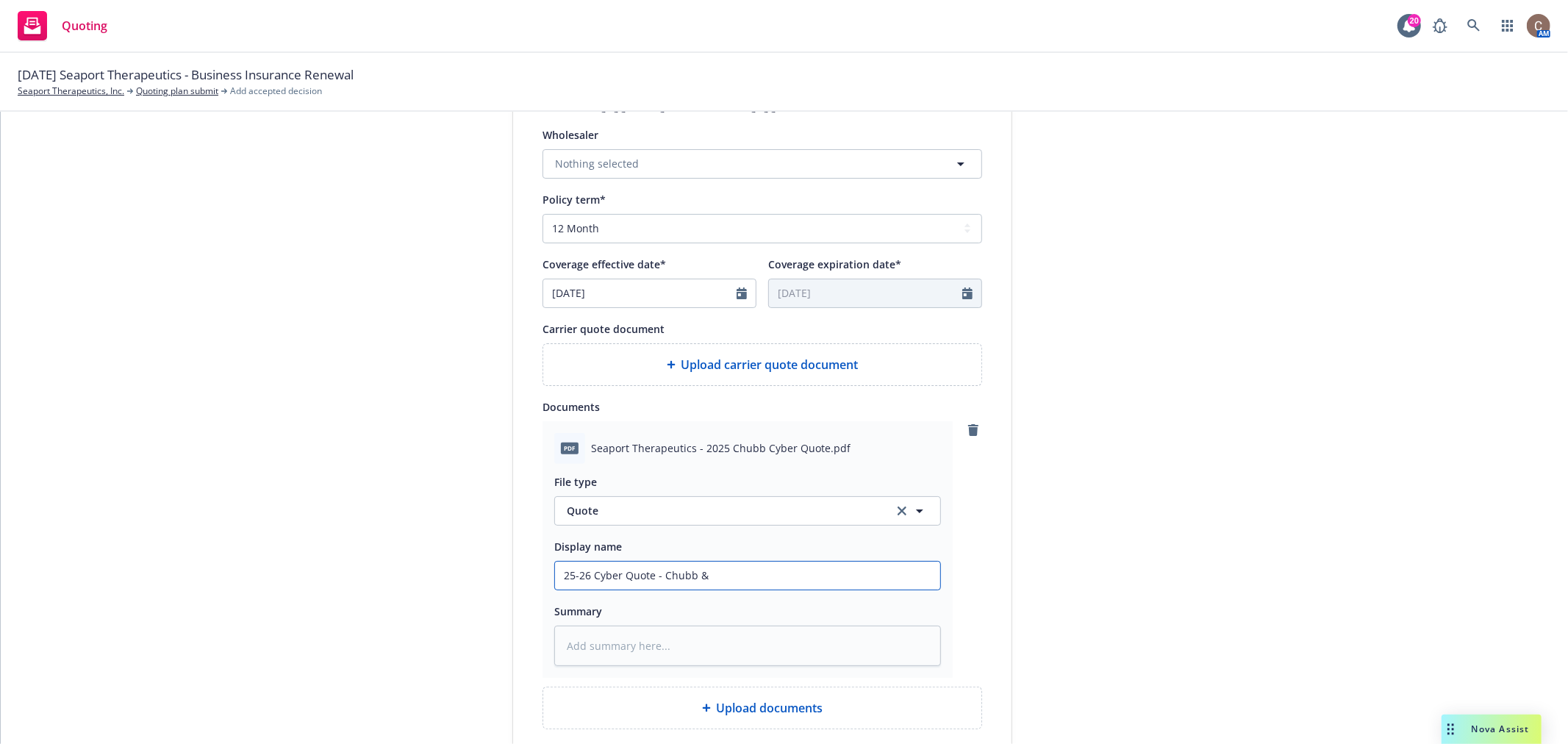
type textarea "x"
type input "25-26 Cyber Quote - Chubb"
type textarea "x"
type input "25-26 Cyber Quote - Chubb $"
type textarea "x"
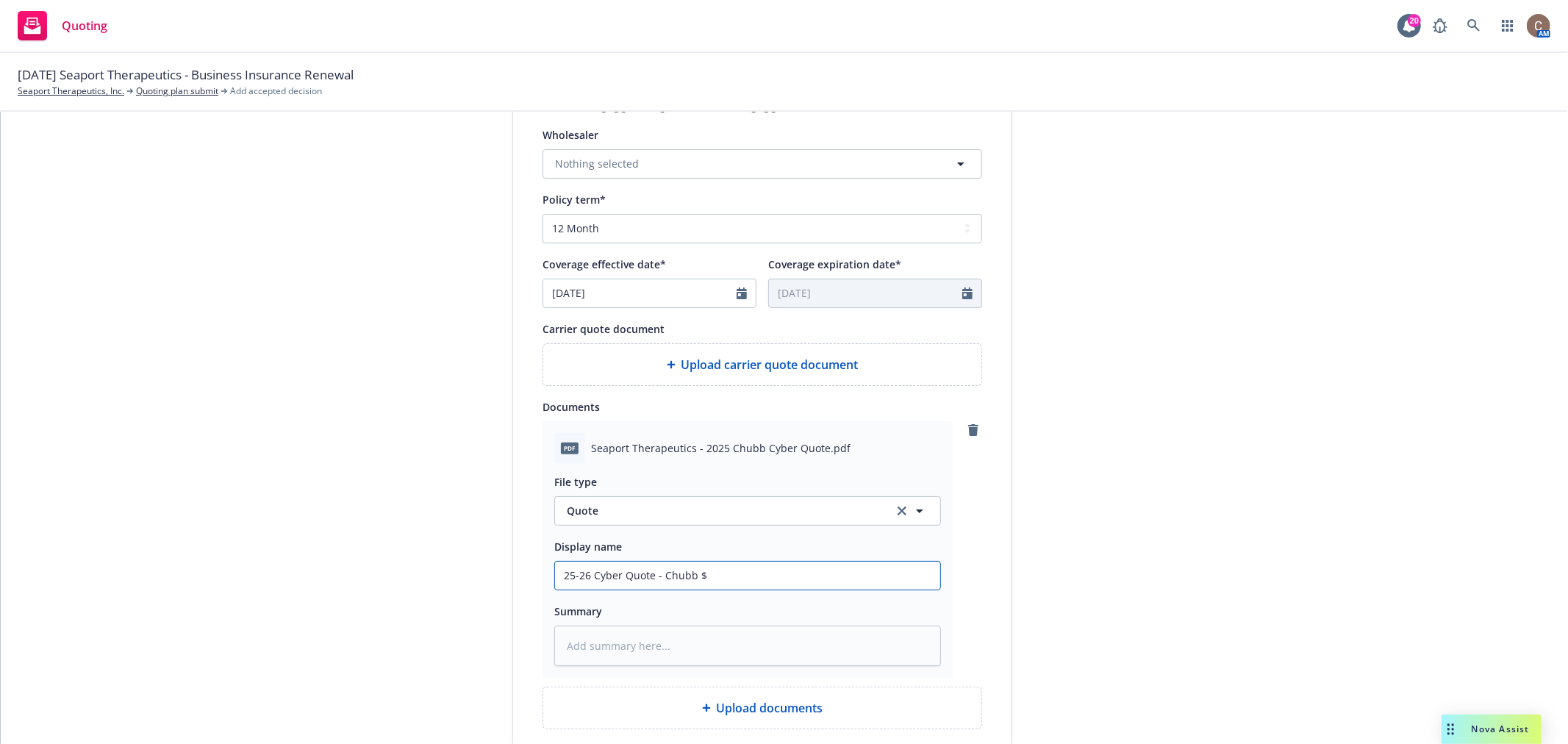
type input "25-26 Cyber Quote - Chubb $3"
type textarea "x"
type input "25-26 Cyber Quote - Chubb $3M"
type textarea "x"
type input "25-26 Cyber Quote - Chubb $3M"
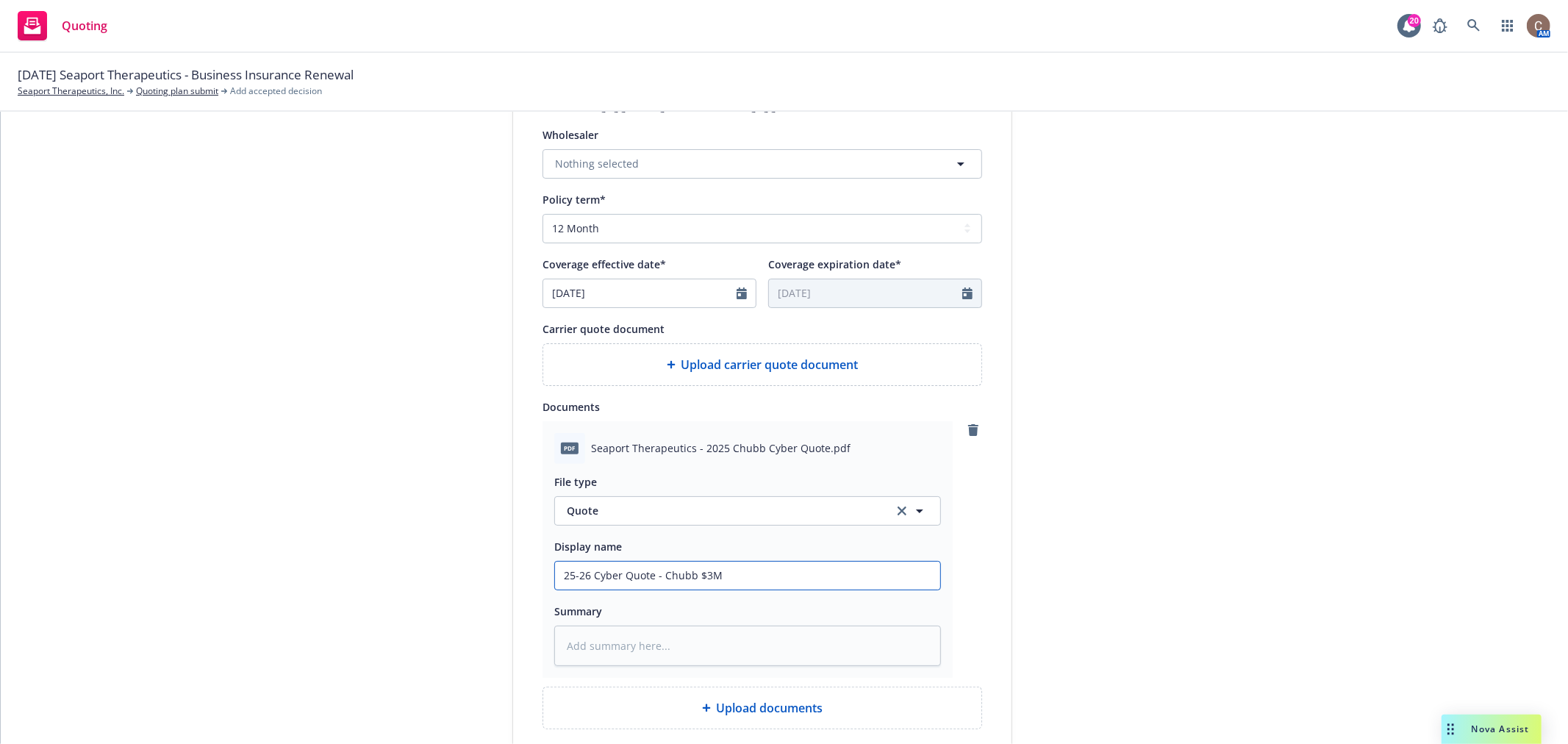
type textarea "x"
type input "25-26 Cyber Quote - Chubb $3M &"
type textarea "x"
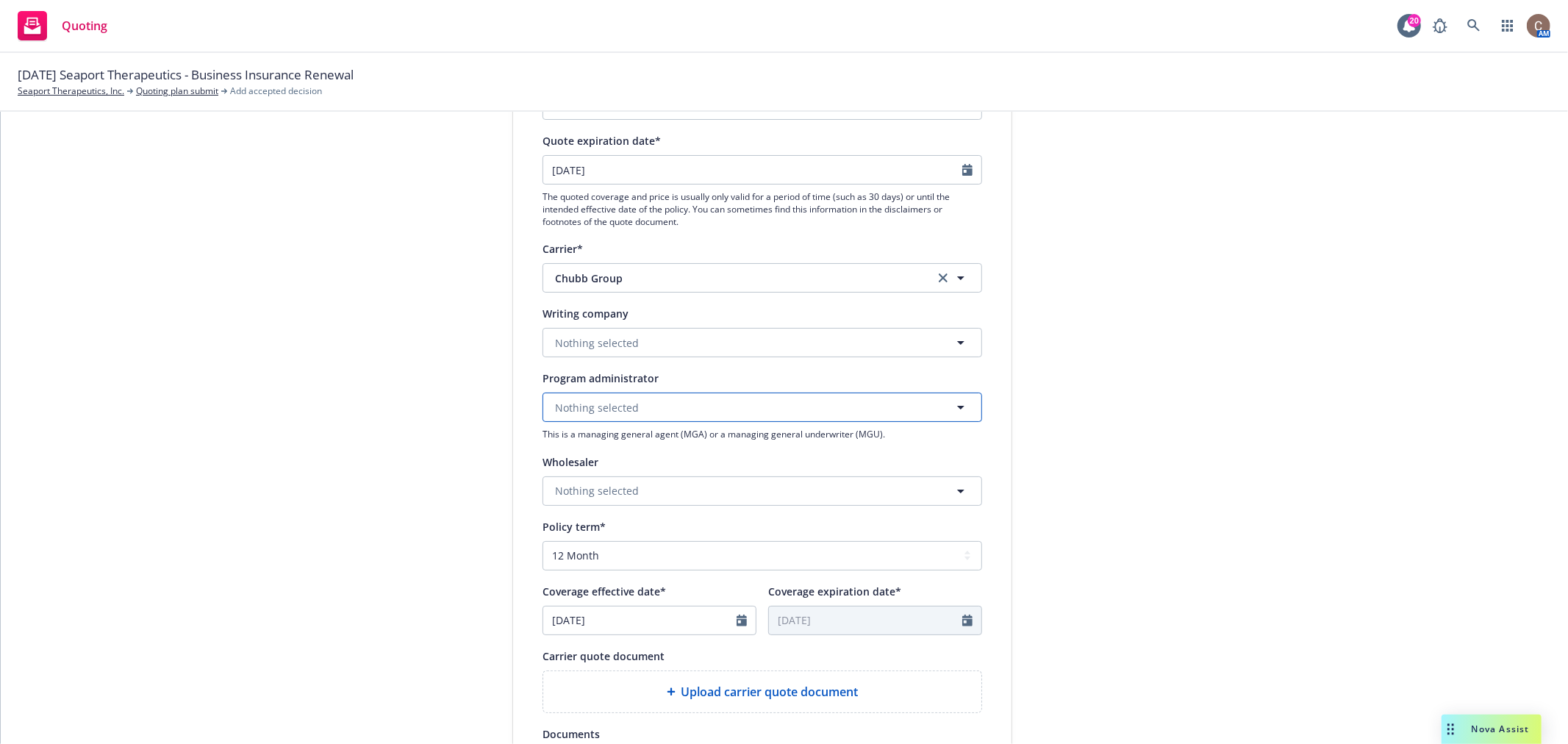
click at [600, 409] on span "Nothing selected" at bounding box center [597, 408] width 83 height 16
click at [656, 341] on button "Nothing selected" at bounding box center [763, 342] width 440 height 30
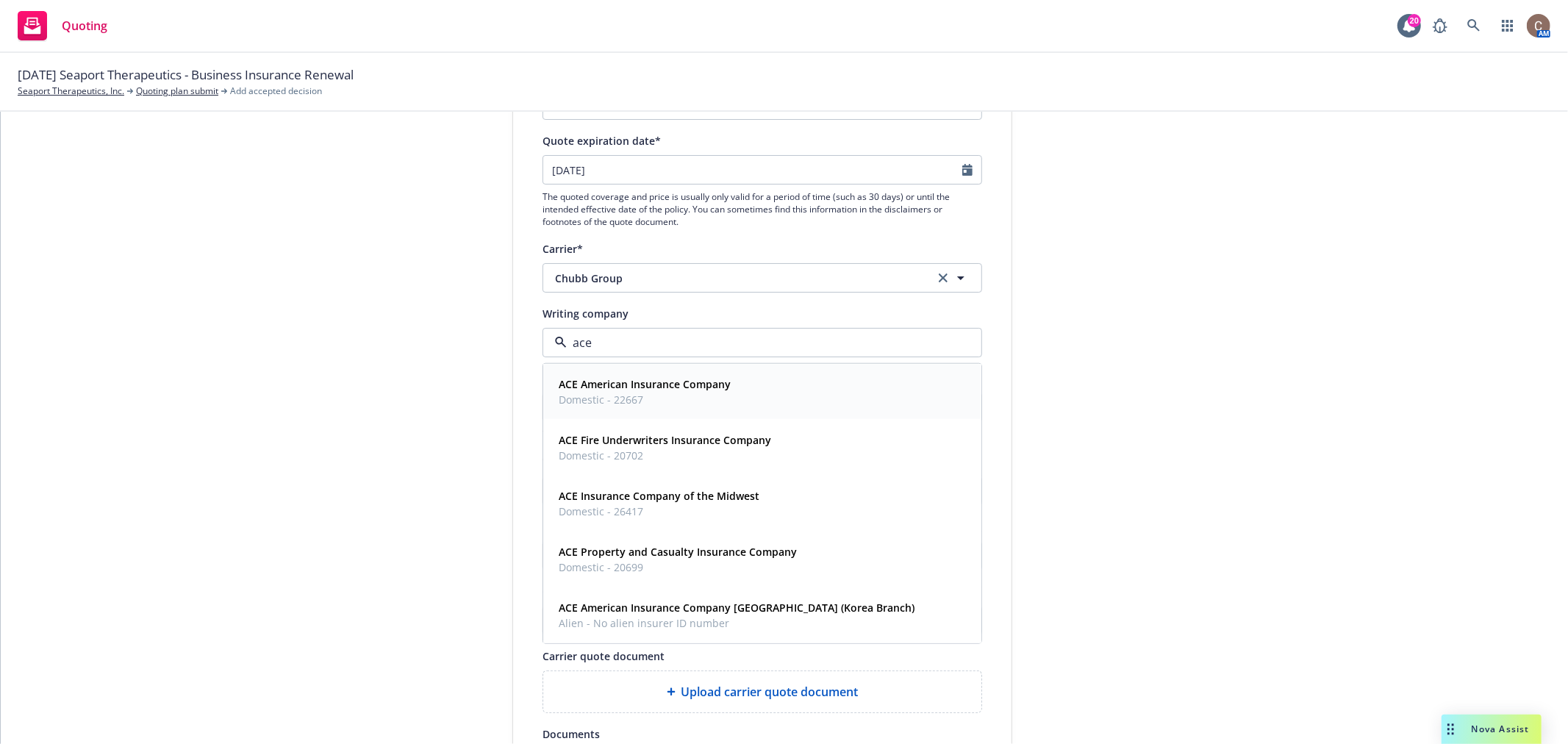
click at [657, 388] on strong "ACE American Insurance Company" at bounding box center [645, 384] width 172 height 14
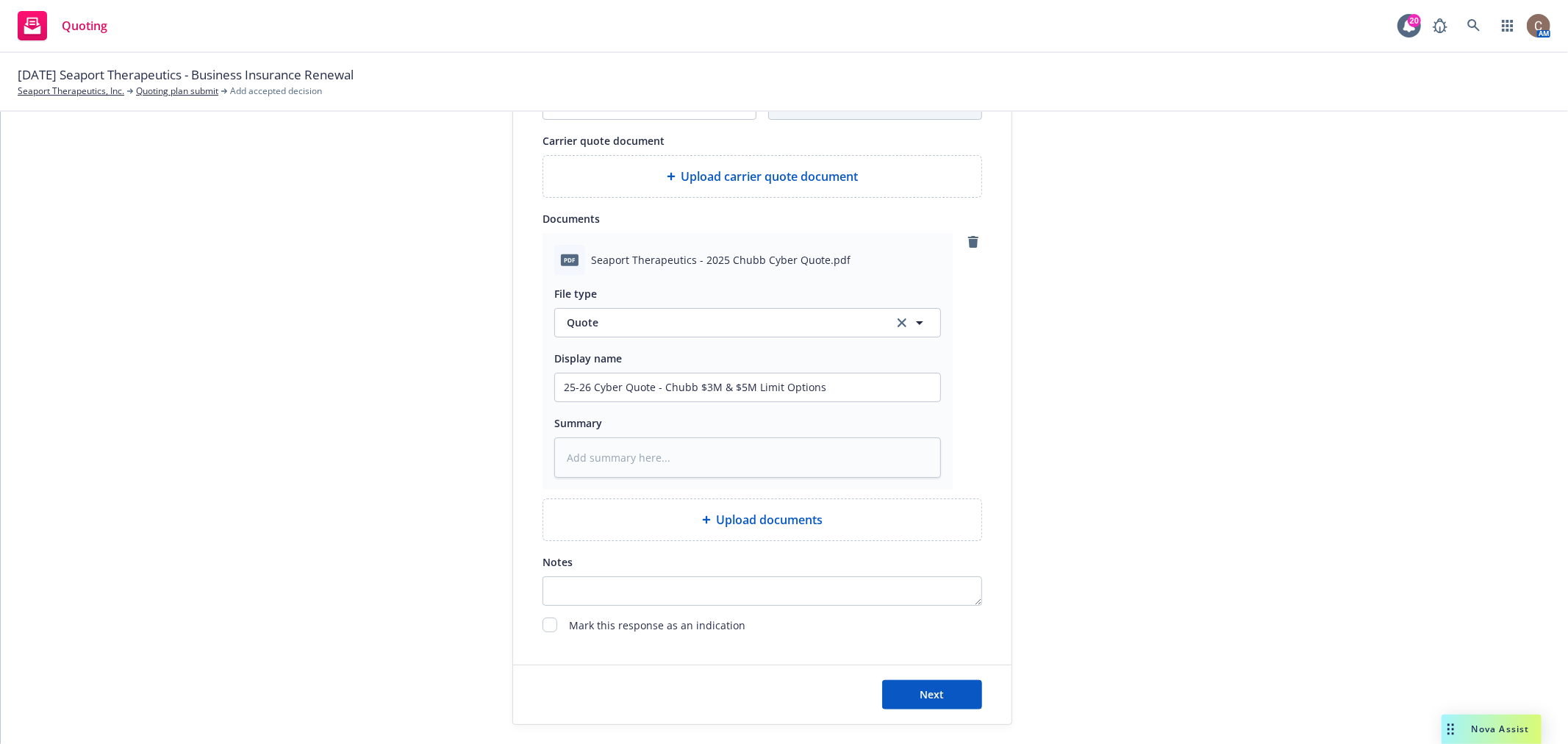
scroll to position [775, 0]
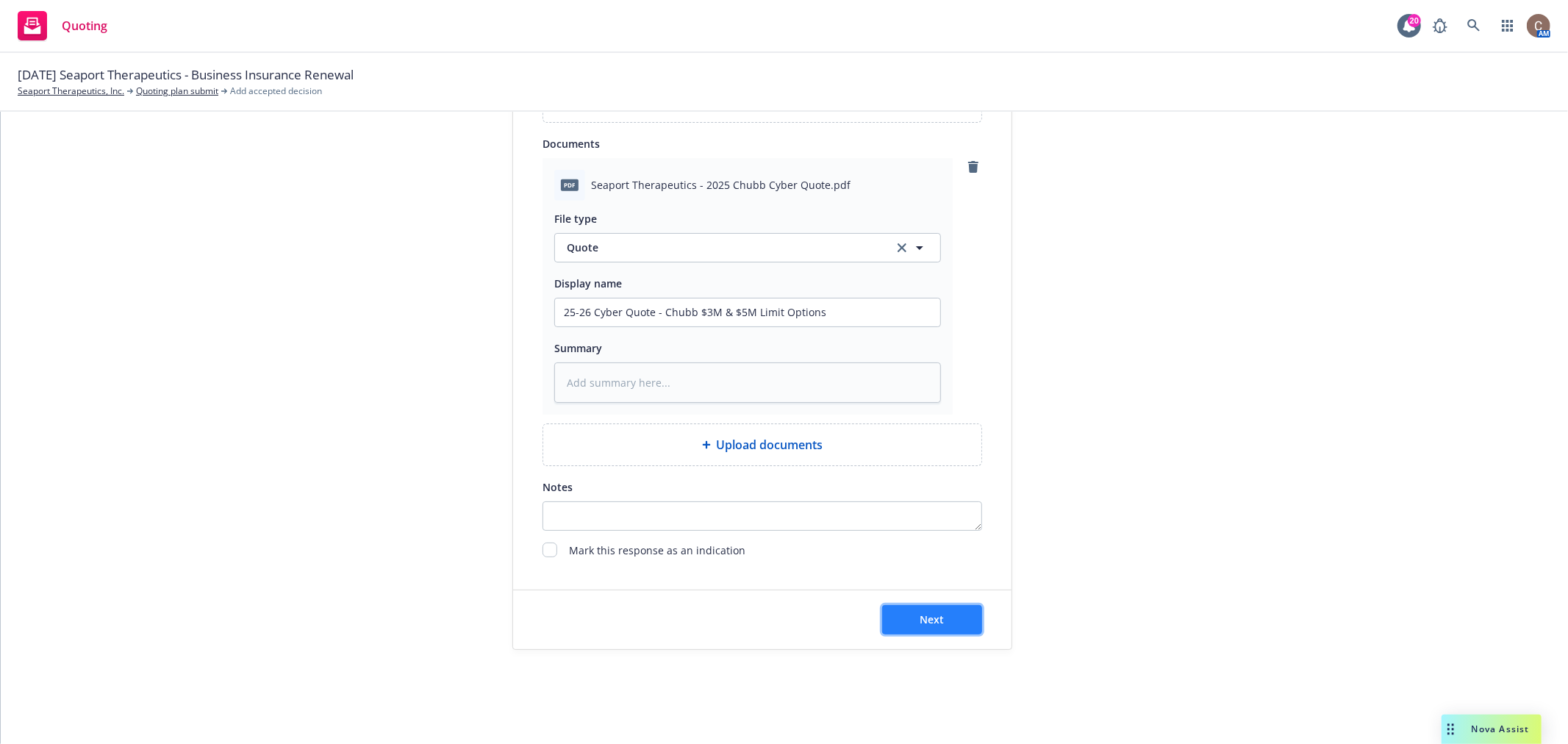
click at [952, 625] on button "Next" at bounding box center [932, 621] width 100 height 30
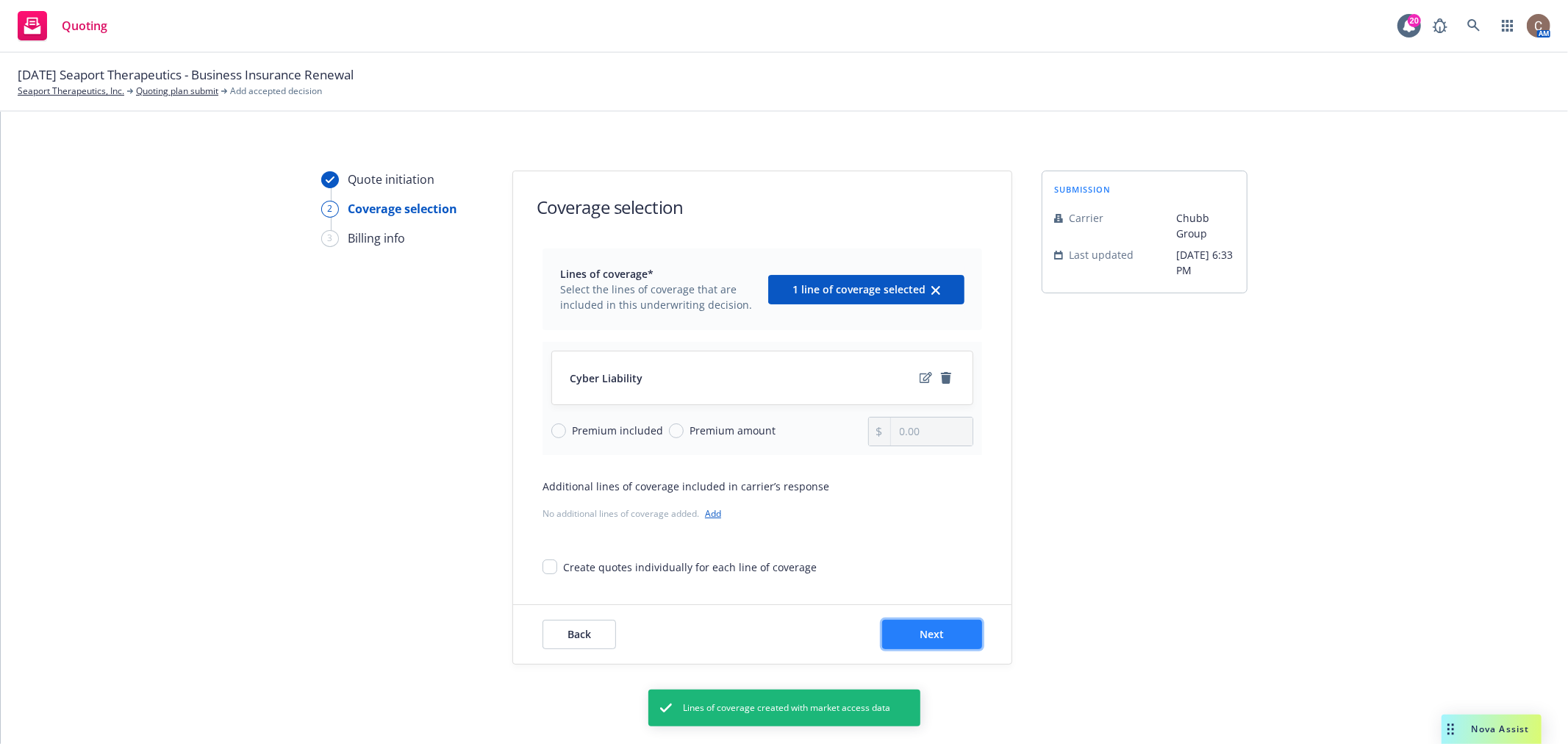
click at [940, 634] on button "Next" at bounding box center [932, 634] width 100 height 30
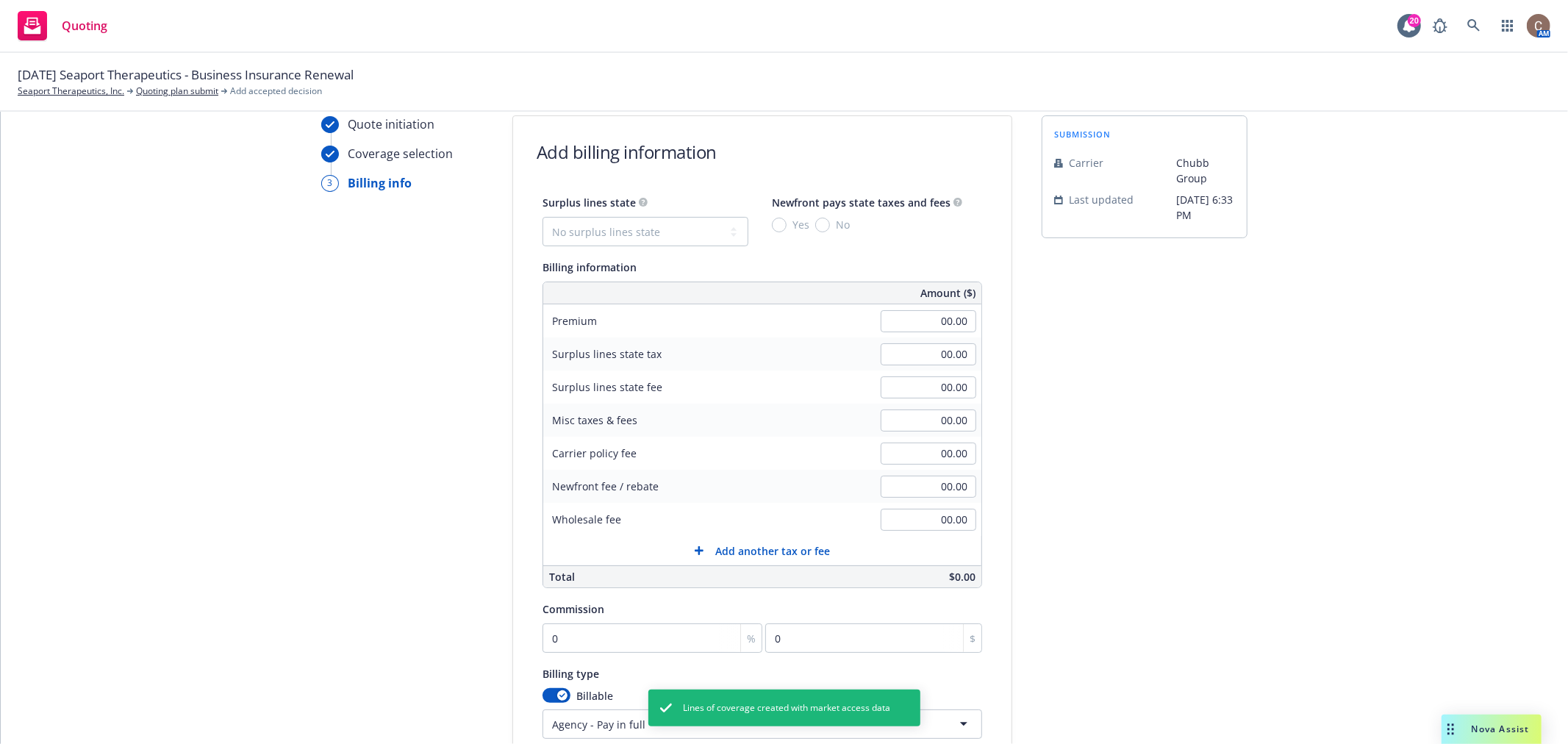
scroll to position [82, 0]
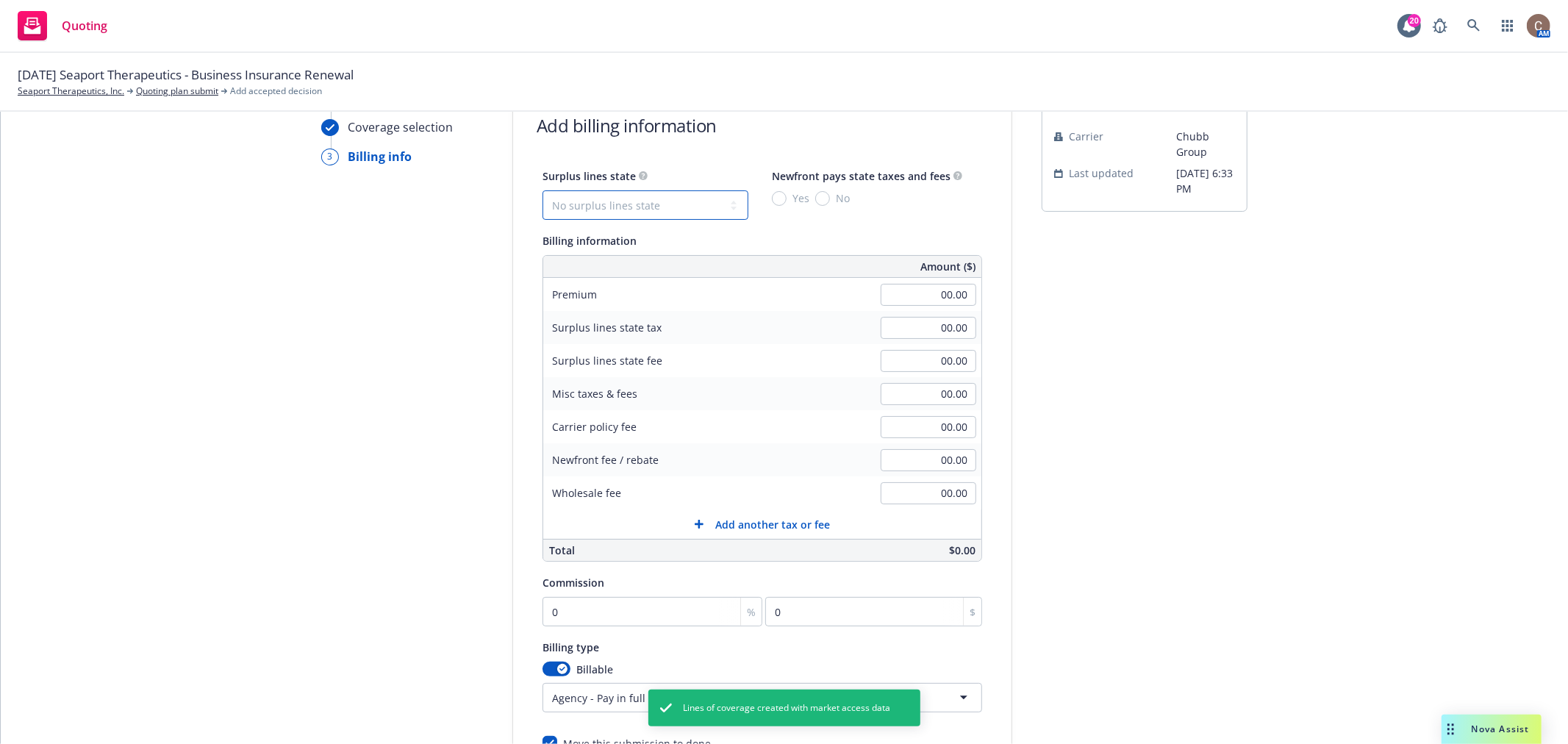
click at [658, 199] on select "No surplus lines state [US_STATE] [US_STATE] [US_STATE] [US_STATE] [US_STATE] […" at bounding box center [645, 205] width 206 height 30
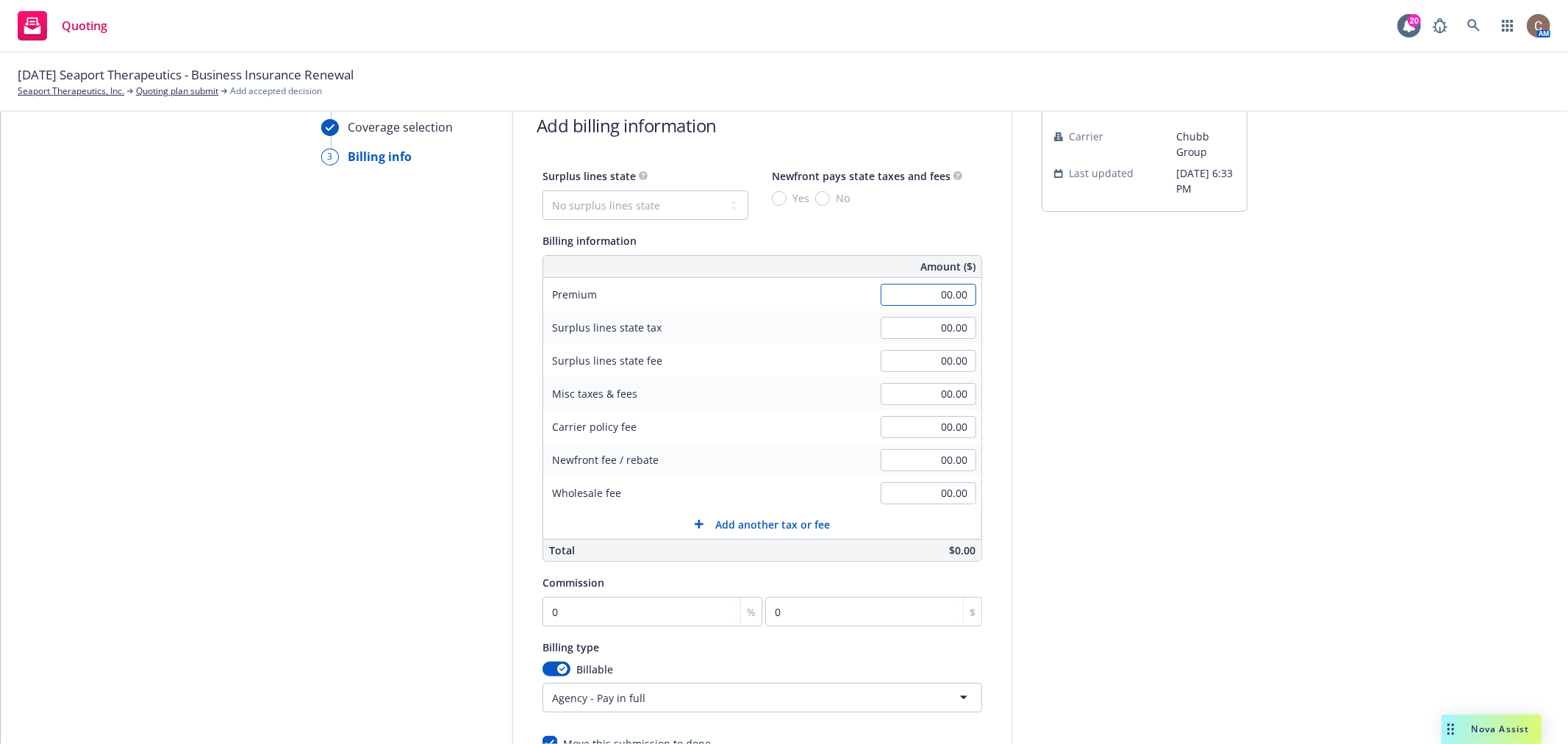
click at [919, 293] on input "00.00" at bounding box center [929, 295] width 96 height 22
click at [926, 299] on input "00.00" at bounding box center [929, 295] width 96 height 22
click at [569, 612] on input "0" at bounding box center [652, 612] width 220 height 30
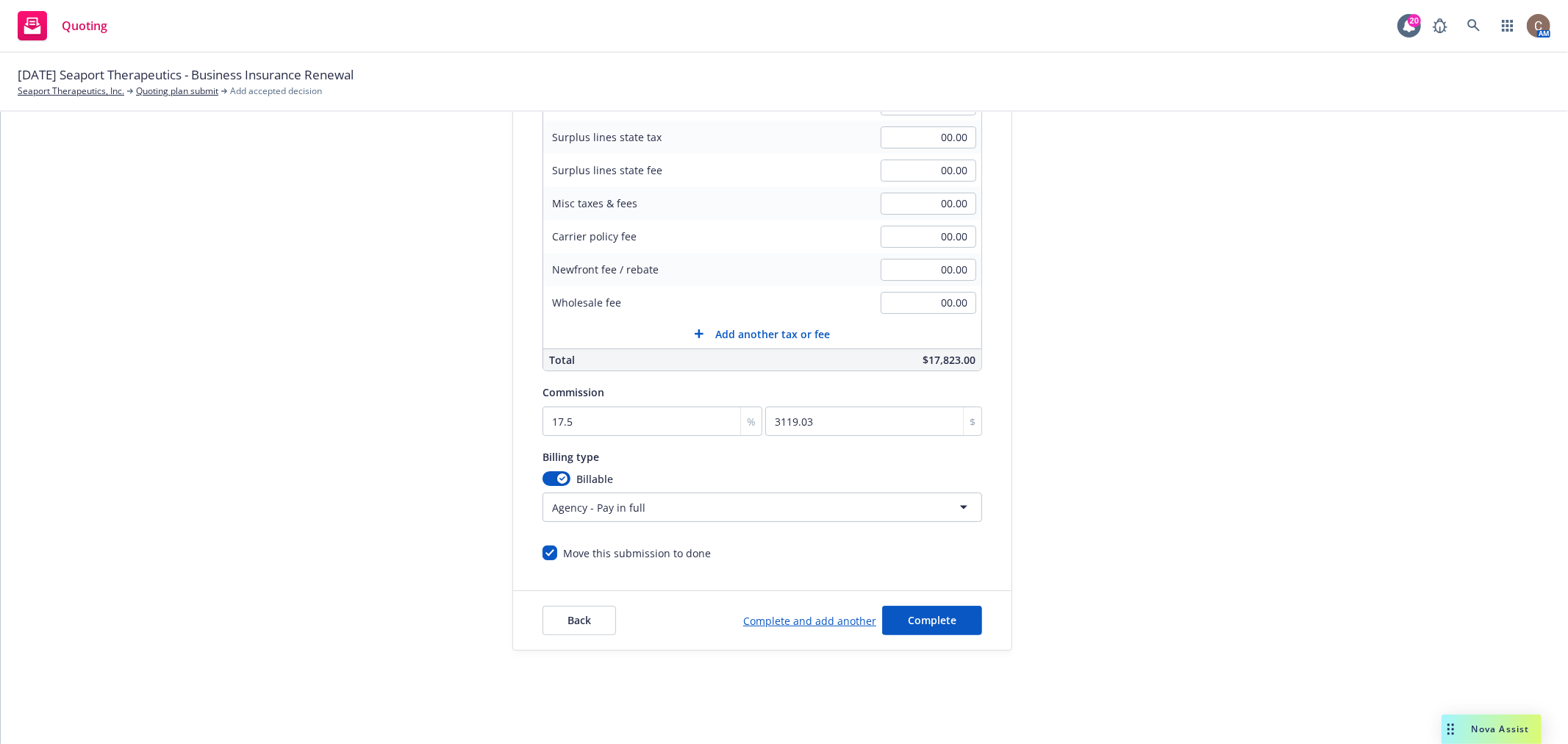
scroll to position [274, 0]
click at [945, 615] on button "Complete" at bounding box center [932, 621] width 100 height 30
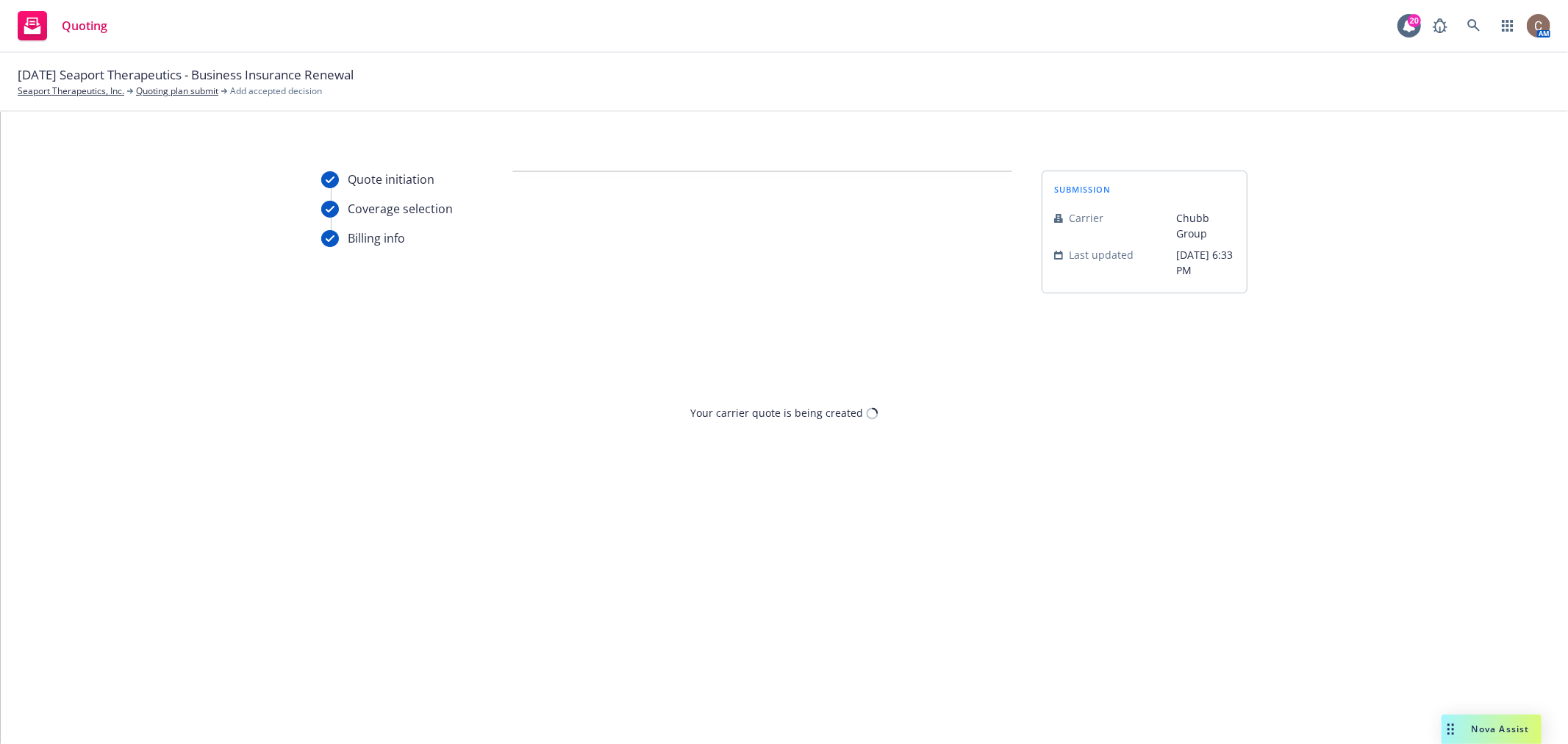
scroll to position [0, 0]
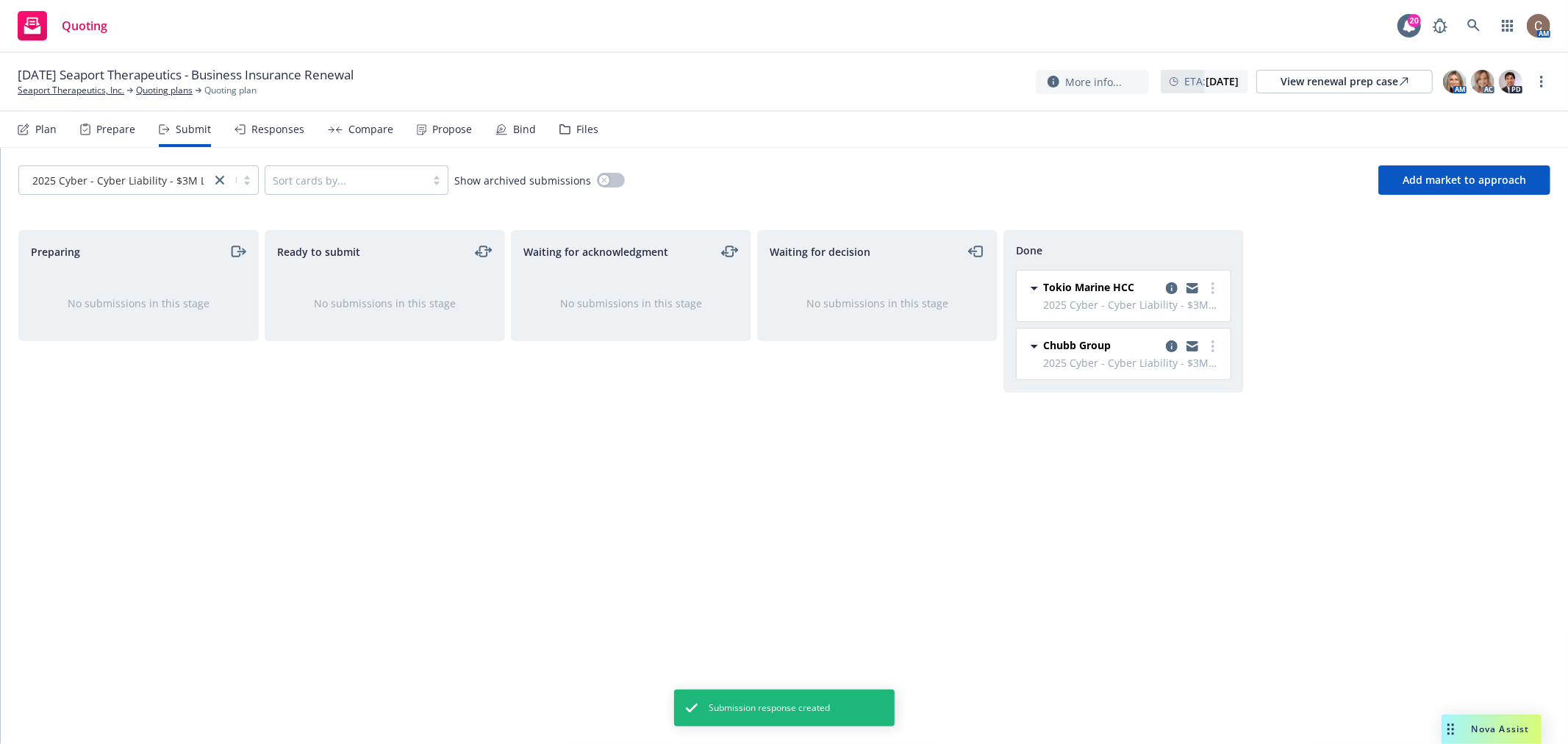
drag, startPoint x: 730, startPoint y: 634, endPoint x: 703, endPoint y: 572, distance: 67.6
click at [730, 634] on div "Waiting for acknowledgment No submissions in this stage" at bounding box center [631, 472] width 241 height 483
click at [34, 121] on div "Plan" at bounding box center [36, 130] width 39 height 36
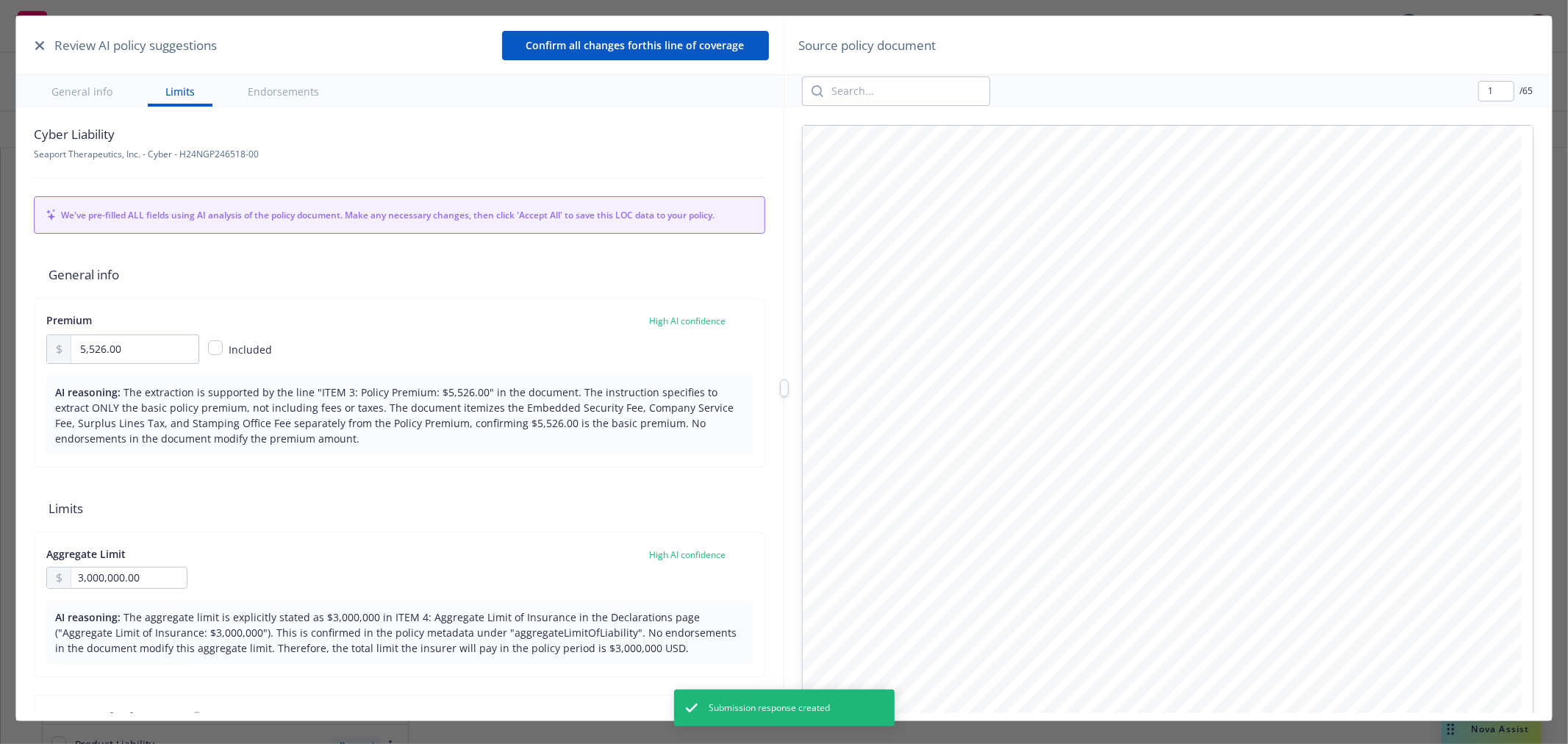
click at [32, 45] on button "button" at bounding box center [40, 45] width 17 height 17
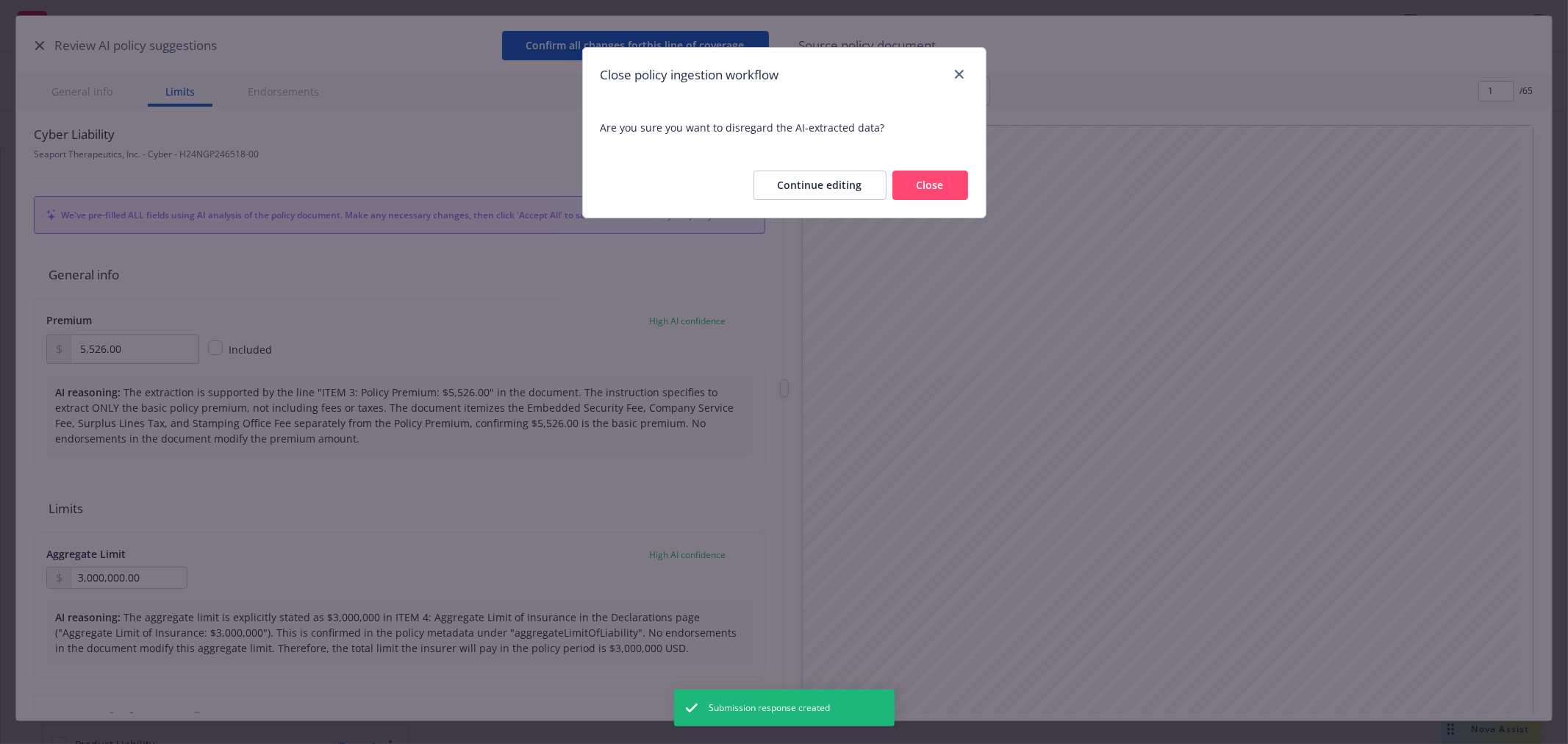
click at [913, 184] on button "Close" at bounding box center [930, 185] width 76 height 30
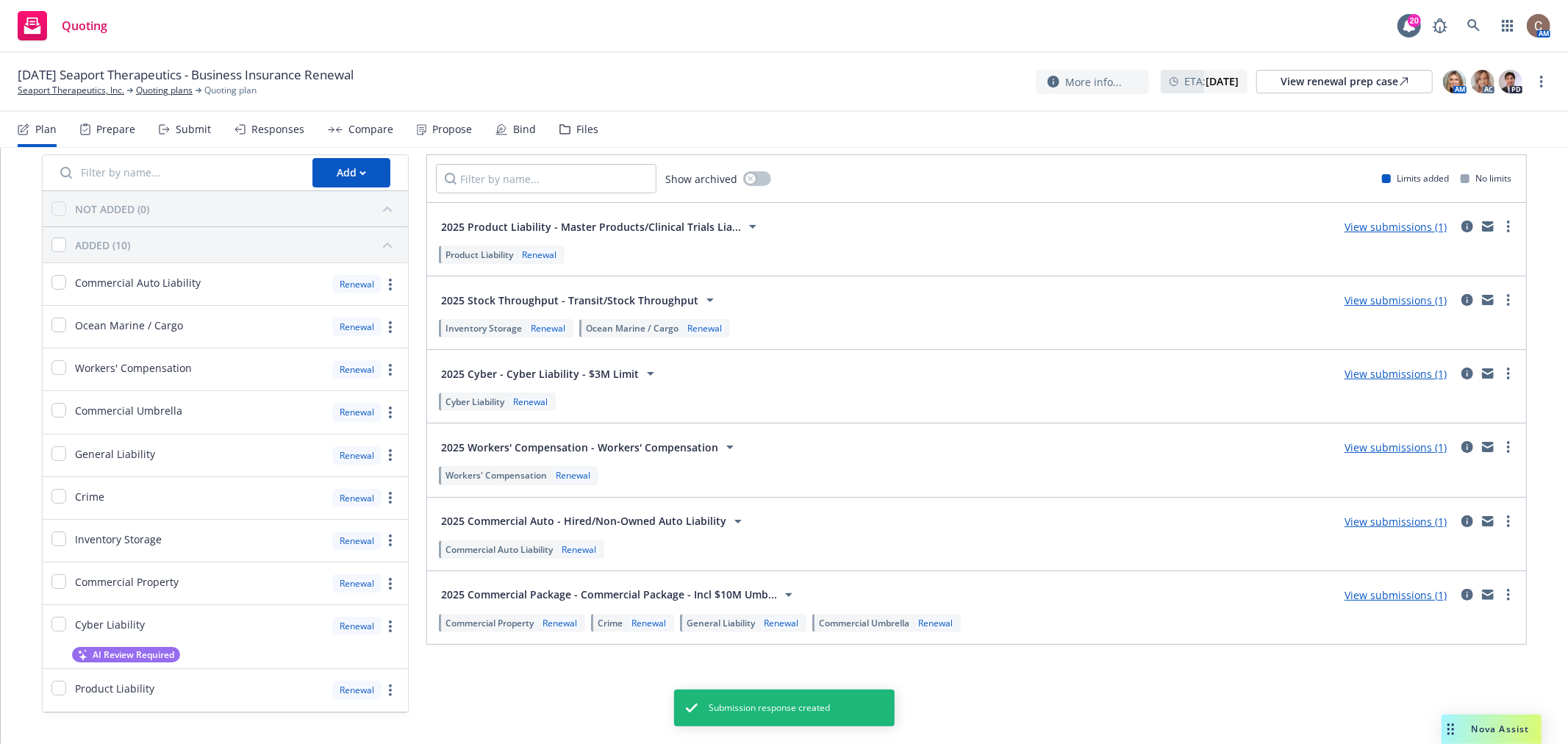
scroll to position [90, 0]
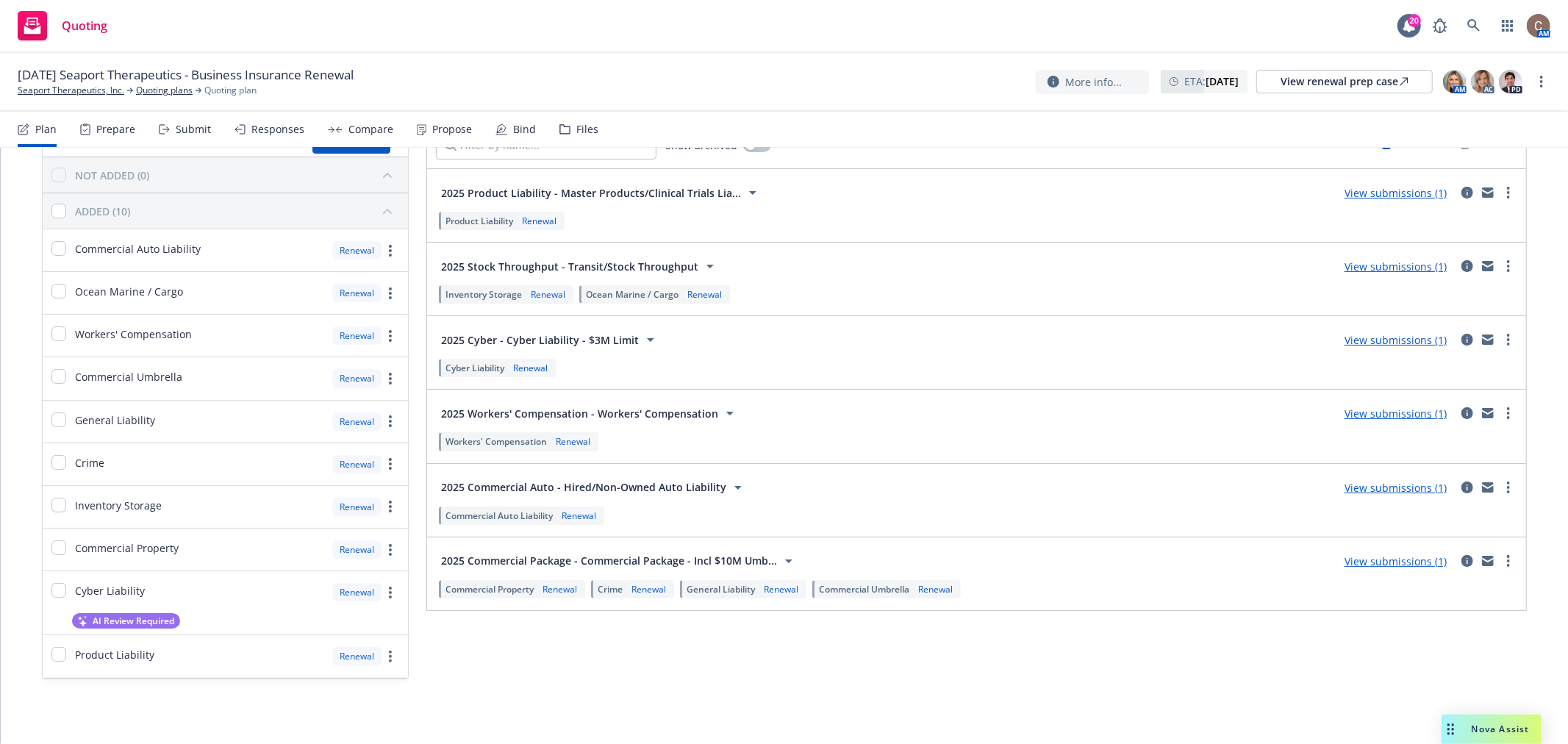
click at [418, 124] on icon at bounding box center [421, 130] width 10 height 11
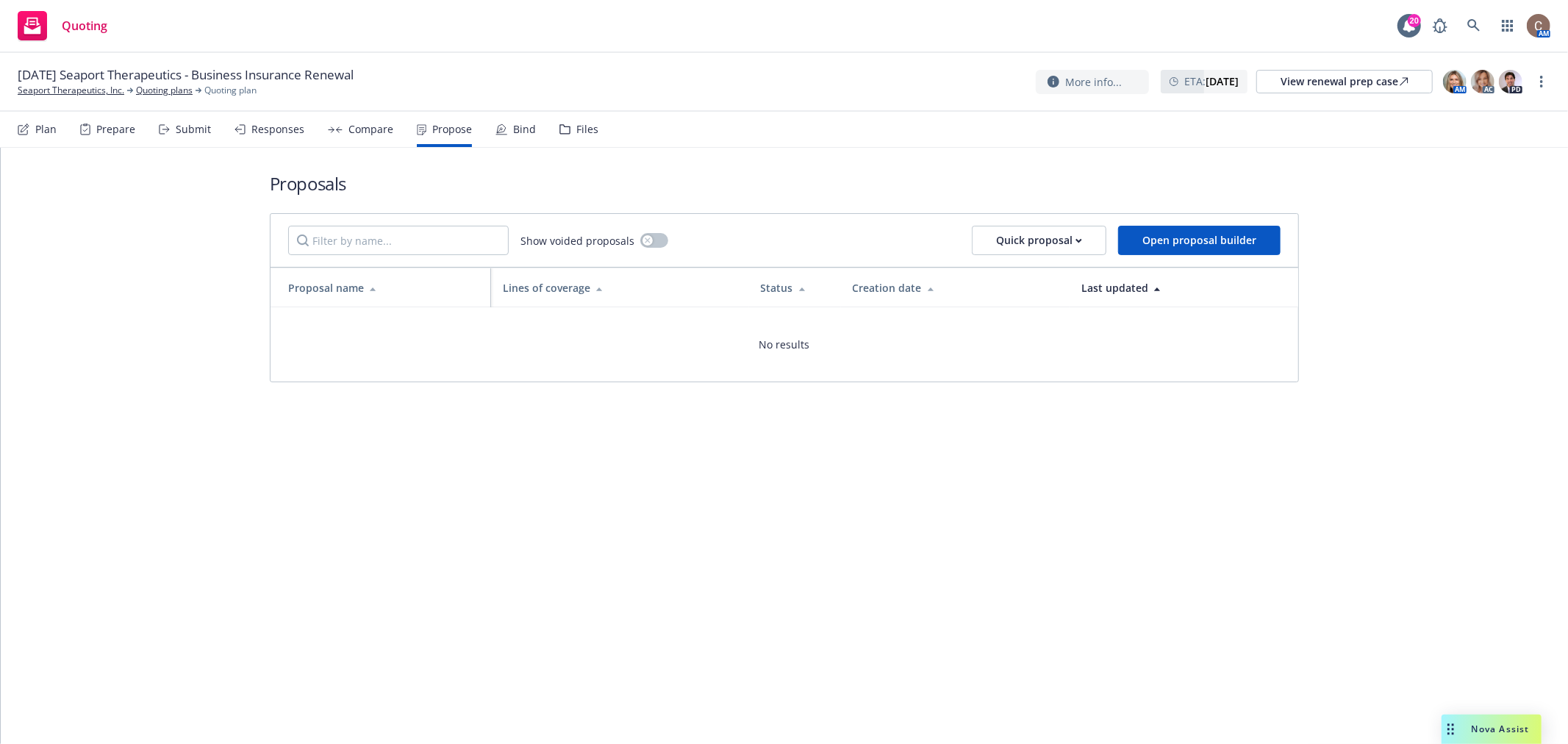
click at [296, 123] on div "Responses" at bounding box center [277, 130] width 53 height 12
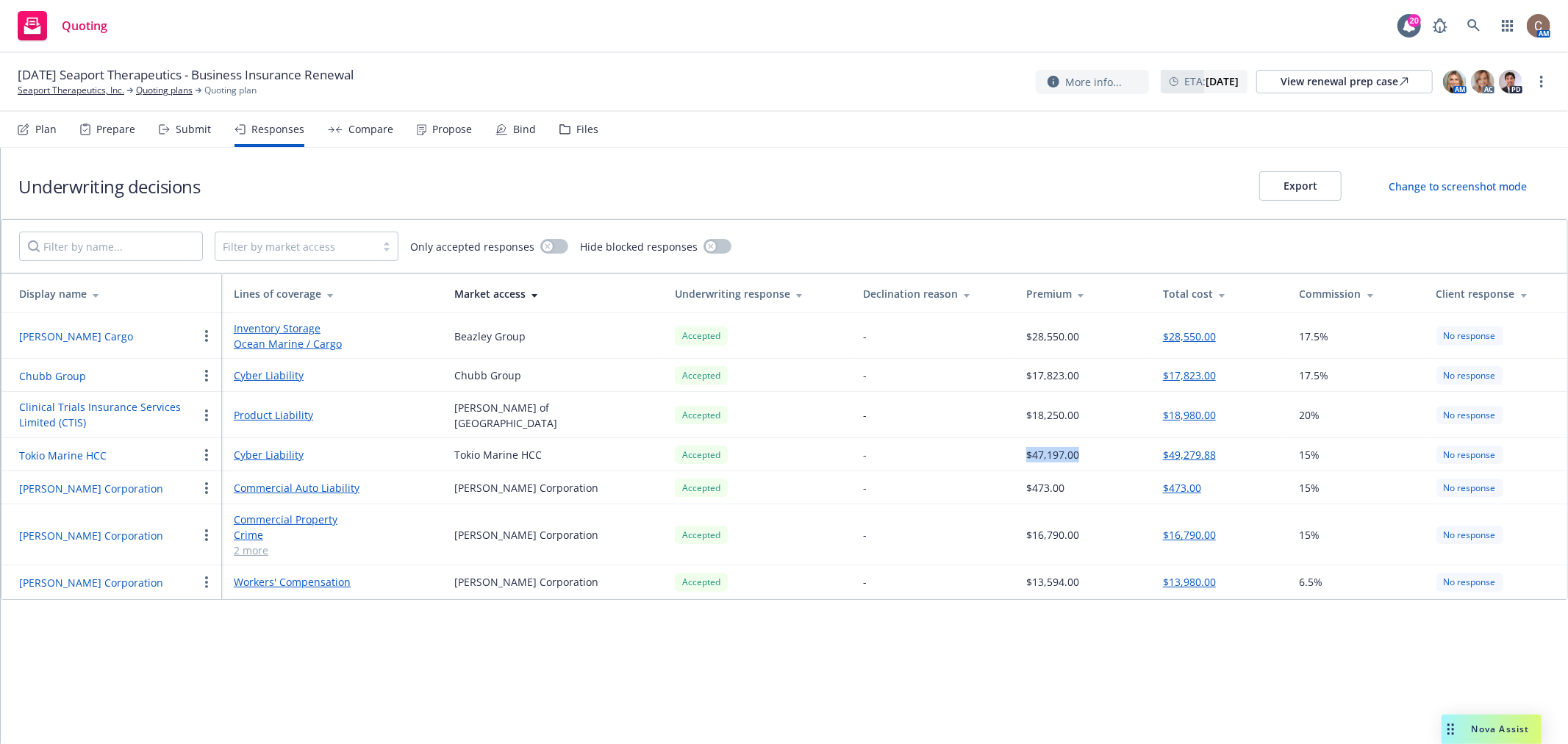
drag, startPoint x: 1079, startPoint y: 453, endPoint x: 1009, endPoint y: 452, distance: 70.0
click at [1009, 452] on tr "Tokio Marine HCC Cyber Liability Tokio Marine HCC Accepted - $47,197.00 $49,279…" at bounding box center [784, 455] width 1566 height 33
click at [1005, 452] on td "-" at bounding box center [933, 455] width 163 height 33
click at [565, 127] on div "Files" at bounding box center [579, 130] width 39 height 36
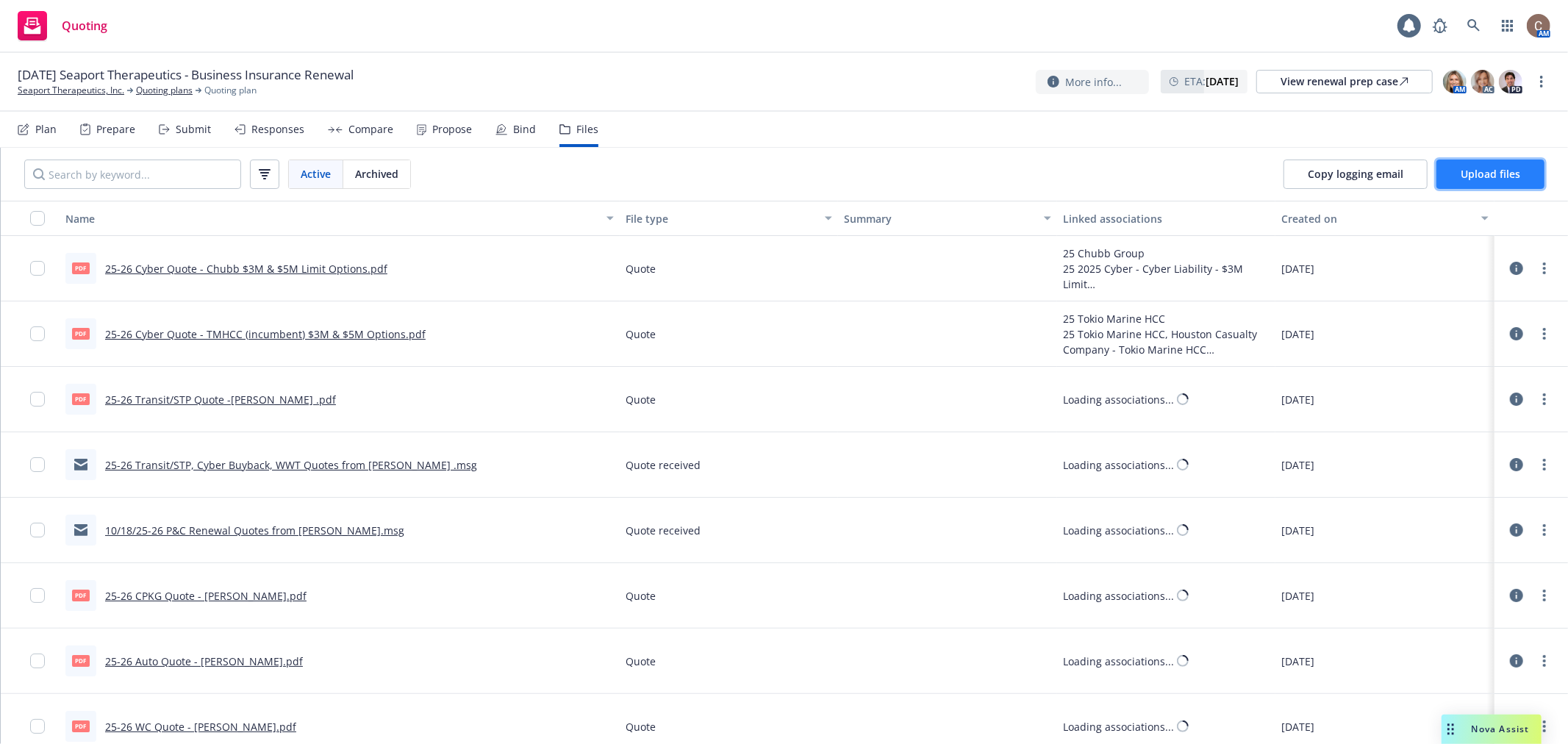
click at [1468, 167] on span "Upload files" at bounding box center [1491, 174] width 60 height 14
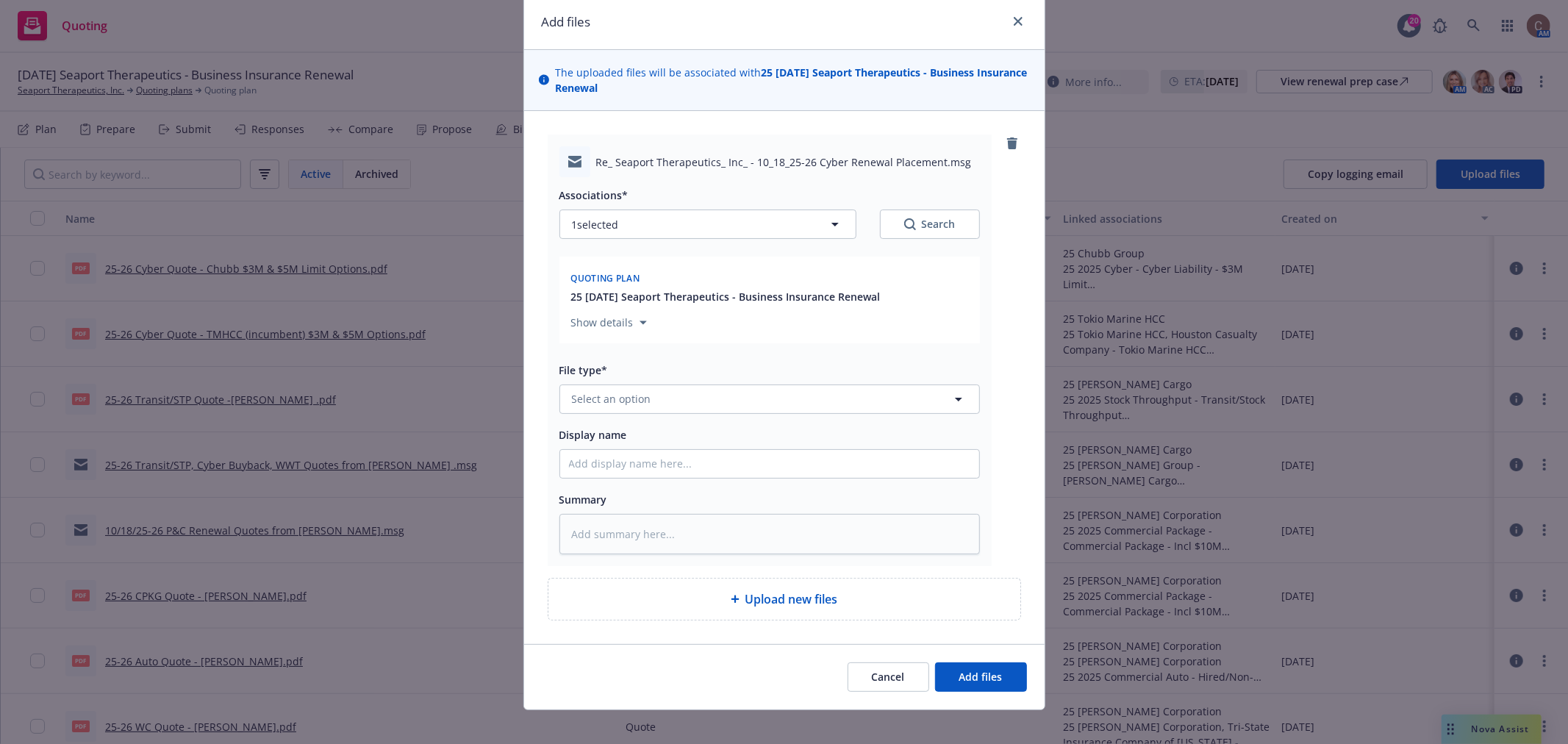
scroll to position [69, 0]
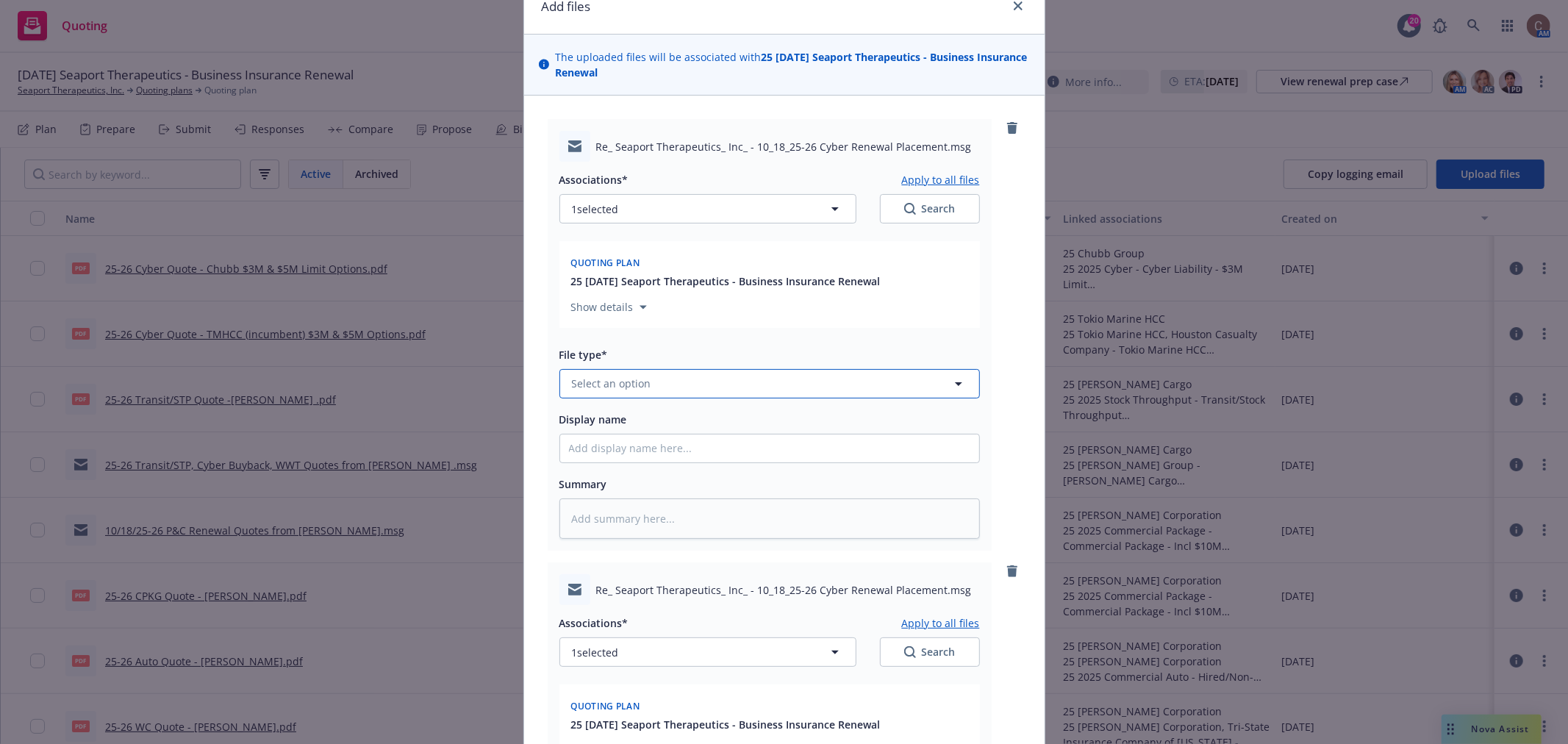
click at [685, 387] on button "Select an option" at bounding box center [770, 384] width 420 height 30
click at [674, 434] on div "Quote" at bounding box center [770, 424] width 401 height 22
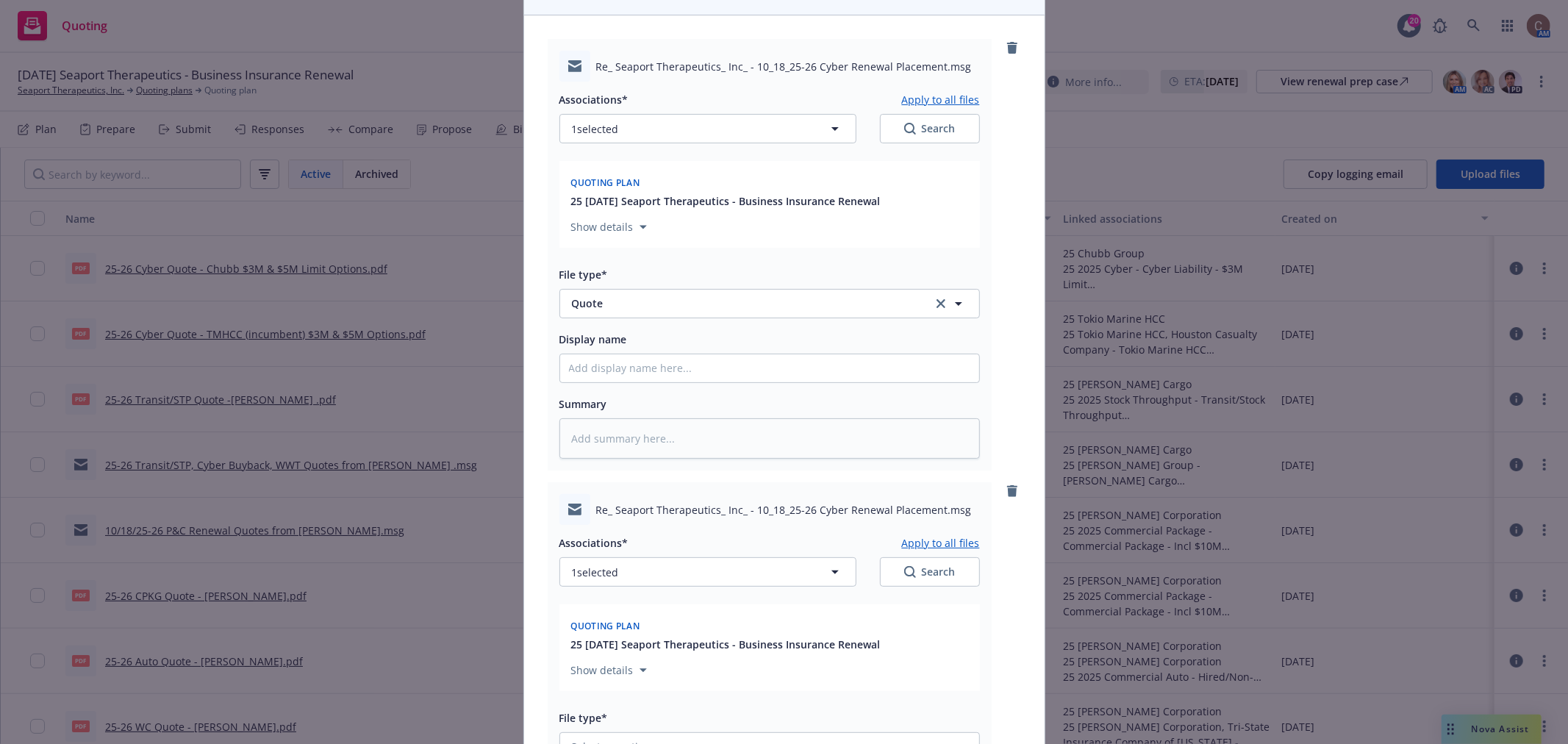
scroll to position [314, 0]
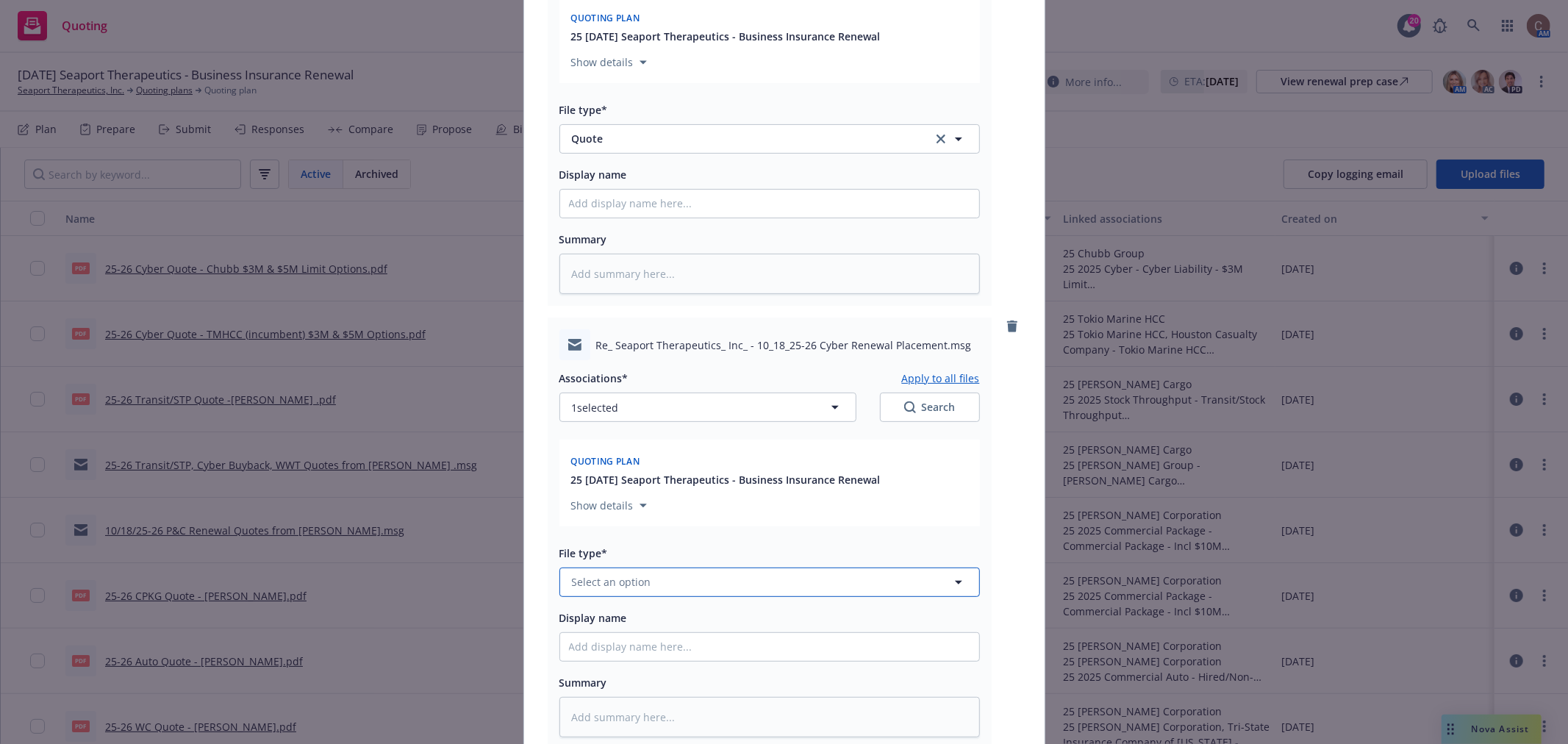
click at [658, 577] on button "Select an option" at bounding box center [770, 582] width 420 height 30
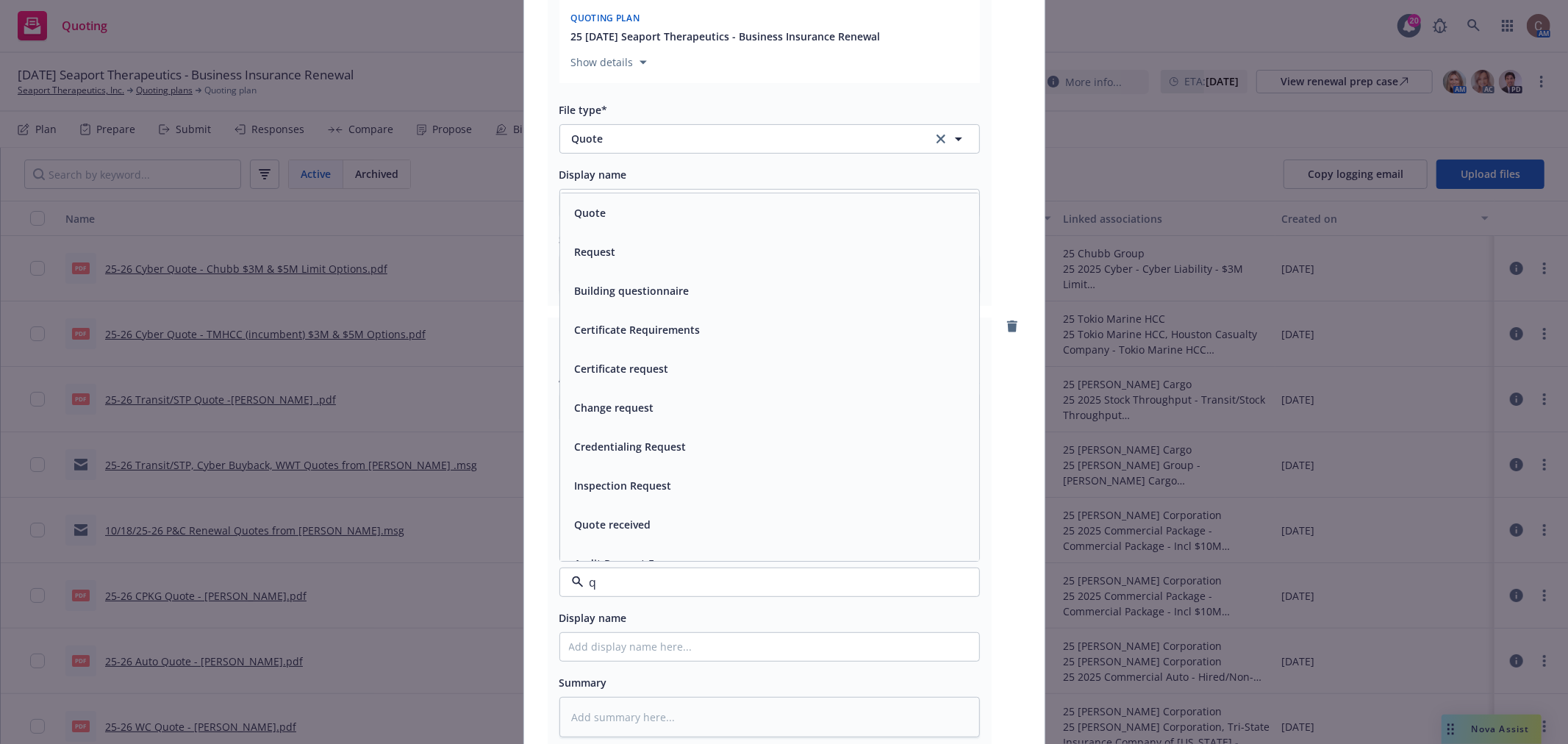
click at [637, 218] on div "Quote" at bounding box center [770, 213] width 401 height 22
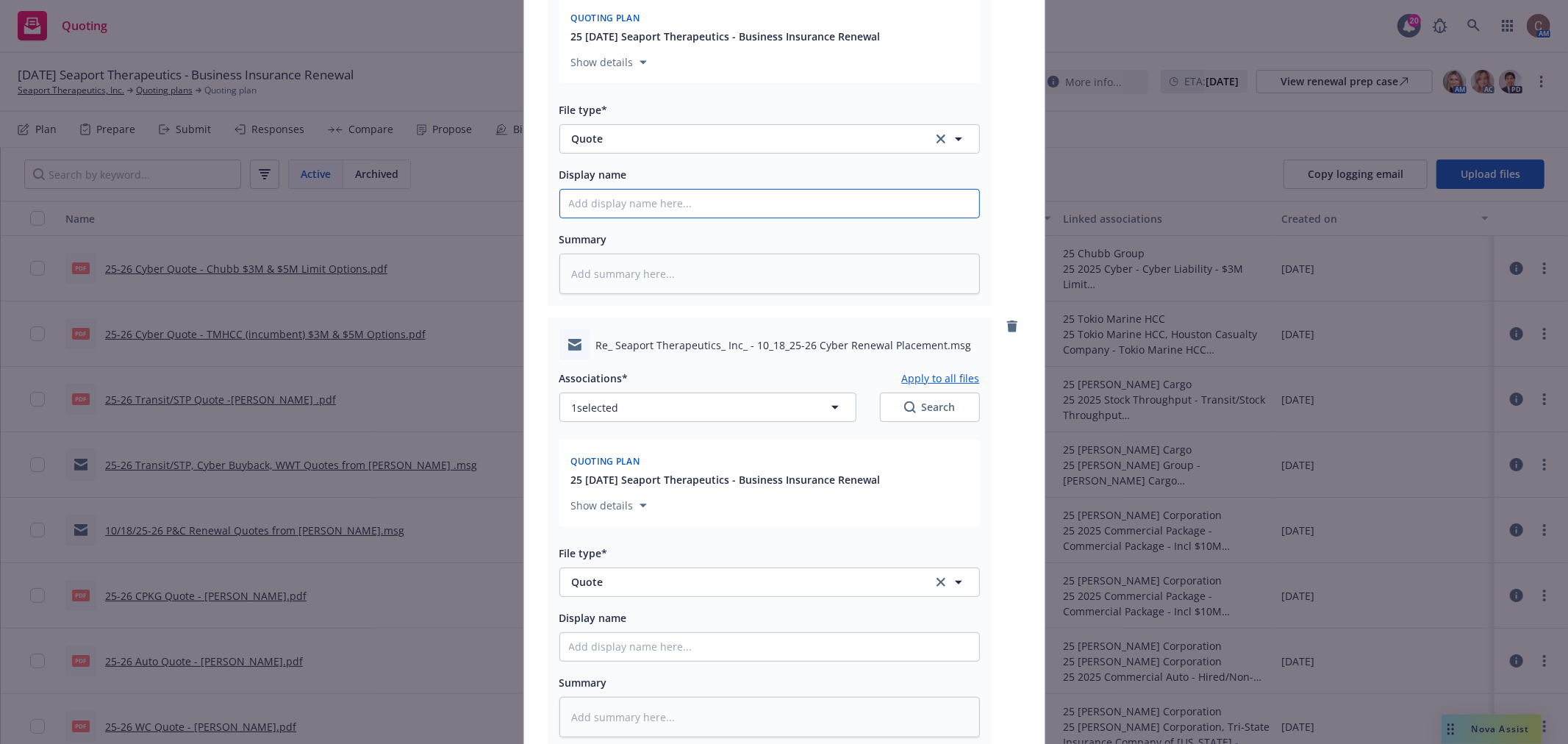
click at [637, 203] on input "Display name" at bounding box center [770, 203] width 419 height 28
drag, startPoint x: 861, startPoint y: 203, endPoint x: 557, endPoint y: 199, distance: 304.0
click at [560, 199] on input "25-26 Cyber Quote from Newfront Placement Services Team" at bounding box center [770, 203] width 419 height 28
click at [688, 644] on input "Display name" at bounding box center [770, 648] width 419 height 28
paste input "25-26 Cyber Quote from Newfront Placement Services Team"
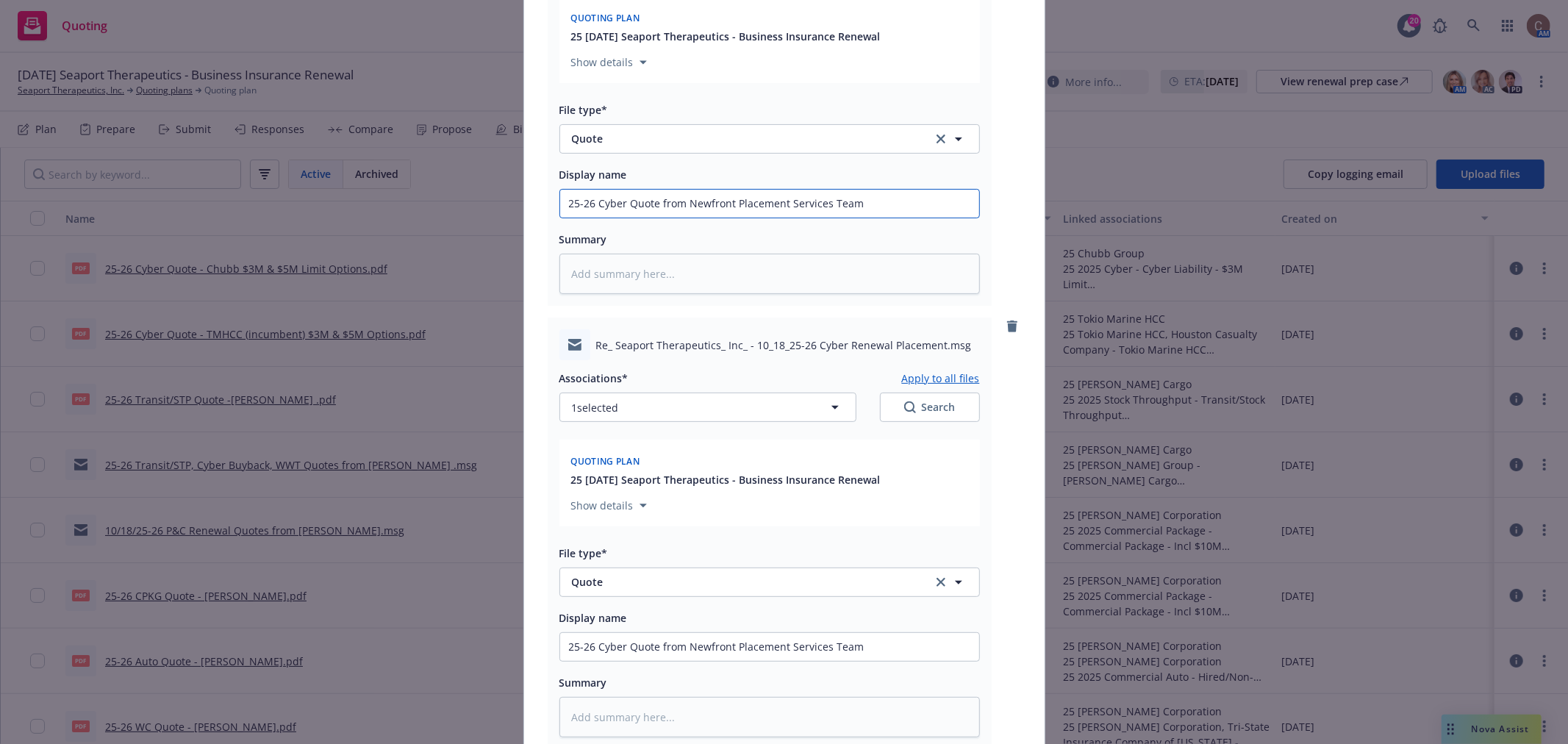
click at [650, 207] on input "25-26 Cyber Quote from Newfront Placement Services Team" at bounding box center [770, 203] width 419 height 28
click at [654, 203] on input "25-26 Cyber Quote from Newfront Placement Services Team" at bounding box center [770, 203] width 419 height 28
drag, startPoint x: 930, startPoint y: 207, endPoint x: 554, endPoint y: 182, distance: 376.8
click at [559, 182] on div "Display name 25-26 Cyber Quotes & Comparison from Newfront Placement Services T…" at bounding box center [770, 191] width 420 height 53
drag, startPoint x: 825, startPoint y: 648, endPoint x: 548, endPoint y: 643, distance: 277.0
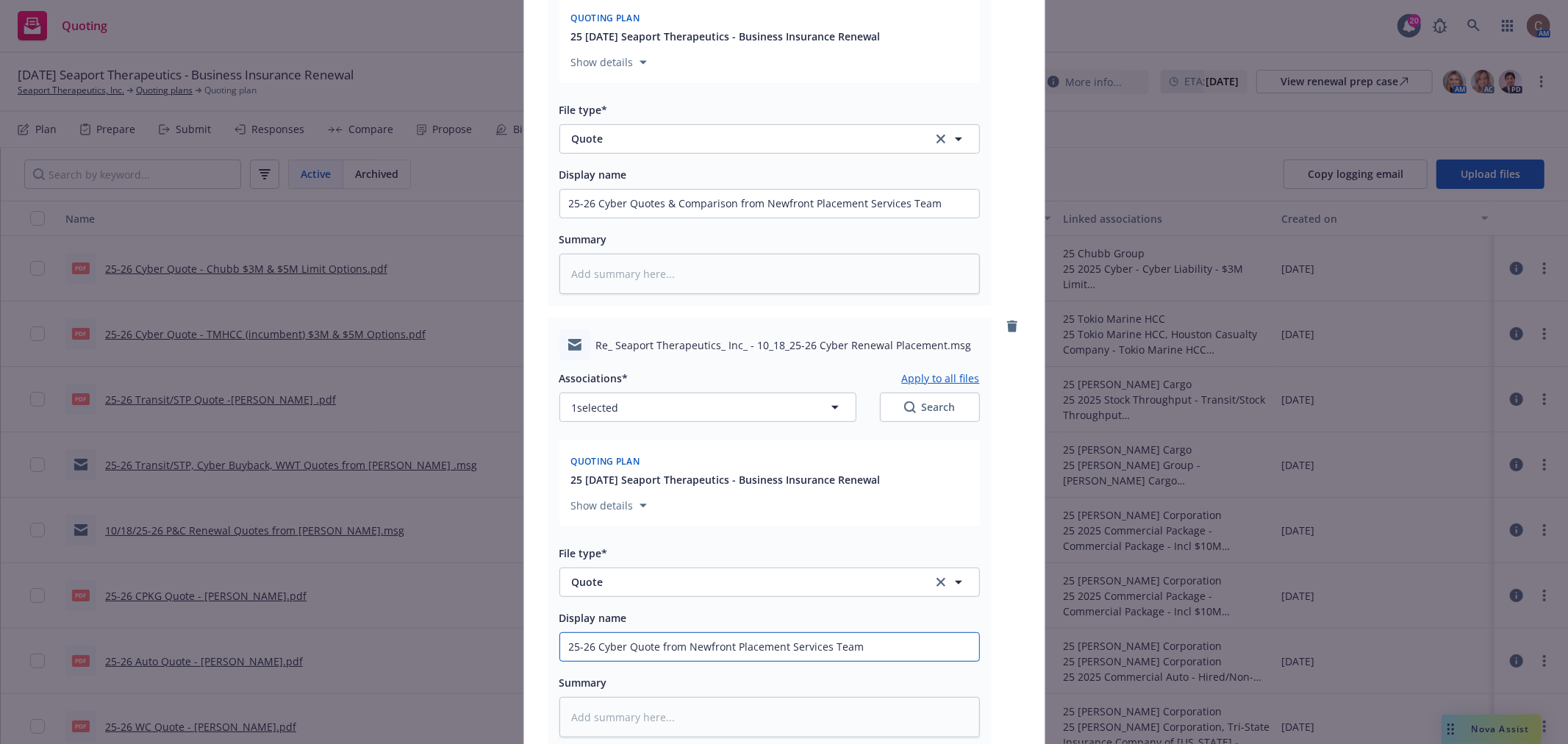
click at [548, 644] on div "Re_ Seaport Therapeutics_ Inc_ - 10_18_25-26 Cyber Renewal Placement.msg Associ…" at bounding box center [770, 534] width 444 height 432
paste input "s & Comparison"
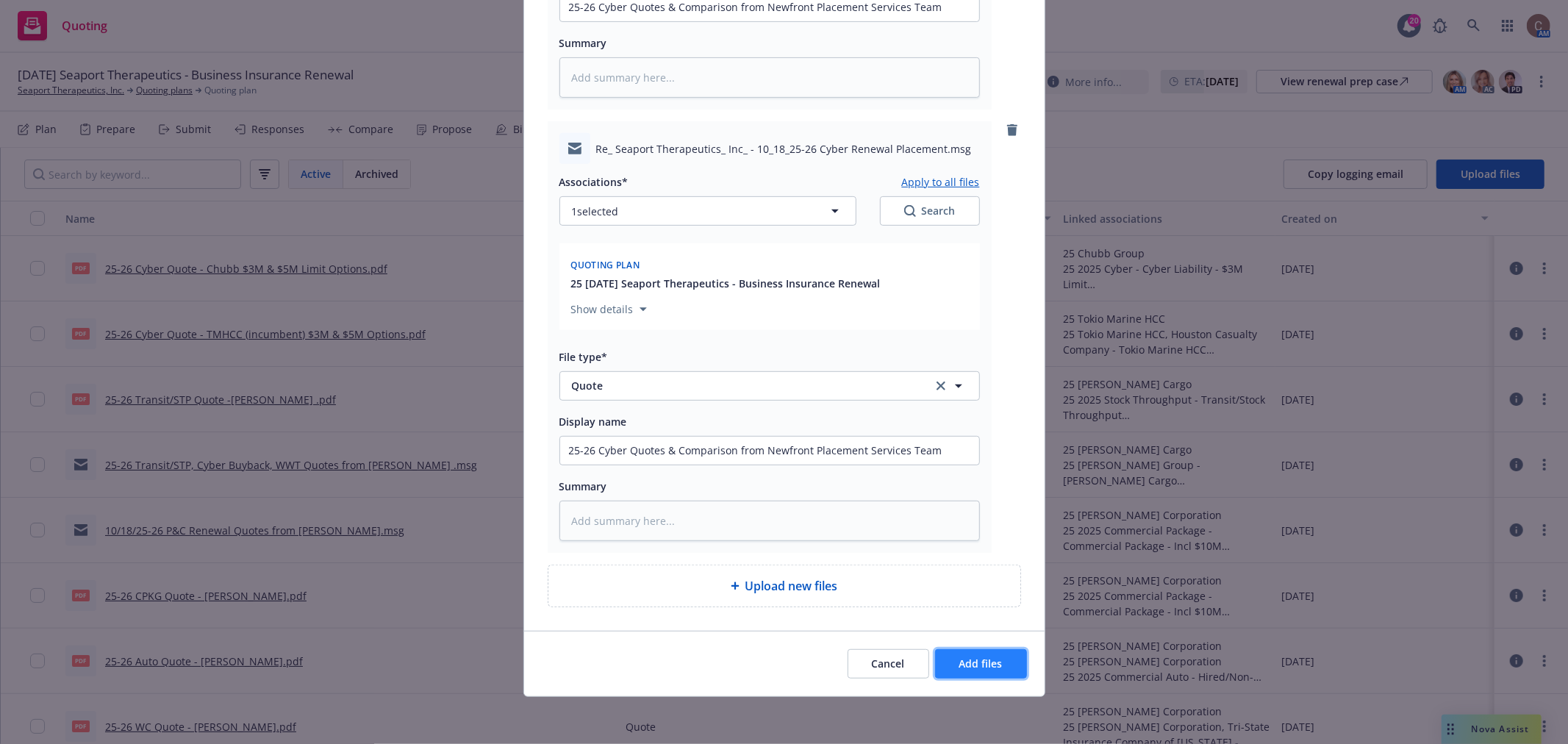
click at [959, 665] on span "Add files" at bounding box center [981, 664] width 43 height 14
